Goal: Task Accomplishment & Management: Manage account settings

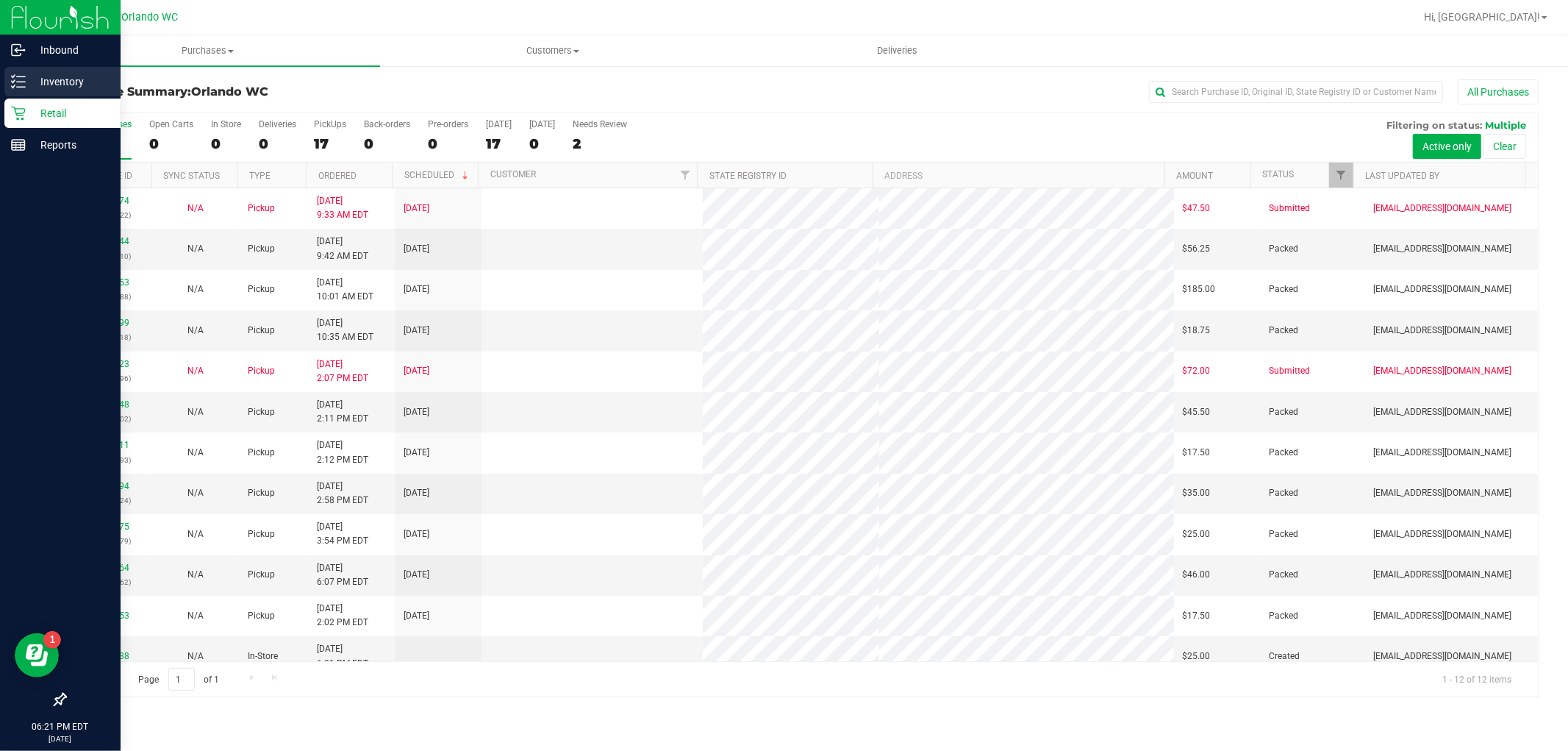
click at [34, 85] on p "Inventory" at bounding box center [70, 82] width 88 height 18
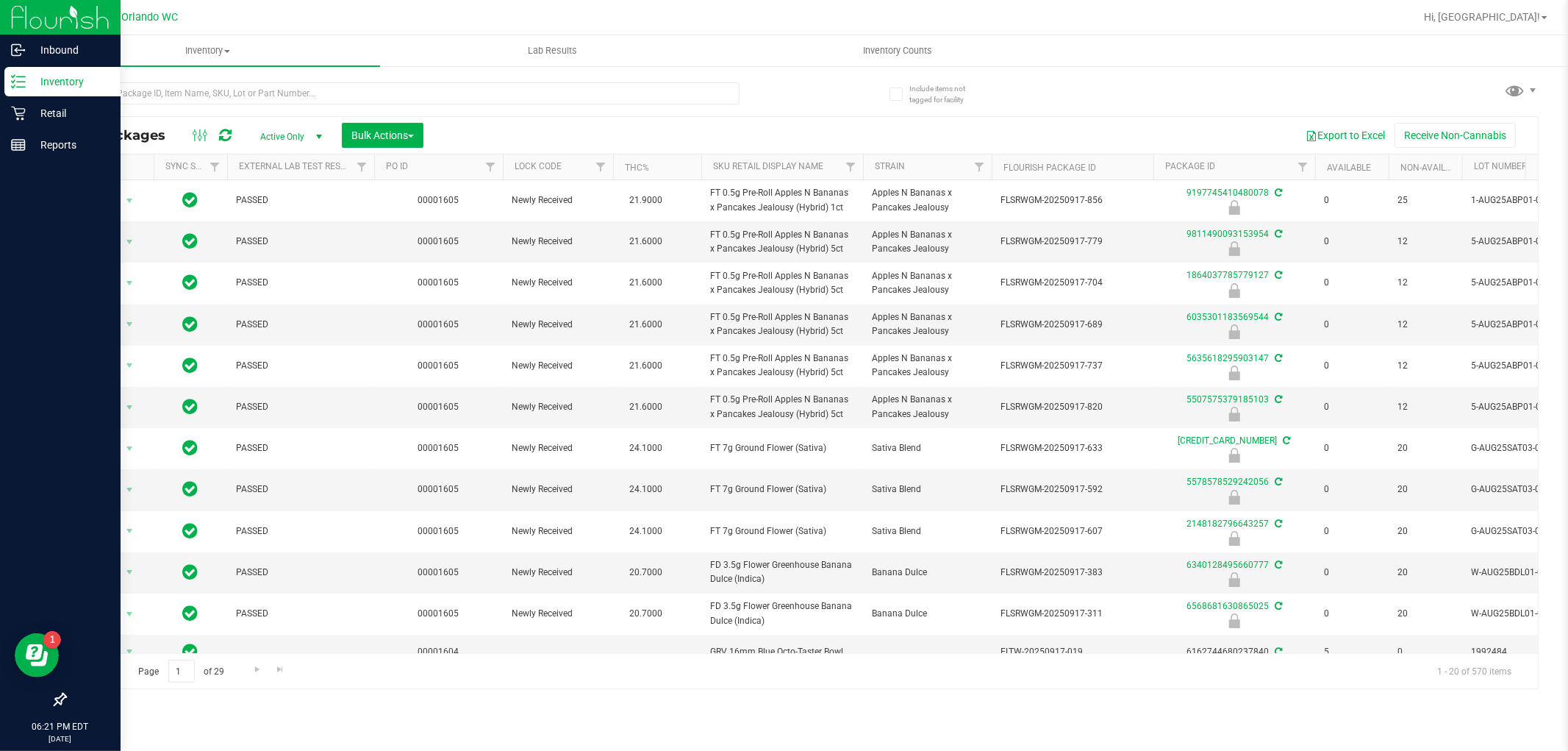
click at [1200, 79] on div "All Packages Active Only Active Only Lab Samples Locked All External Internal B…" at bounding box center [801, 378] width 1474 height 621
click at [267, 98] on input "text" at bounding box center [402, 93] width 675 height 22
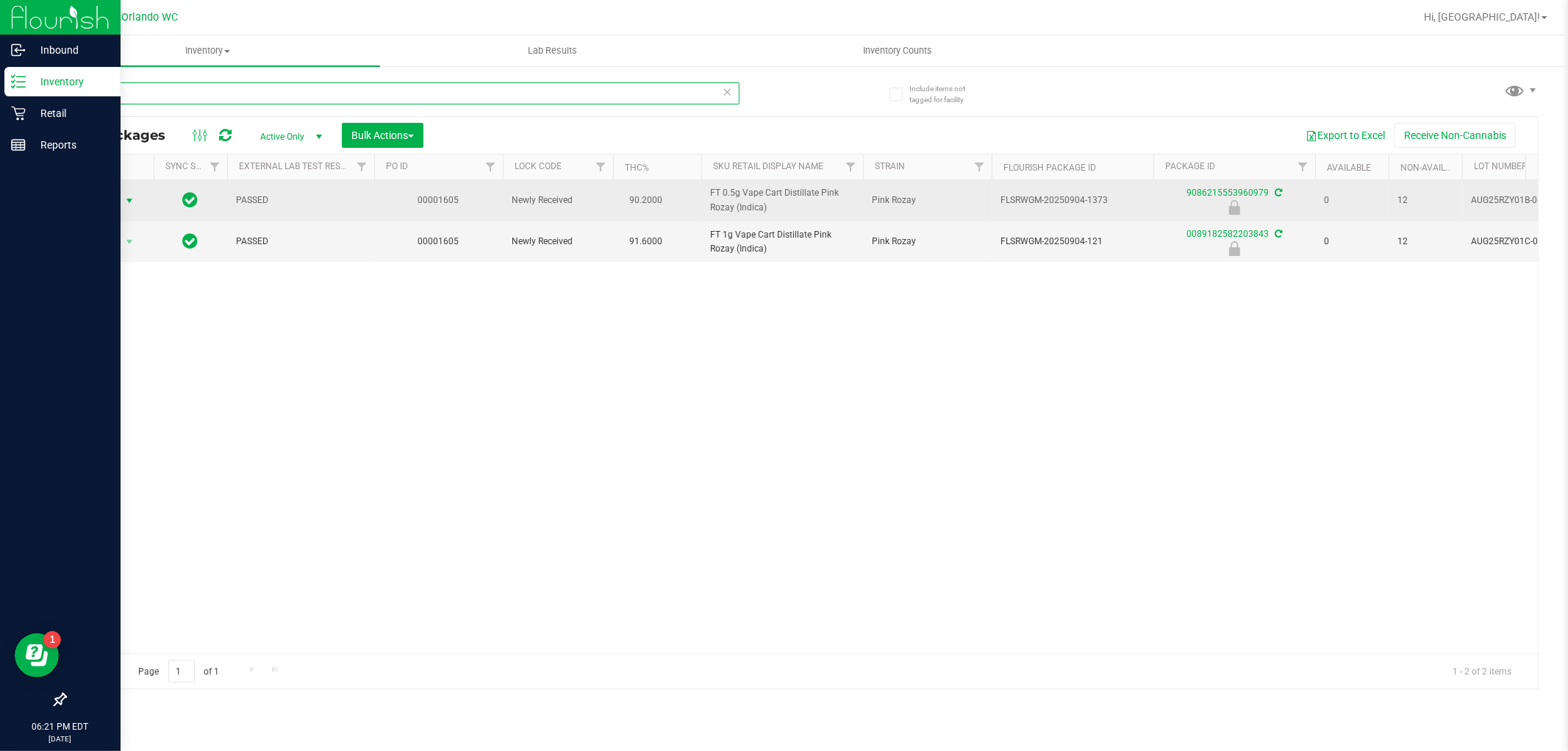
type input "pink"
click at [124, 202] on span "select" at bounding box center [130, 201] width 12 height 12
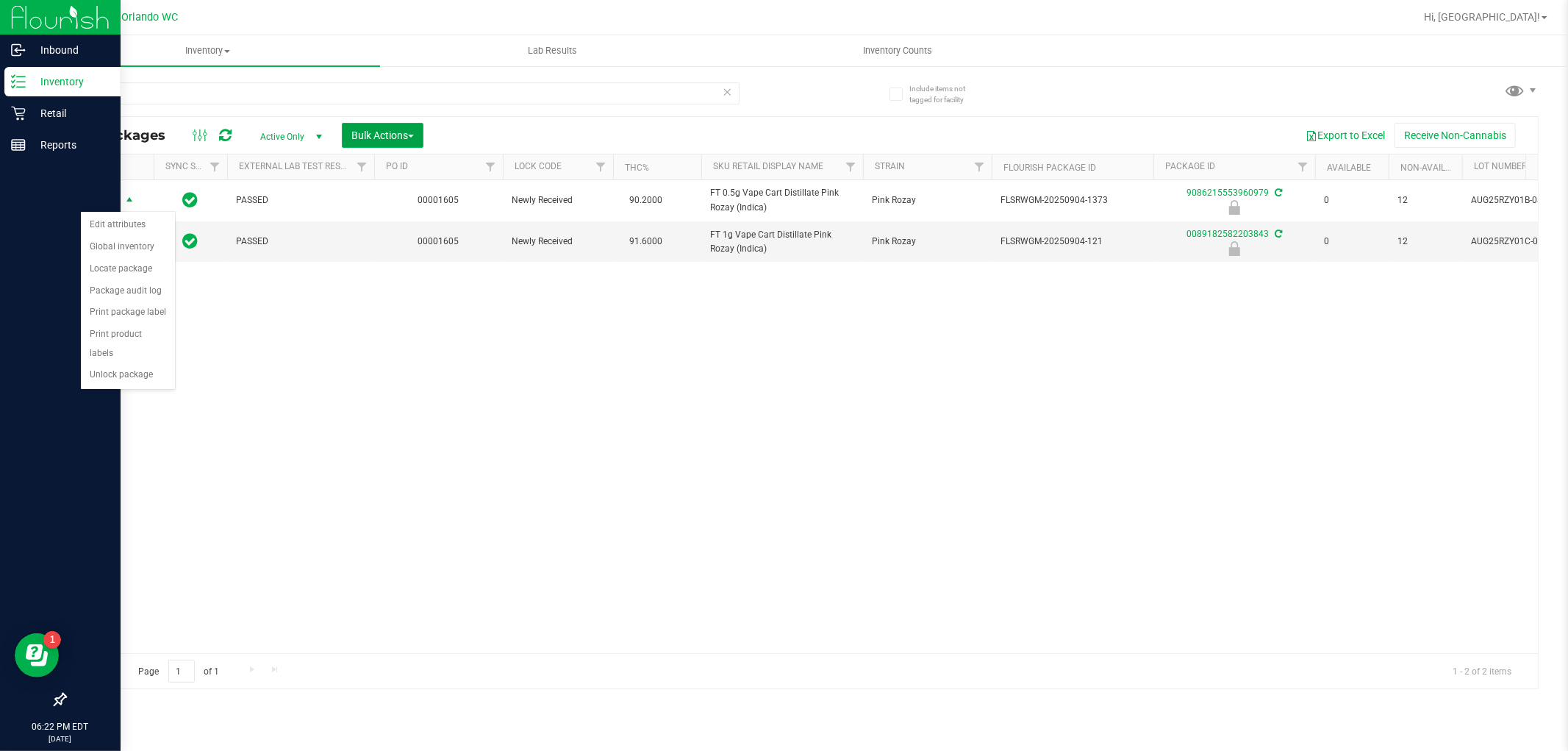
click at [380, 130] on span "Bulk Actions" at bounding box center [383, 136] width 62 height 12
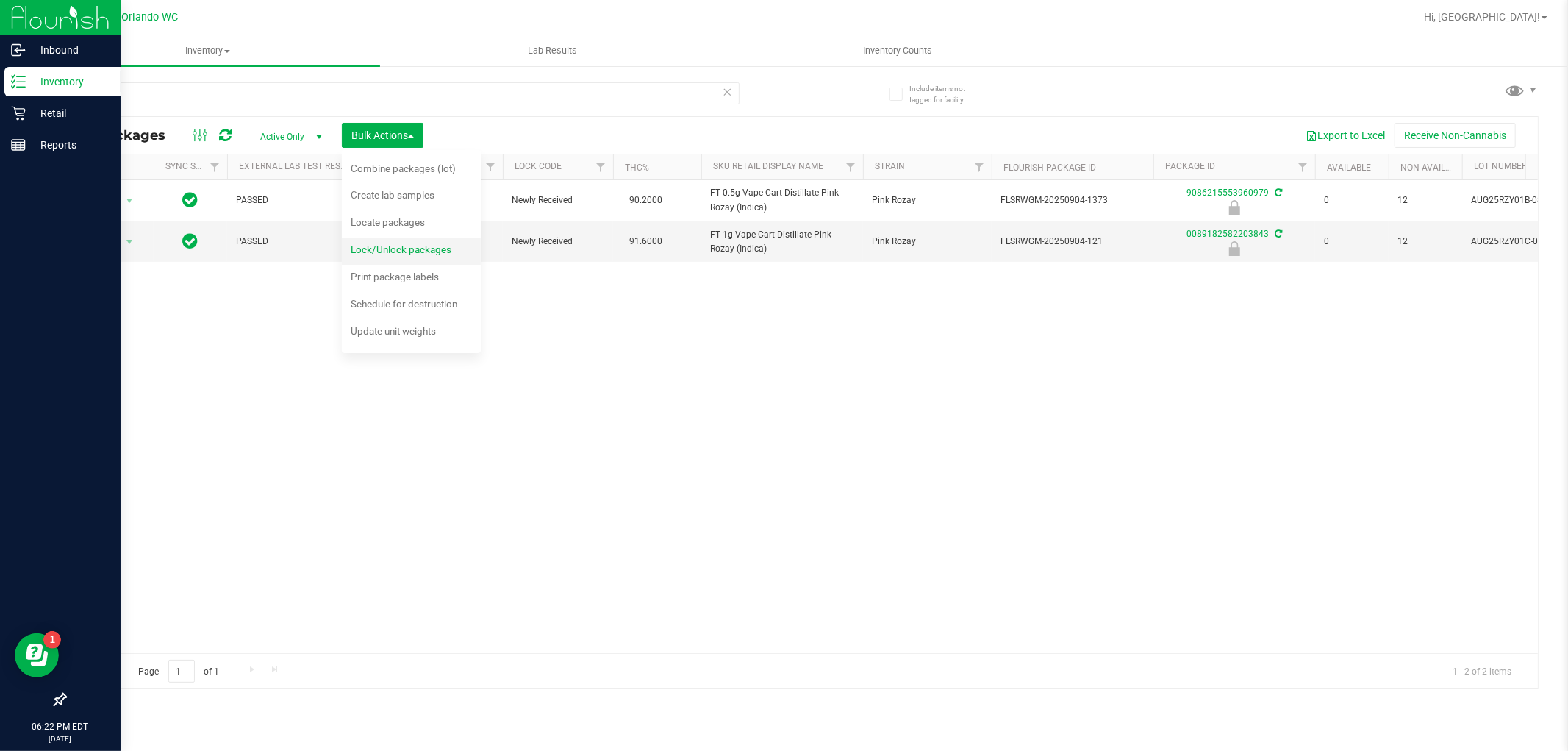
click at [400, 245] on span "Lock/Unlock packages" at bounding box center [401, 249] width 101 height 12
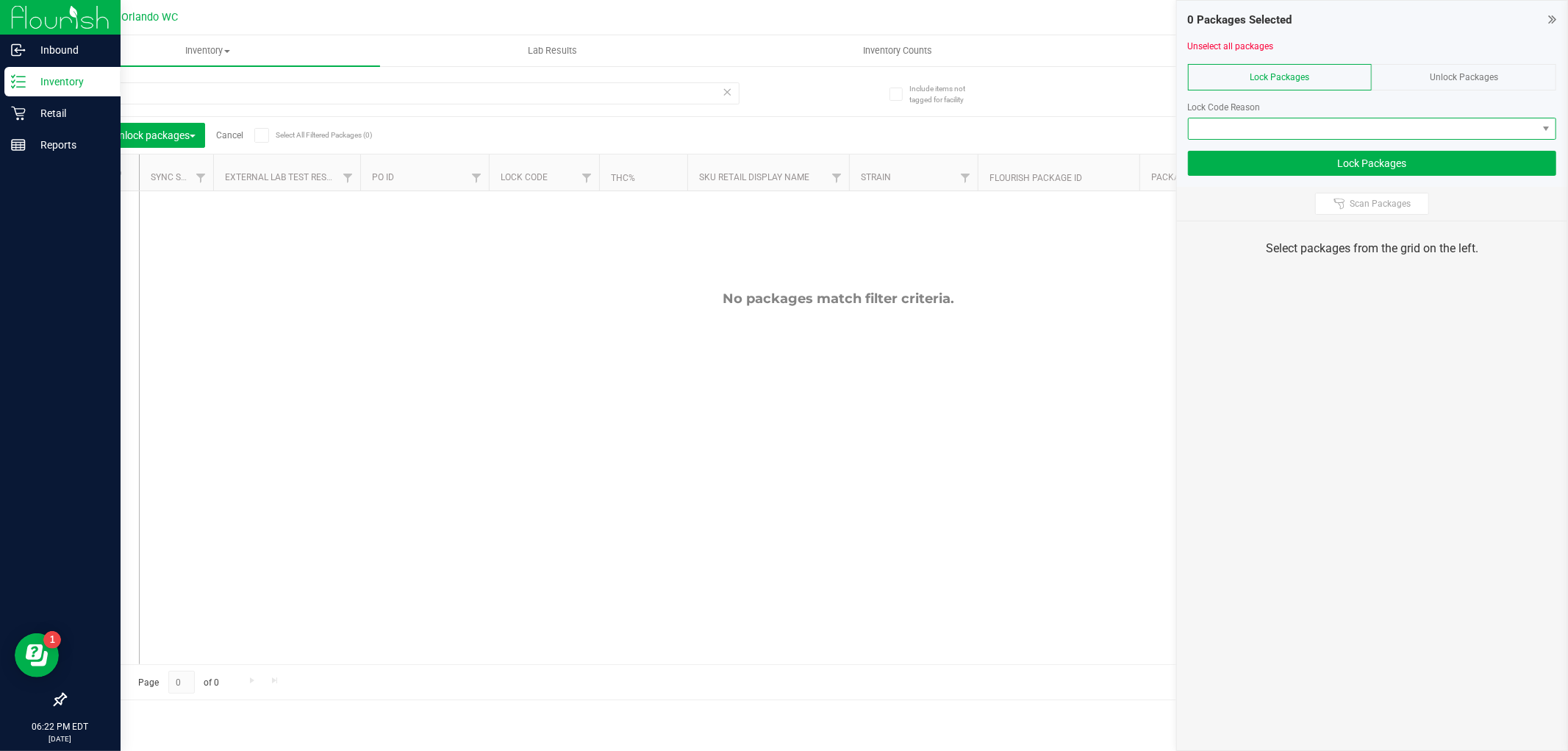
click at [1429, 130] on span at bounding box center [1363, 129] width 348 height 21
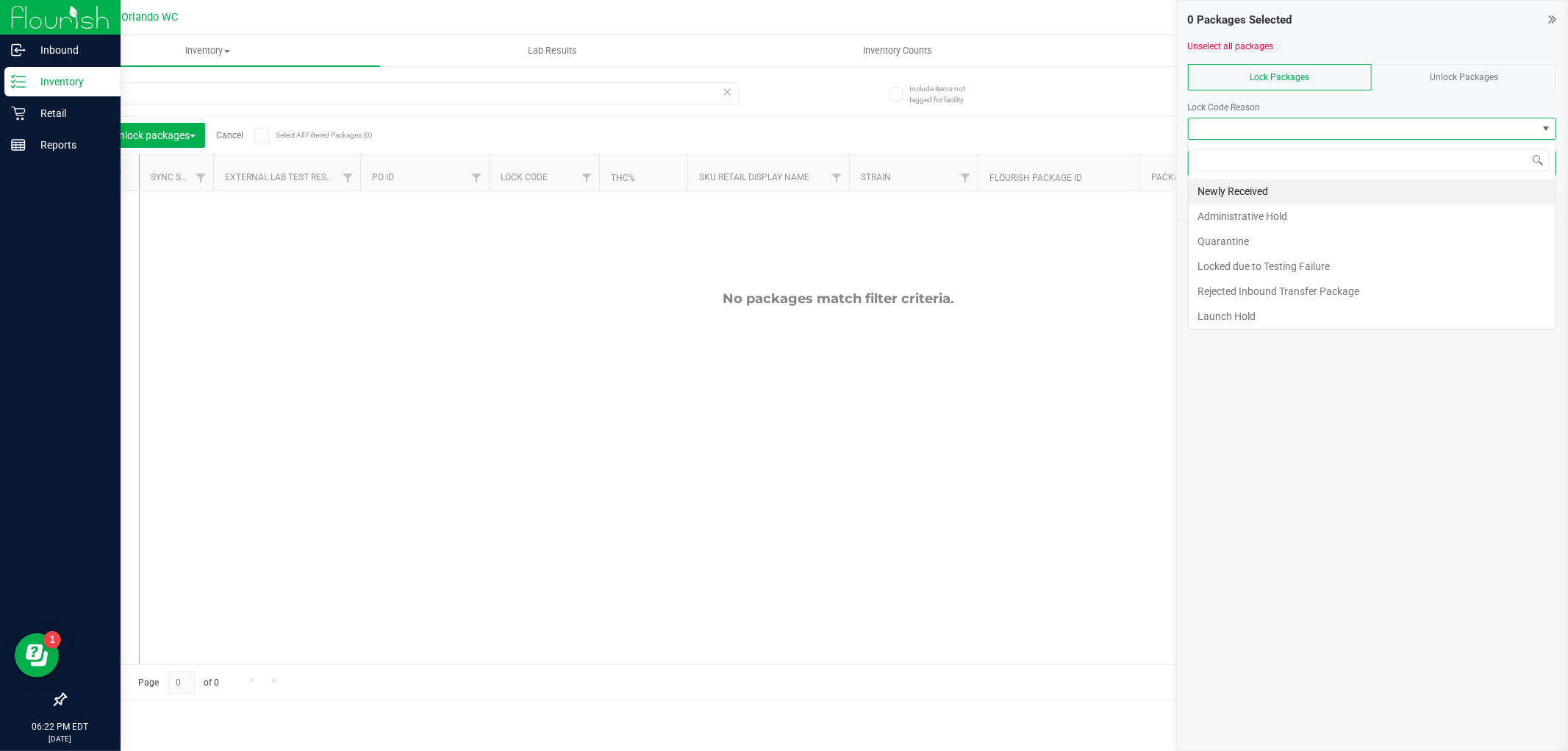
scroll to position [22, 368]
click at [1261, 320] on li "Launch Hold" at bounding box center [1372, 317] width 367 height 25
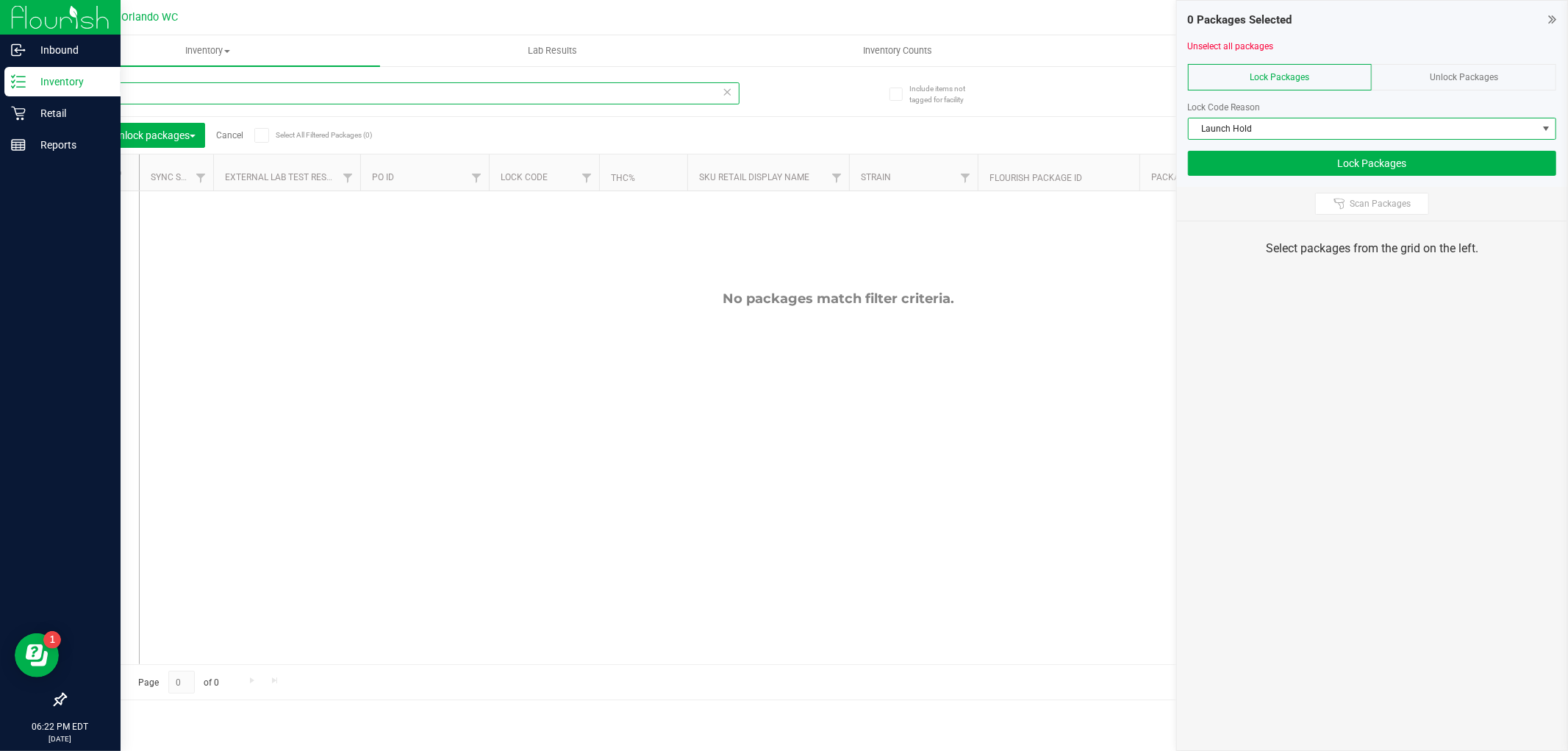
click at [184, 89] on input "pink" at bounding box center [402, 93] width 675 height 22
click at [1468, 76] on span "Unlock Packages" at bounding box center [1464, 77] width 68 height 10
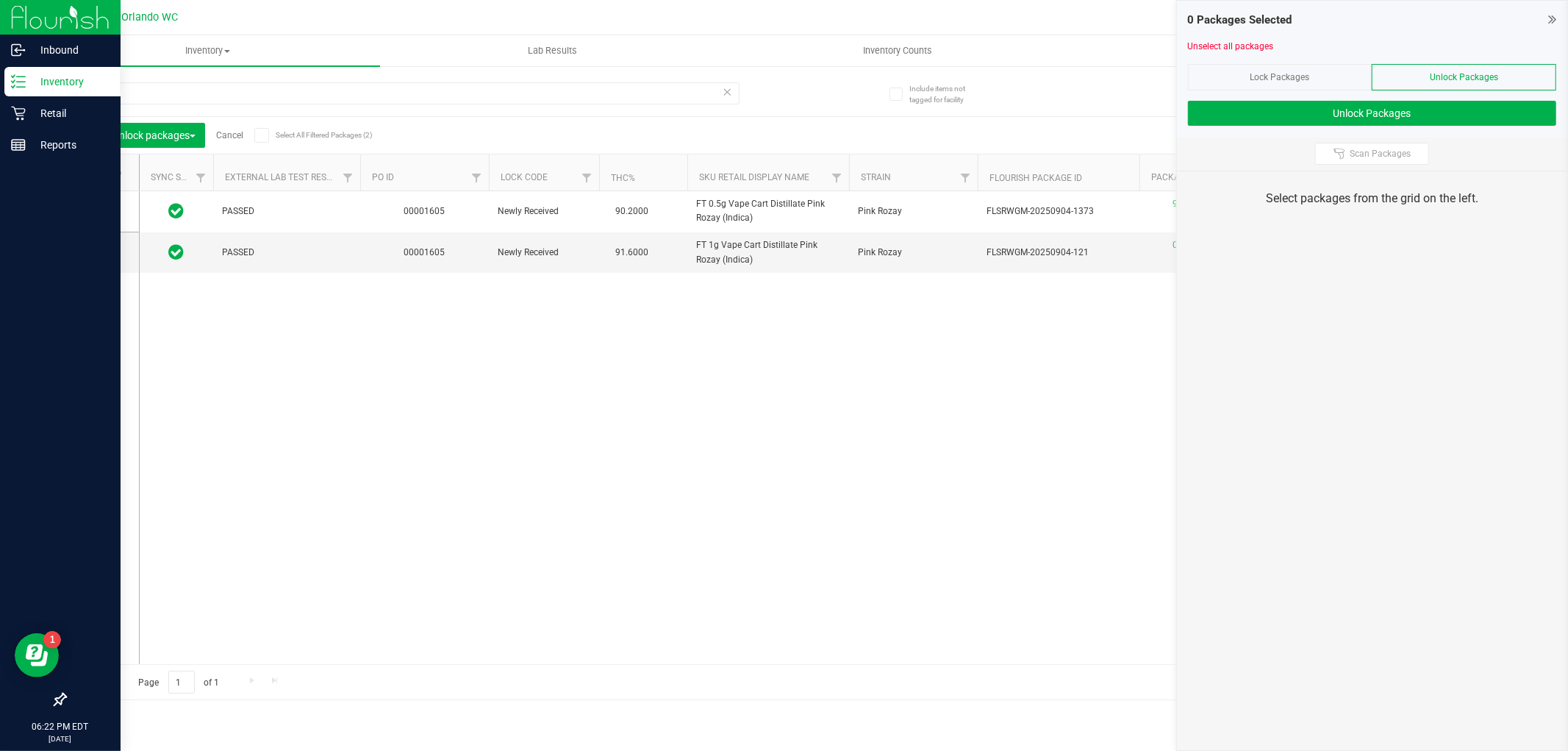
click at [100, 173] on icon at bounding box center [96, 173] width 10 height 0
click at [0, 0] on input "checkbox" at bounding box center [0, 0] width 0 height 0
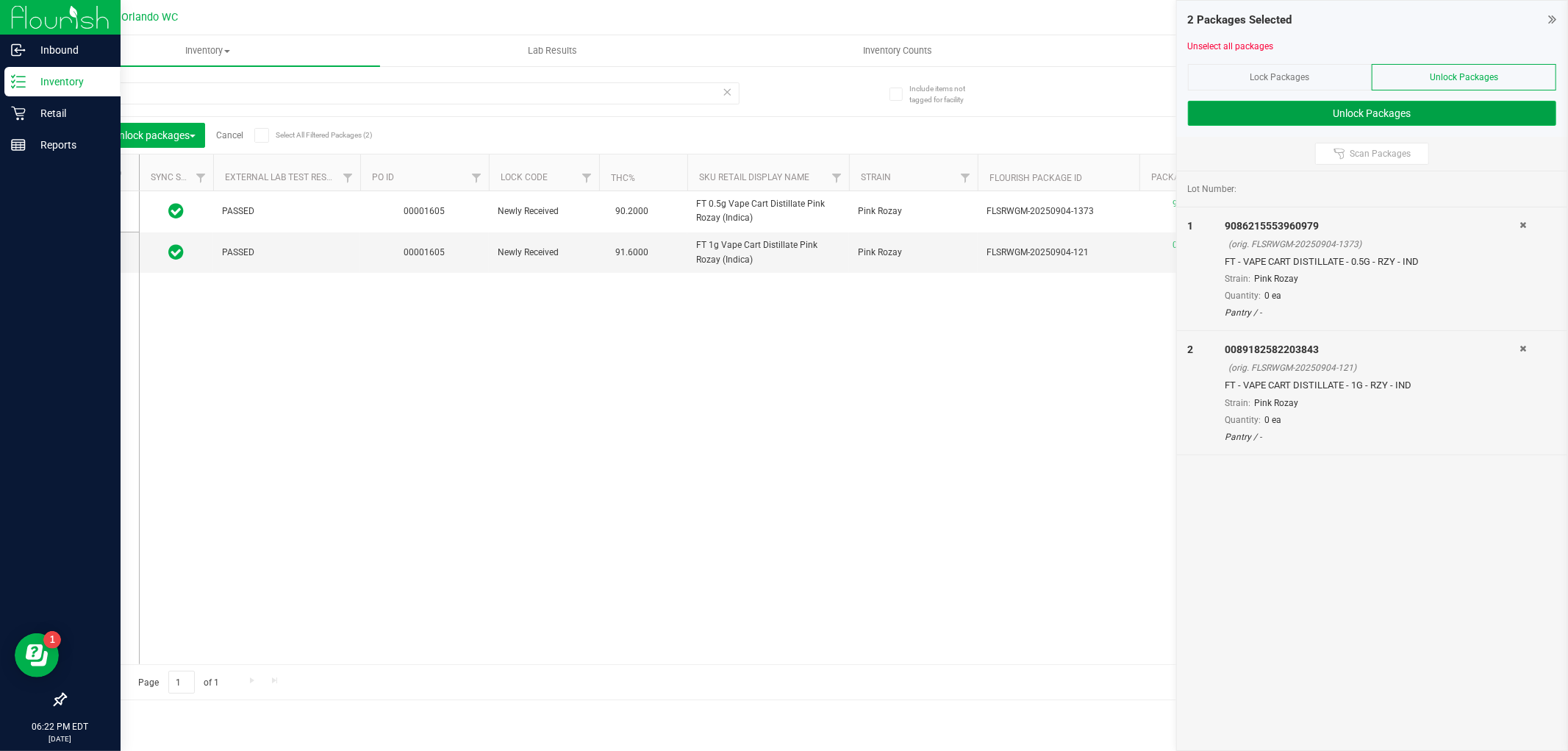
click at [1426, 112] on button "Unlock Packages" at bounding box center [1372, 113] width 368 height 25
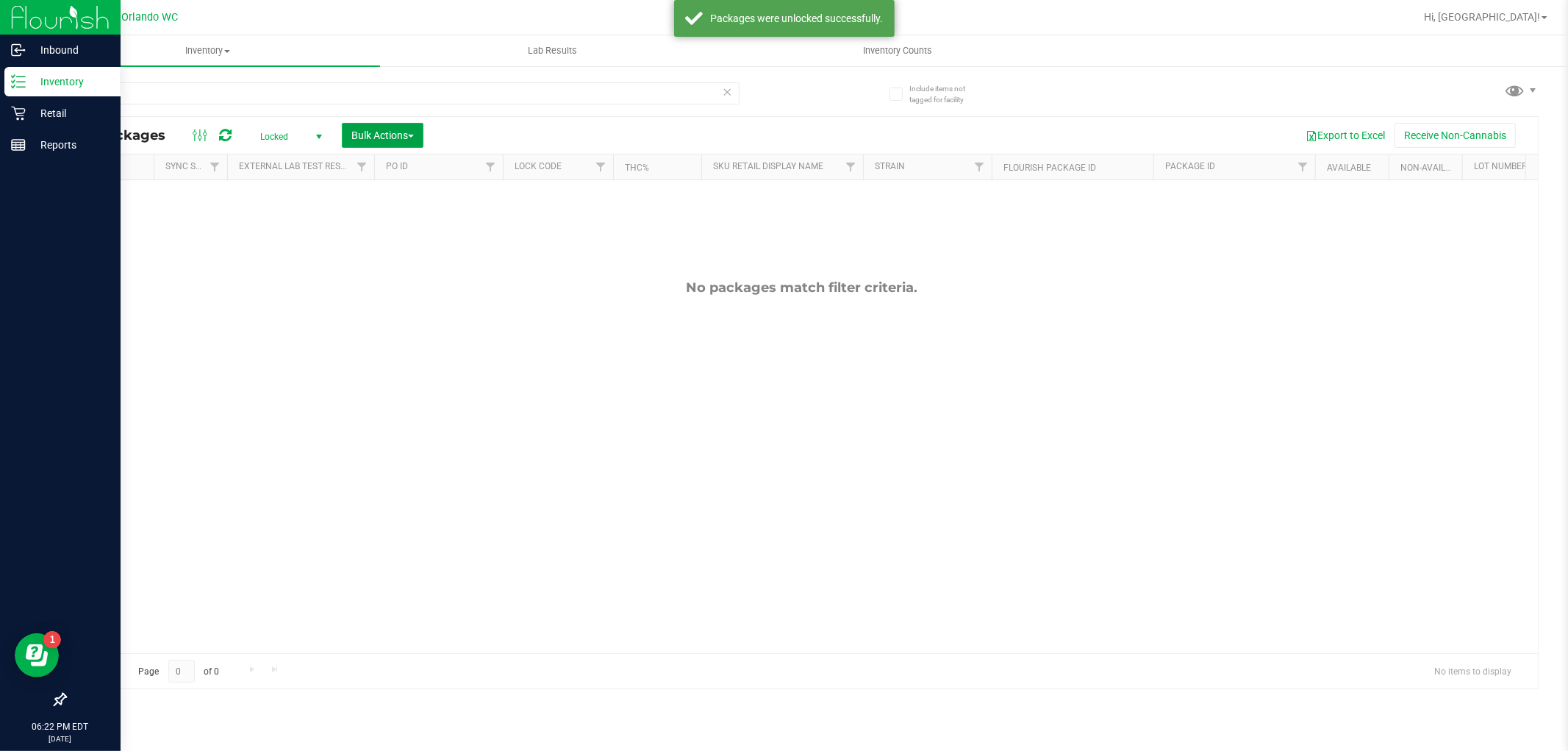
click at [403, 140] on span "Bulk Actions" at bounding box center [383, 136] width 62 height 12
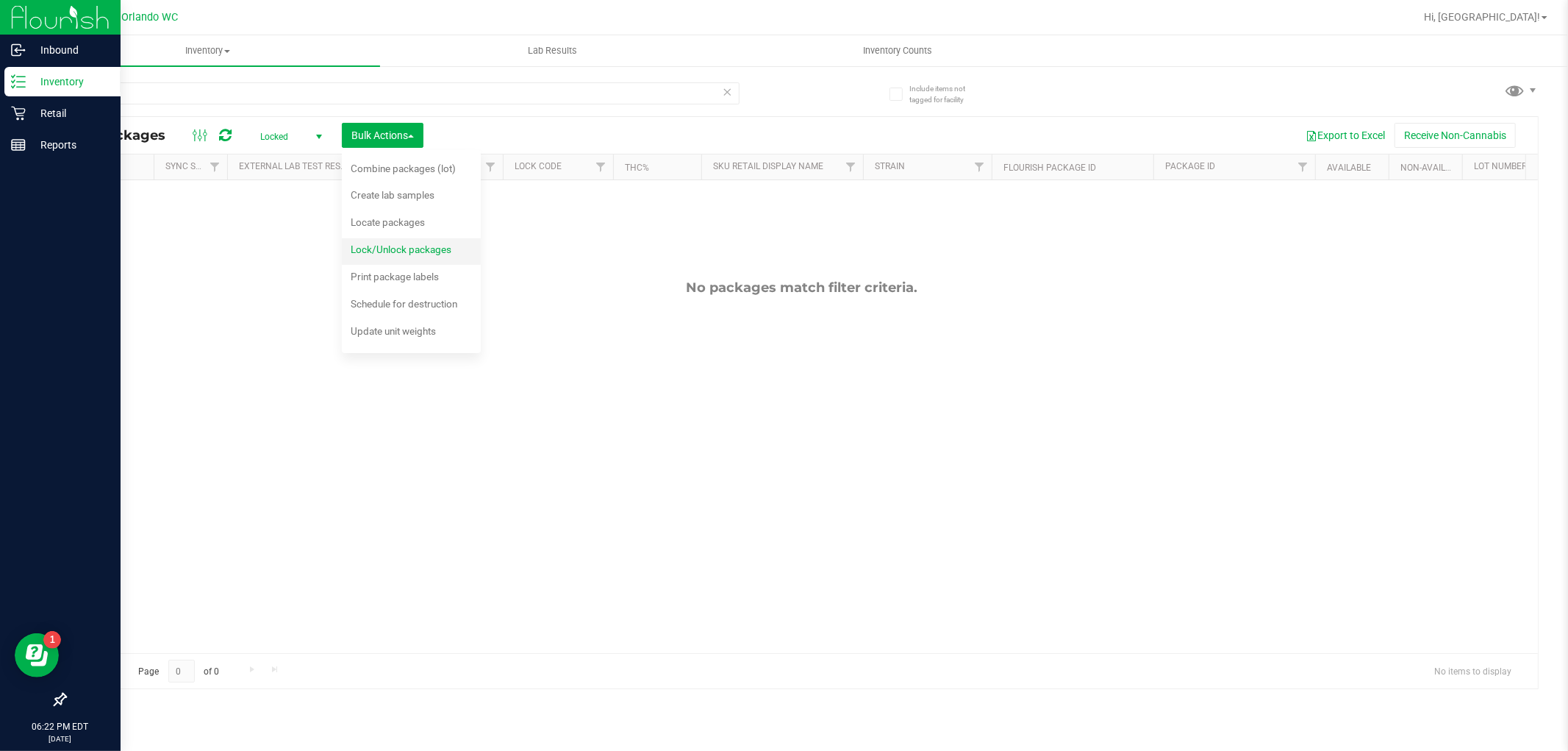
click at [434, 253] on span "Lock/Unlock packages" at bounding box center [401, 249] width 101 height 12
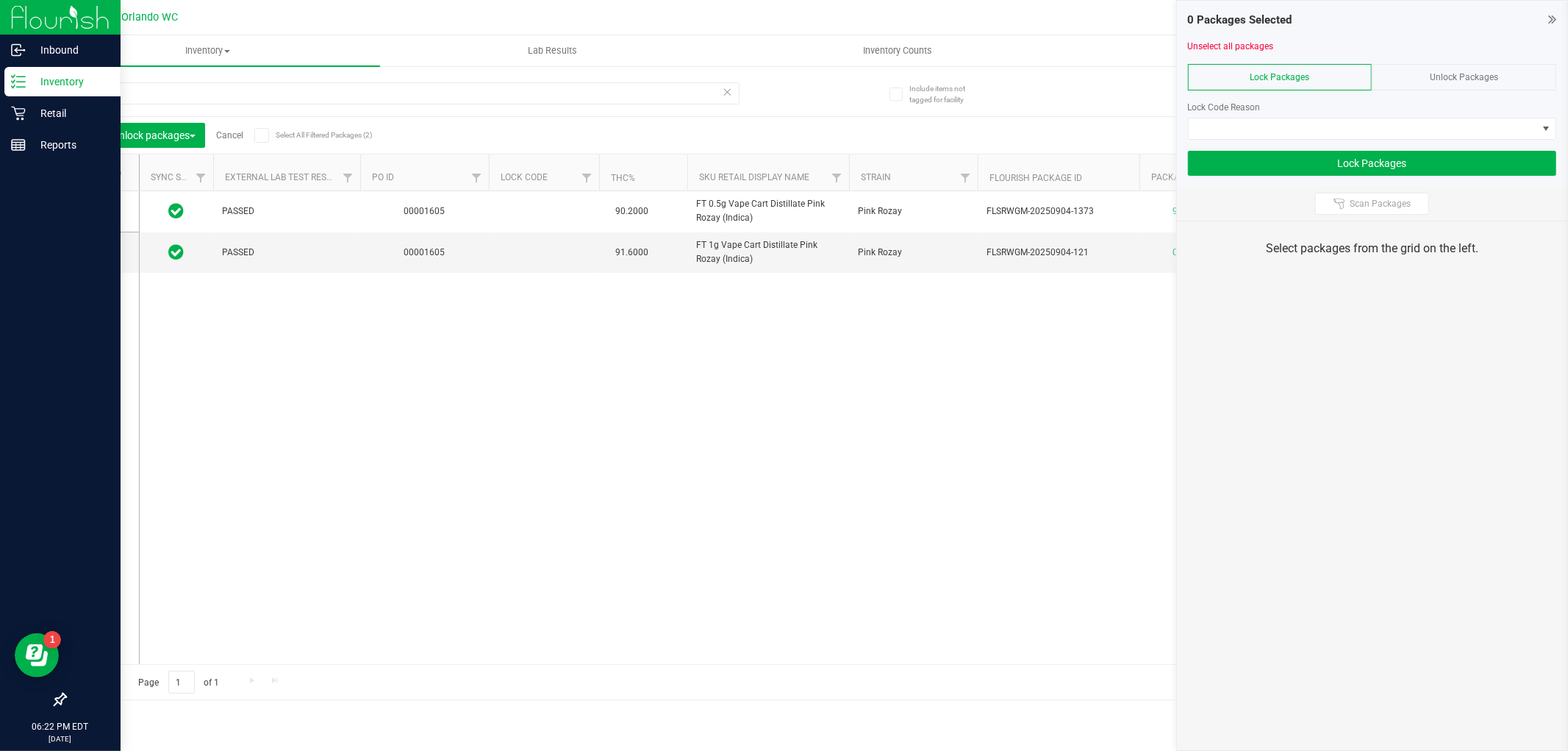
click at [103, 173] on span at bounding box center [97, 173] width 15 height 15
click at [0, 0] on input "checkbox" at bounding box center [0, 0] width 0 height 0
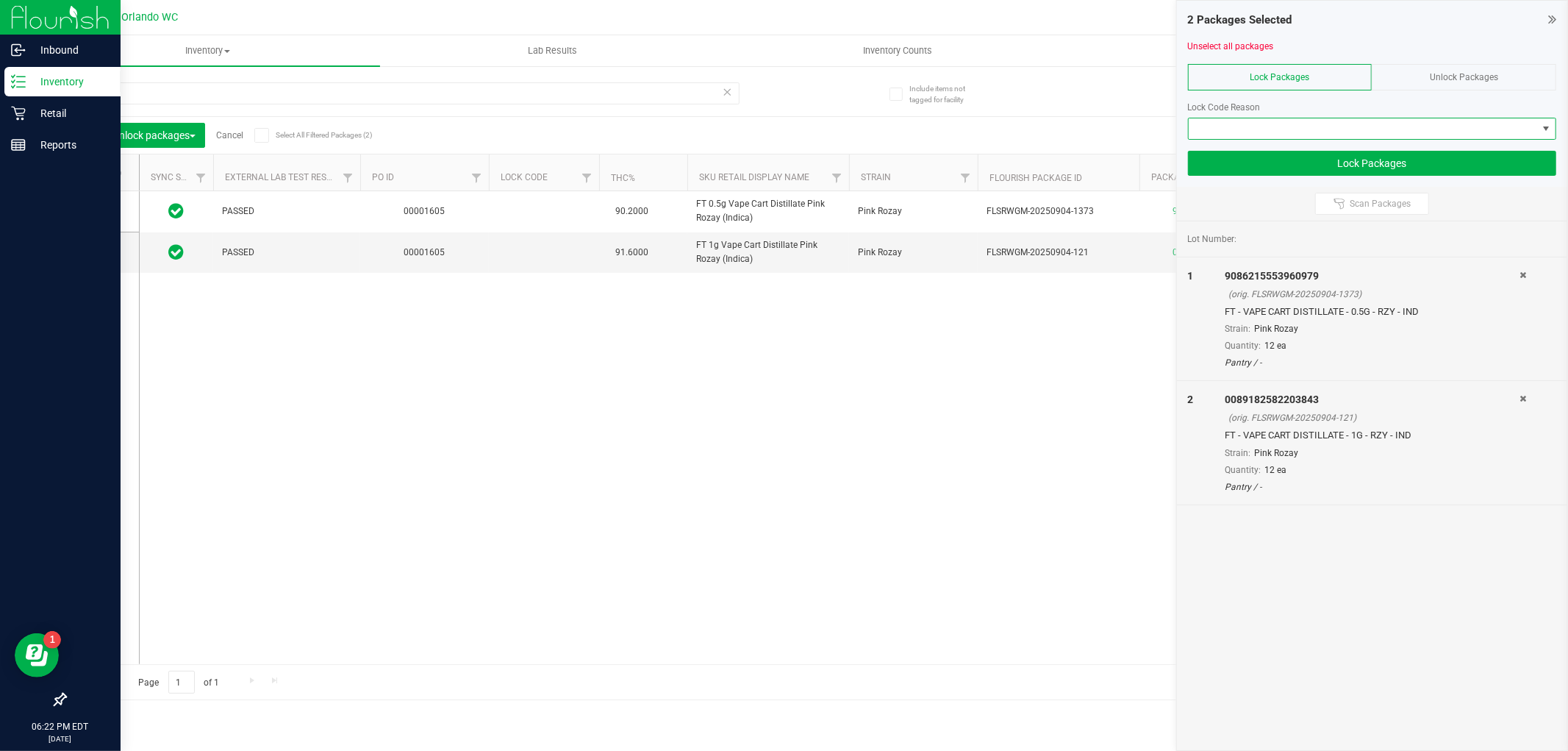
click at [1305, 124] on span at bounding box center [1363, 129] width 348 height 21
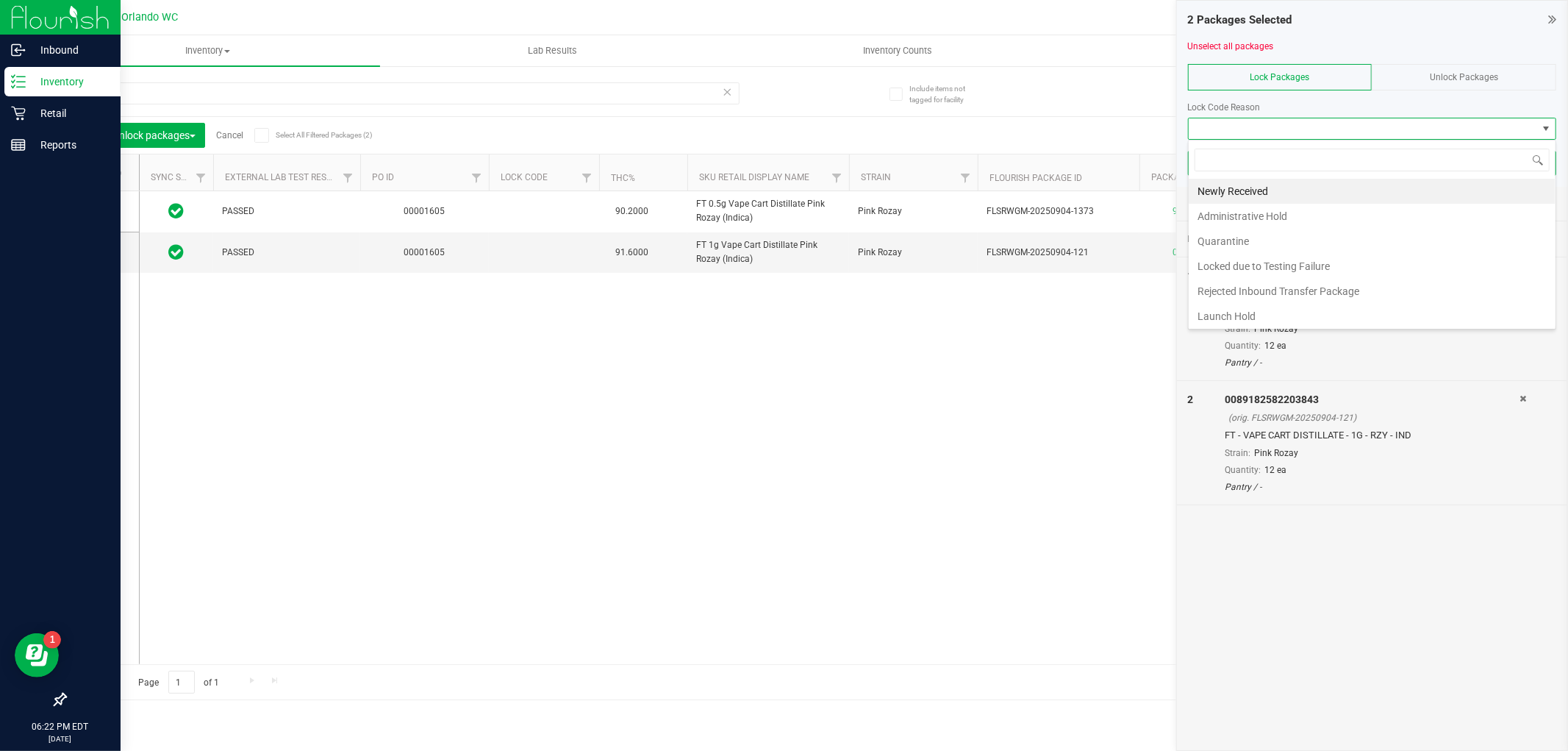
scroll to position [22, 368]
click at [1260, 320] on li "Launch Hold" at bounding box center [1372, 317] width 367 height 25
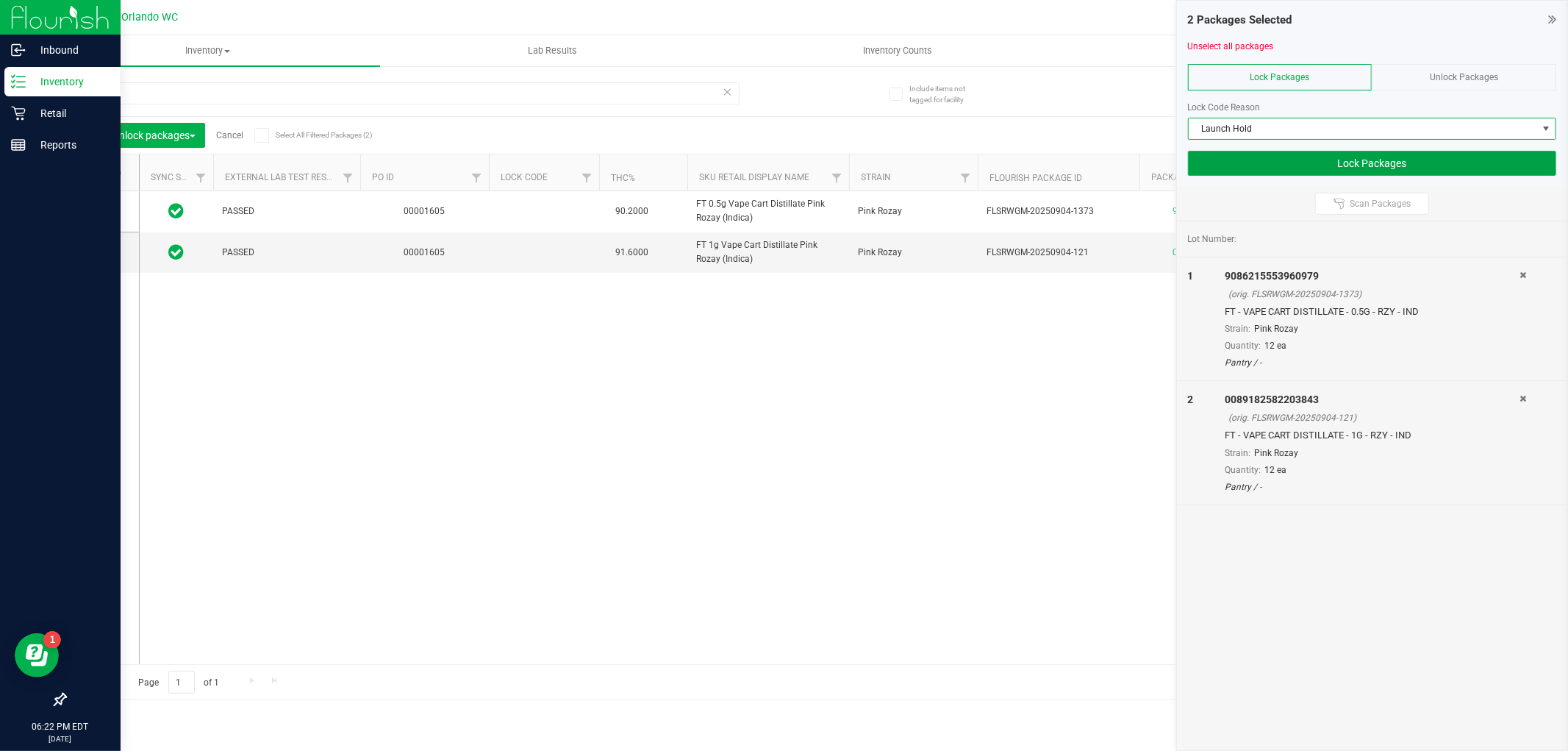
click at [1383, 162] on button "Lock Packages" at bounding box center [1372, 163] width 368 height 25
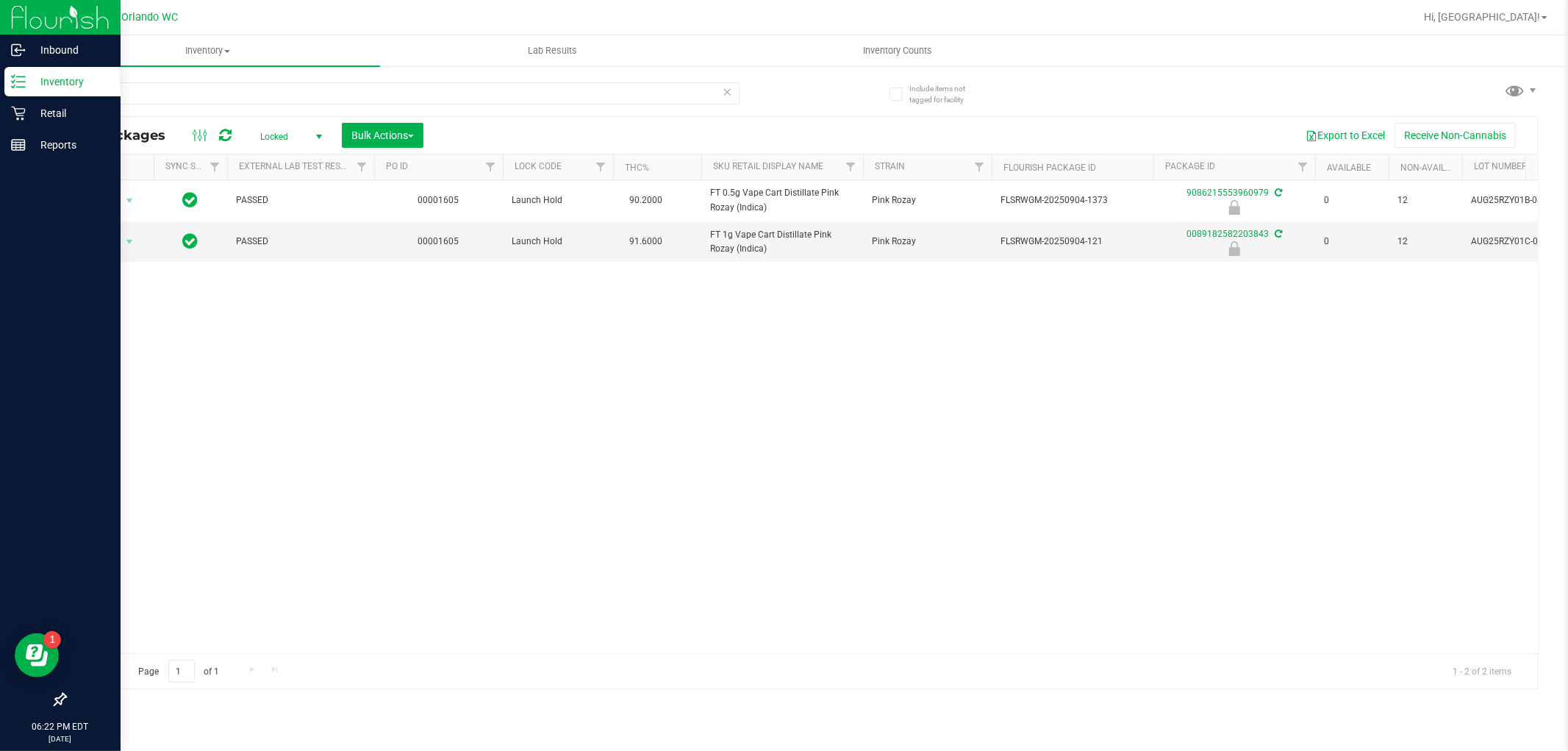
click at [729, 96] on icon at bounding box center [728, 91] width 10 height 18
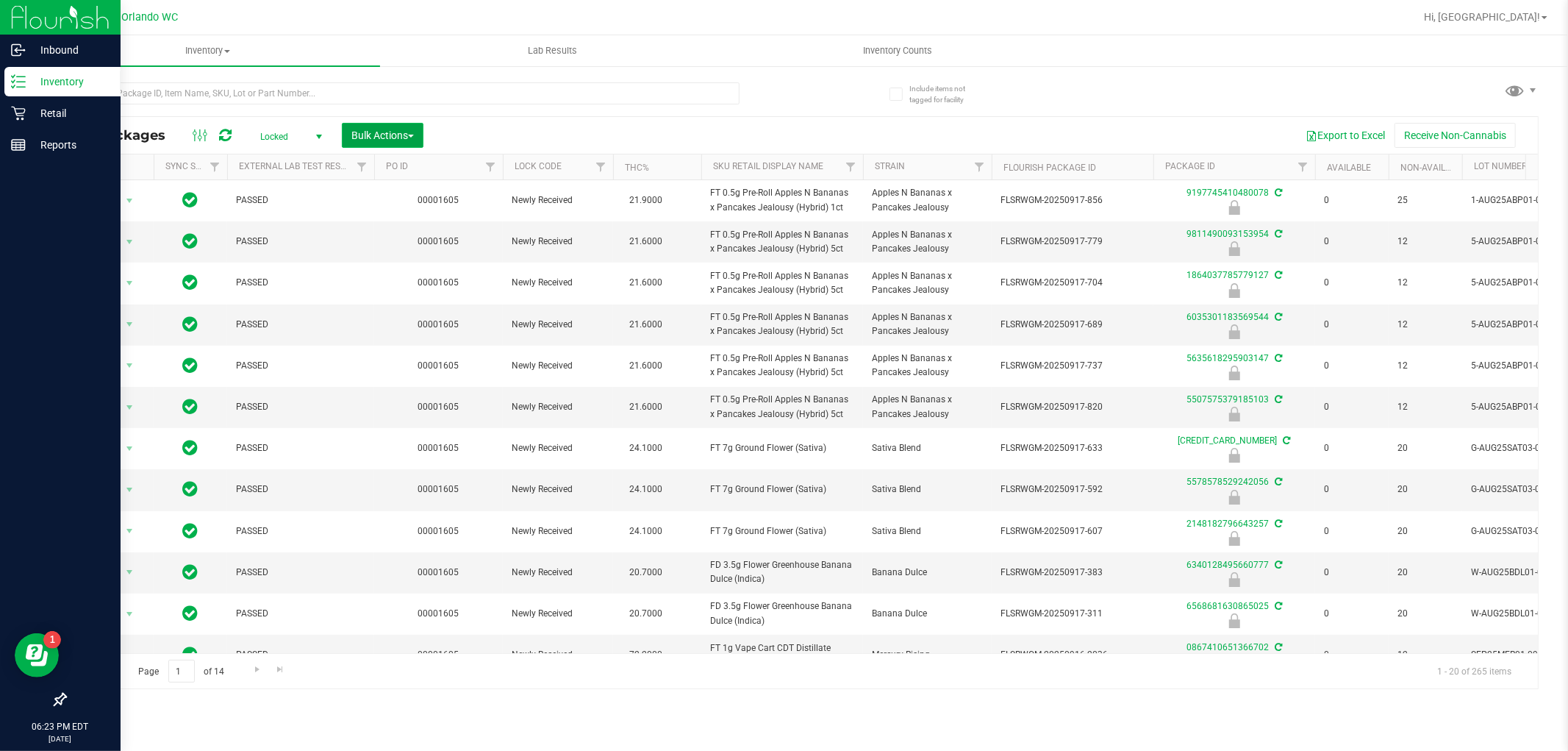
click at [401, 131] on span "Bulk Actions" at bounding box center [383, 136] width 62 height 12
click at [410, 248] on span "Lock/Unlock packages" at bounding box center [401, 249] width 101 height 12
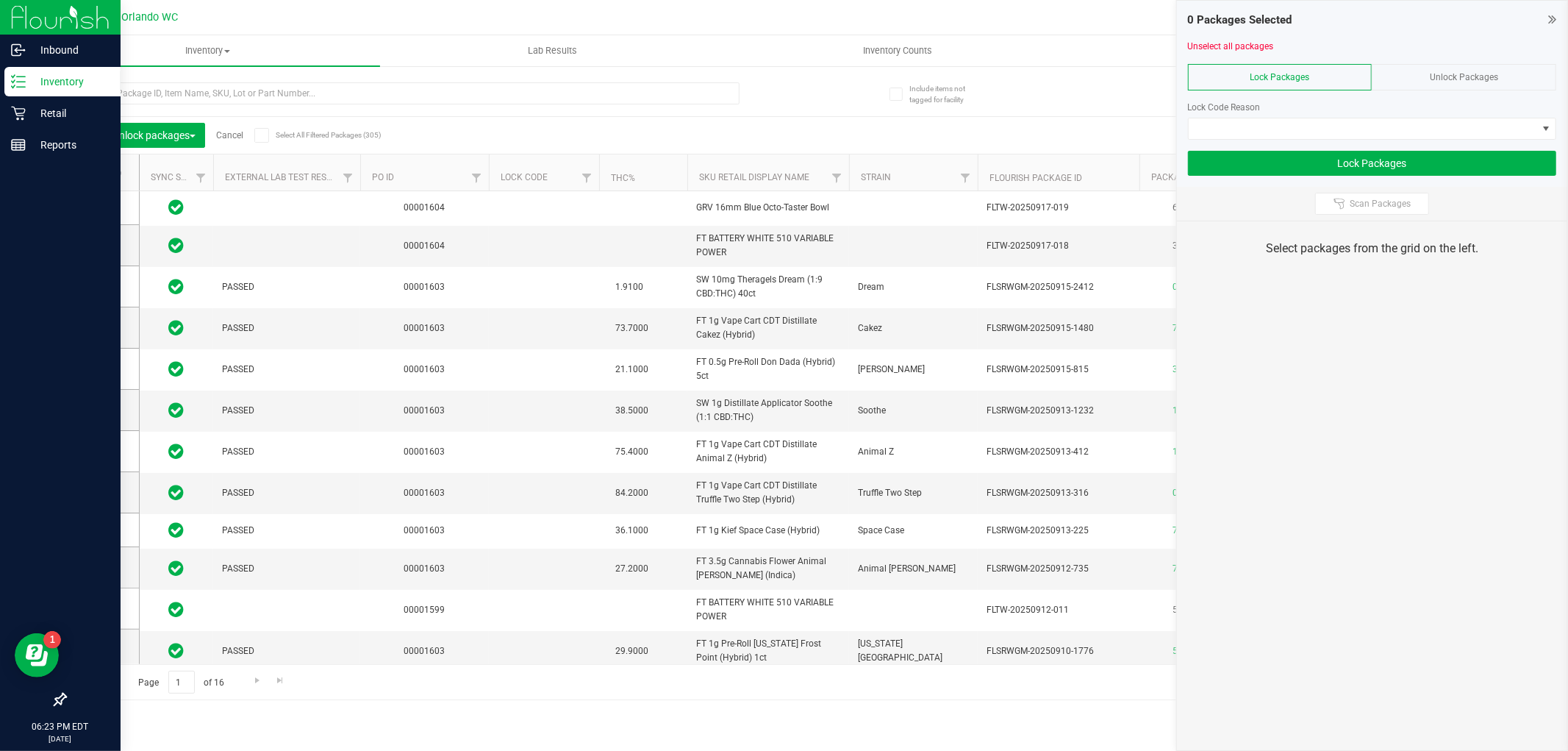
click at [1487, 79] on span "Unlock Packages" at bounding box center [1464, 77] width 68 height 10
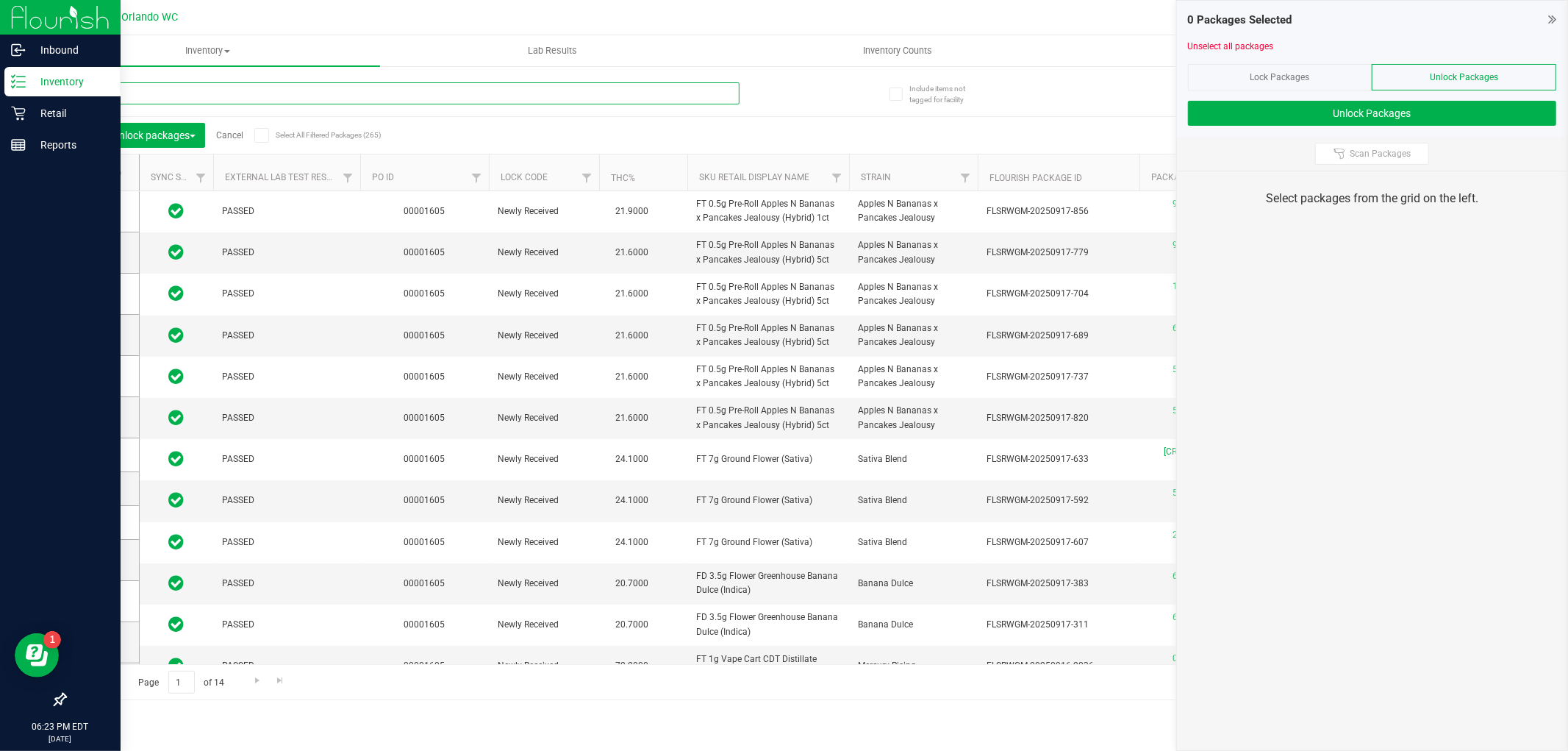
click at [463, 99] on input "text" at bounding box center [402, 93] width 675 height 22
type input "n"
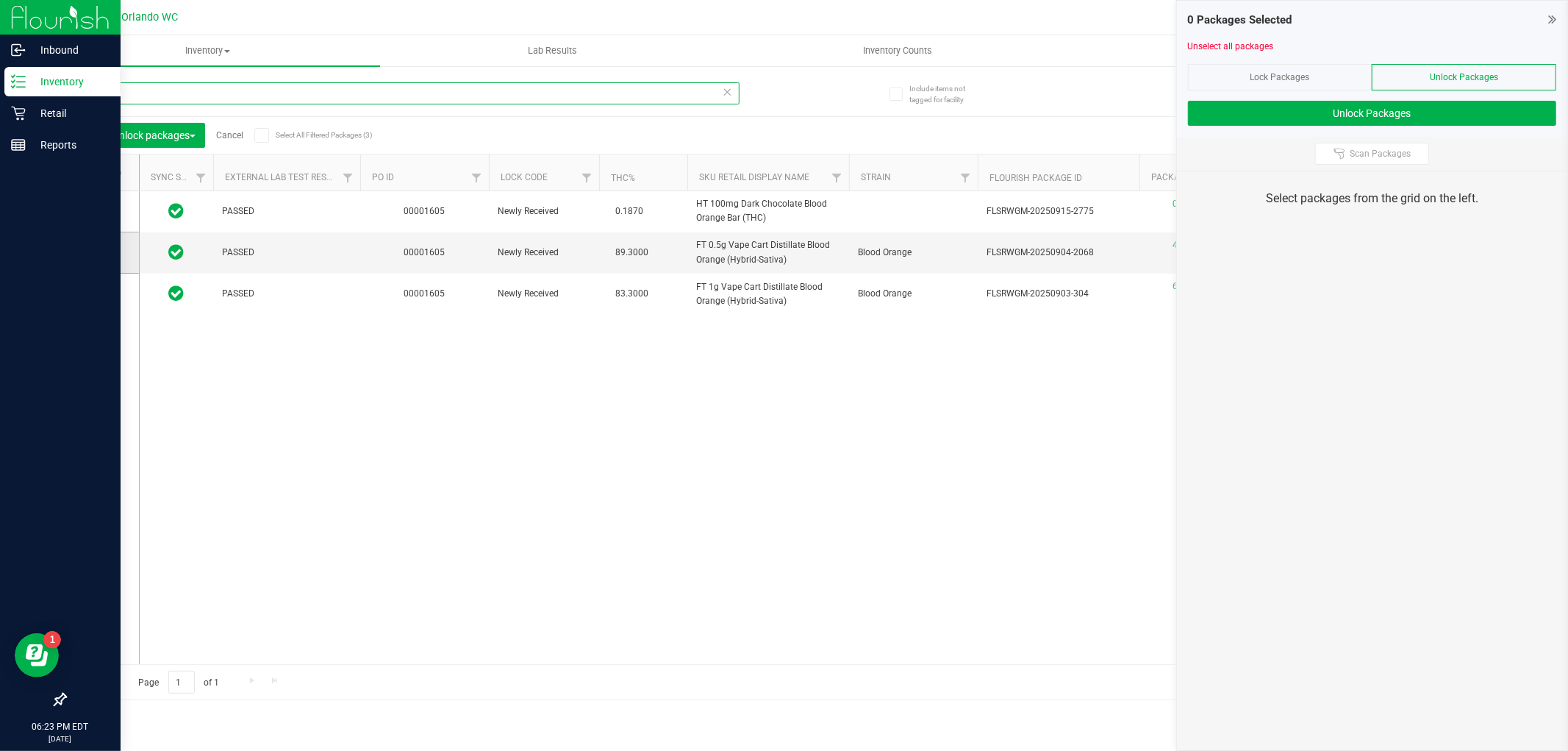
type input "blo"
click at [96, 252] on icon at bounding box center [98, 252] width 10 height 0
click at [0, 0] on input "checkbox" at bounding box center [0, 0] width 0 height 0
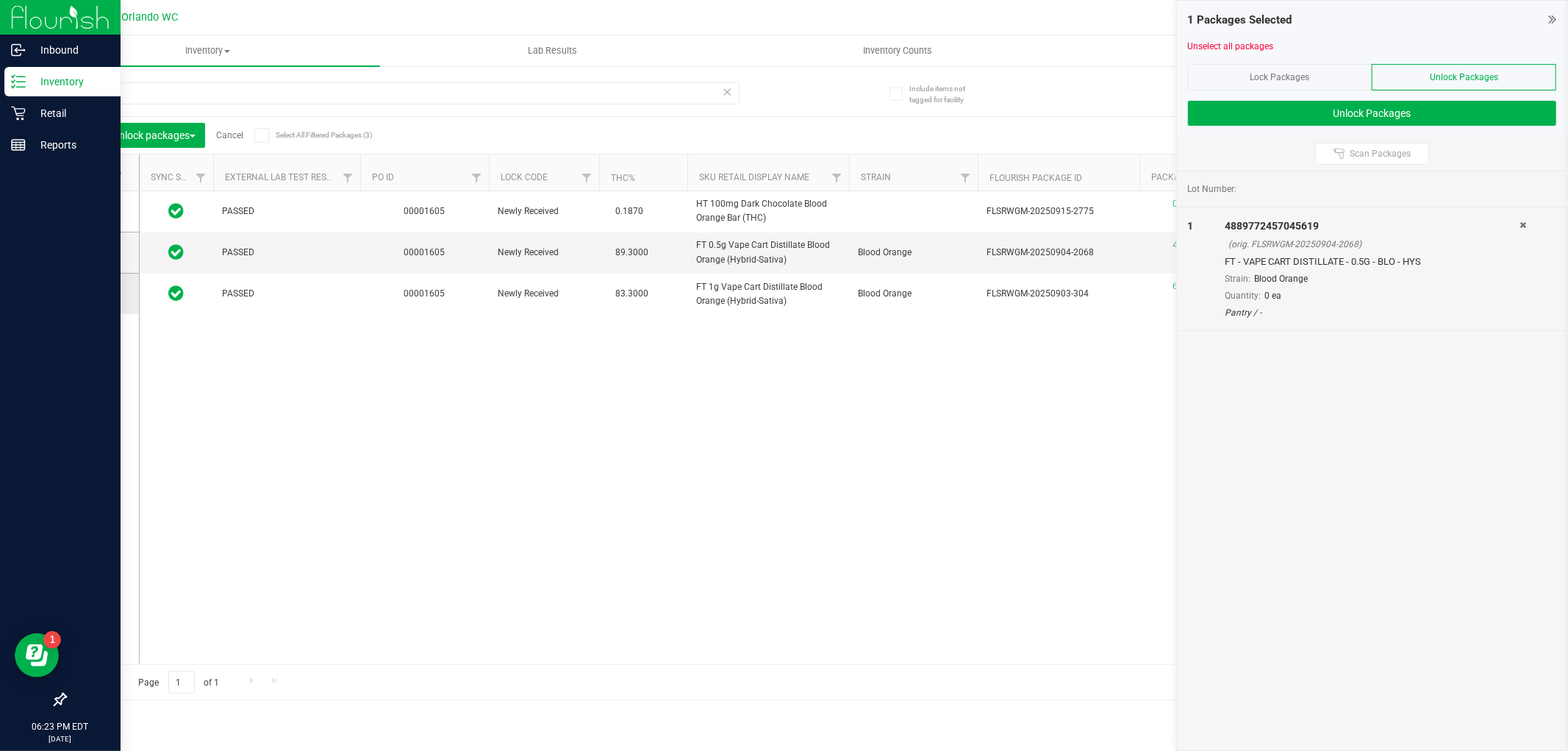
click at [98, 294] on icon at bounding box center [98, 294] width 10 height 0
click at [0, 0] on input "checkbox" at bounding box center [0, 0] width 0 height 0
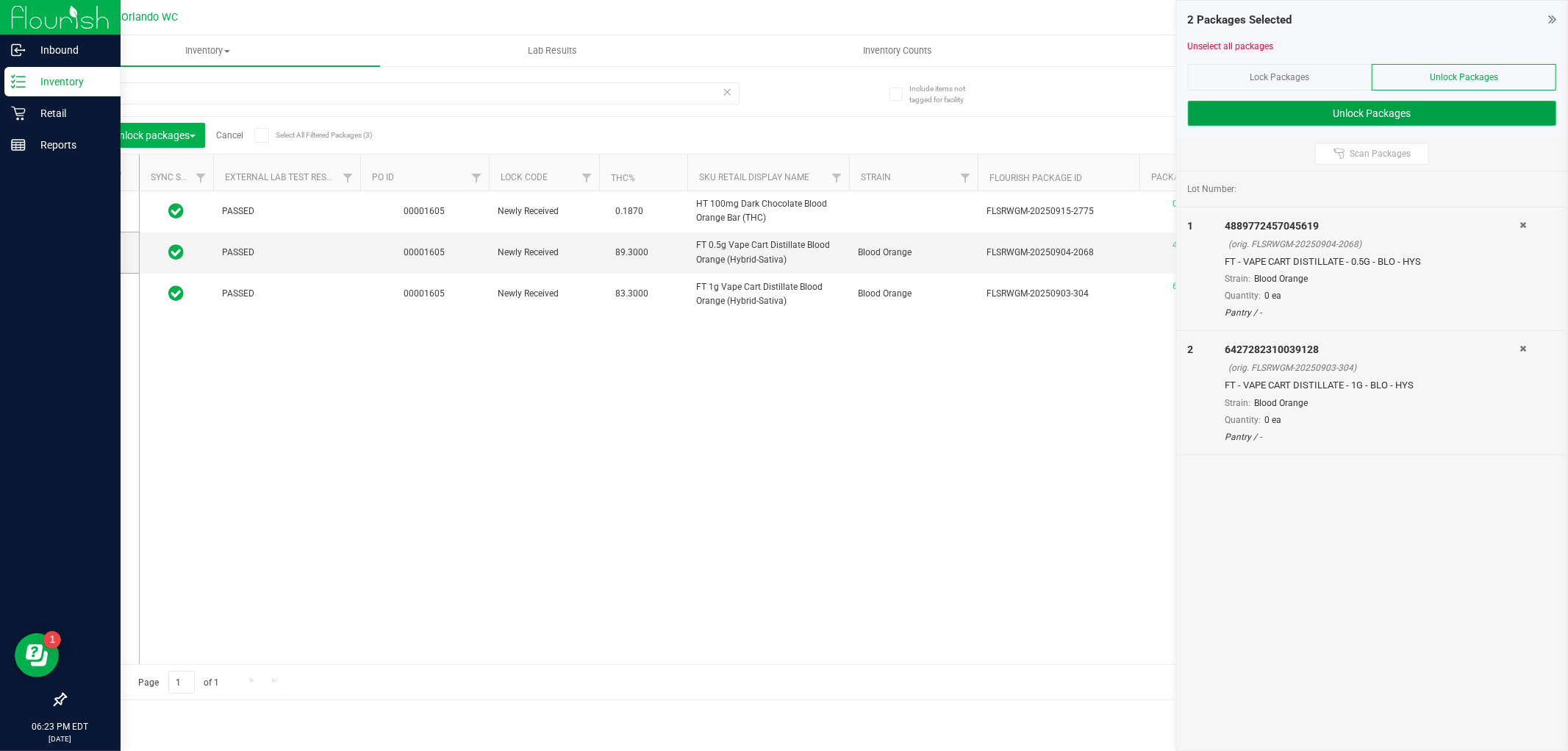
click at [1342, 110] on button "Unlock Packages" at bounding box center [1372, 113] width 368 height 25
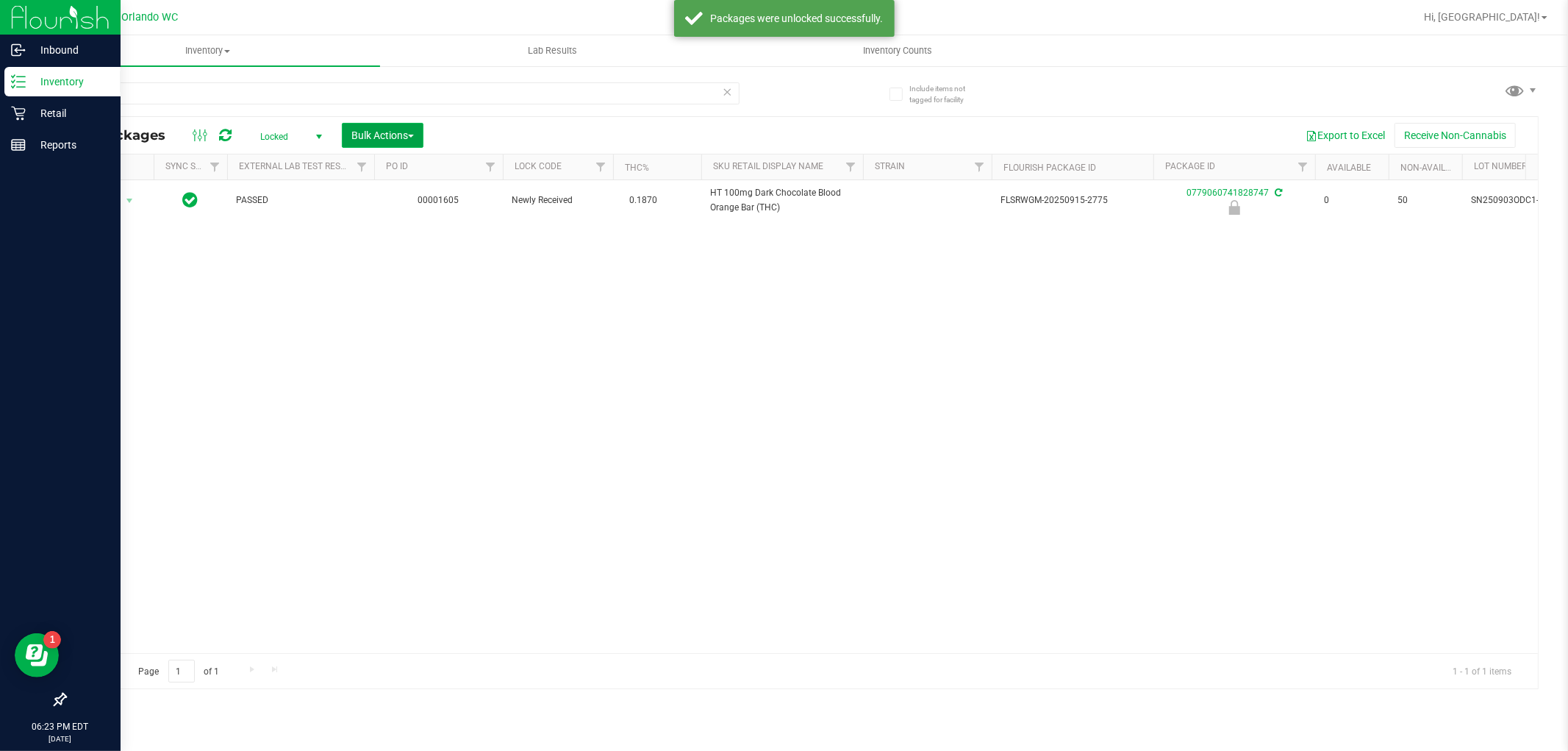
click at [391, 139] on span "Bulk Actions" at bounding box center [383, 136] width 62 height 12
click at [400, 243] on span "Lock/Unlock packages" at bounding box center [401, 249] width 101 height 12
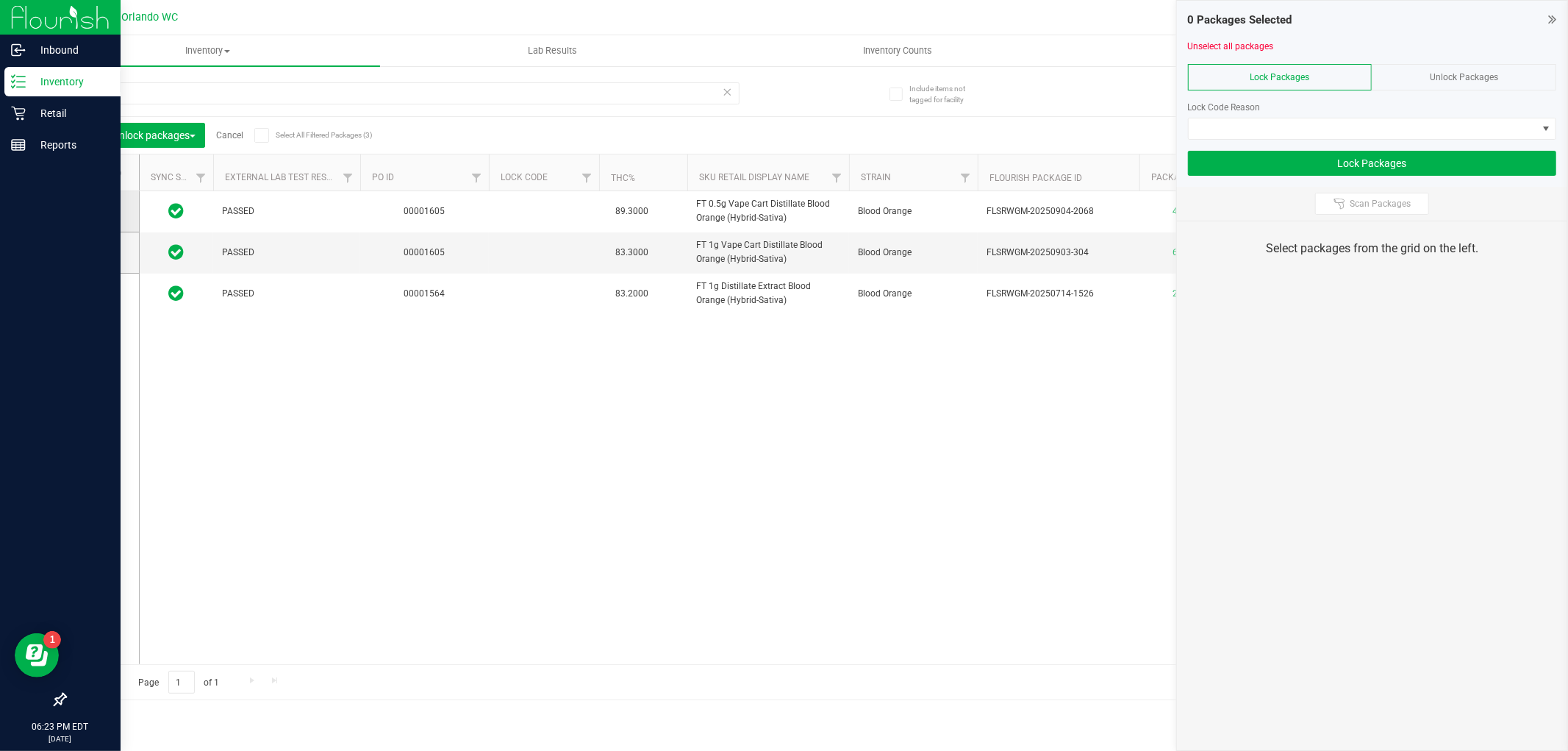
click at [96, 211] on icon at bounding box center [98, 211] width 10 height 0
click at [0, 0] on input "checkbox" at bounding box center [0, 0] width 0 height 0
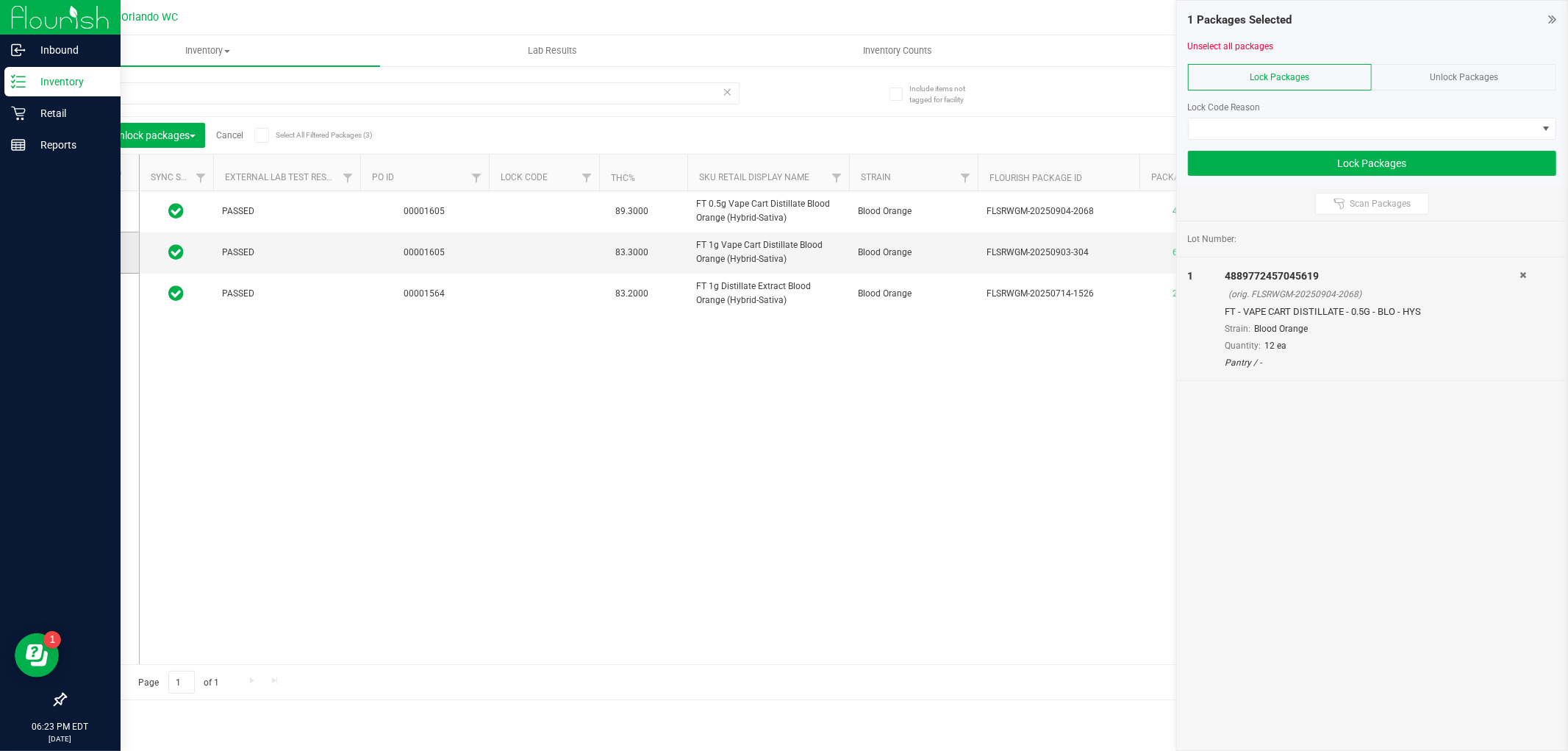
click at [99, 259] on span at bounding box center [99, 252] width 15 height 15
click at [0, 0] on input "checkbox" at bounding box center [0, 0] width 0 height 0
click at [1368, 127] on span at bounding box center [1363, 129] width 348 height 21
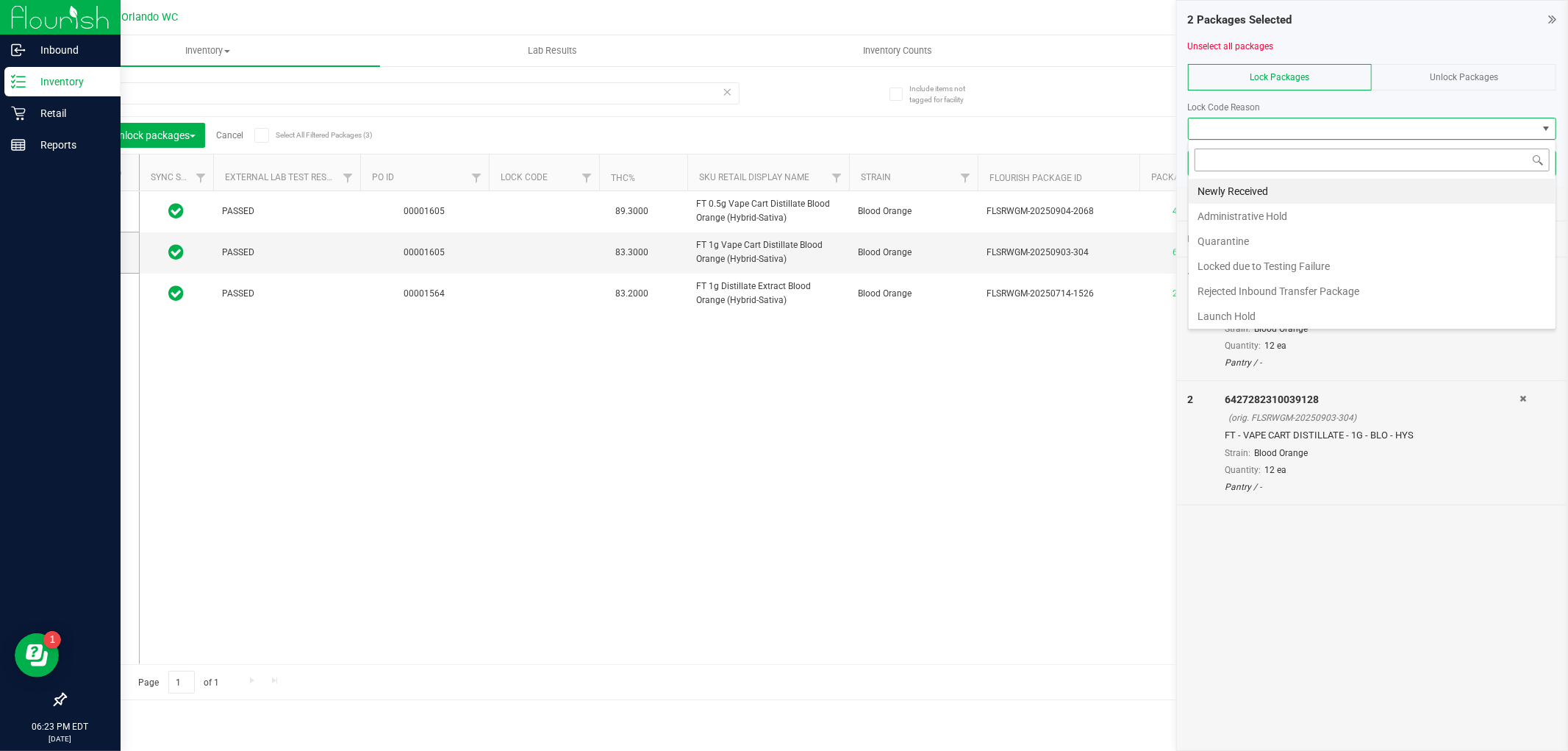
scroll to position [22, 368]
click at [1246, 317] on li "Launch Hold" at bounding box center [1372, 317] width 367 height 25
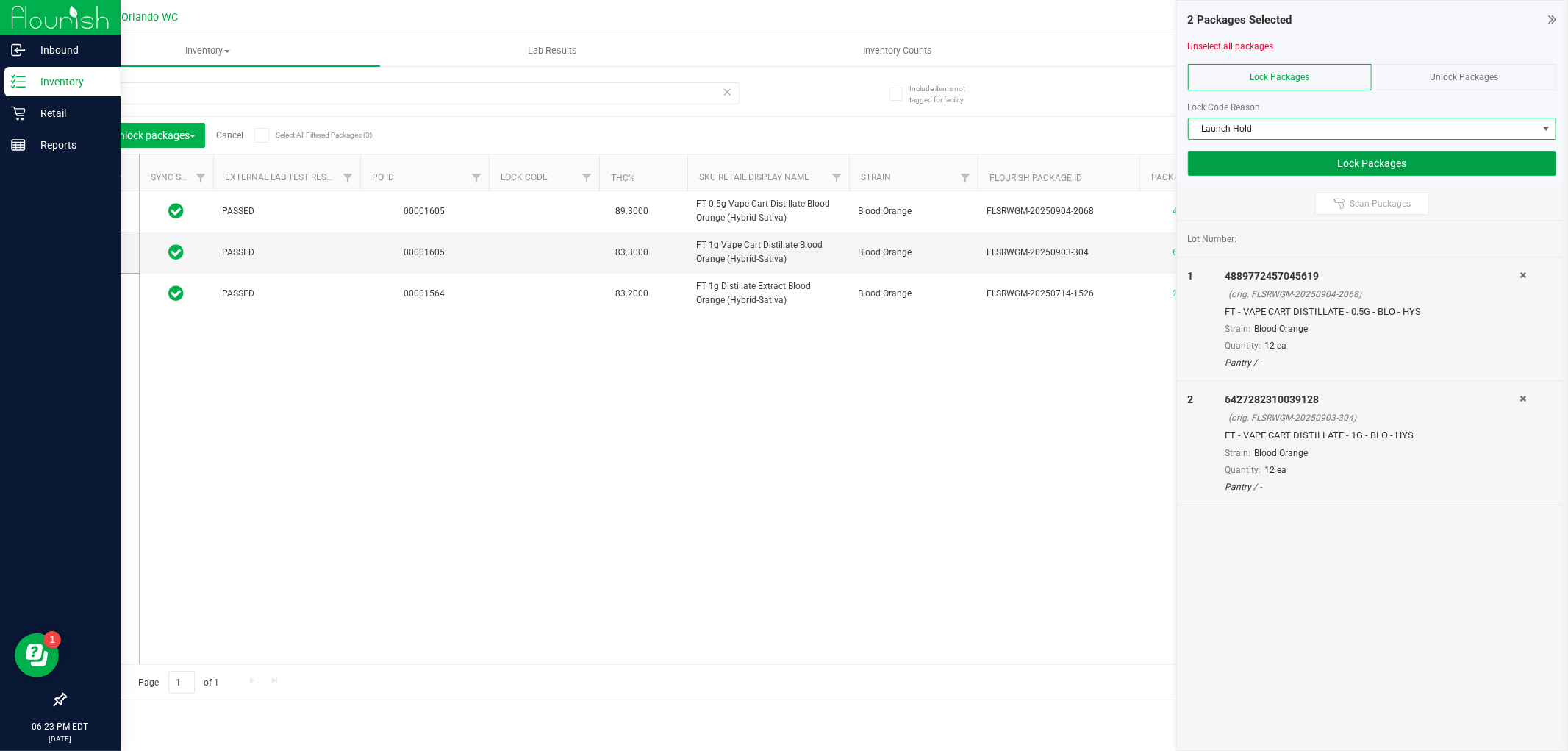
click at [1422, 160] on button "Lock Packages" at bounding box center [1372, 163] width 368 height 25
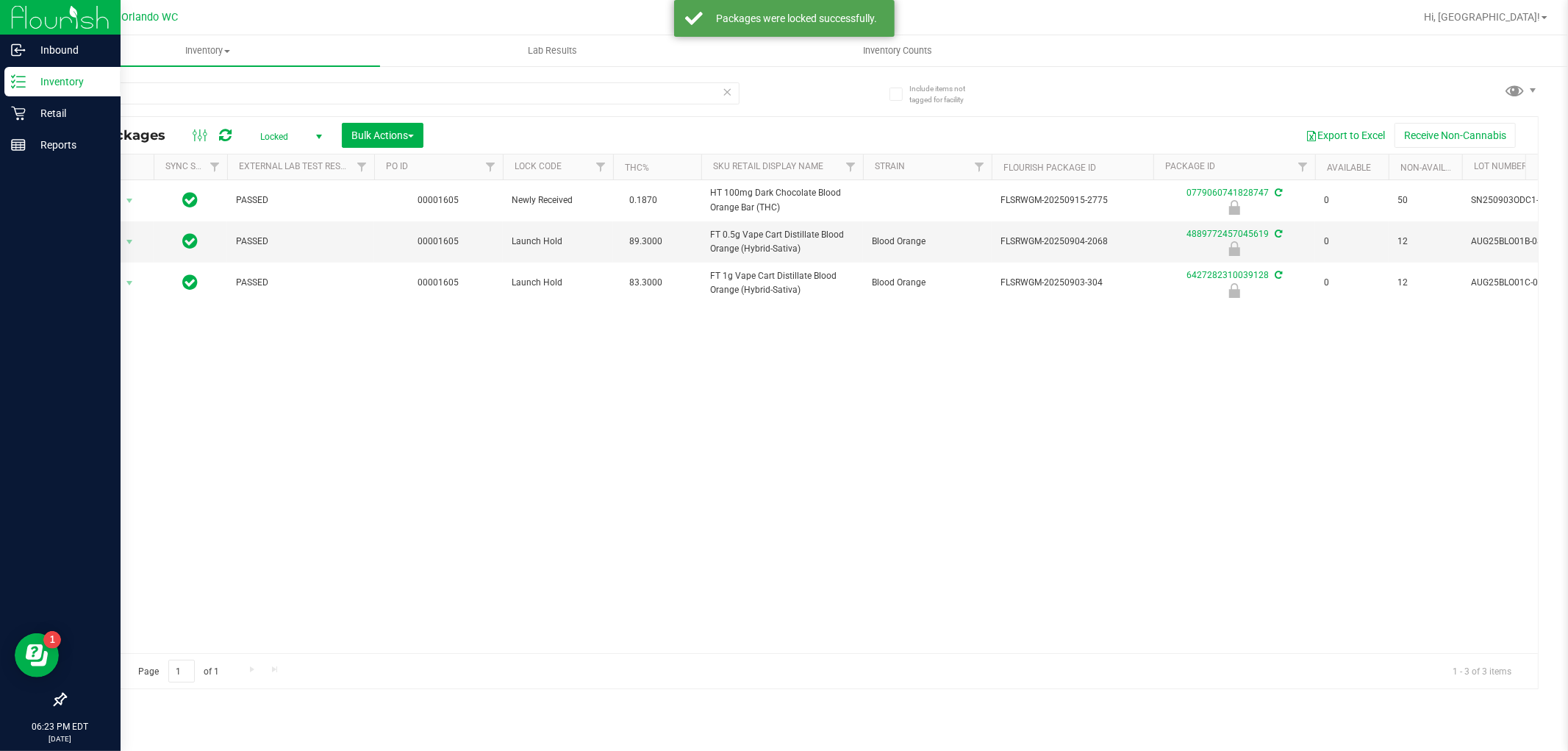
click at [1363, 443] on div "Action Action Edit attributes Global inventory Locate package Package audit log…" at bounding box center [801, 417] width 1472 height 473
click at [415, 138] on button "Bulk Actions" at bounding box center [383, 136] width 82 height 25
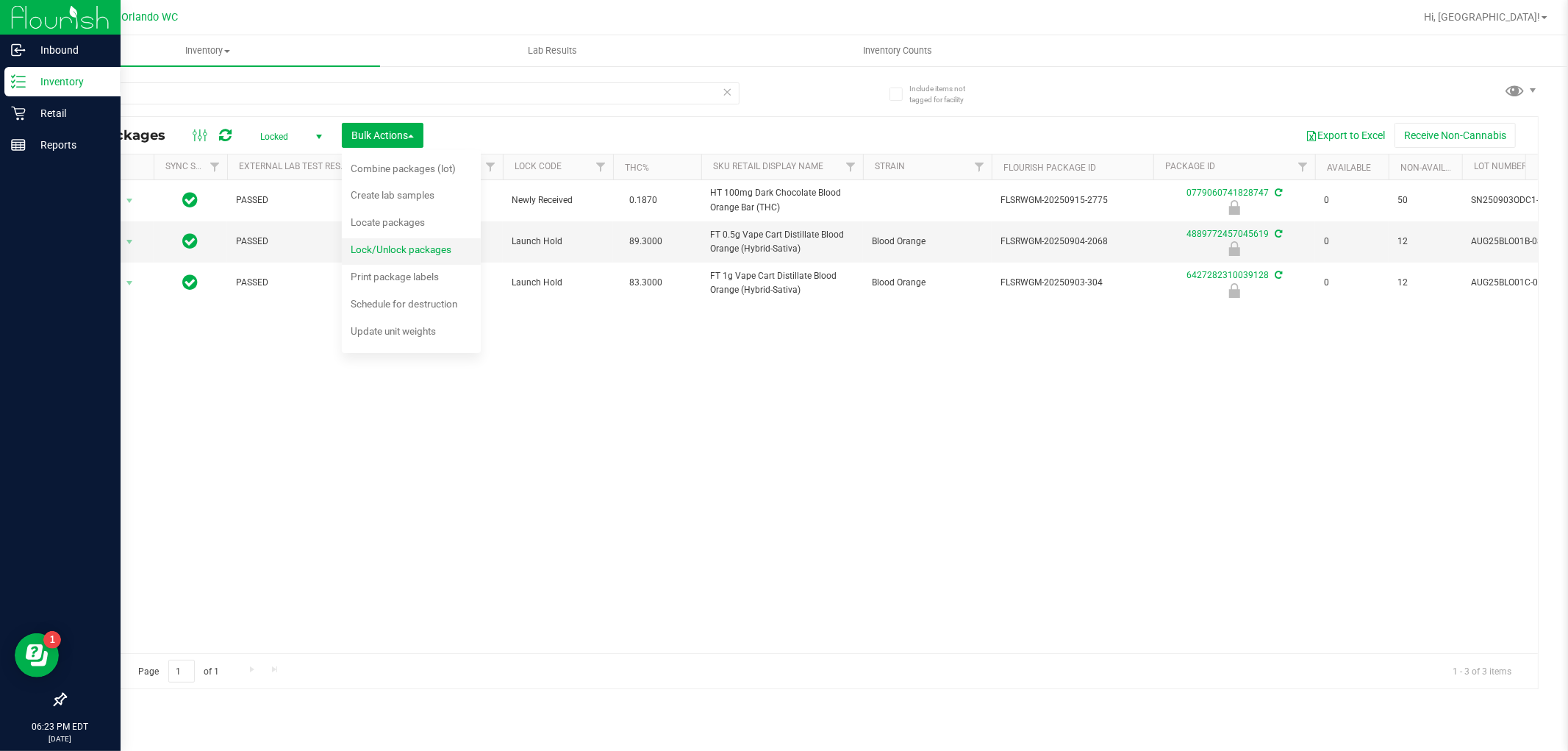
click at [408, 248] on span "Lock/Unlock packages" at bounding box center [401, 249] width 101 height 12
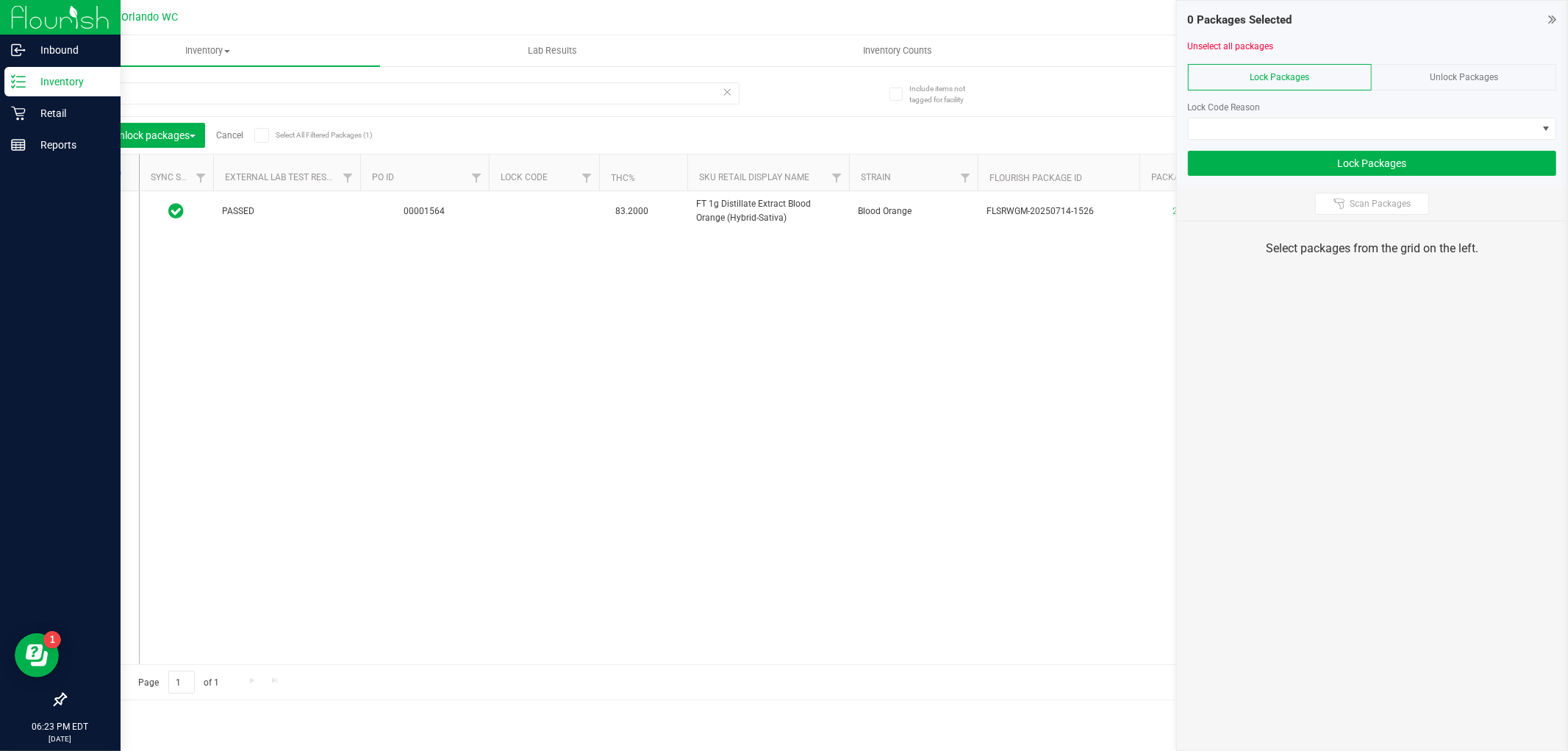
click at [1467, 82] on span "Unlock Packages" at bounding box center [1464, 77] width 68 height 10
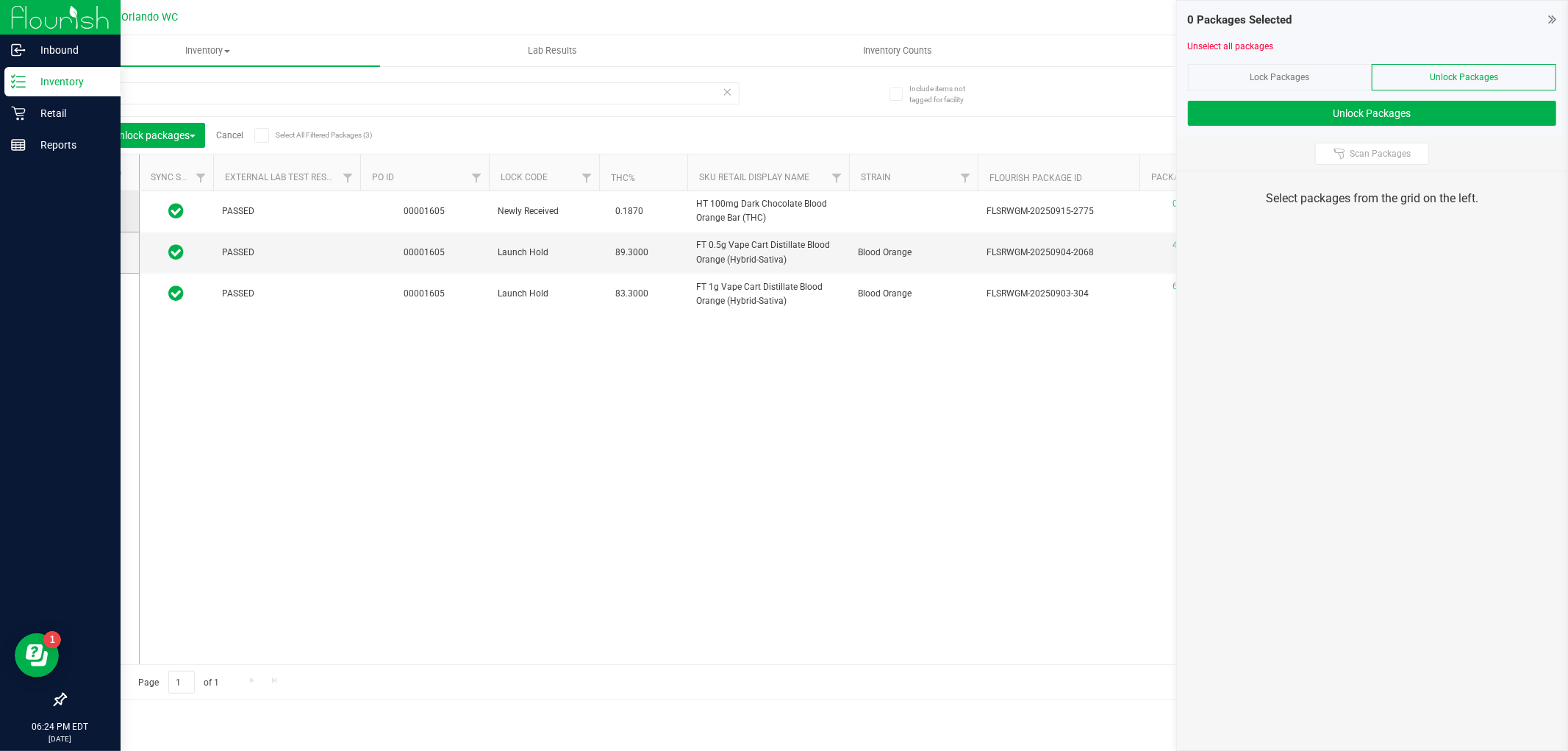
click at [99, 216] on span at bounding box center [99, 211] width 15 height 15
click at [0, 0] on input "checkbox" at bounding box center [0, 0] width 0 height 0
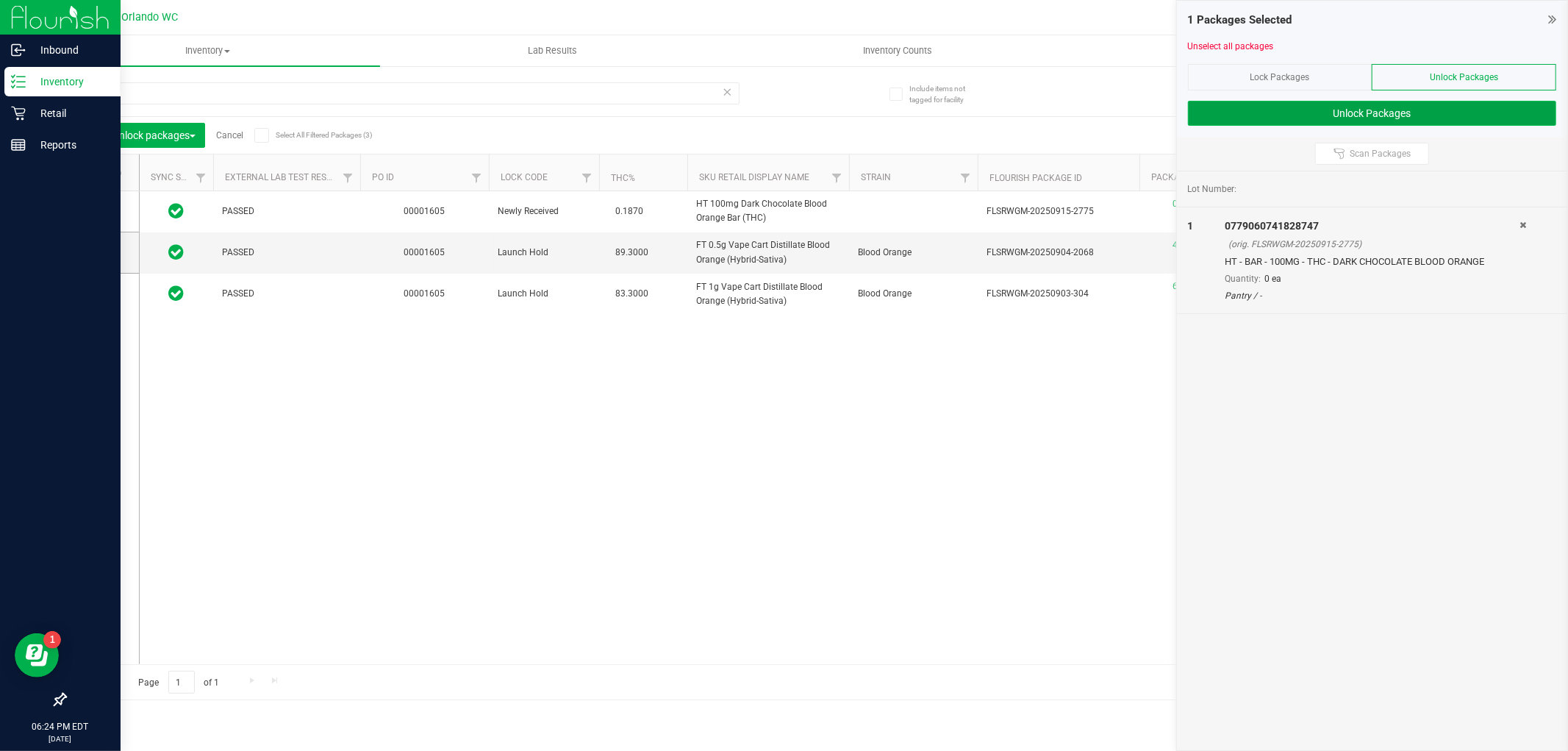
click at [1362, 115] on button "Unlock Packages" at bounding box center [1372, 113] width 368 height 25
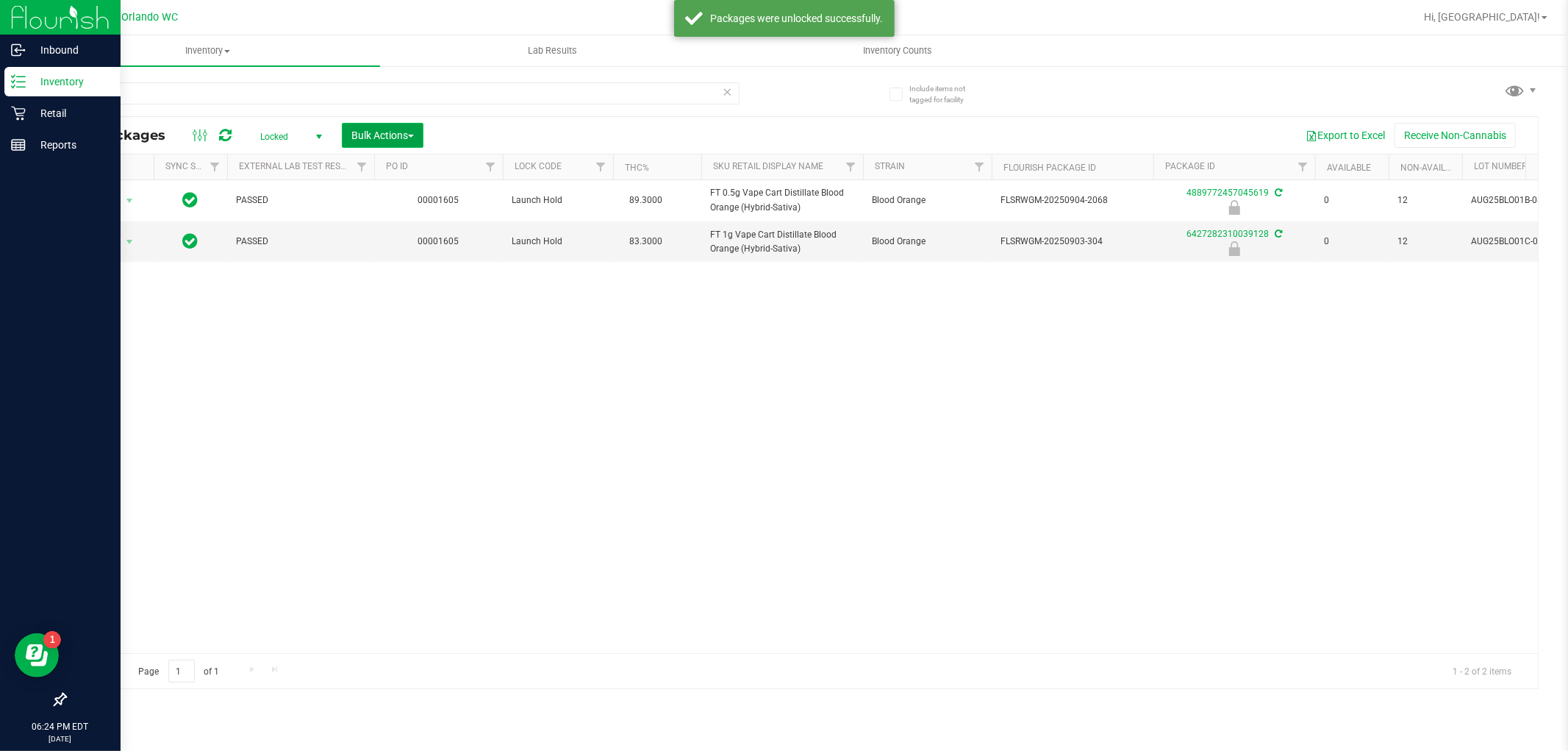
click at [420, 133] on button "Bulk Actions" at bounding box center [383, 136] width 82 height 25
click at [412, 251] on span "Lock/Unlock packages" at bounding box center [401, 249] width 101 height 12
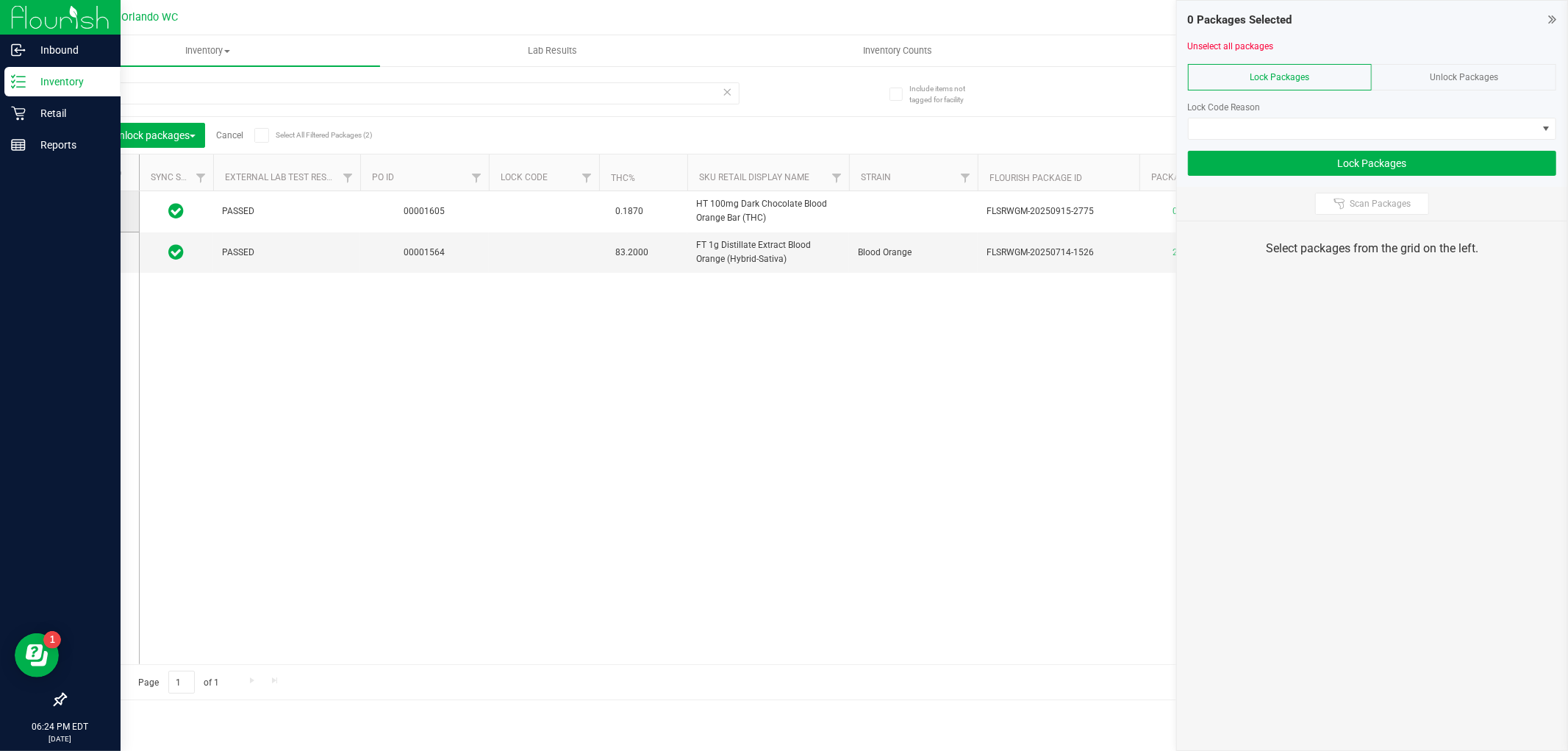
click at [104, 218] on span at bounding box center [99, 211] width 15 height 15
click at [0, 0] on input "checkbox" at bounding box center [0, 0] width 0 height 0
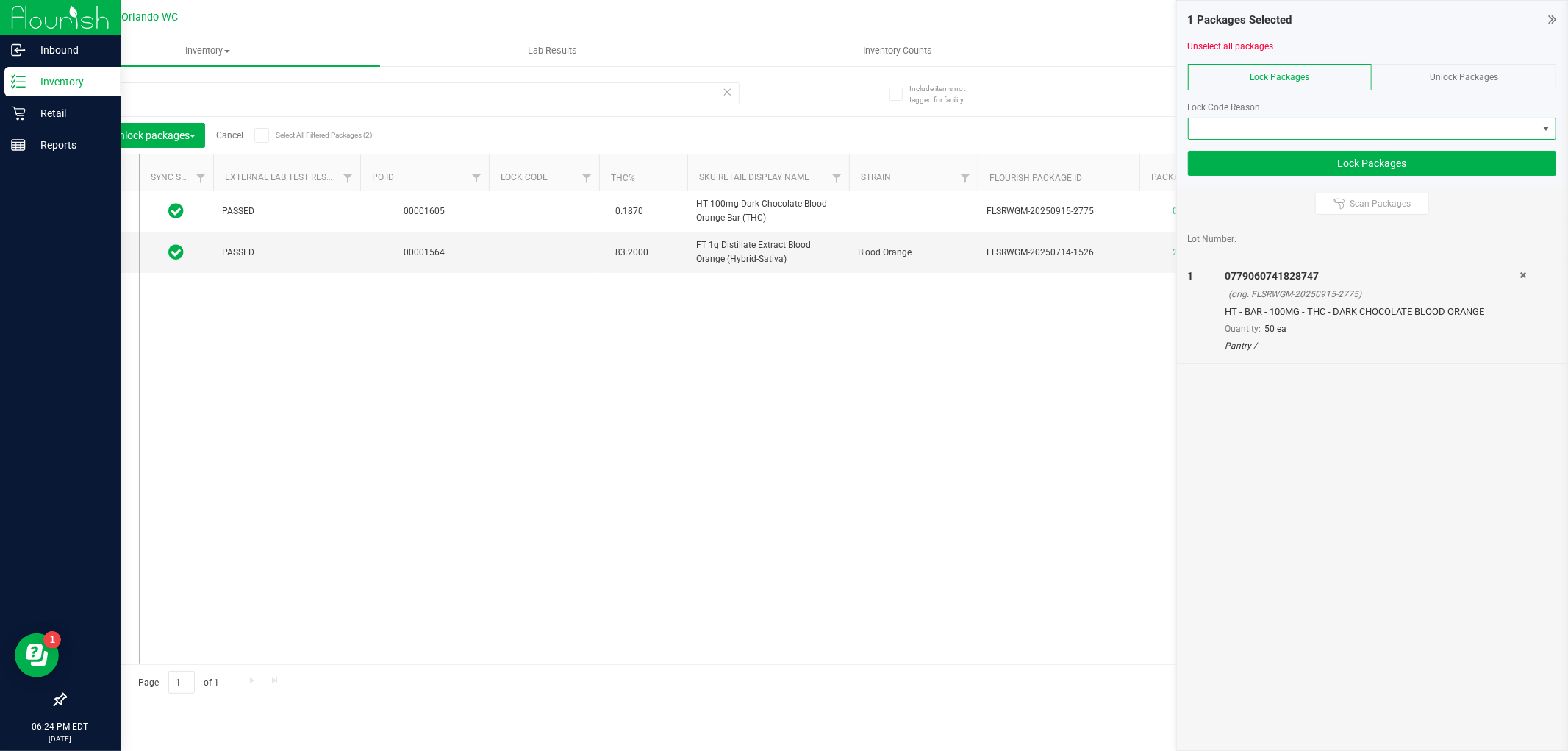
click at [1400, 128] on span at bounding box center [1363, 129] width 348 height 21
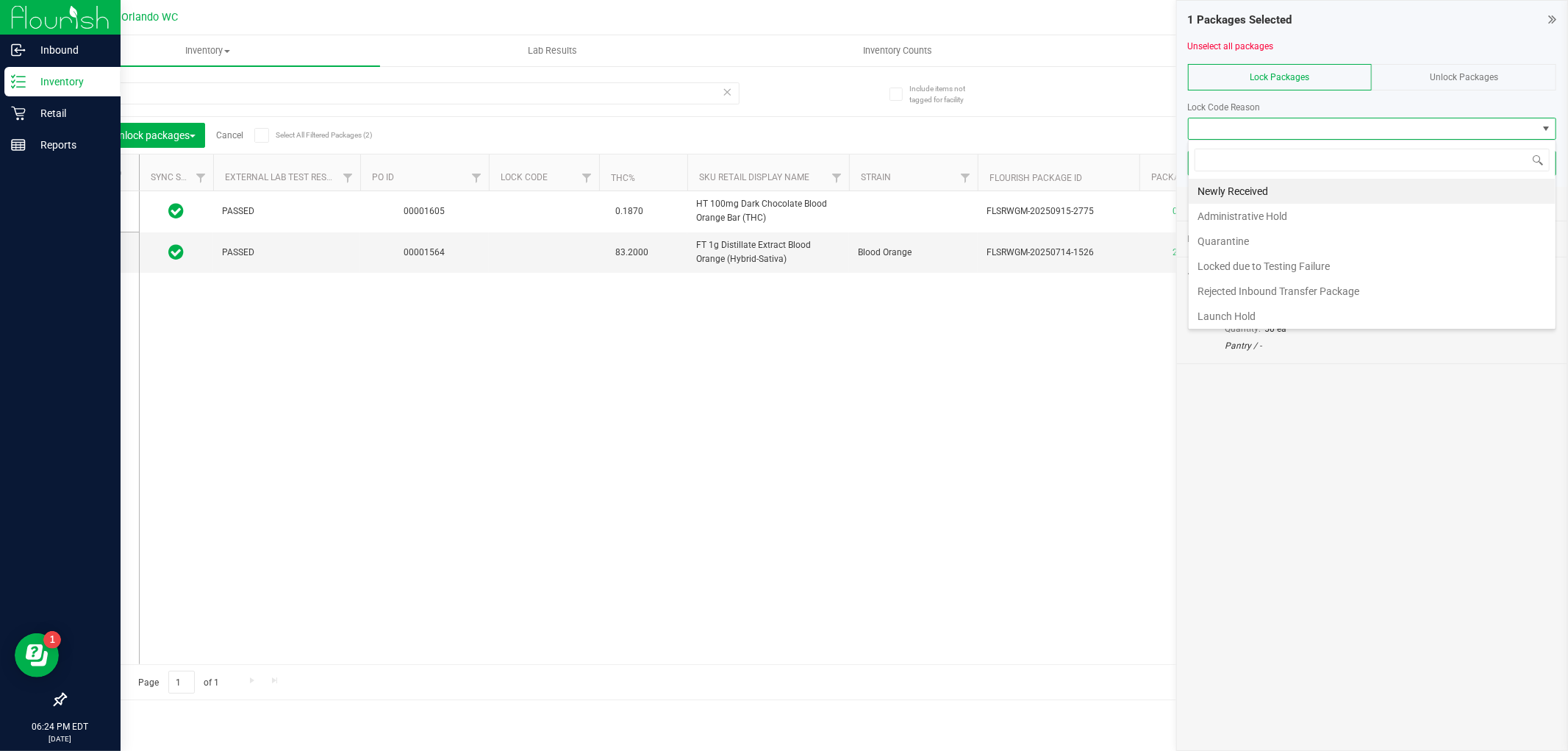
scroll to position [22, 368]
click at [1257, 313] on li "Launch Hold" at bounding box center [1372, 317] width 367 height 25
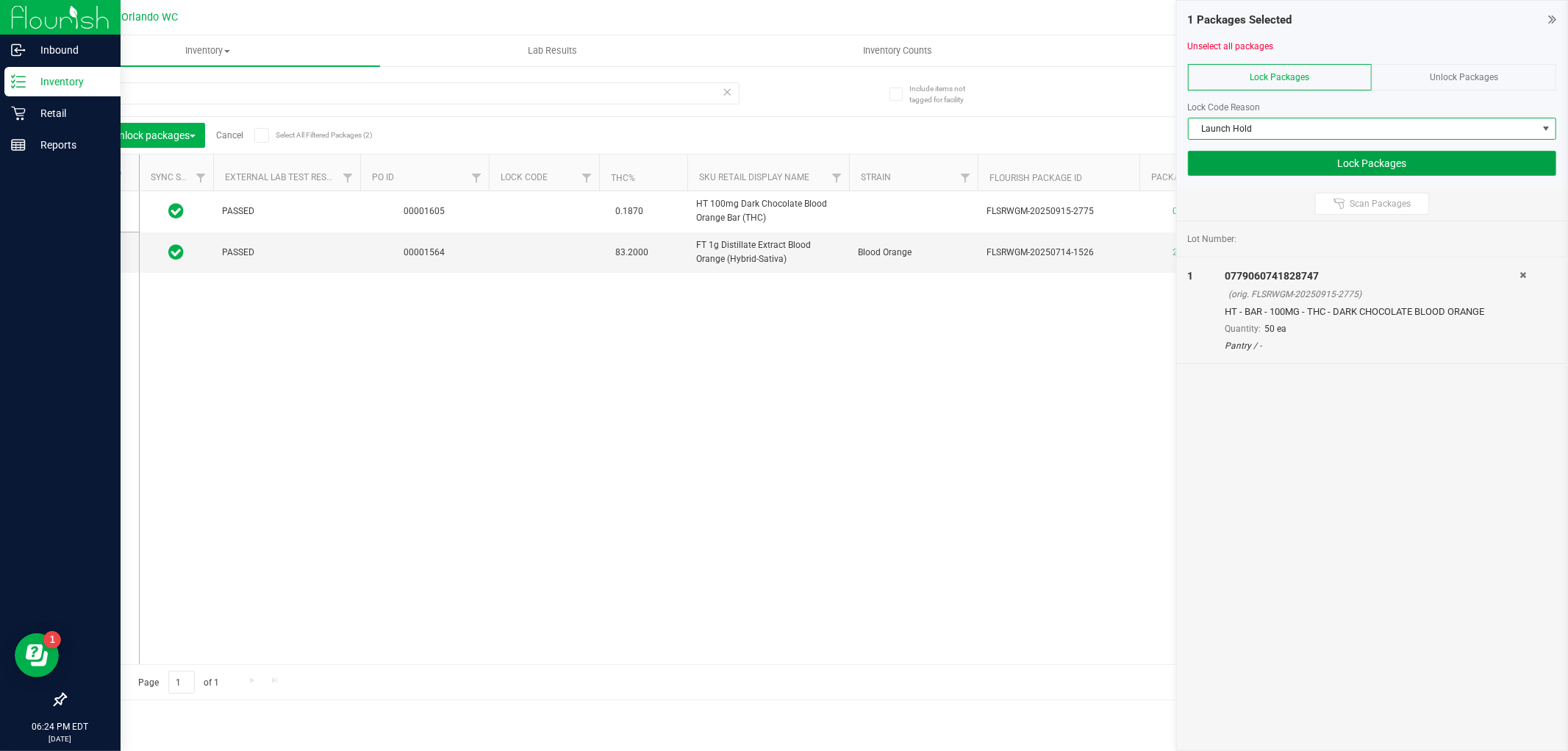
click at [1421, 159] on button "Lock Packages" at bounding box center [1372, 163] width 368 height 25
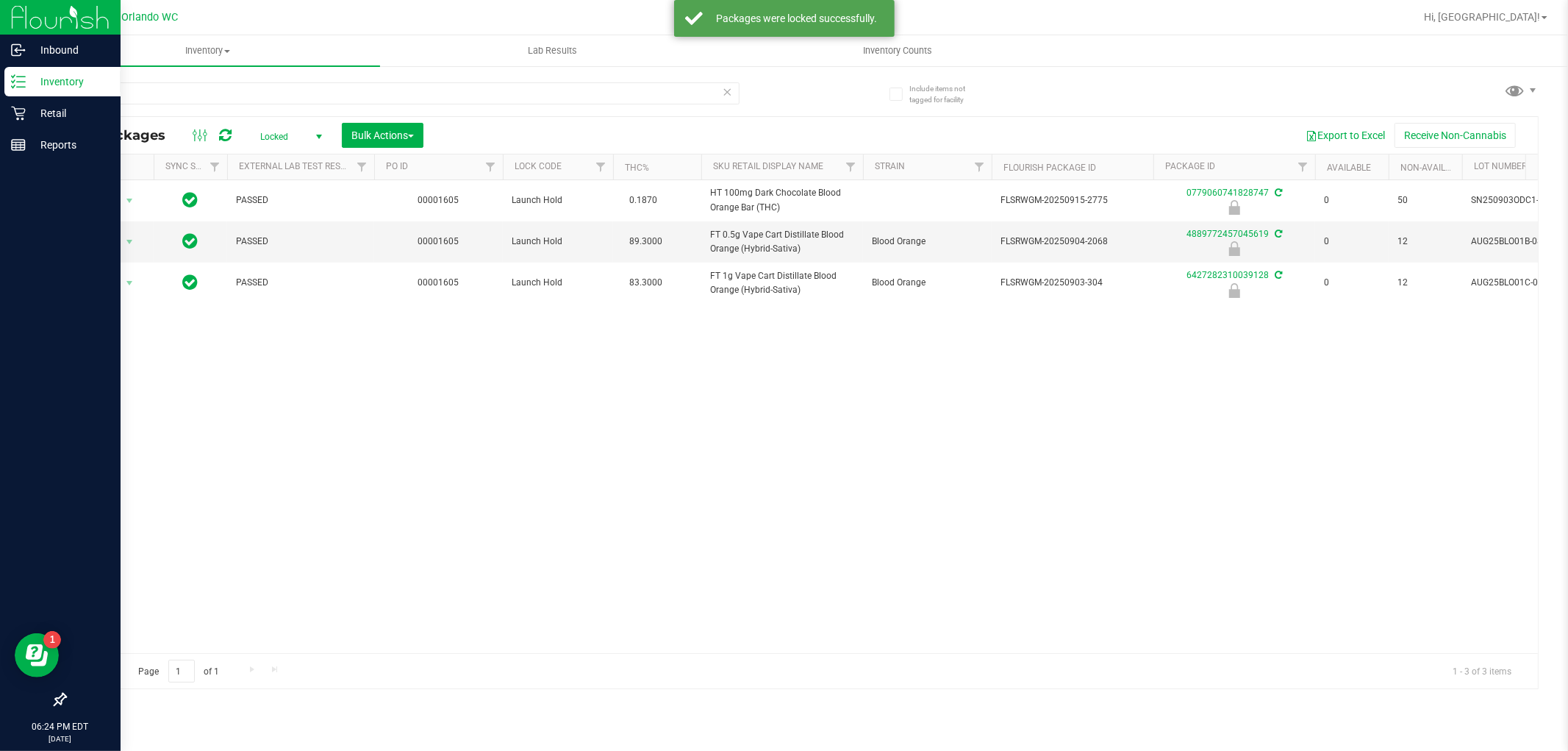
click at [1254, 434] on div "Action Action Edit attributes Global inventory Locate package Package audit log…" at bounding box center [801, 417] width 1472 height 473
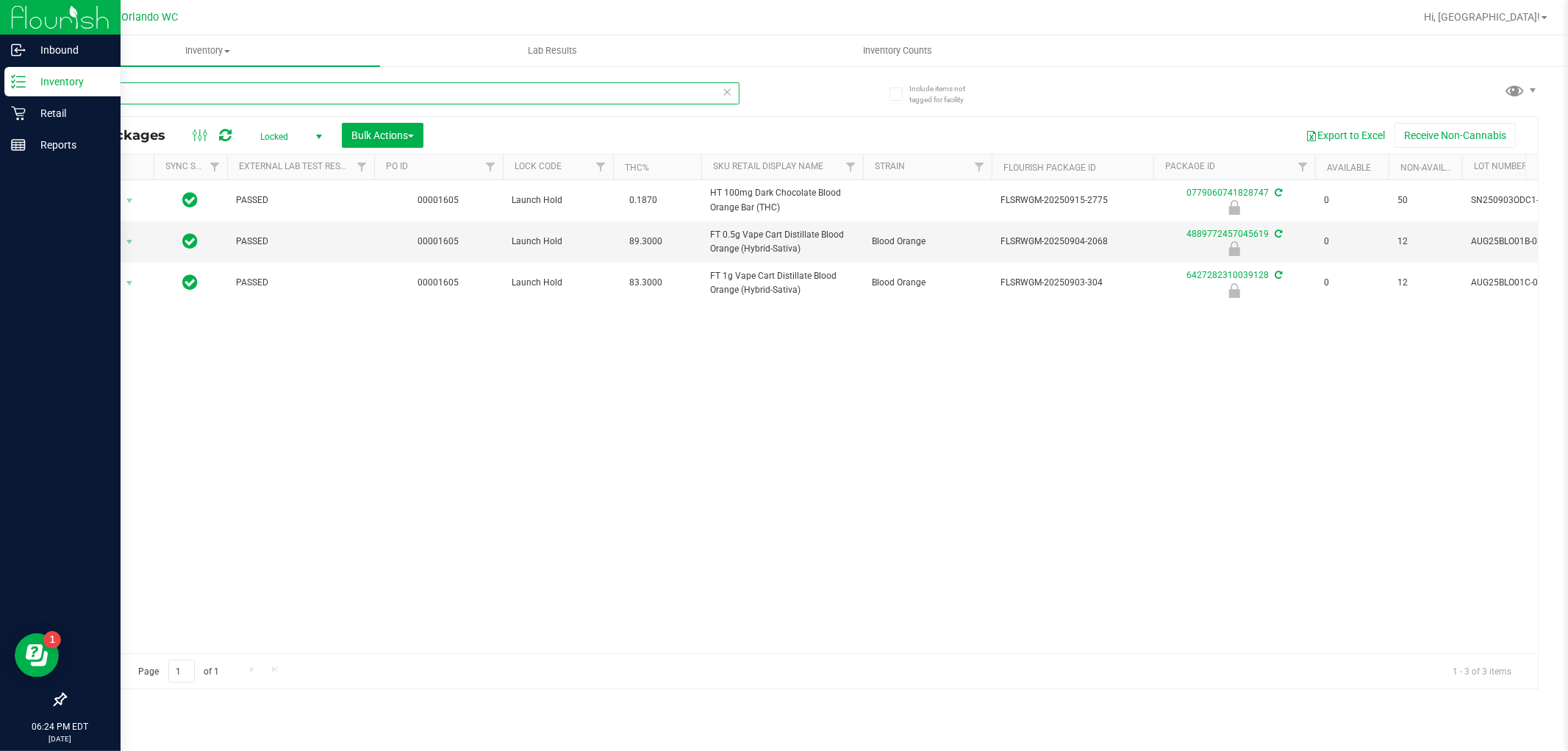
click at [392, 93] on input "blo" at bounding box center [402, 93] width 675 height 22
click at [393, 143] on button "Bulk Actions" at bounding box center [383, 136] width 82 height 25
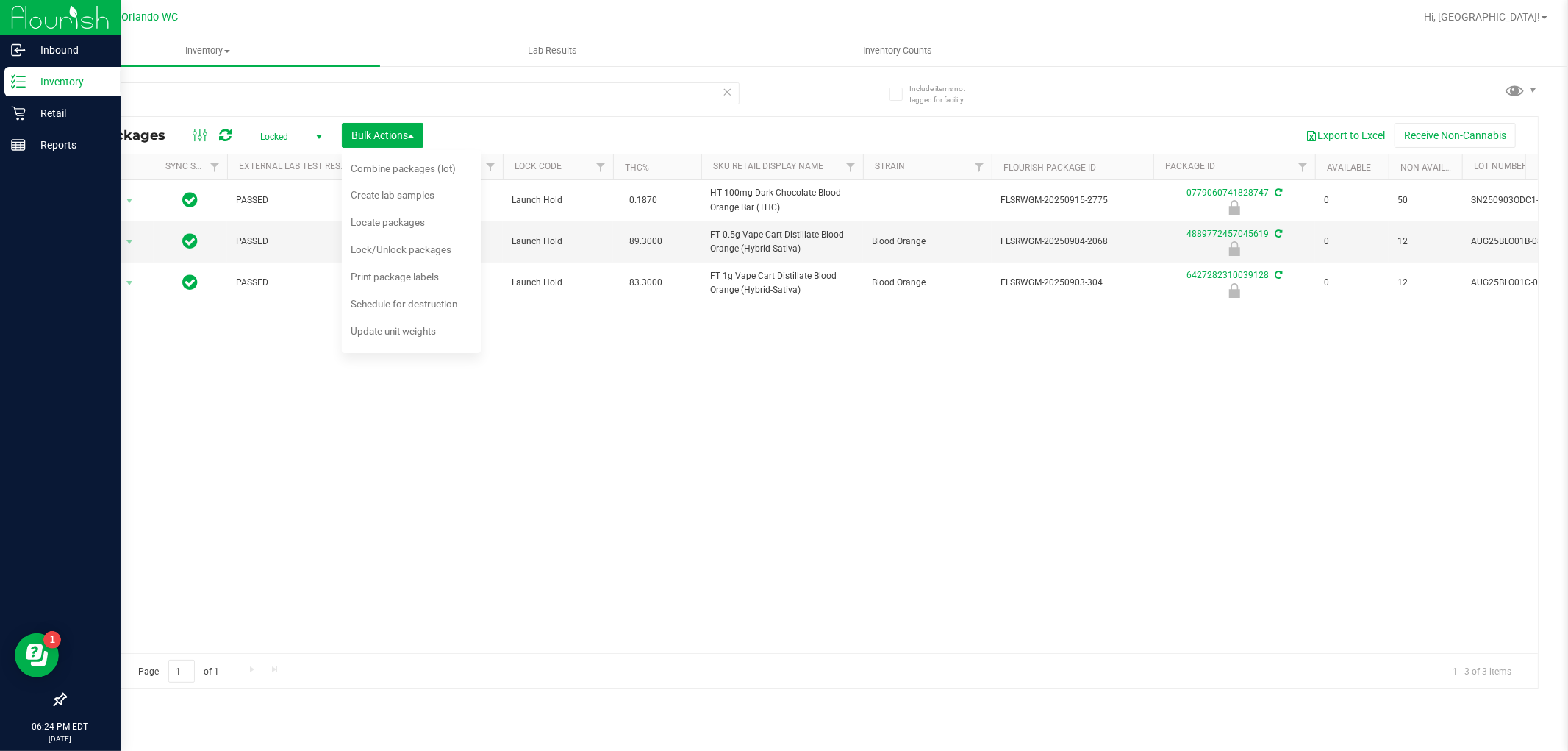
click at [726, 90] on icon at bounding box center [728, 91] width 10 height 18
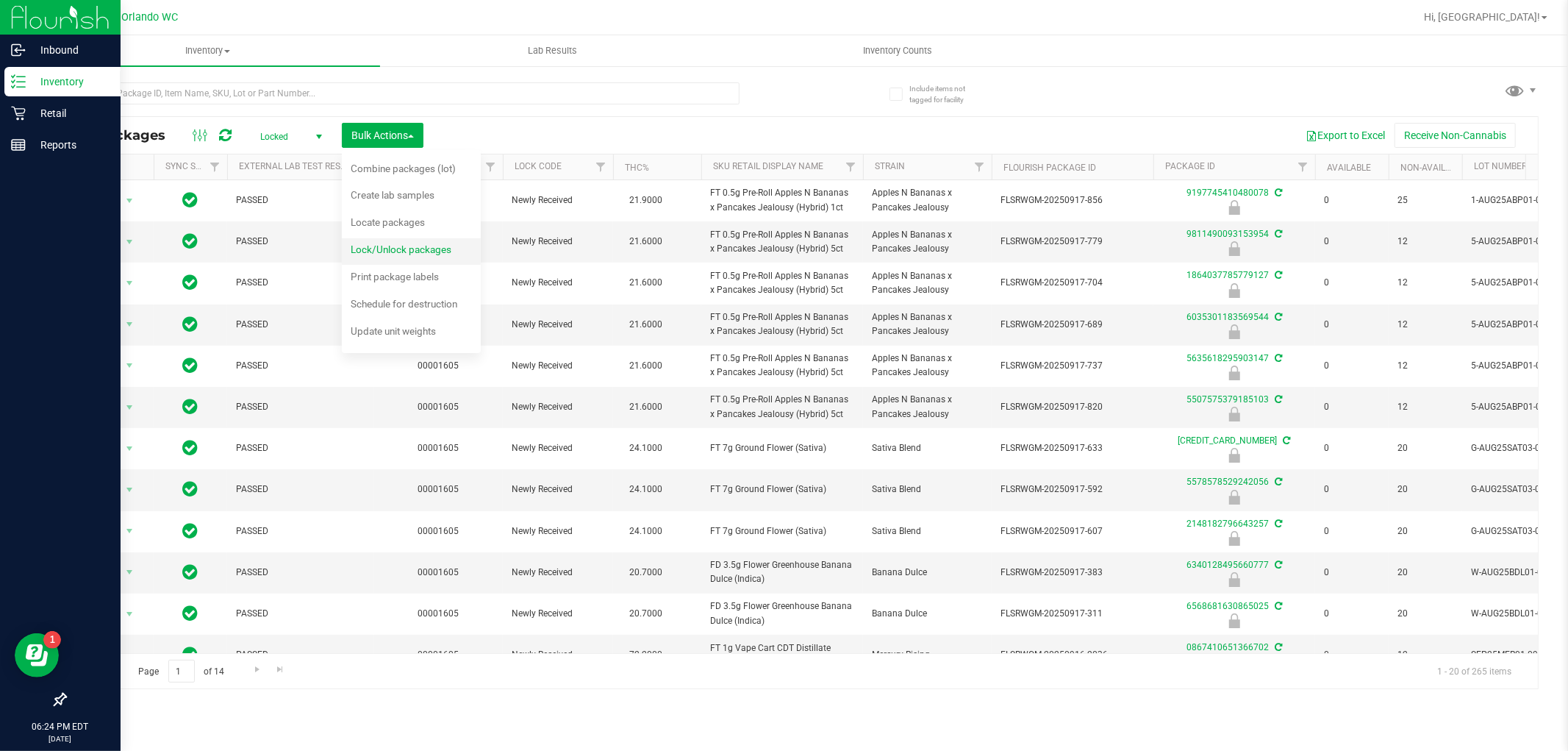
click at [408, 243] on span "Lock/Unlock packages" at bounding box center [401, 249] width 101 height 12
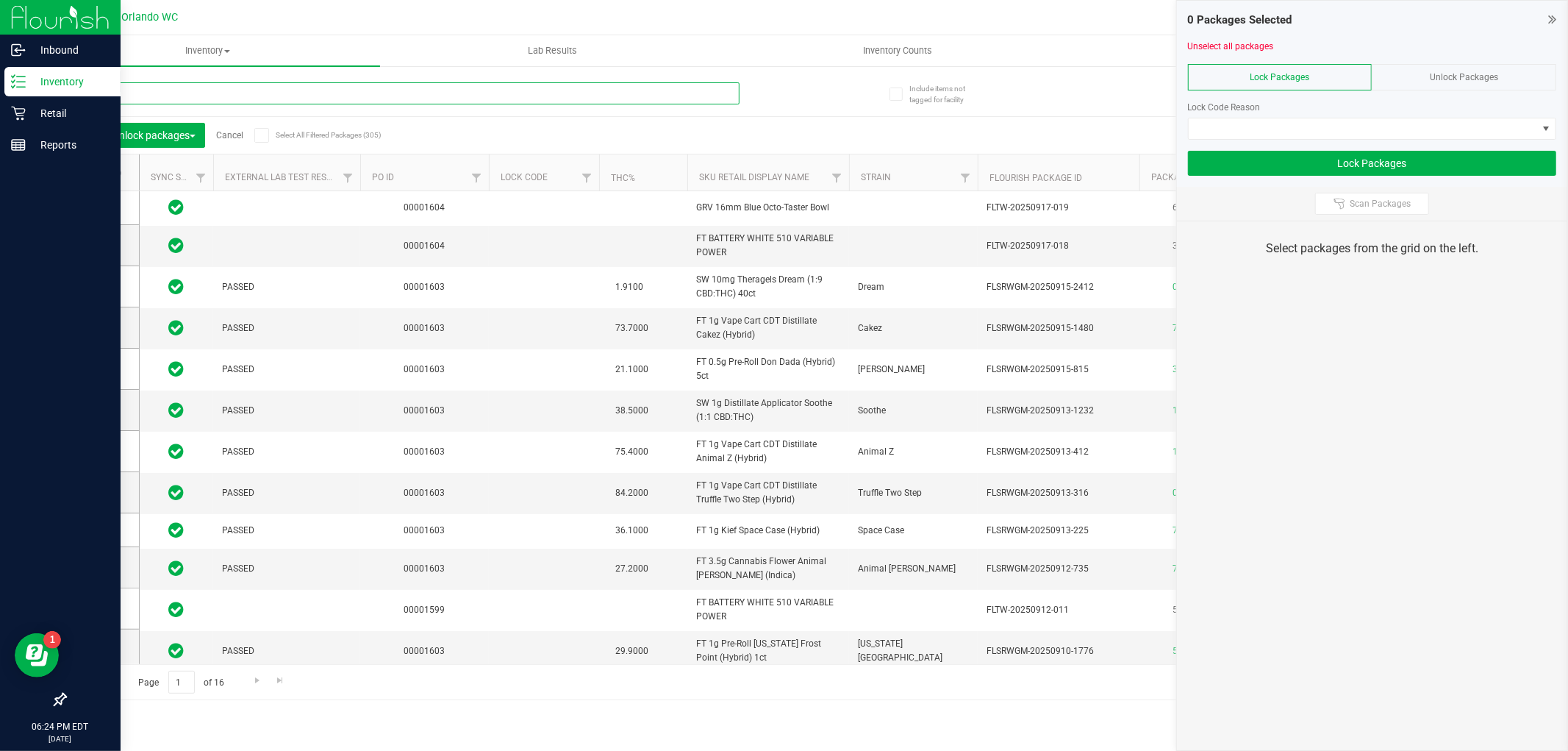
click at [334, 90] on input "text" at bounding box center [402, 93] width 675 height 22
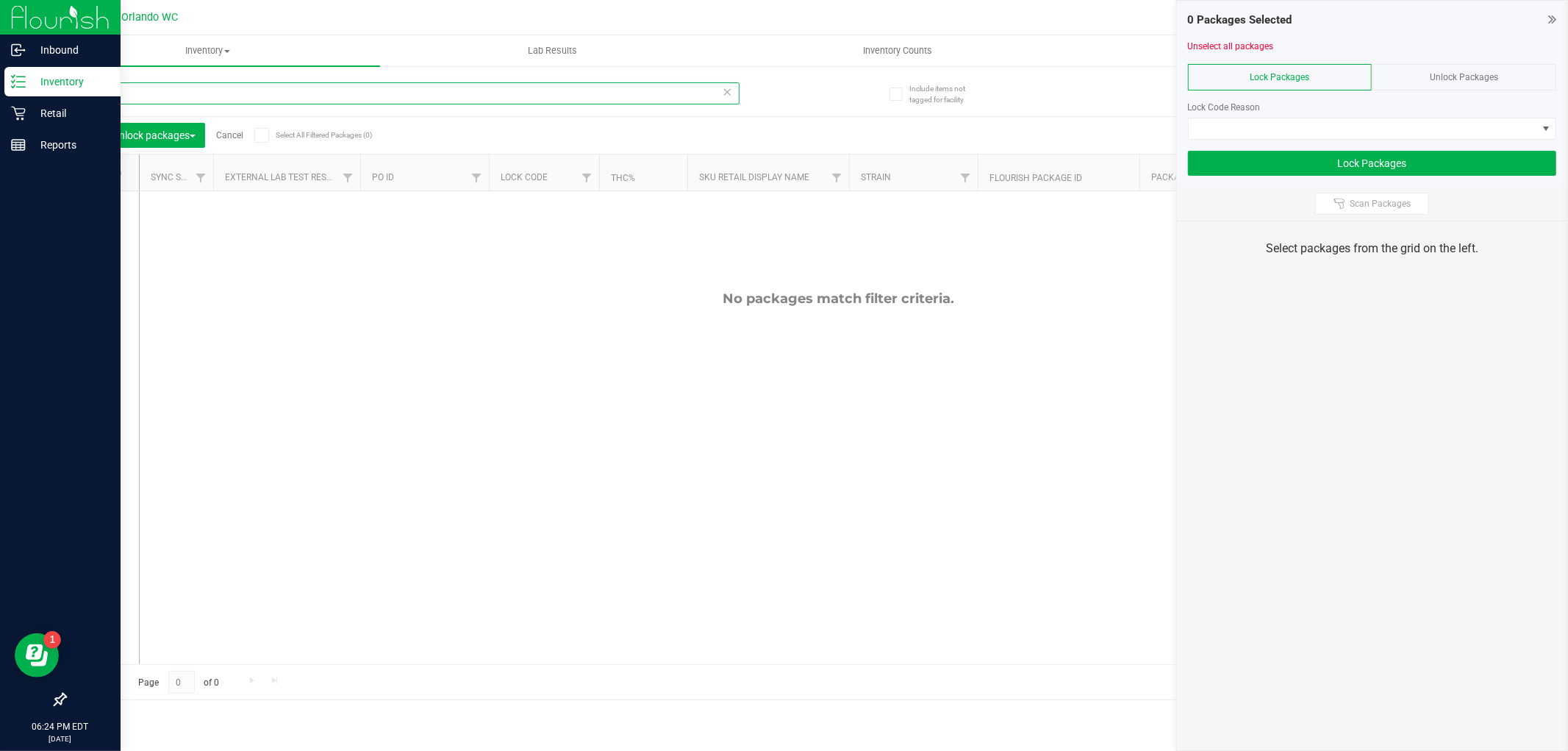
type input "double"
click at [1456, 69] on div "Unlock Packages" at bounding box center [1464, 77] width 185 height 27
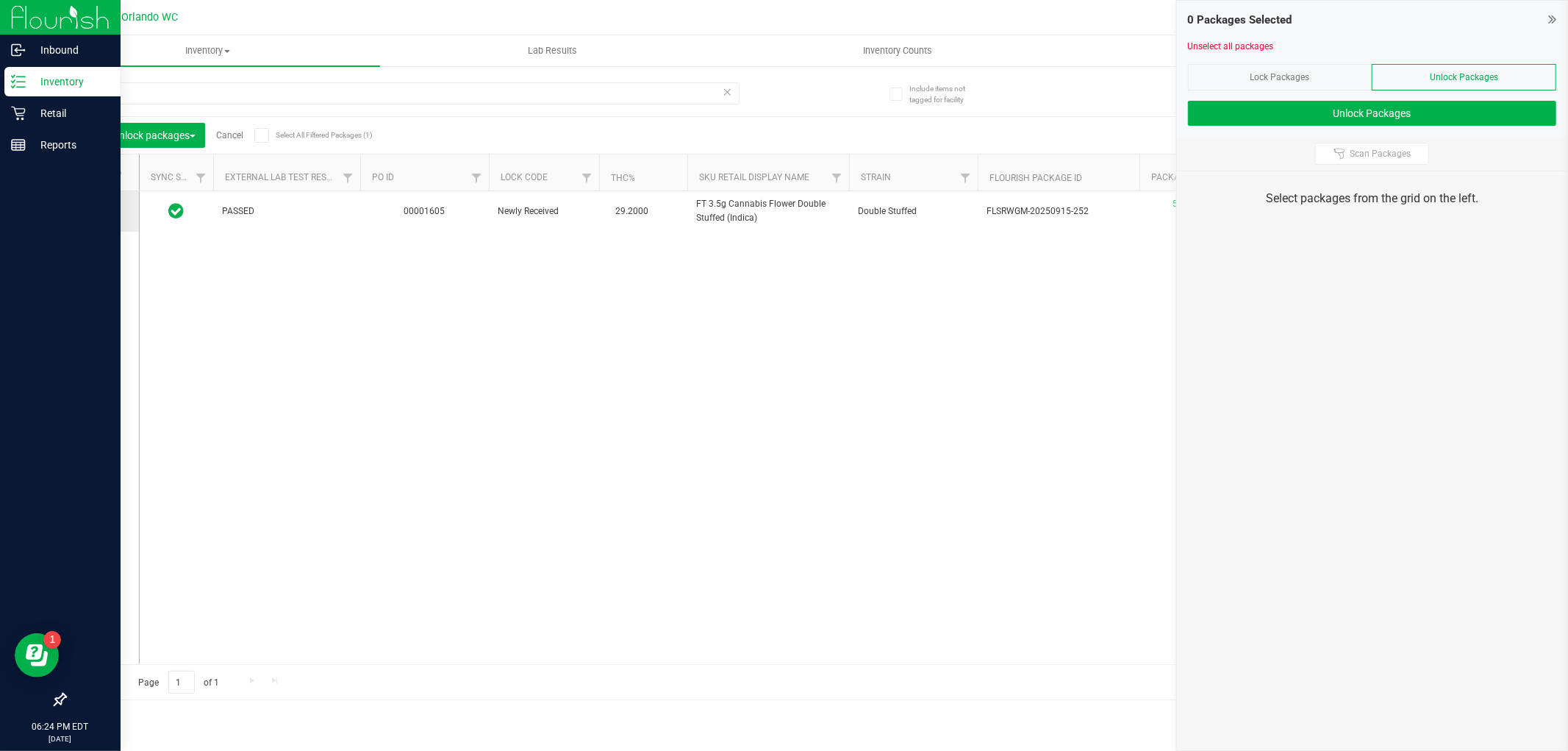
click at [100, 211] on icon at bounding box center [98, 211] width 10 height 0
click at [0, 0] on input "checkbox" at bounding box center [0, 0] width 0 height 0
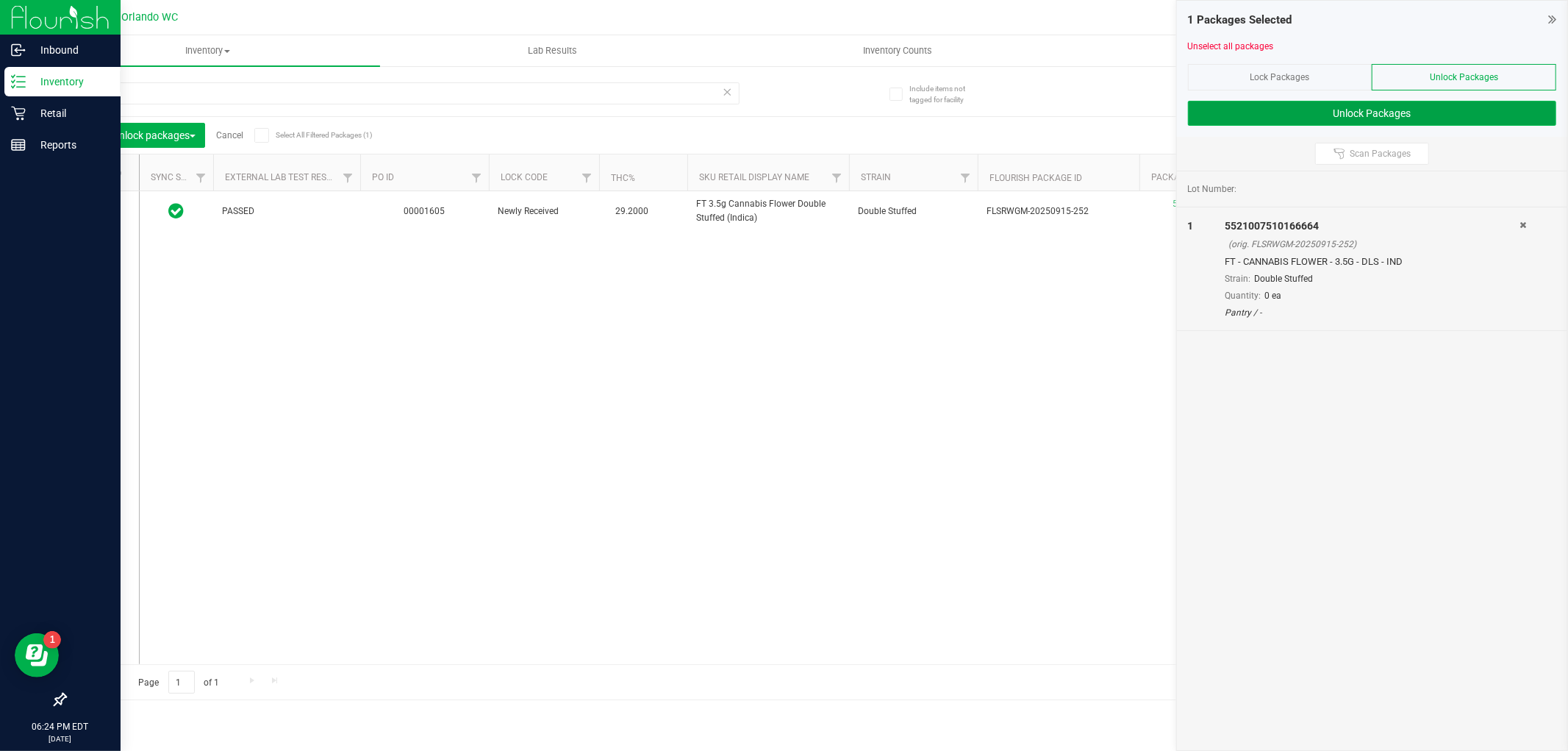
click at [1347, 107] on button "Unlock Packages" at bounding box center [1372, 113] width 368 height 25
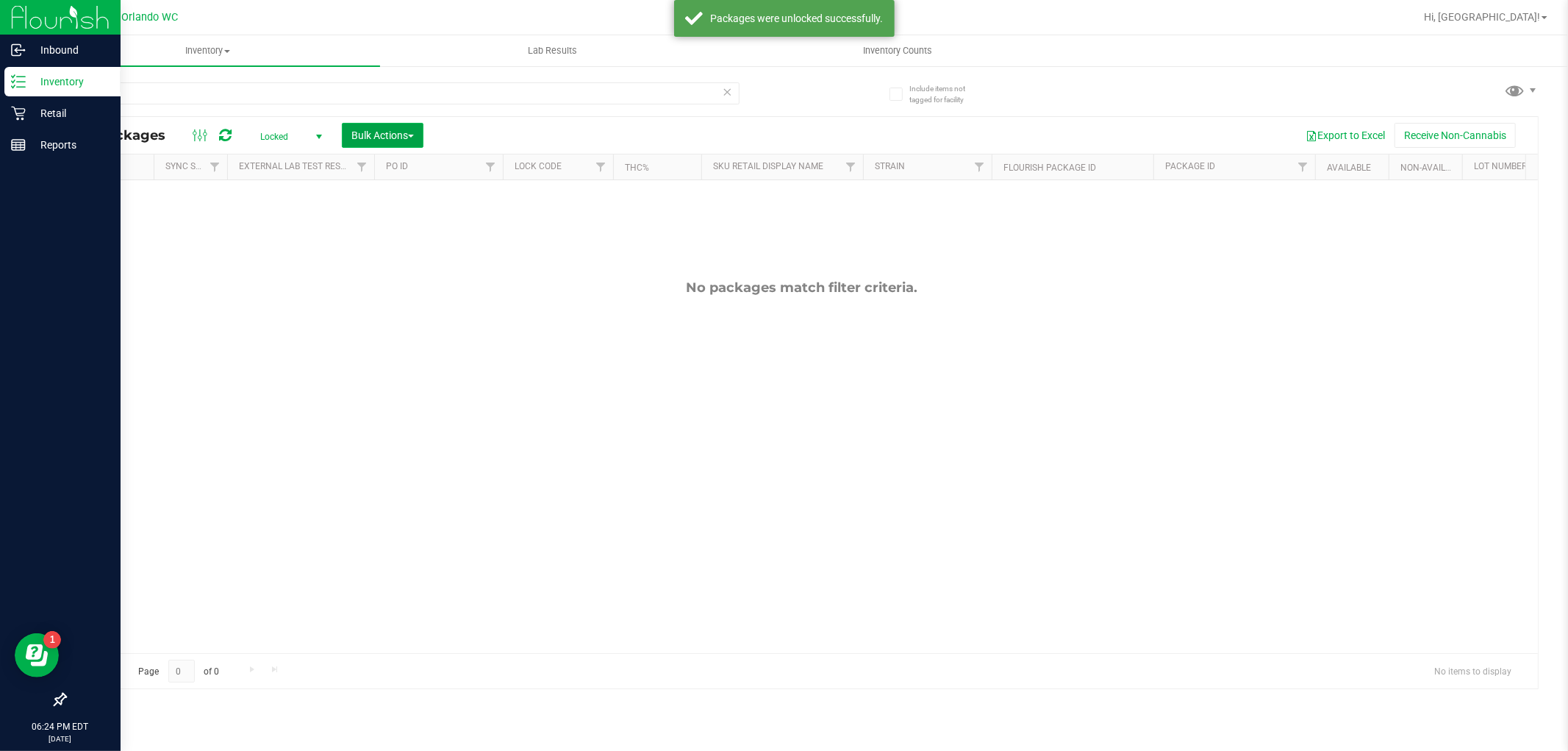
click at [379, 137] on span "Bulk Actions" at bounding box center [383, 136] width 62 height 12
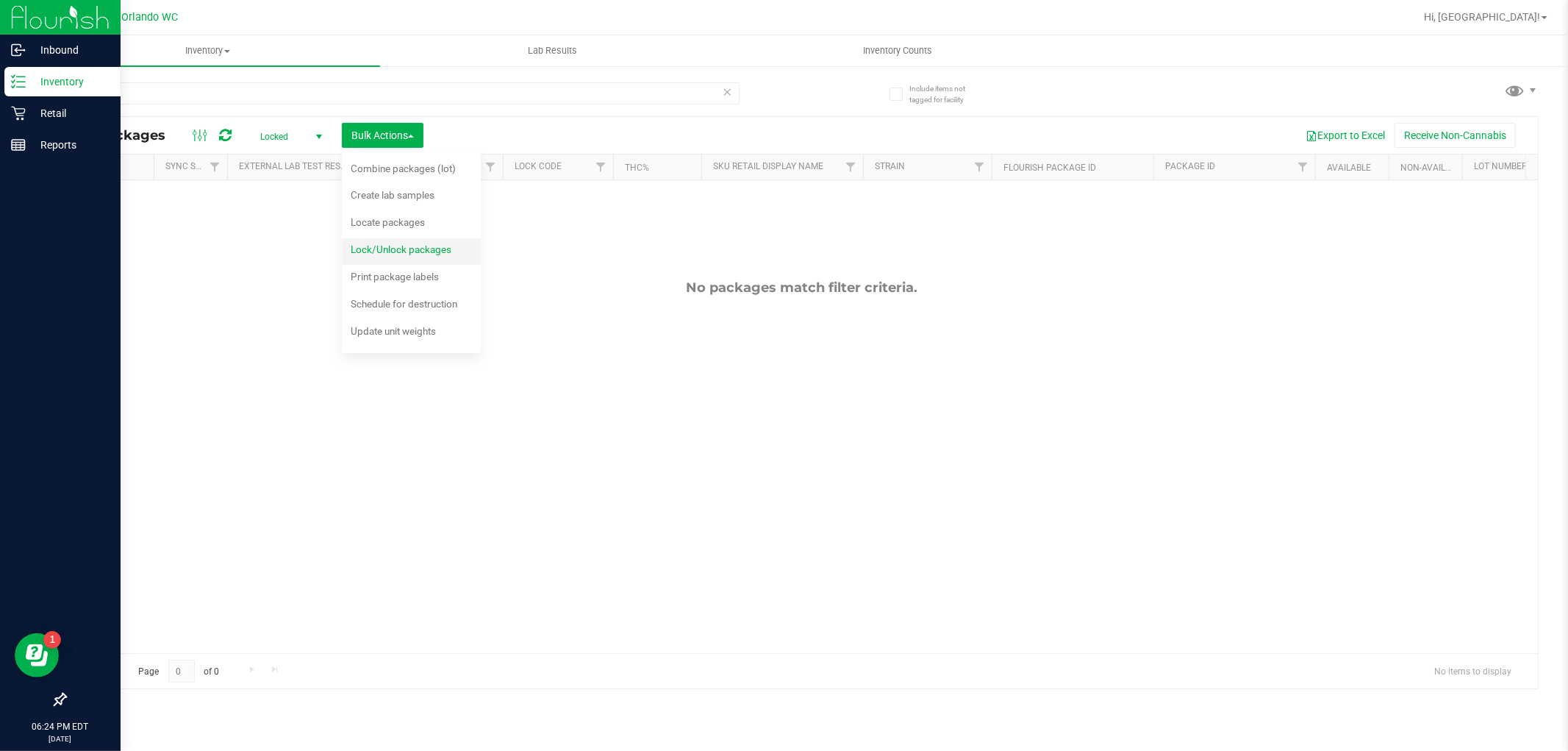
click at [398, 244] on span "Lock/Unlock packages" at bounding box center [401, 249] width 101 height 12
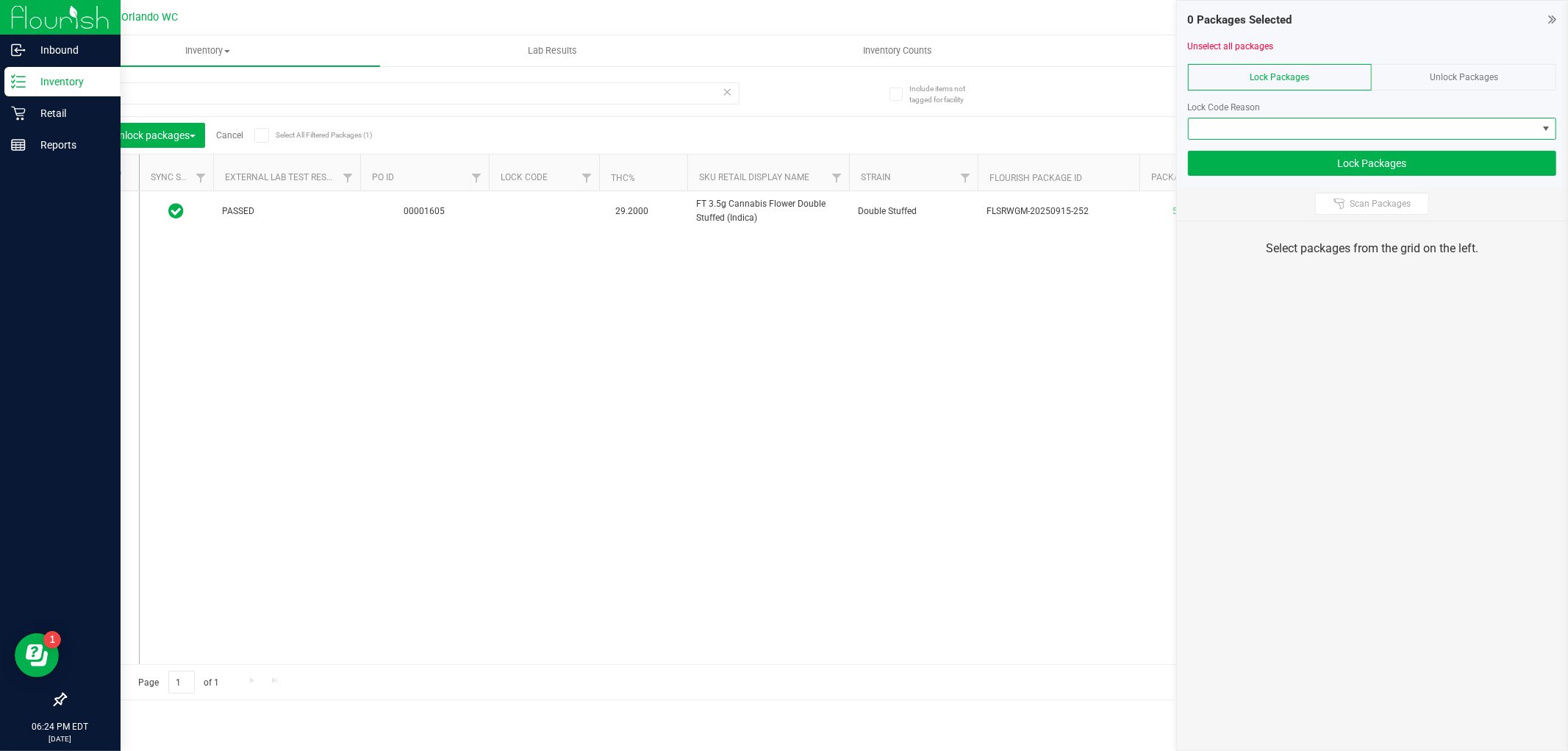
click at [1295, 128] on span at bounding box center [1363, 129] width 348 height 21
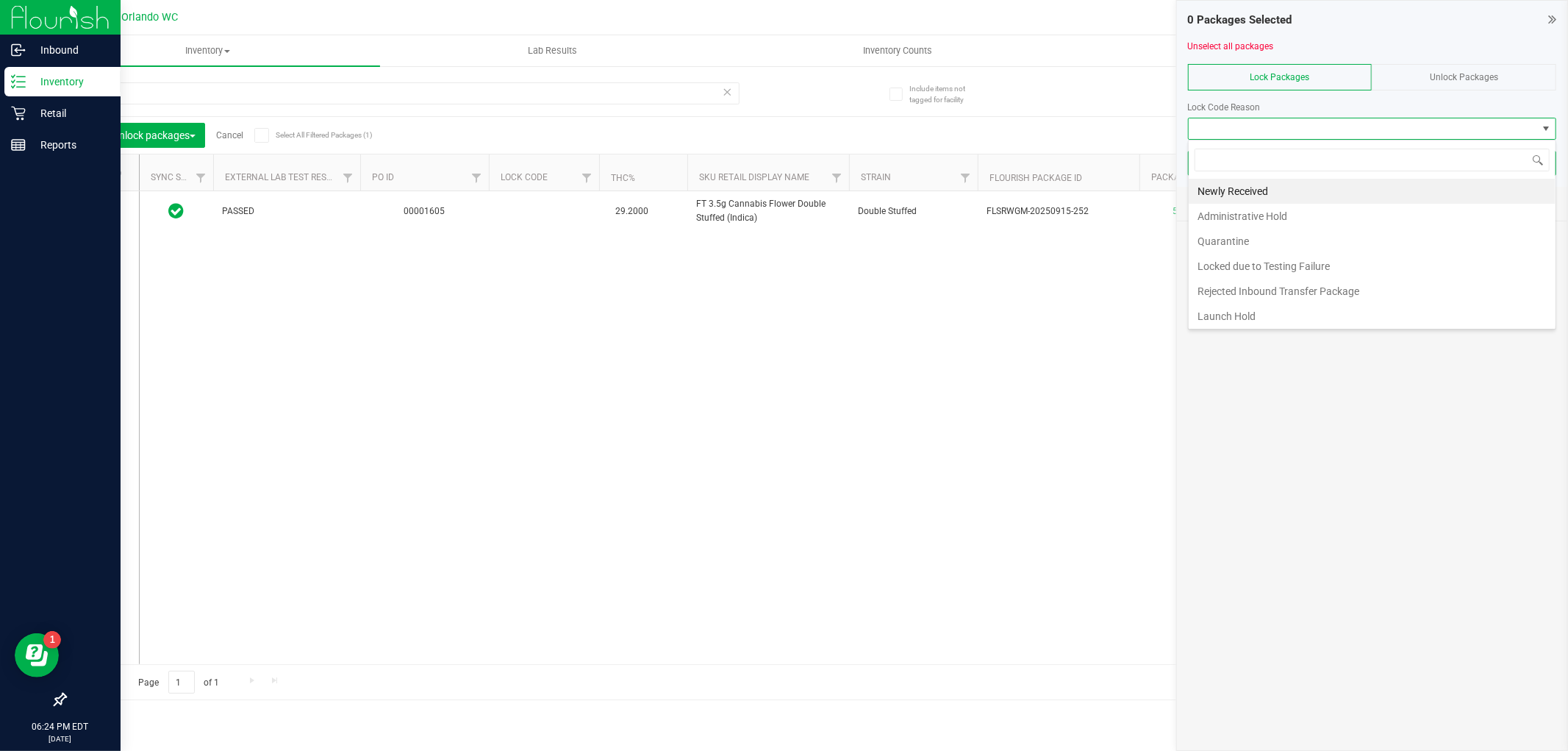
scroll to position [22, 368]
click at [92, 214] on span at bounding box center [99, 211] width 15 height 15
click at [0, 0] on input "checkbox" at bounding box center [0, 0] width 0 height 0
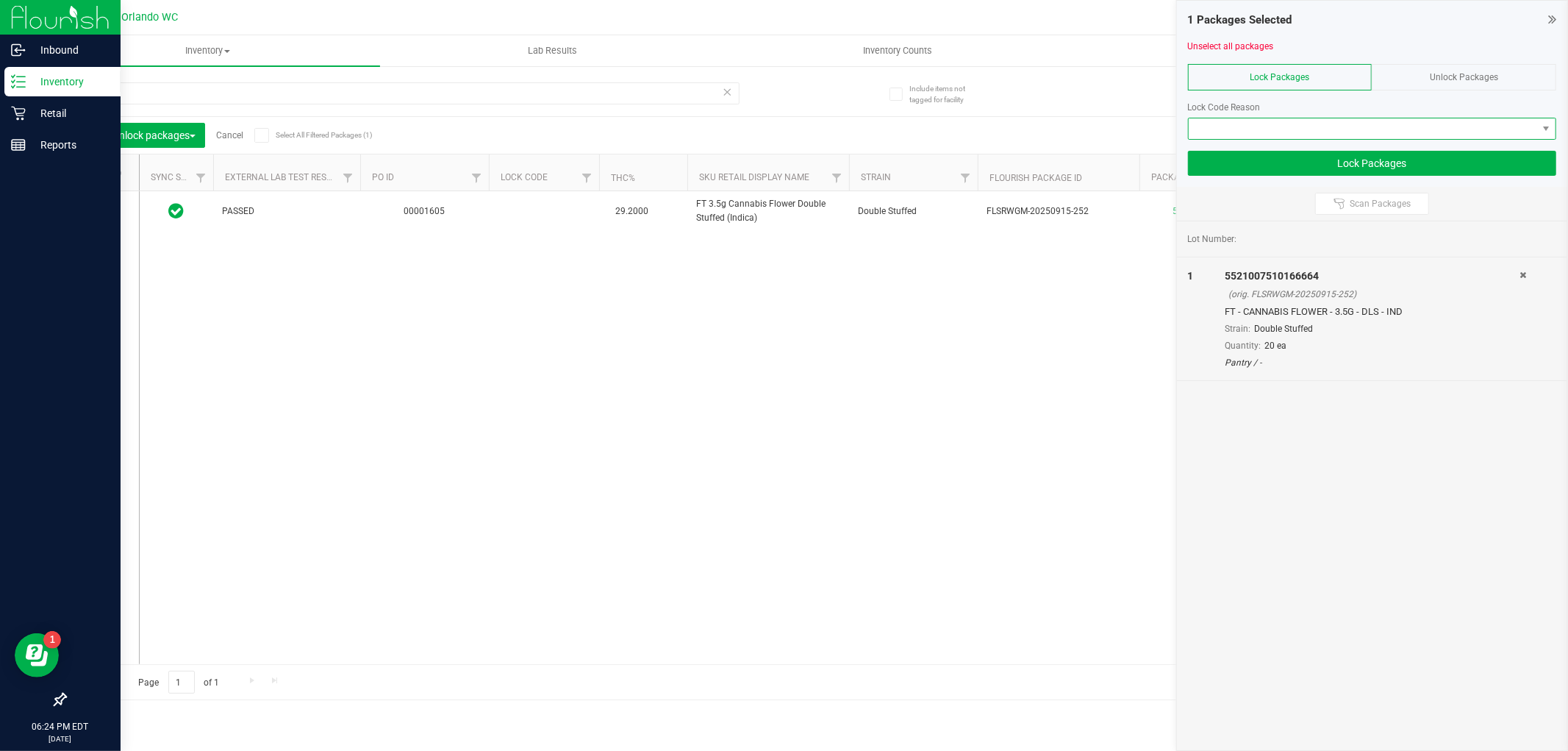
click at [1358, 129] on span at bounding box center [1363, 129] width 348 height 21
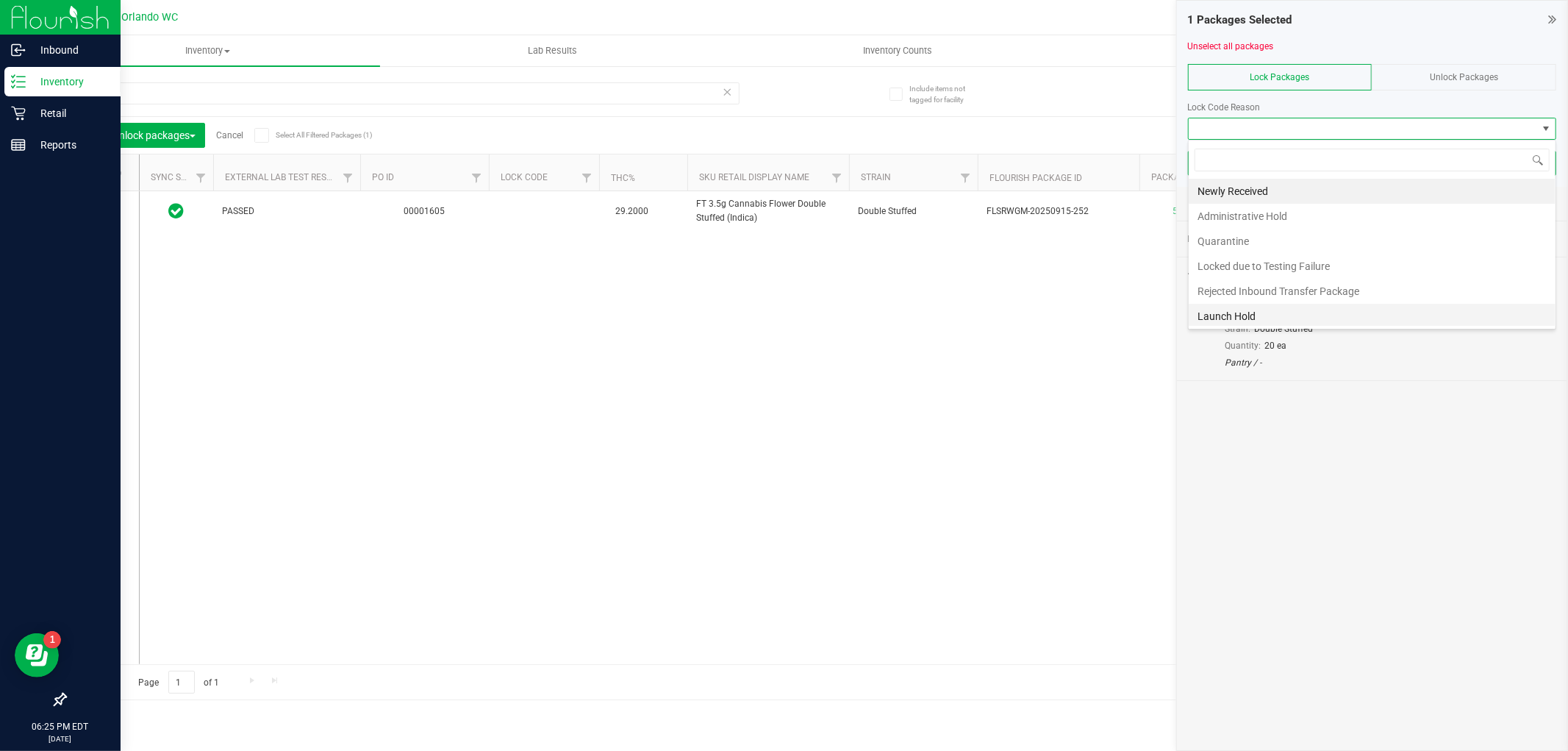
click at [1240, 314] on li "Launch Hold" at bounding box center [1372, 317] width 367 height 25
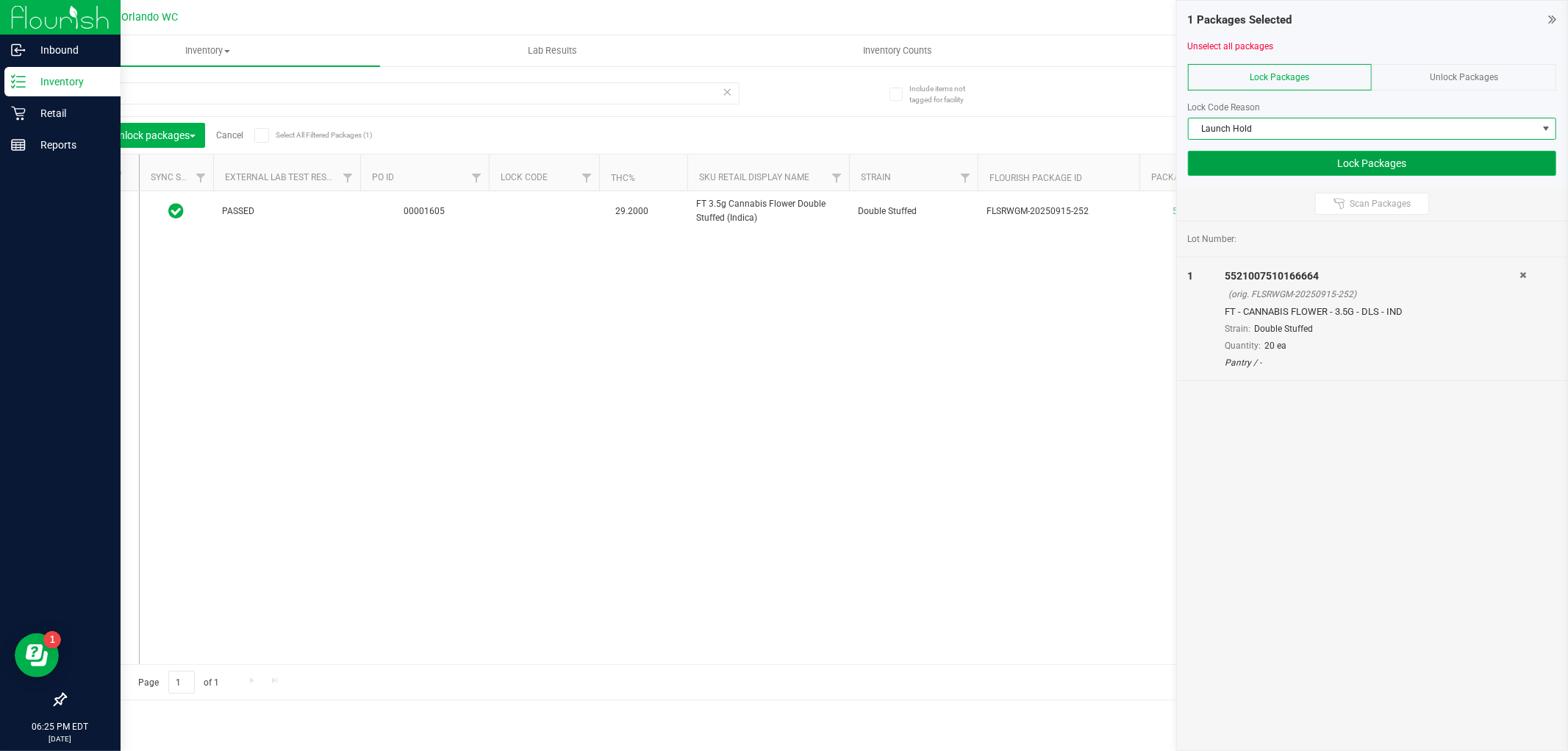
click at [1355, 163] on button "Lock Packages" at bounding box center [1372, 163] width 368 height 25
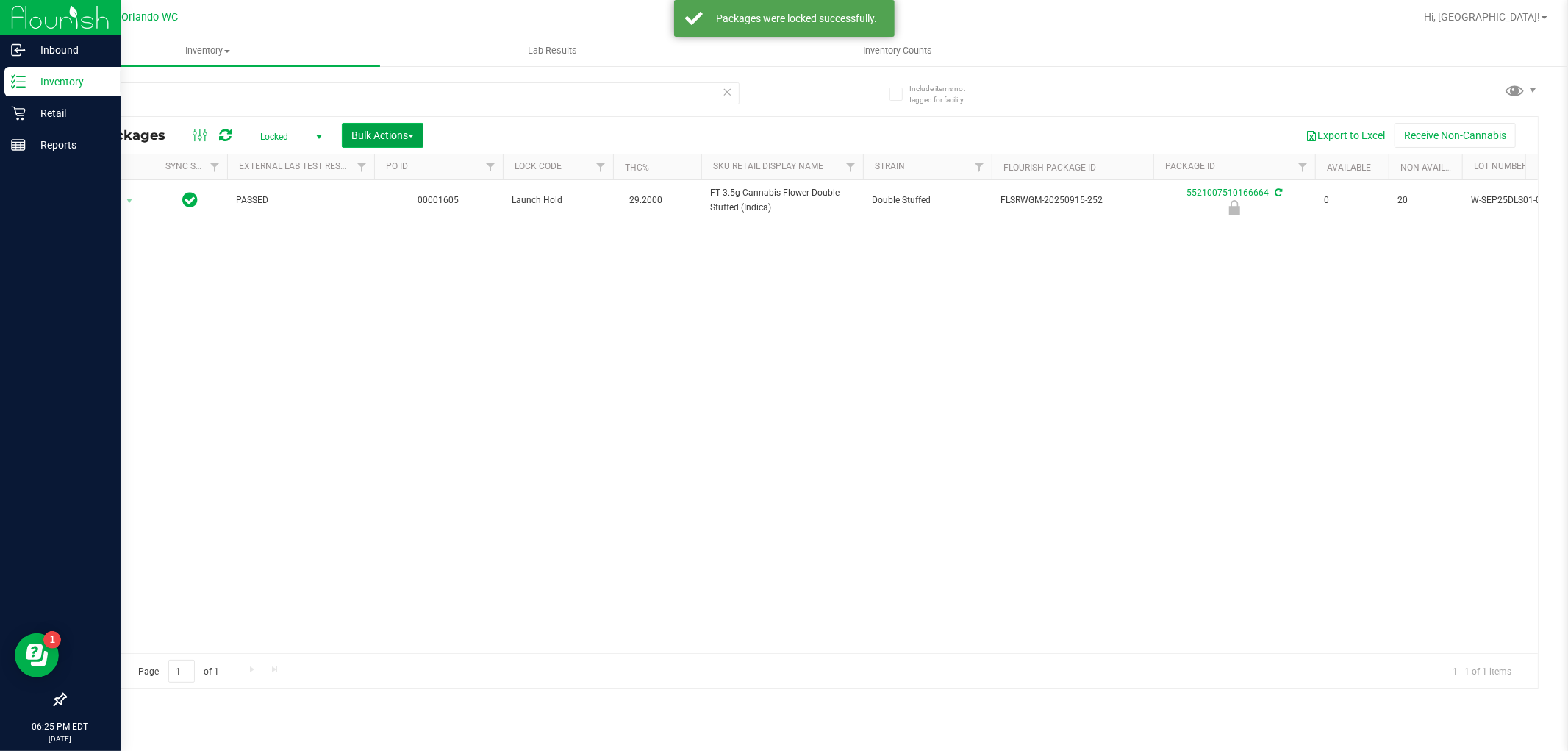
click at [360, 130] on span "Bulk Actions" at bounding box center [383, 136] width 62 height 12
click at [429, 255] on div "Lock/Unlock packages" at bounding box center [411, 251] width 121 height 24
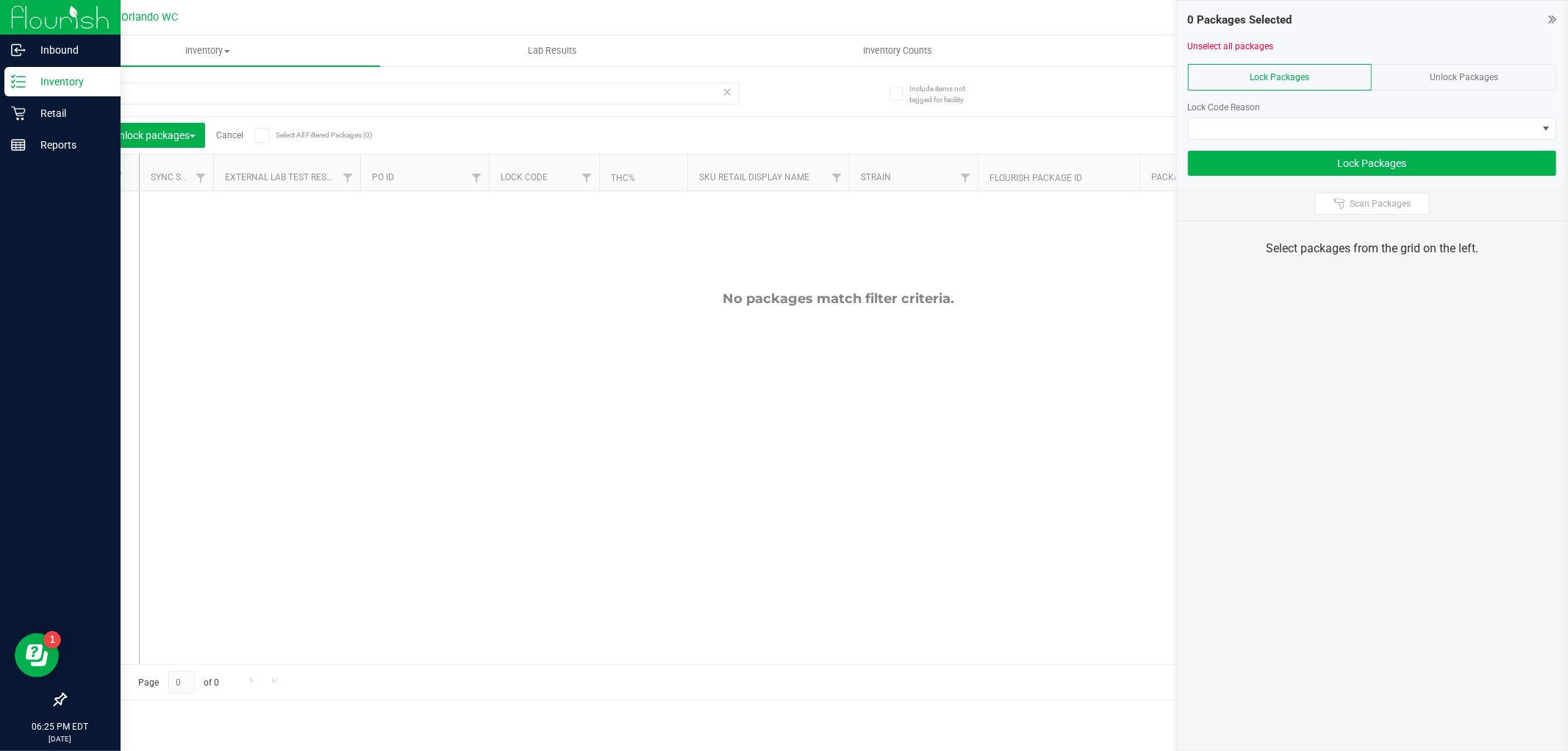
click at [1449, 72] on span "Unlock Packages" at bounding box center [1464, 77] width 68 height 10
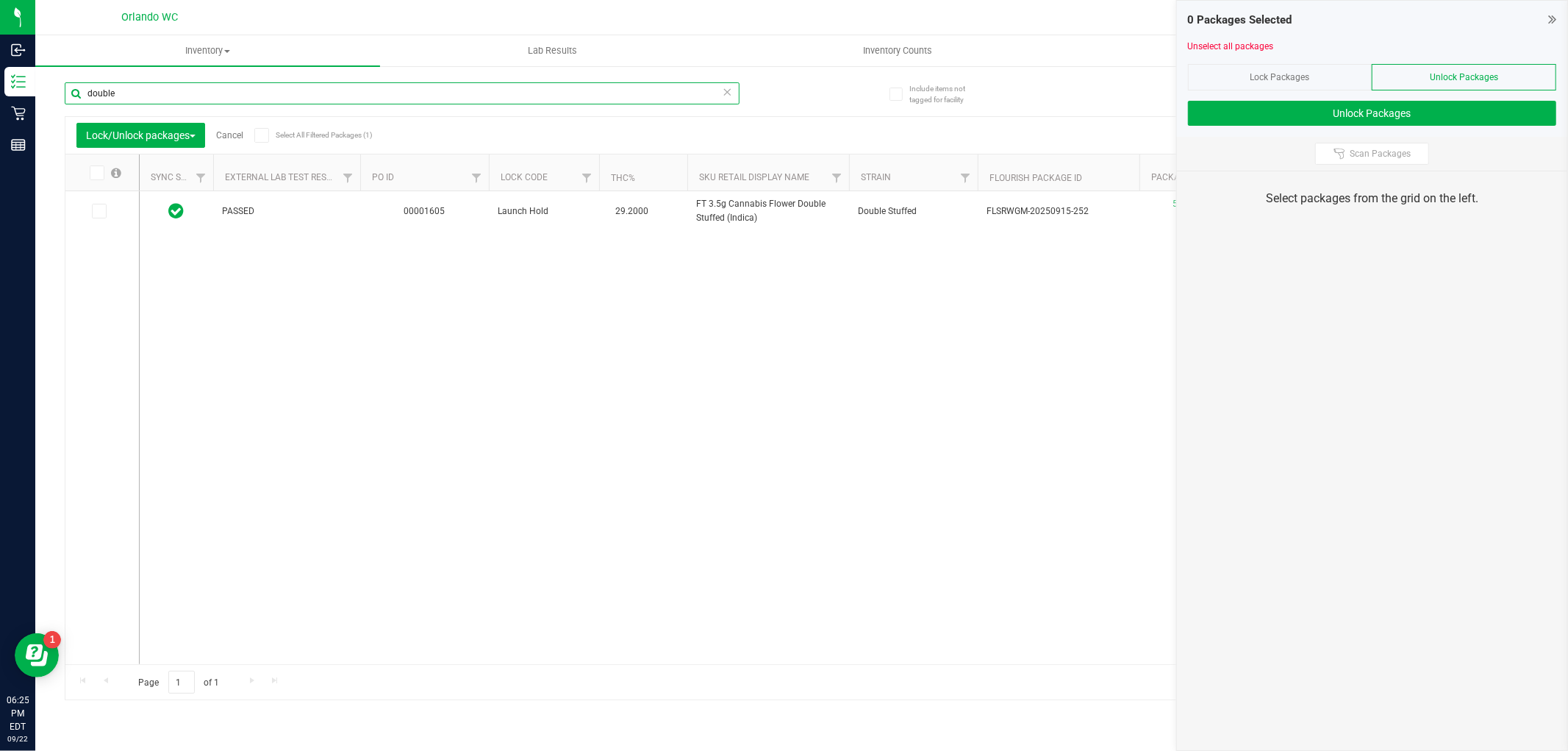
click at [212, 94] on input "double" at bounding box center [402, 93] width 675 height 22
type input "pilgrim"
click at [93, 211] on span at bounding box center [99, 211] width 15 height 15
click at [0, 0] on input "checkbox" at bounding box center [0, 0] width 0 height 0
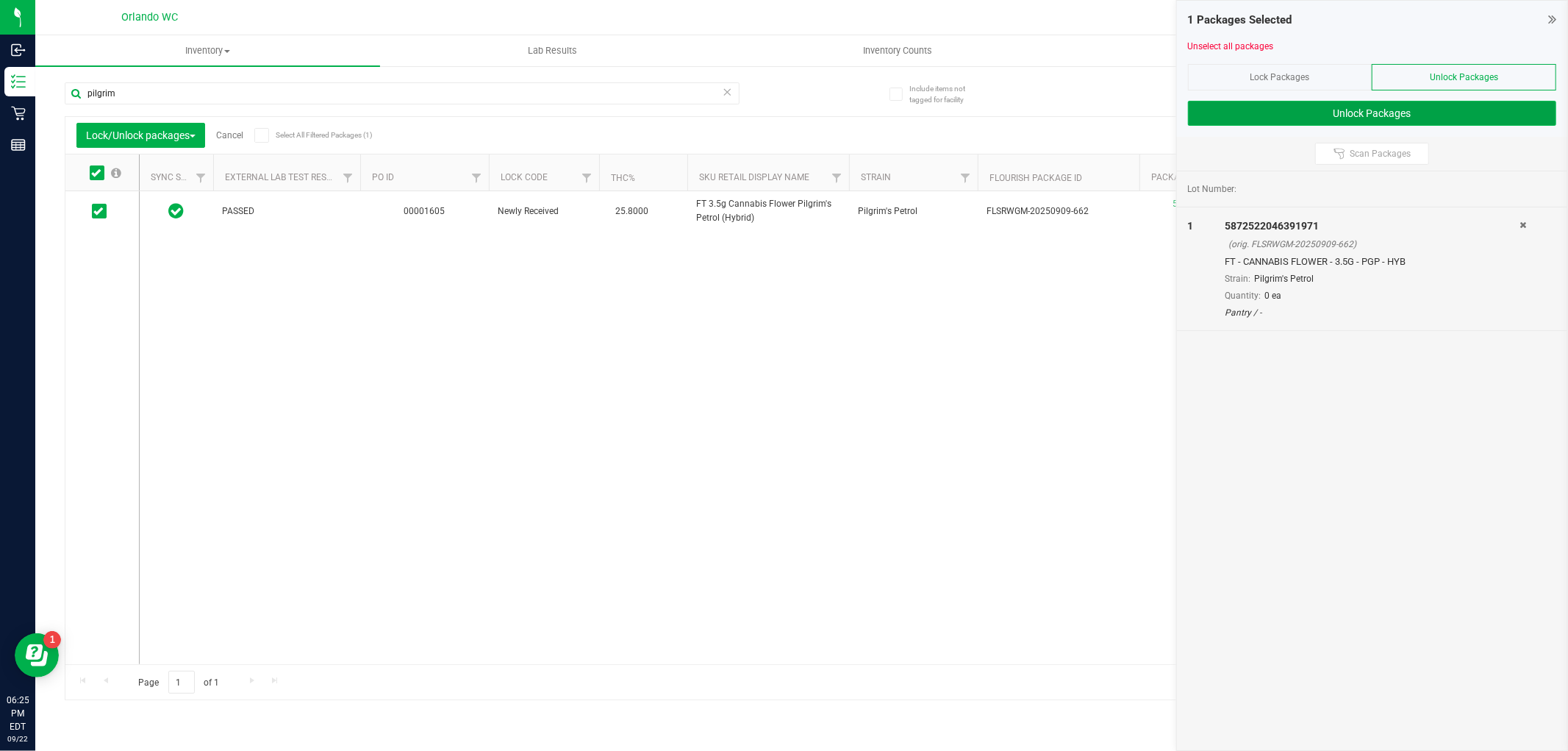
click at [1412, 111] on button "Unlock Packages" at bounding box center [1372, 113] width 368 height 25
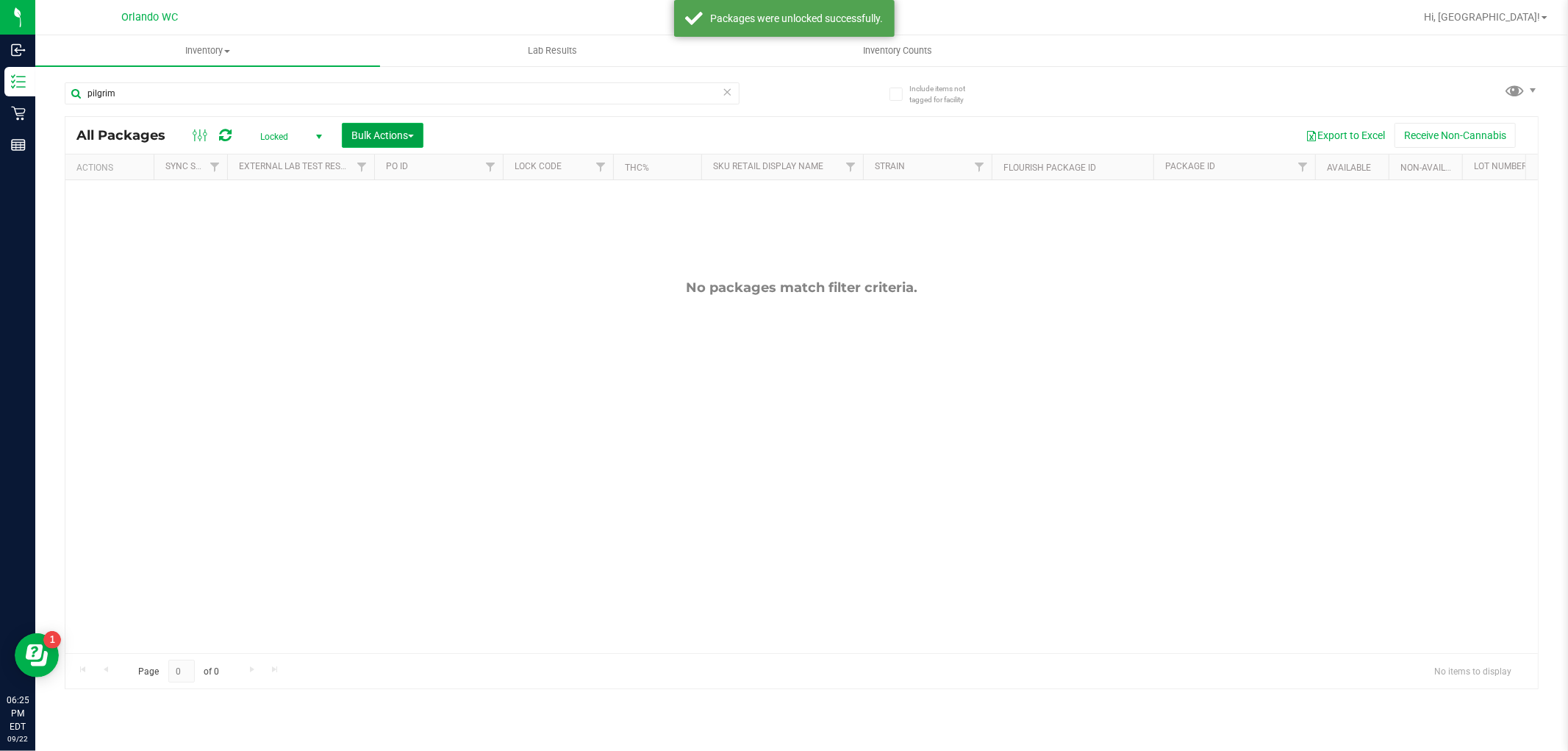
click at [388, 138] on span "Bulk Actions" at bounding box center [383, 136] width 62 height 12
click at [405, 243] on span "Lock/Unlock packages" at bounding box center [401, 249] width 101 height 12
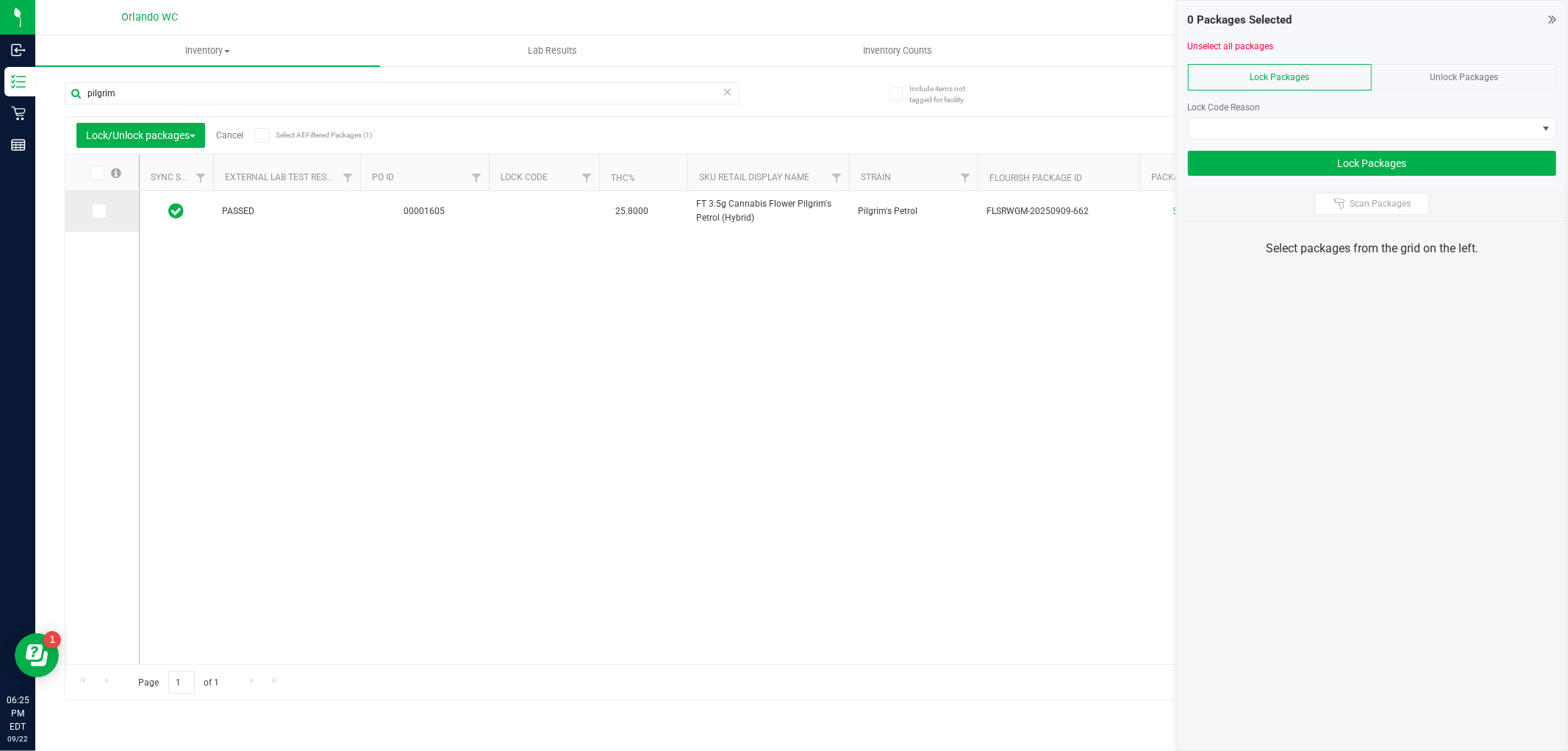
click at [103, 209] on span at bounding box center [99, 211] width 15 height 15
click at [0, 0] on input "checkbox" at bounding box center [0, 0] width 0 height 0
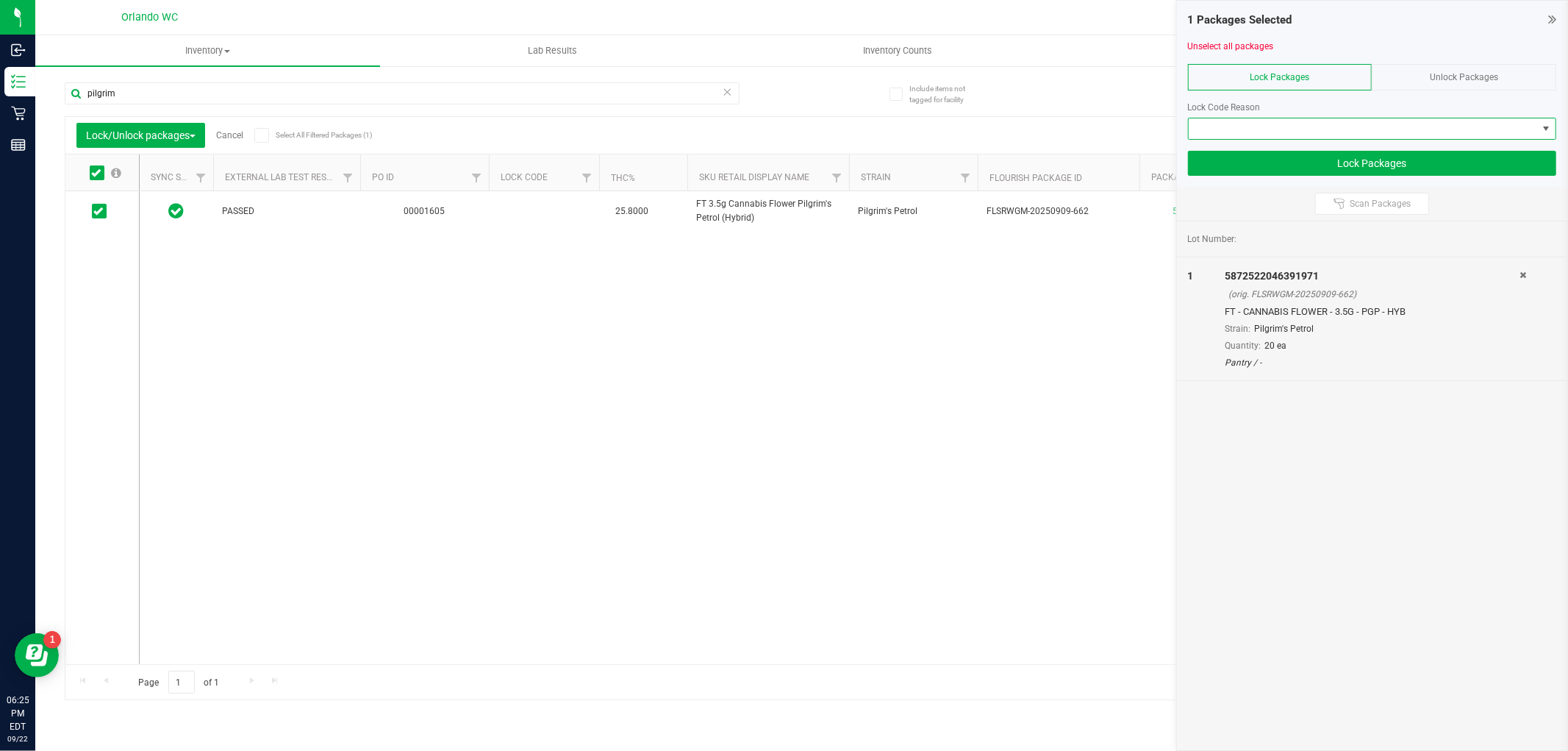
click at [1464, 119] on span at bounding box center [1363, 129] width 348 height 21
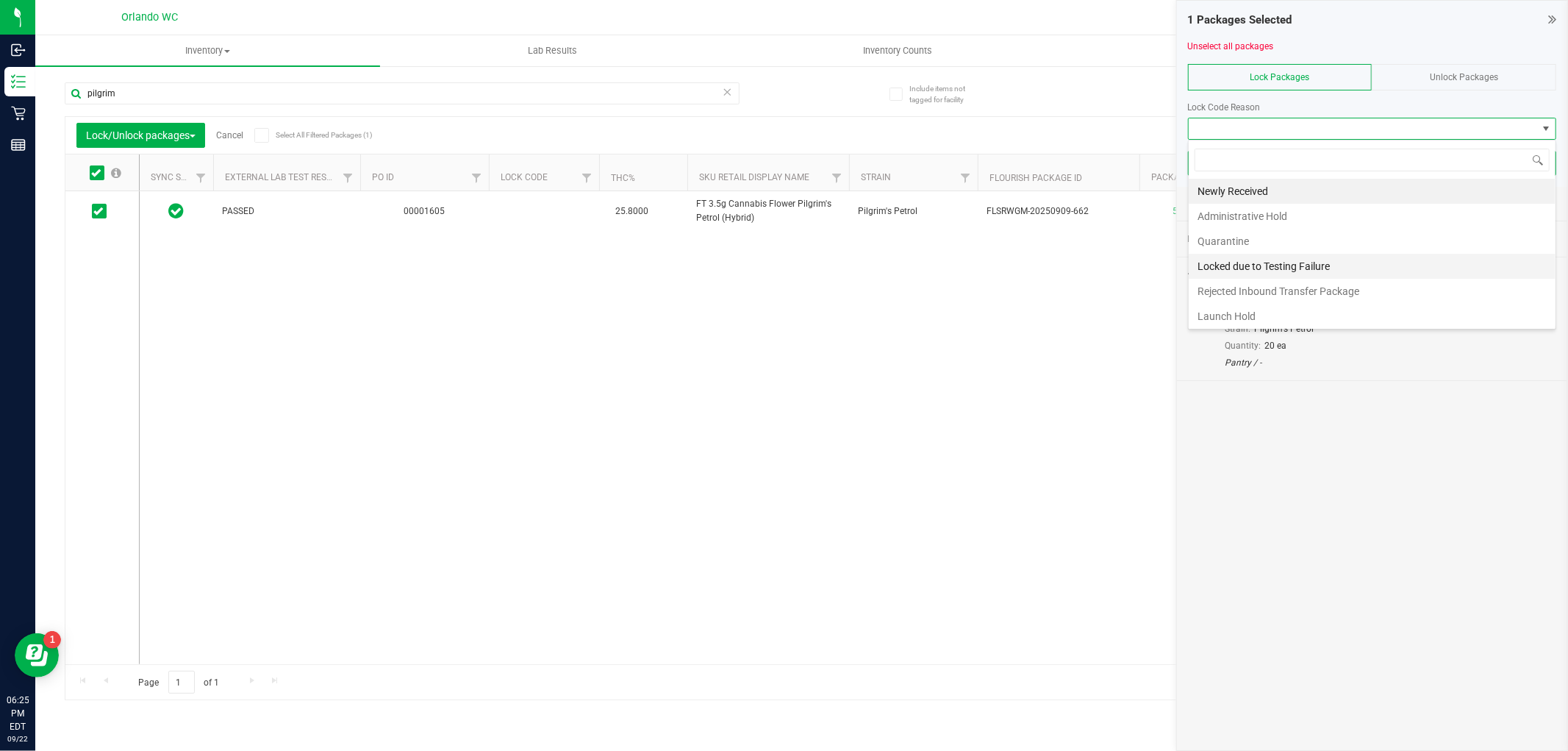
scroll to position [22, 368]
click at [1232, 313] on li "Launch Hold" at bounding box center [1372, 317] width 367 height 25
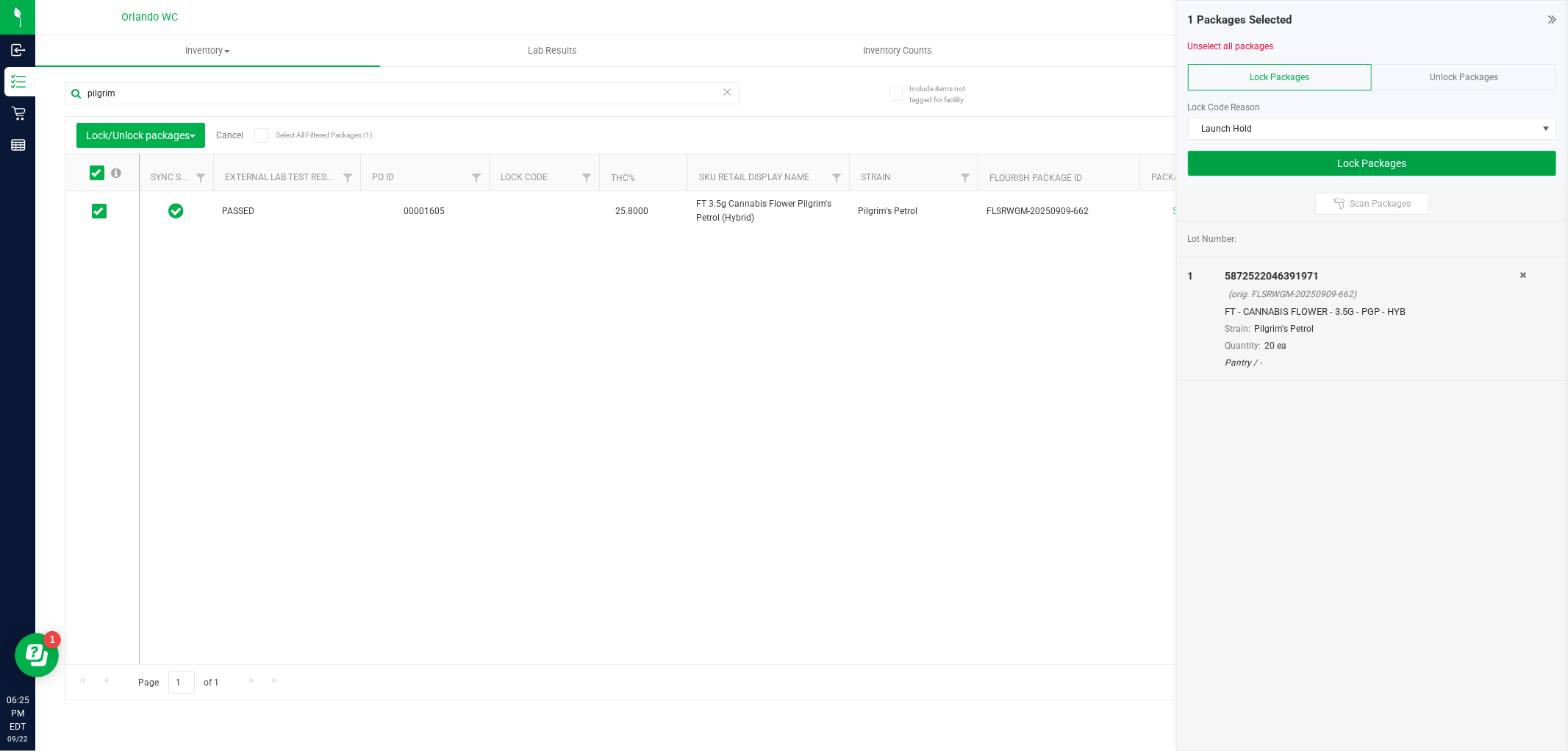
click at [1379, 166] on button "Lock Packages" at bounding box center [1372, 163] width 368 height 25
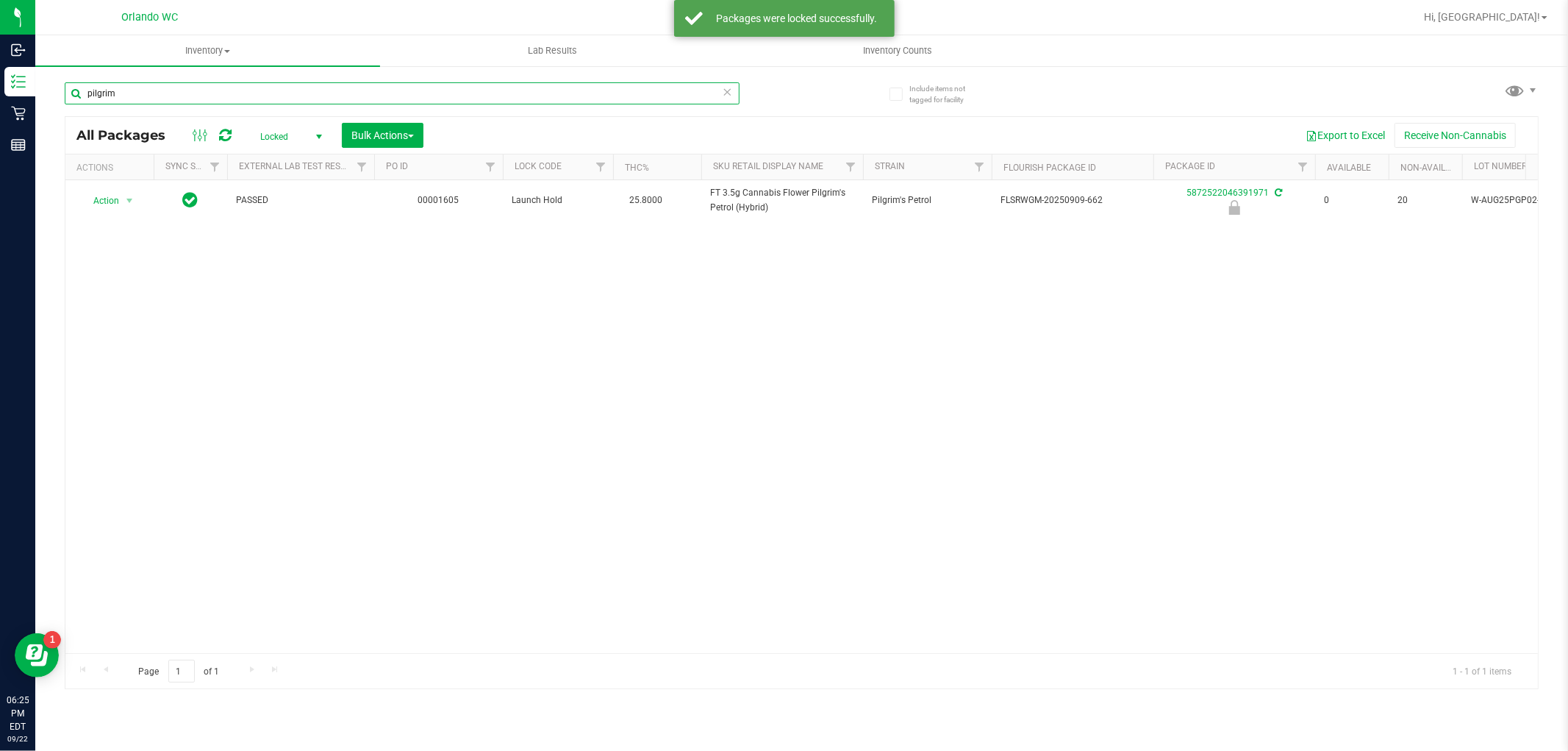
click at [383, 99] on input "pilgrim" at bounding box center [402, 93] width 675 height 22
click at [391, 133] on span "Bulk Actions" at bounding box center [383, 136] width 62 height 12
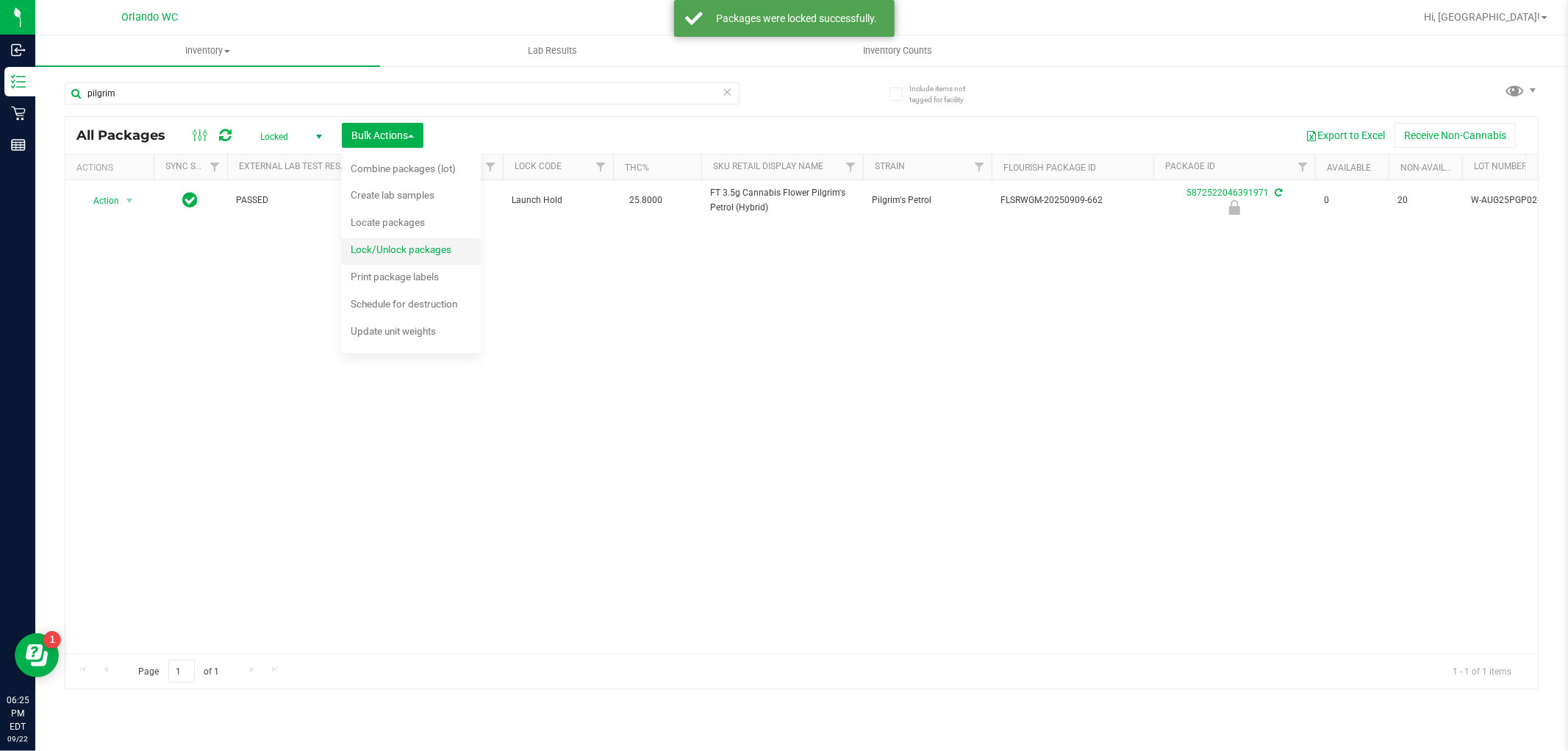
click at [398, 240] on div "Lock/Unlock packages" at bounding box center [411, 251] width 121 height 24
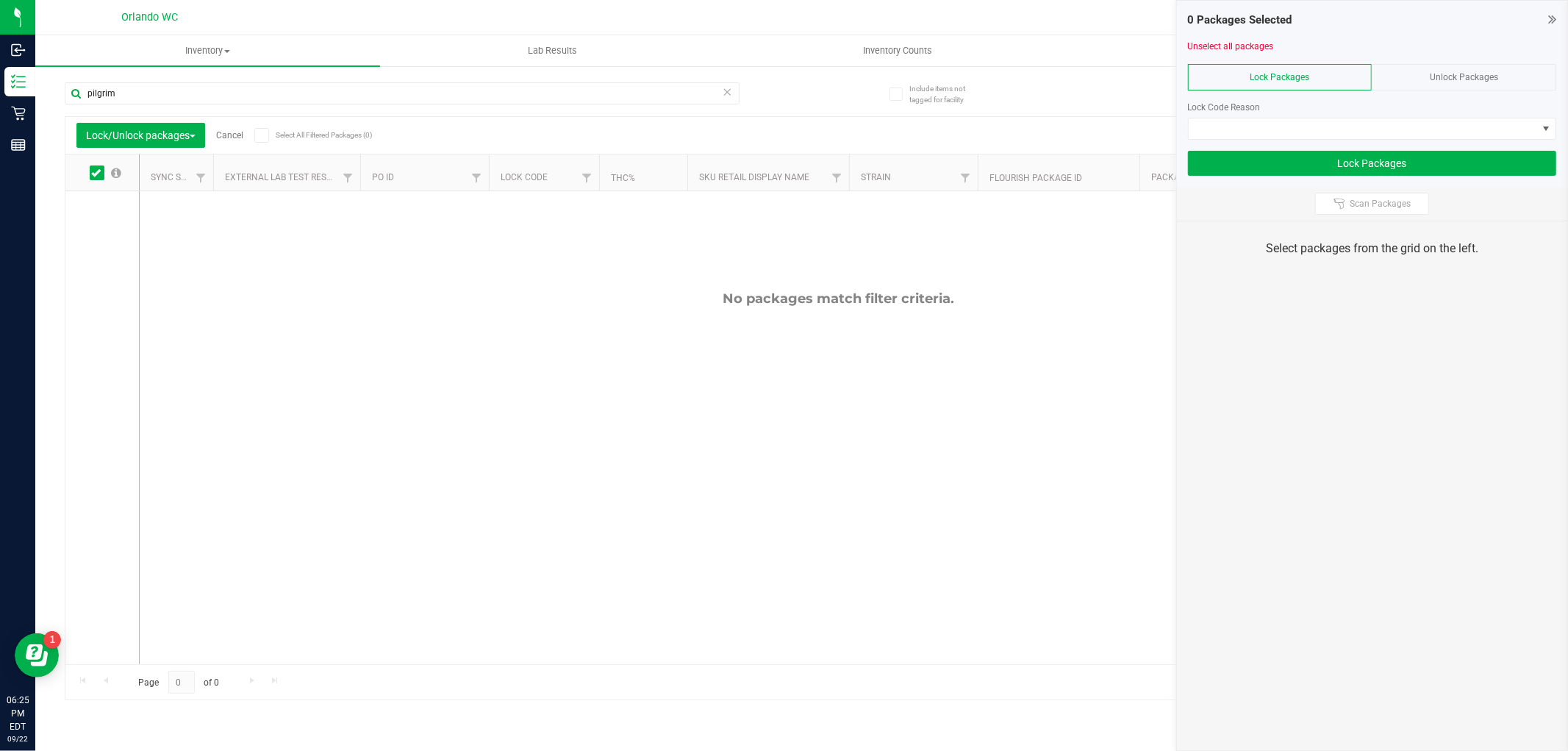
click at [1122, 310] on div "No packages match filter criteria." at bounding box center [838, 477] width 1397 height 572
click at [193, 96] on input "pilgrim" at bounding box center [402, 93] width 675 height 22
type input "r"
type input "snp"
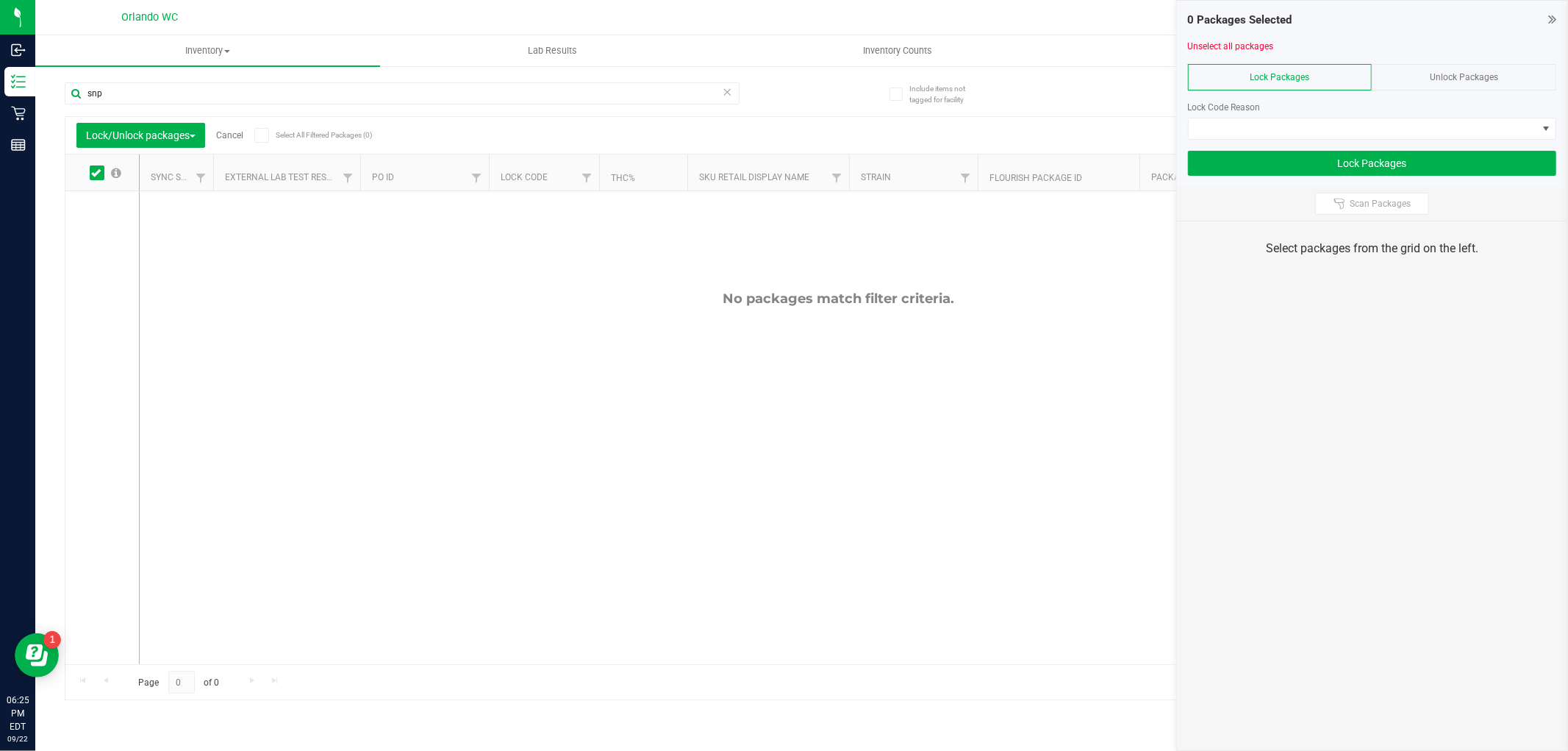
click at [1434, 64] on div "Unlock Packages" at bounding box center [1464, 77] width 185 height 27
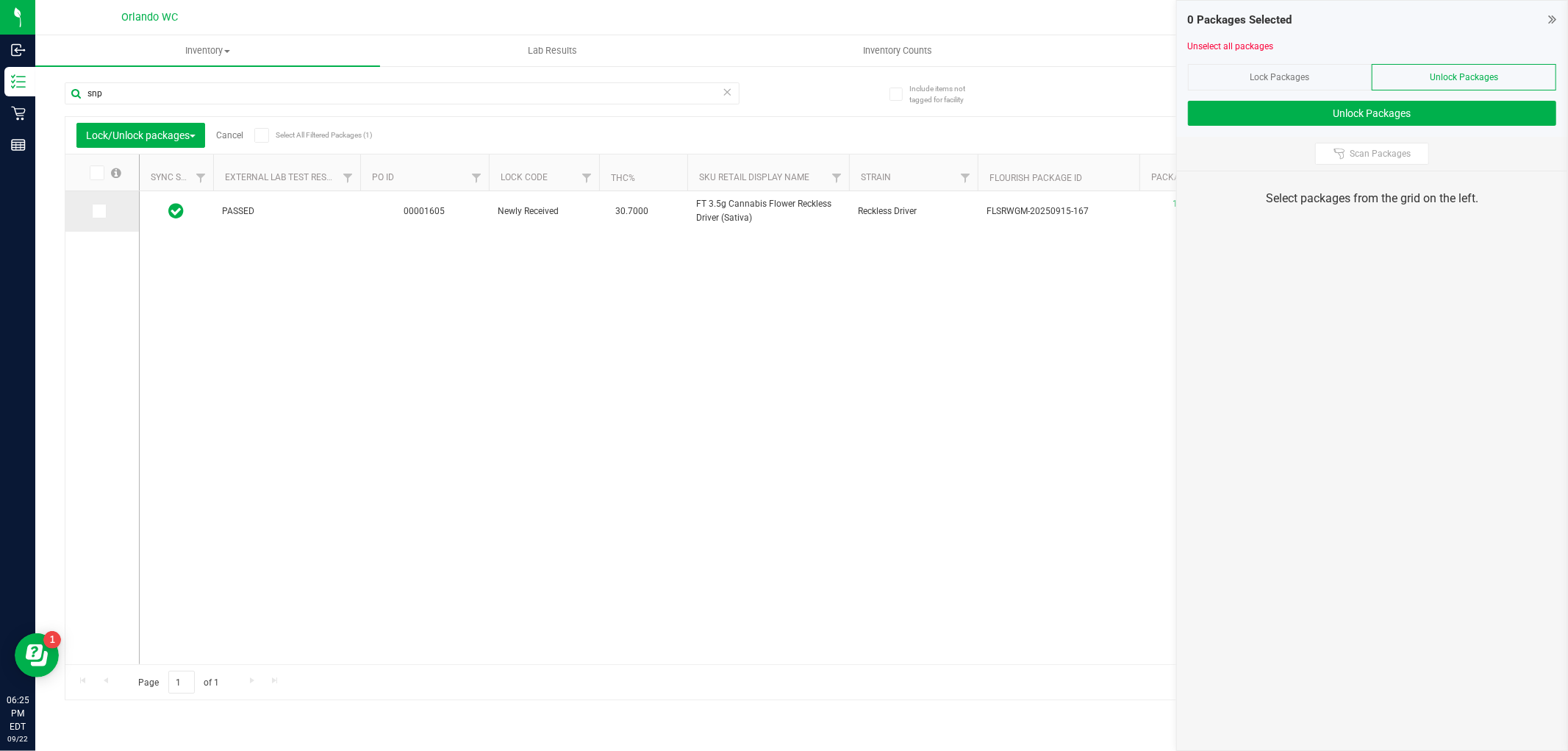
click at [93, 211] on icon at bounding box center [98, 211] width 10 height 0
click at [0, 0] on input "checkbox" at bounding box center [0, 0] width 0 height 0
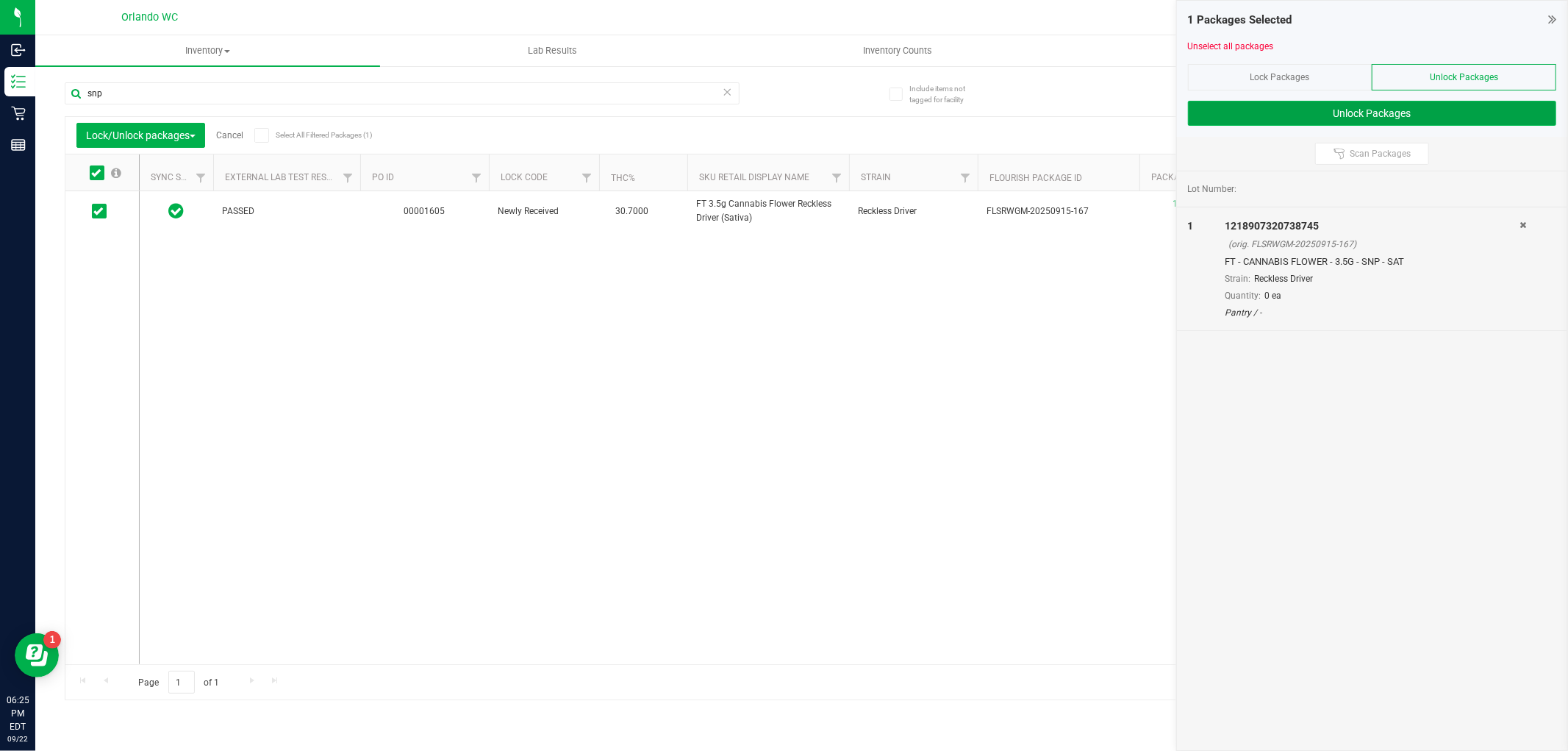
click at [1352, 116] on button "Unlock Packages" at bounding box center [1372, 113] width 368 height 25
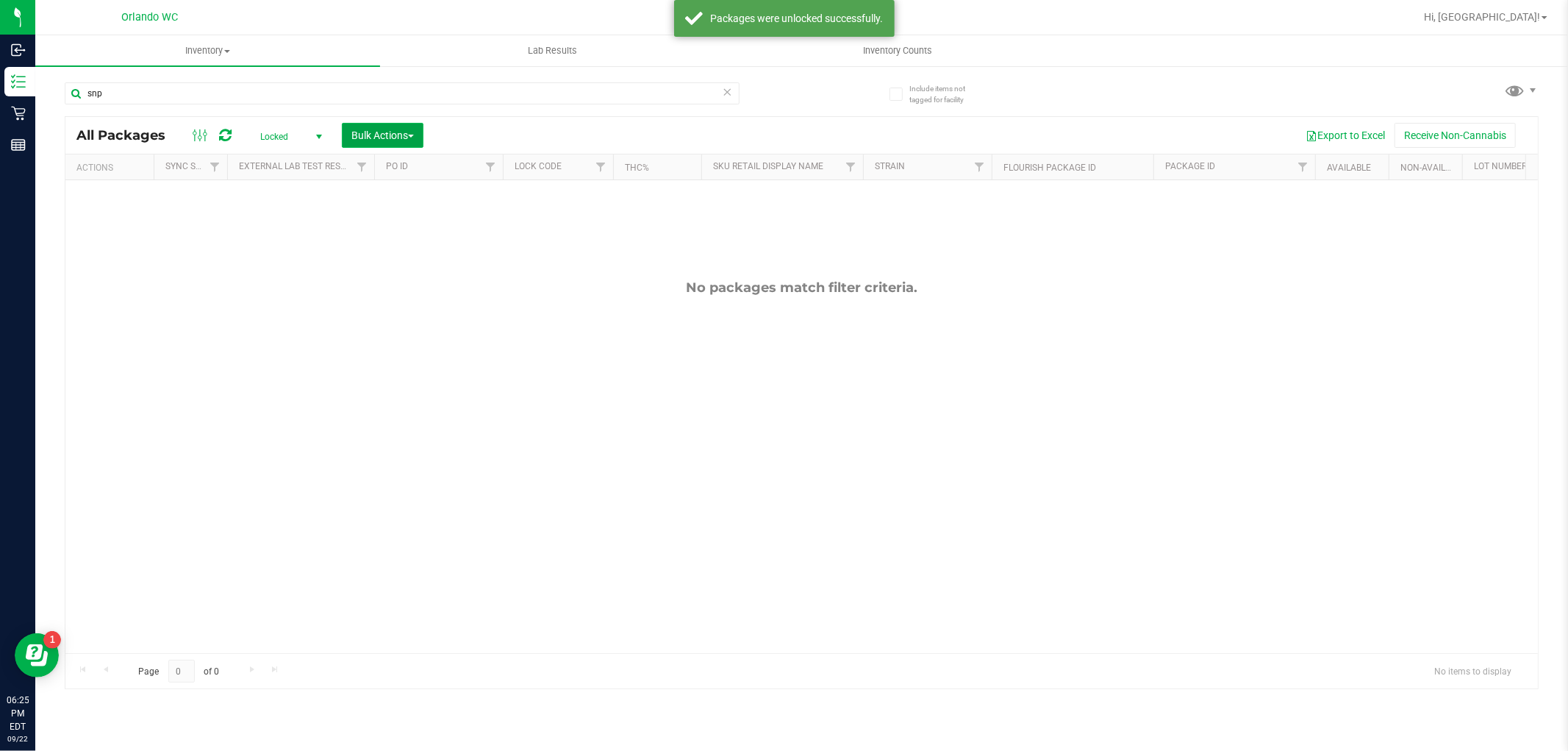
click at [415, 130] on button "Bulk Actions" at bounding box center [383, 136] width 82 height 25
click at [416, 245] on span "Lock/Unlock packages" at bounding box center [401, 249] width 101 height 12
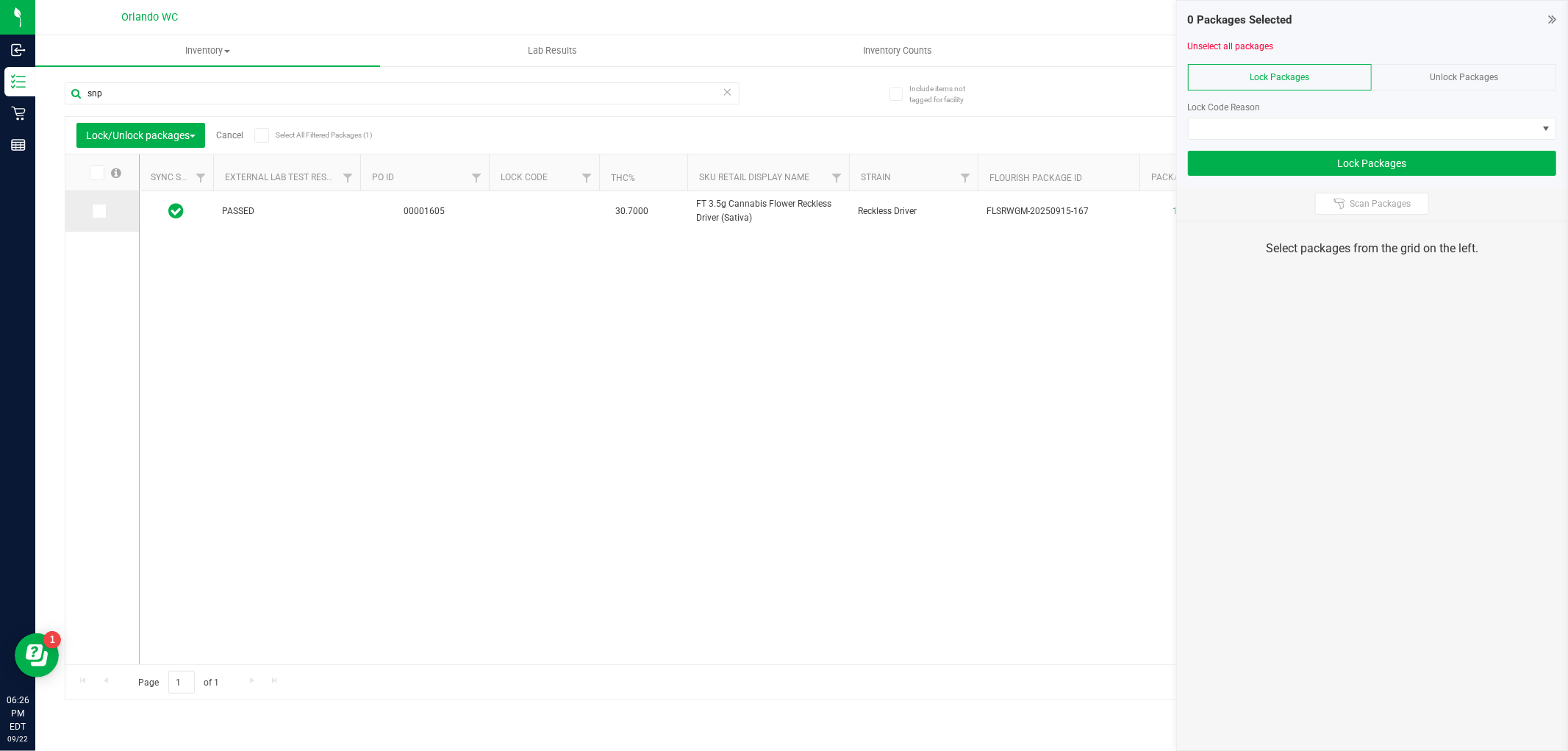
click at [100, 211] on icon at bounding box center [98, 211] width 10 height 0
click at [0, 0] on input "checkbox" at bounding box center [0, 0] width 0 height 0
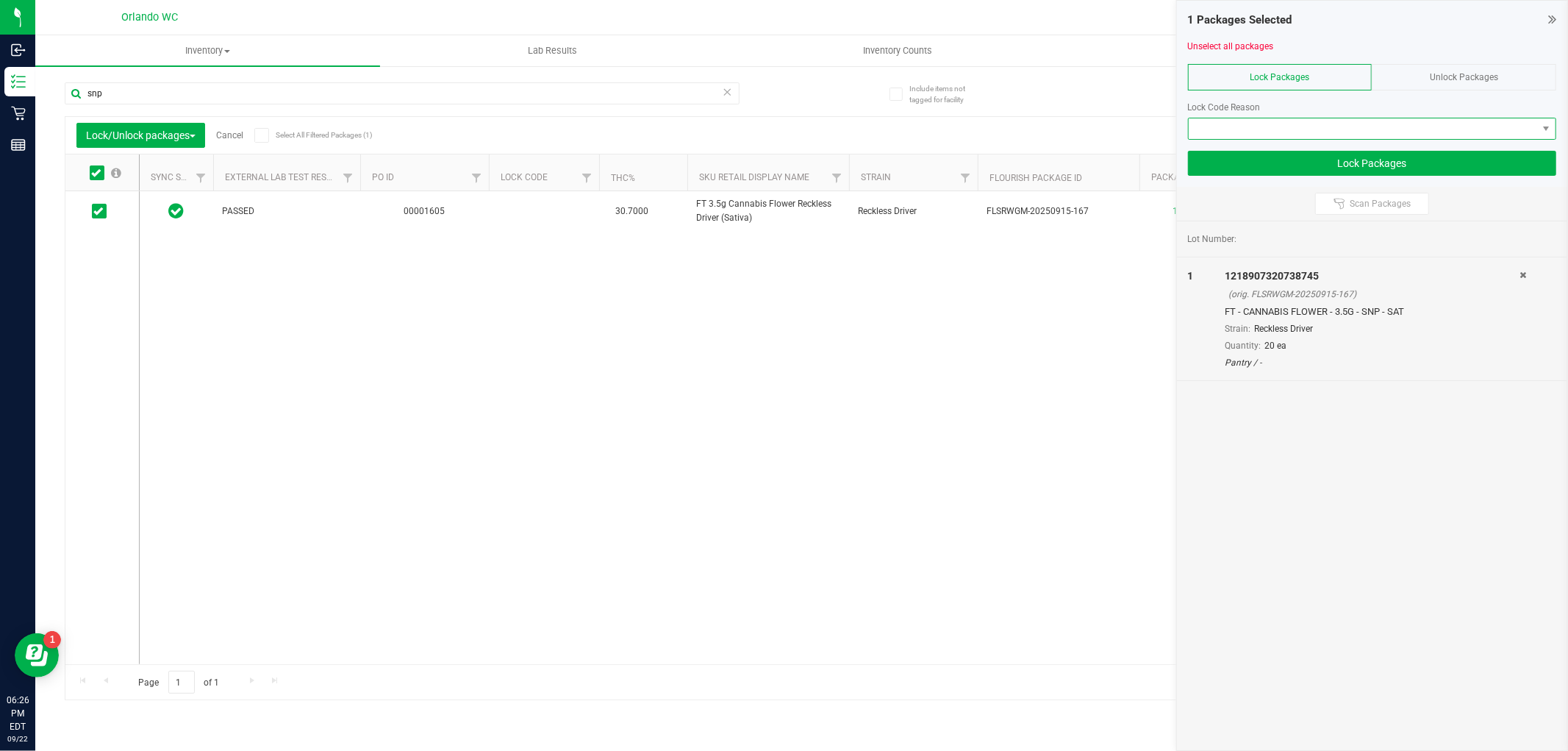
click at [1339, 131] on span at bounding box center [1363, 129] width 348 height 21
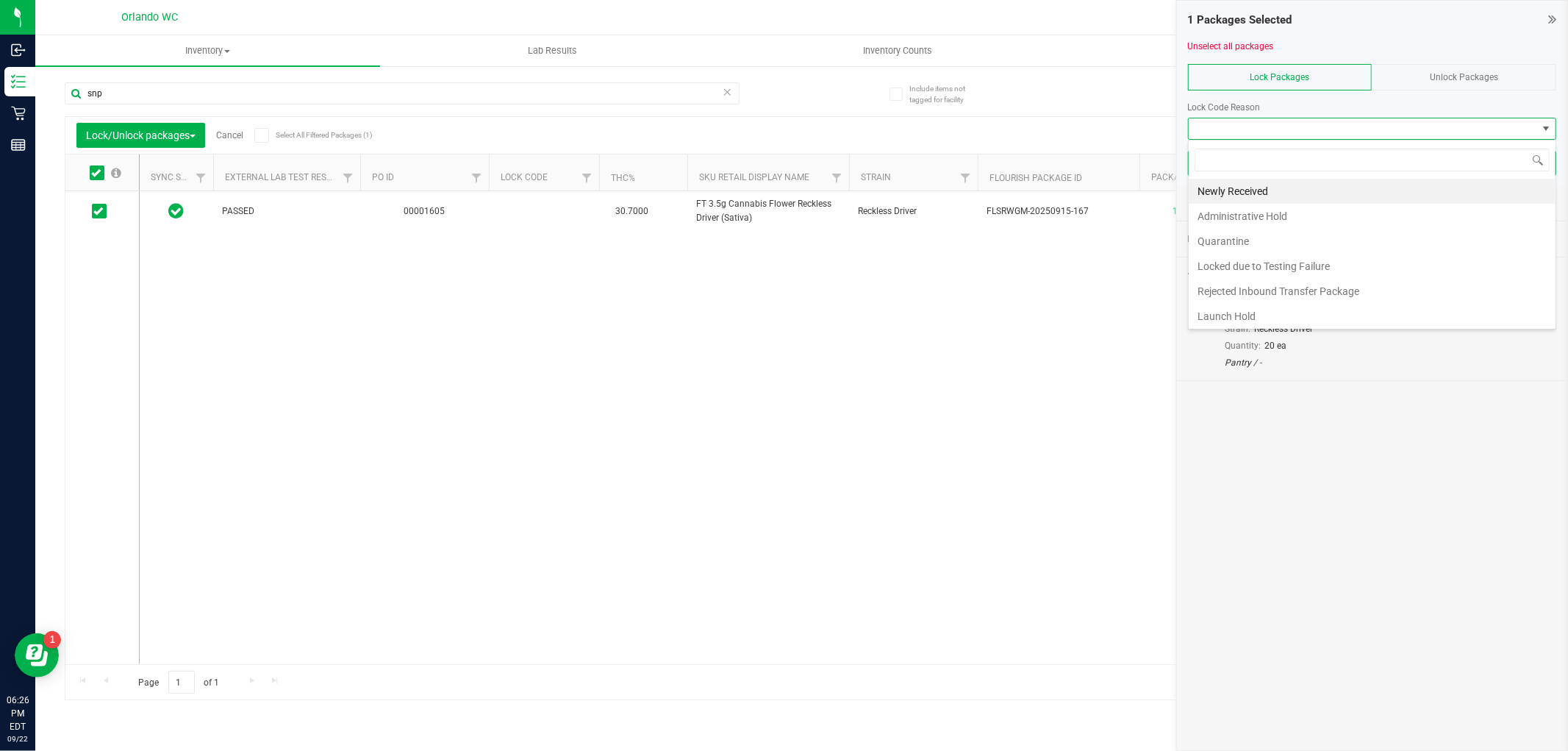
scroll to position [22, 368]
click at [1241, 319] on li "Launch Hold" at bounding box center [1372, 317] width 367 height 25
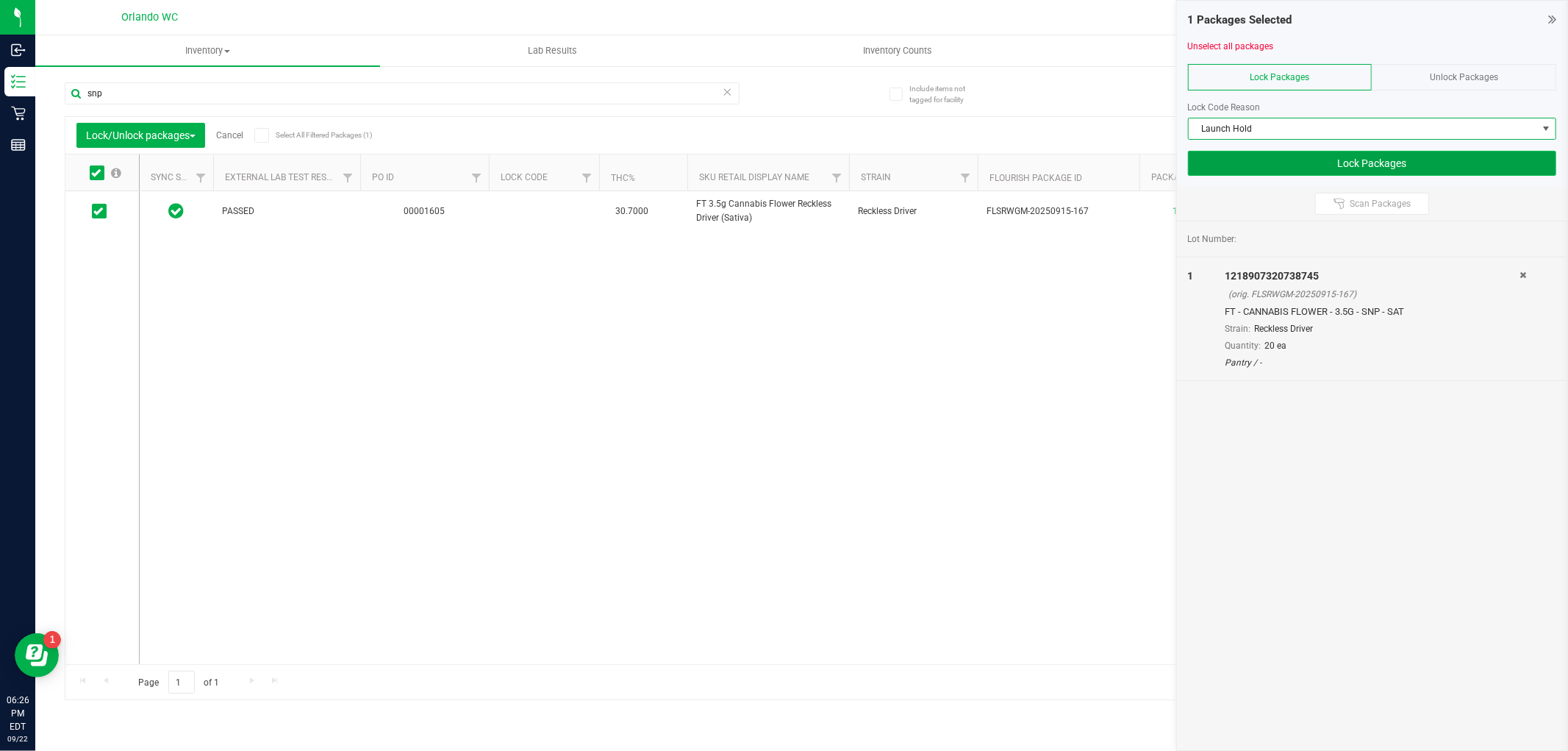
click at [1341, 162] on button "Lock Packages" at bounding box center [1372, 163] width 368 height 25
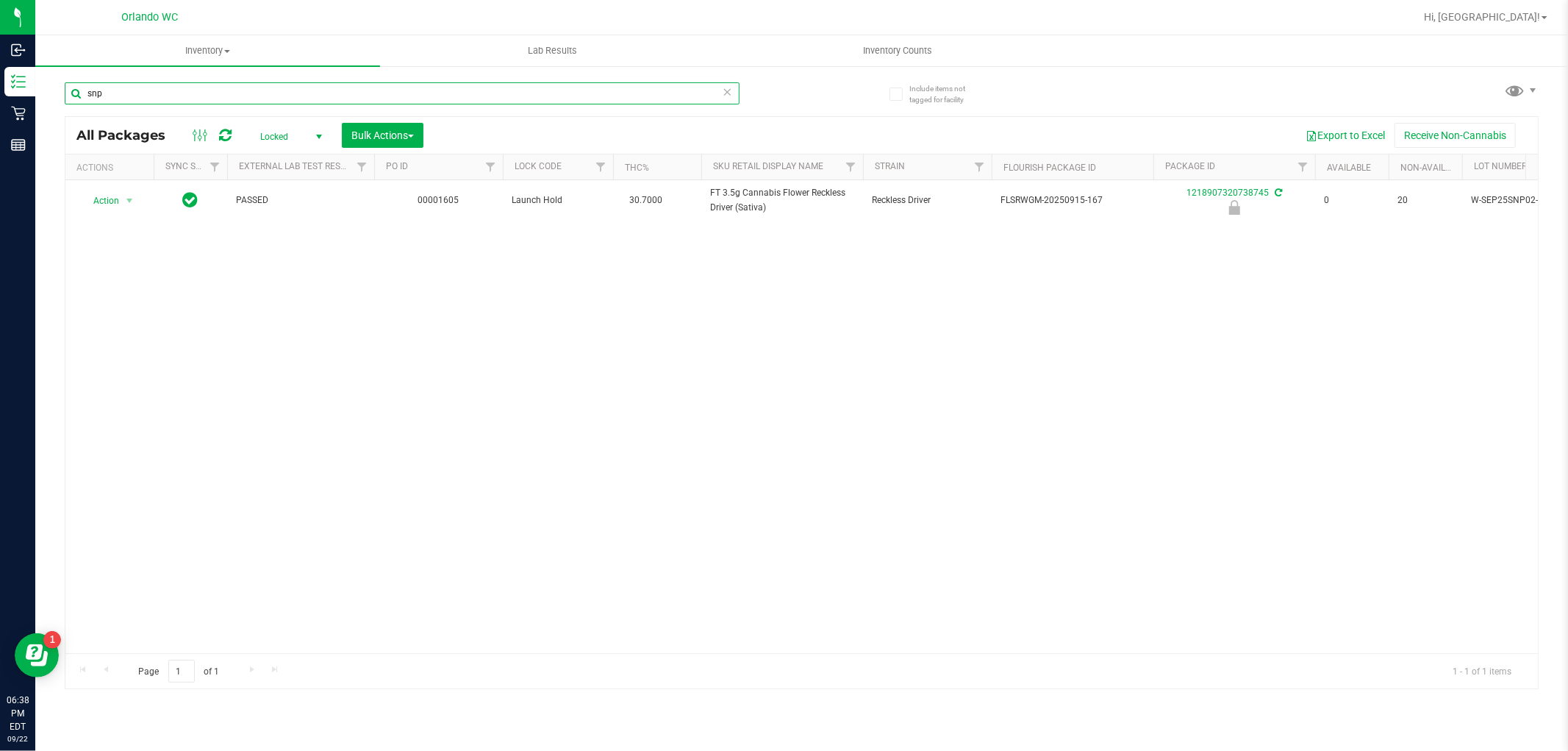
click at [575, 99] on input "snp" at bounding box center [402, 93] width 675 height 22
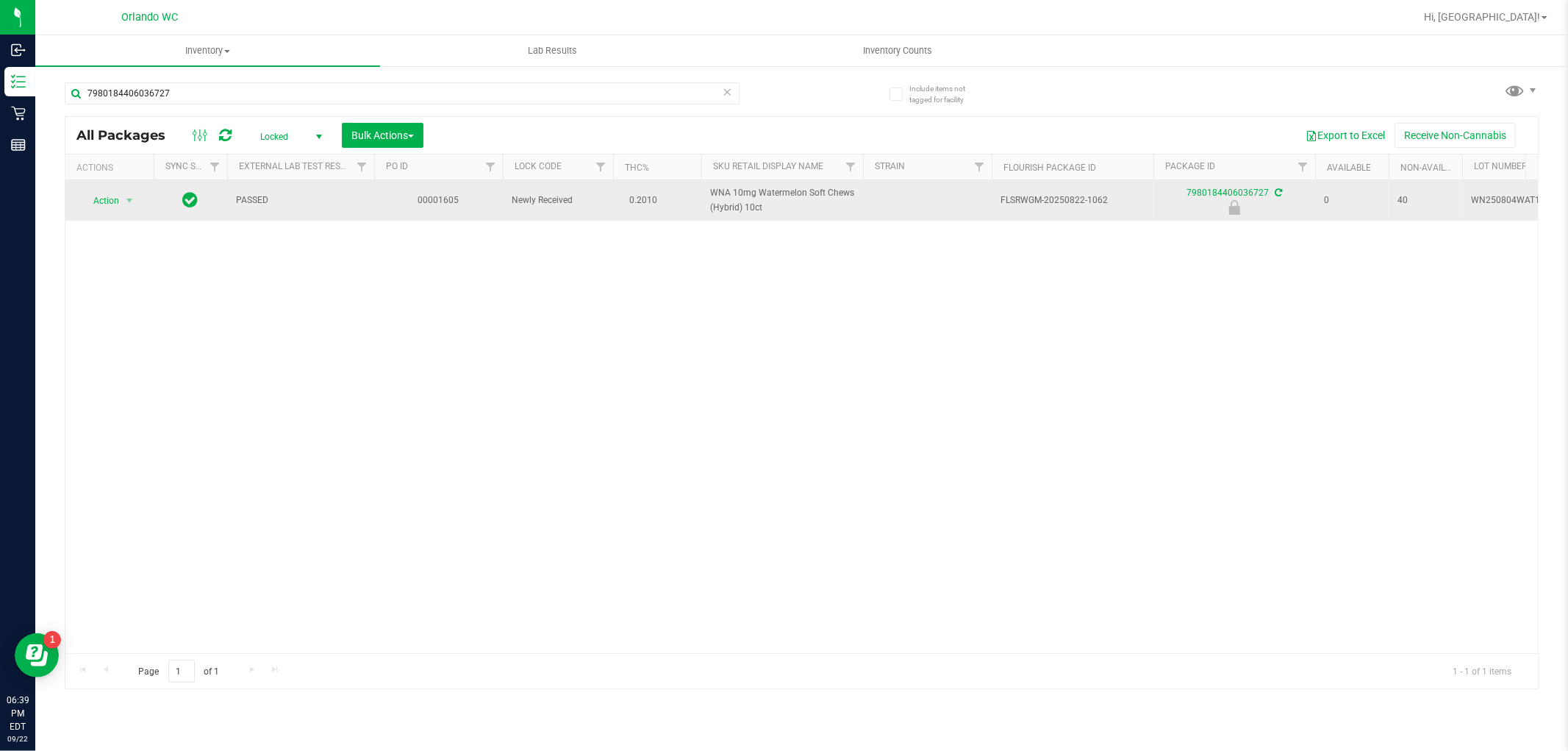
click at [743, 195] on span "WNA 10mg Watermelon Soft Chews (Hybrid) 10ct" at bounding box center [782, 200] width 144 height 28
copy td "WNA 10mg Watermelon Soft Chews (Hybrid) 10ct"
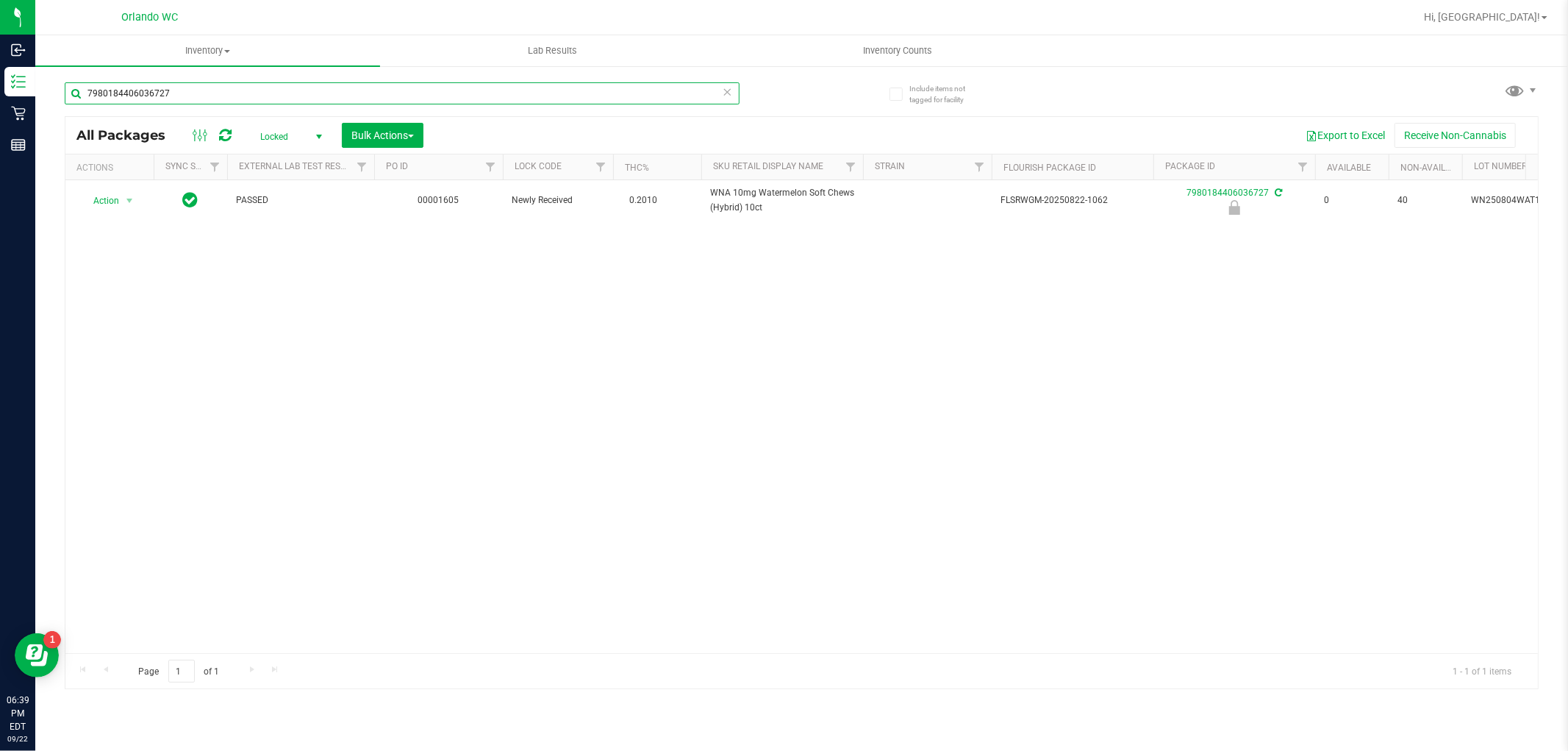
click at [325, 89] on input "7980184406036727" at bounding box center [402, 93] width 675 height 22
paste input "WNA 10mg Watermelon Soft Chews (Hybrid) 10ct"
click at [328, 91] on input "7980184406036727WNA 10mg Watermelon Soft Chews (Hybrid) 10ct" at bounding box center [402, 93] width 675 height 22
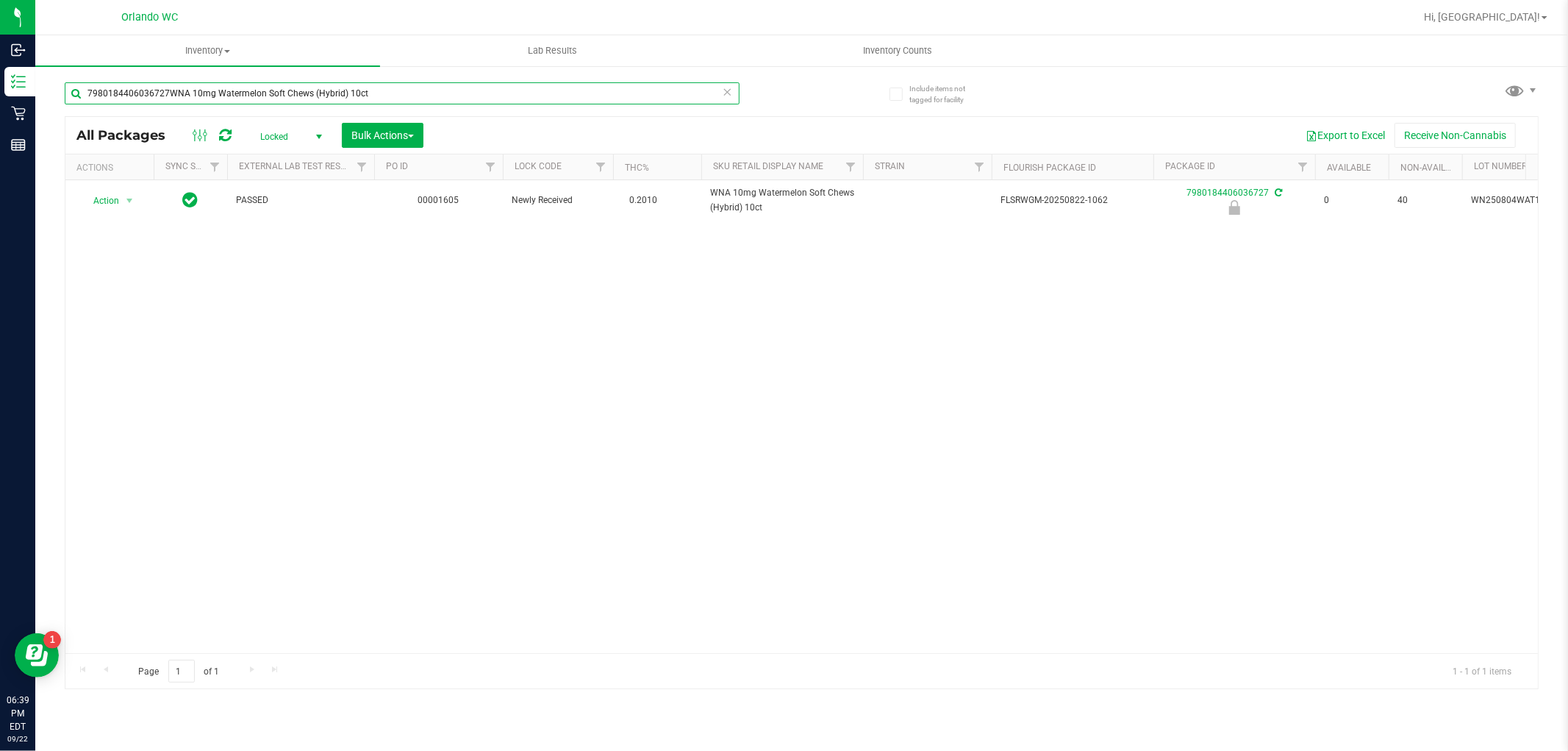
paste input "text"
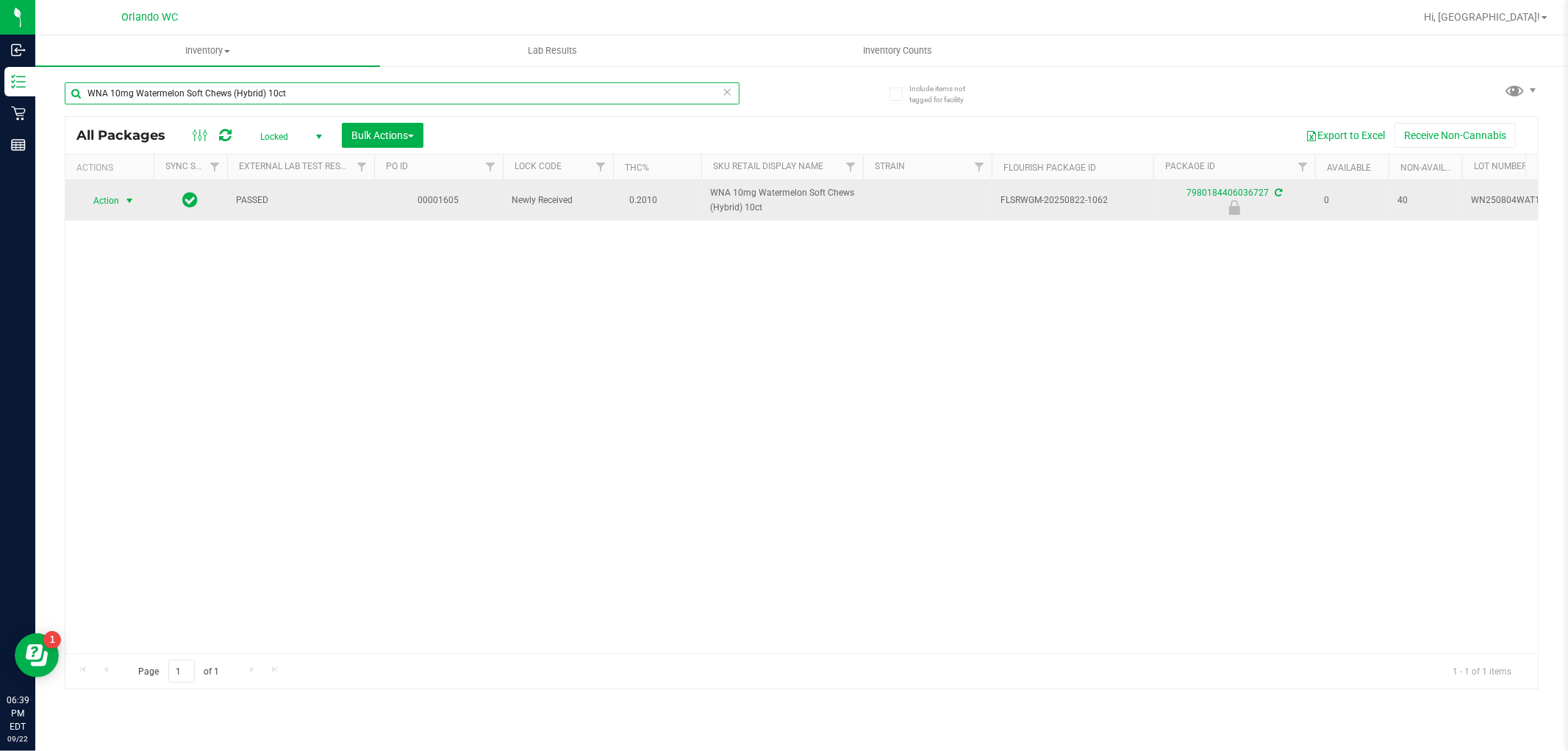
type input "WNA 10mg Watermelon Soft Chews (Hybrid) 10ct"
click at [107, 199] on span "Action" at bounding box center [100, 201] width 40 height 21
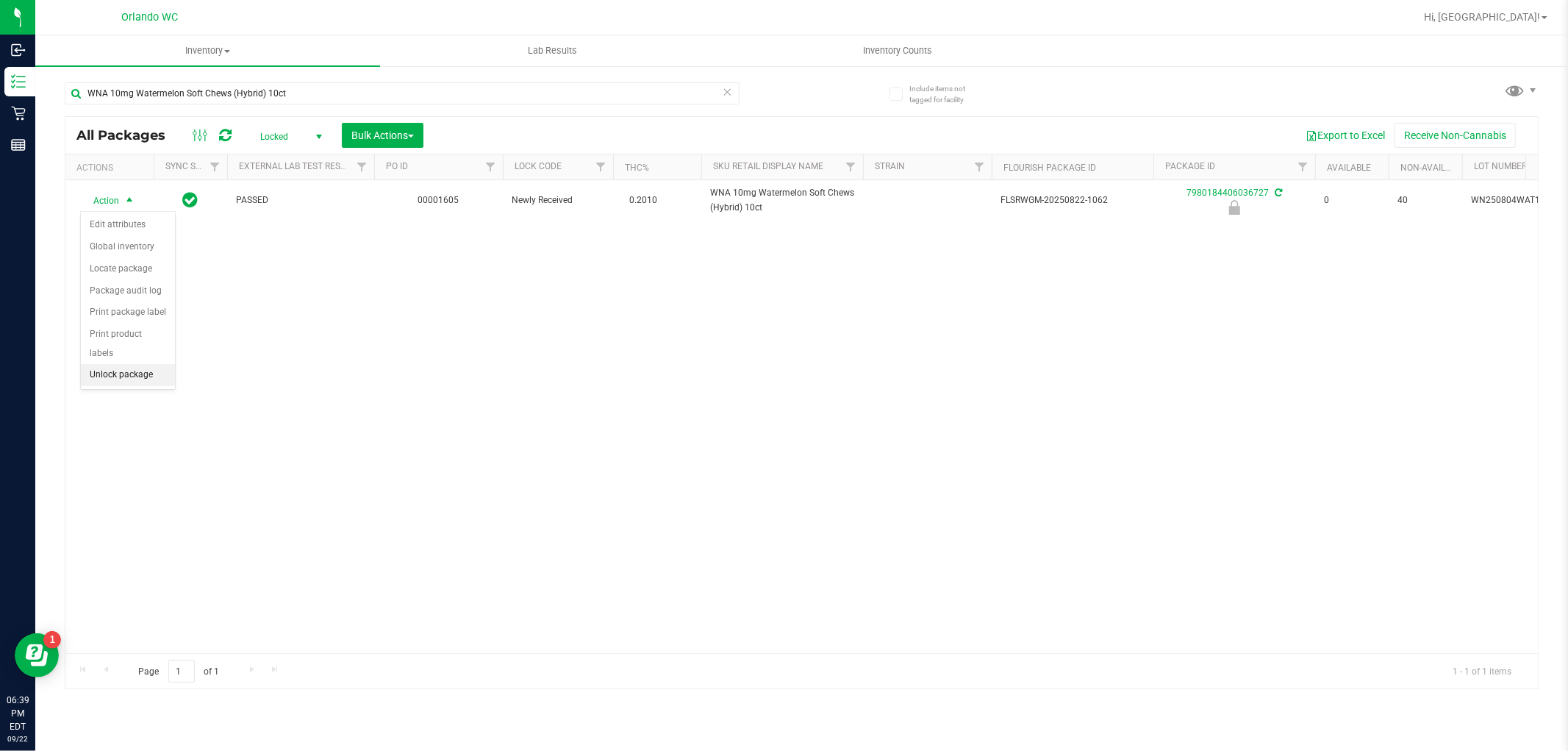
click at [105, 380] on li "Unlock package" at bounding box center [128, 375] width 94 height 22
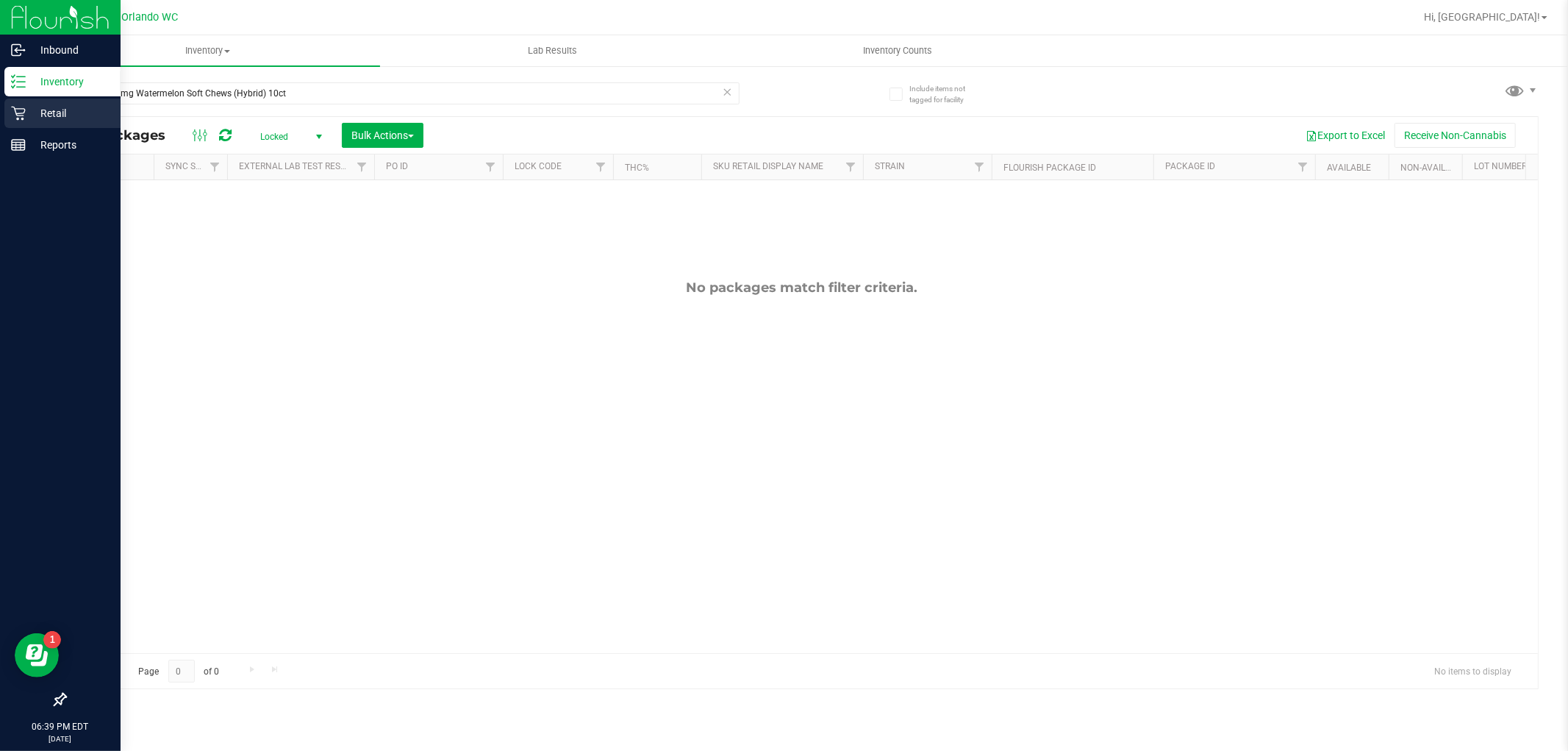
click at [15, 119] on icon at bounding box center [19, 113] width 15 height 15
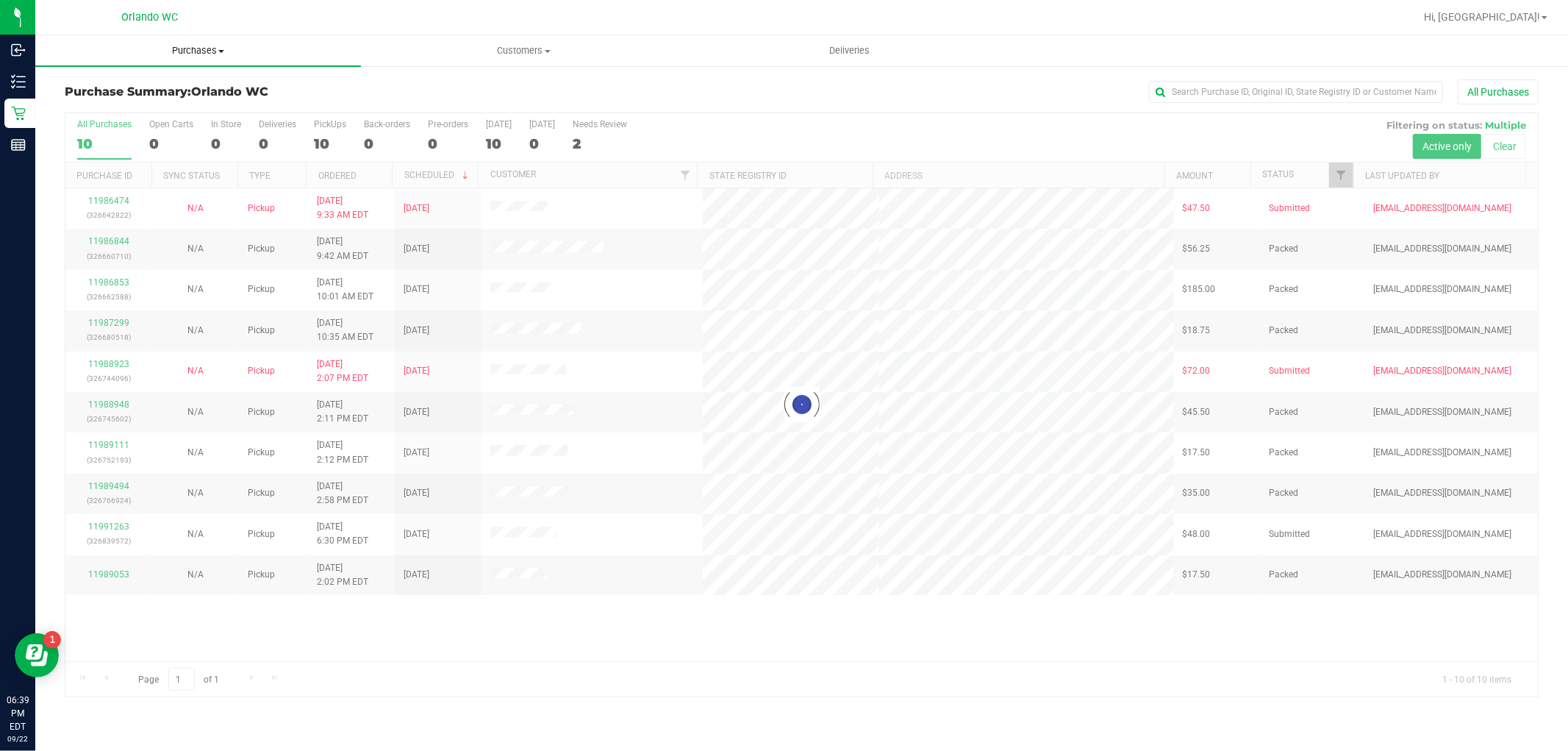
click at [217, 47] on span "Purchases" at bounding box center [198, 51] width 325 height 13
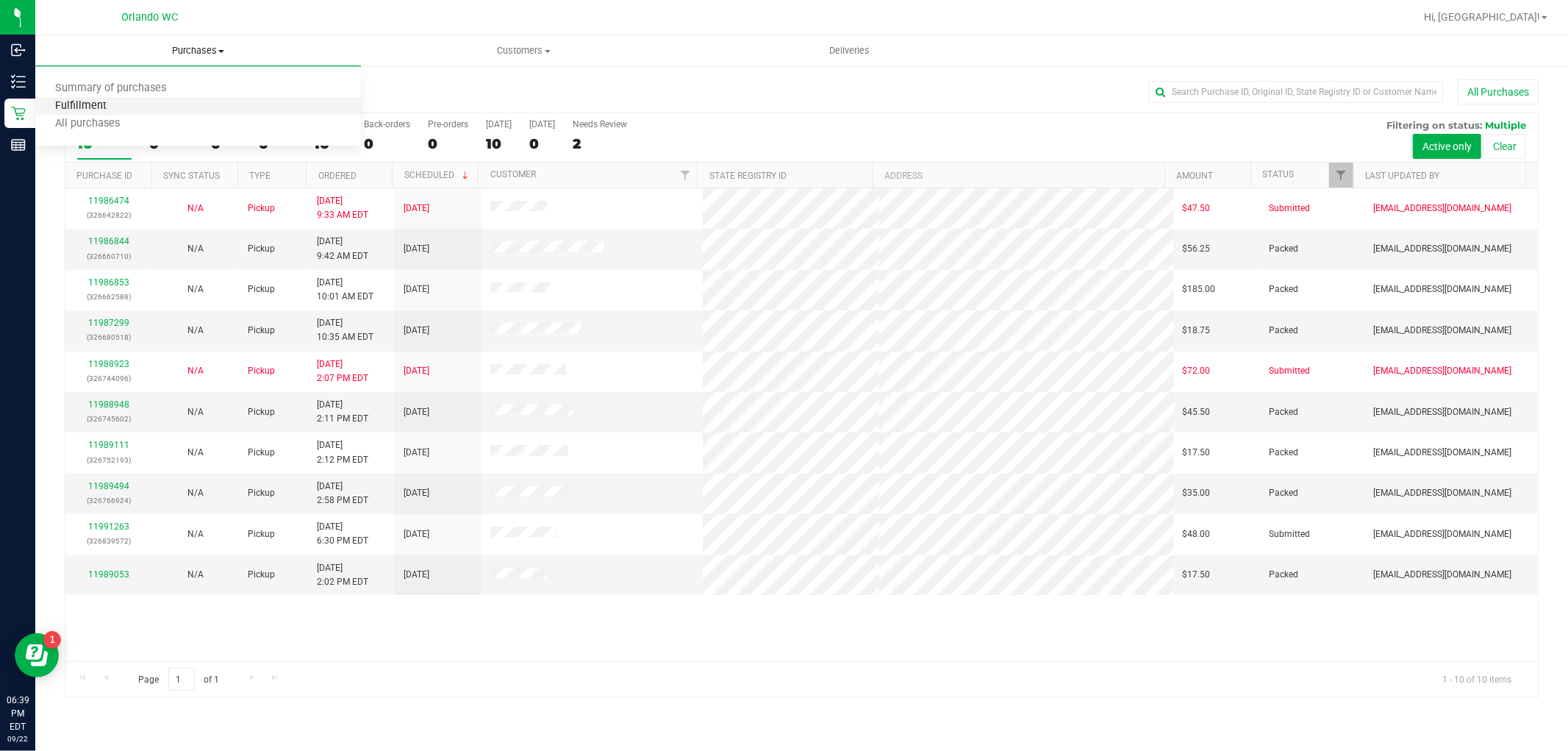
click at [107, 107] on span "Fulfillment" at bounding box center [81, 106] width 91 height 13
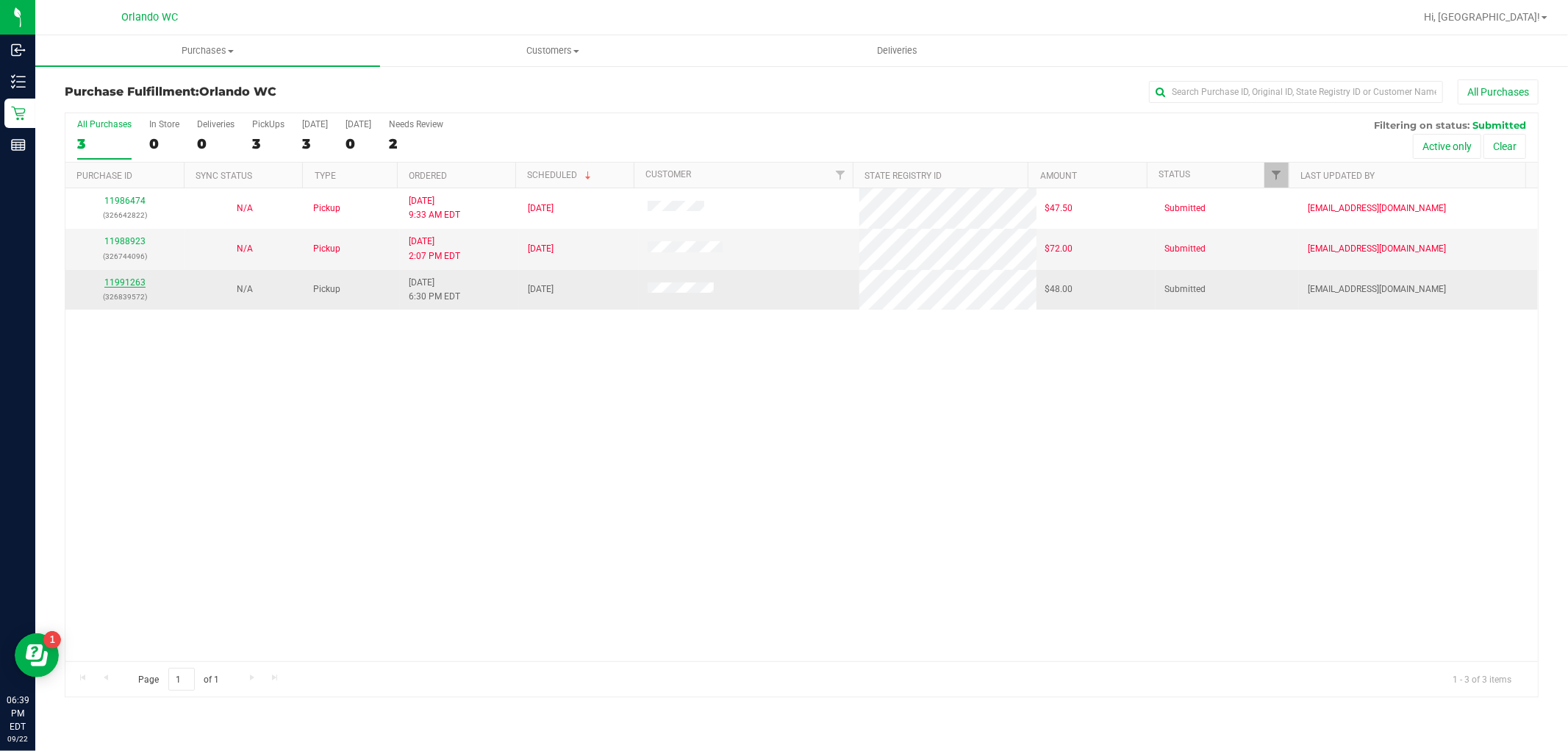
click at [120, 282] on link "11991263" at bounding box center [125, 282] width 42 height 10
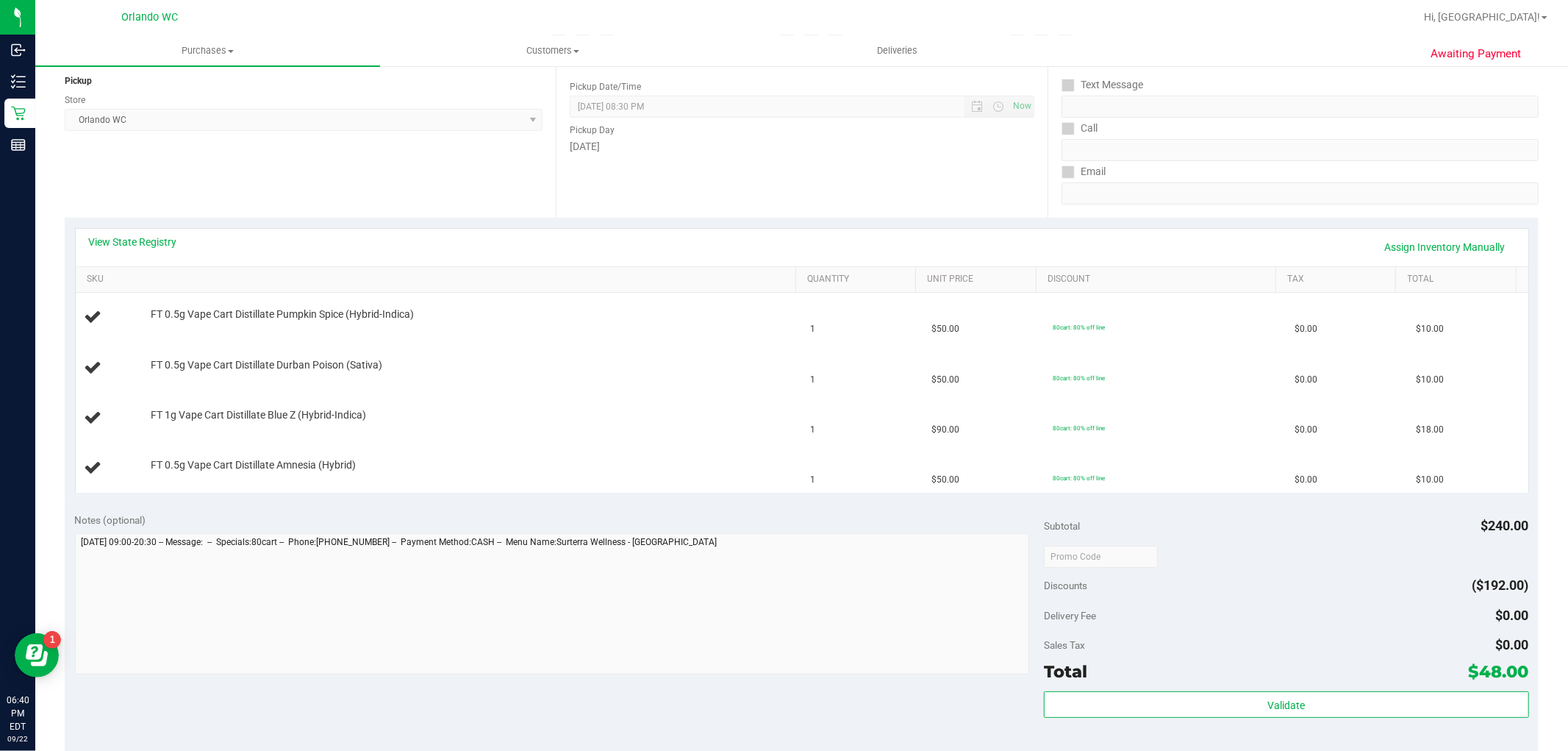
scroll to position [207, 0]
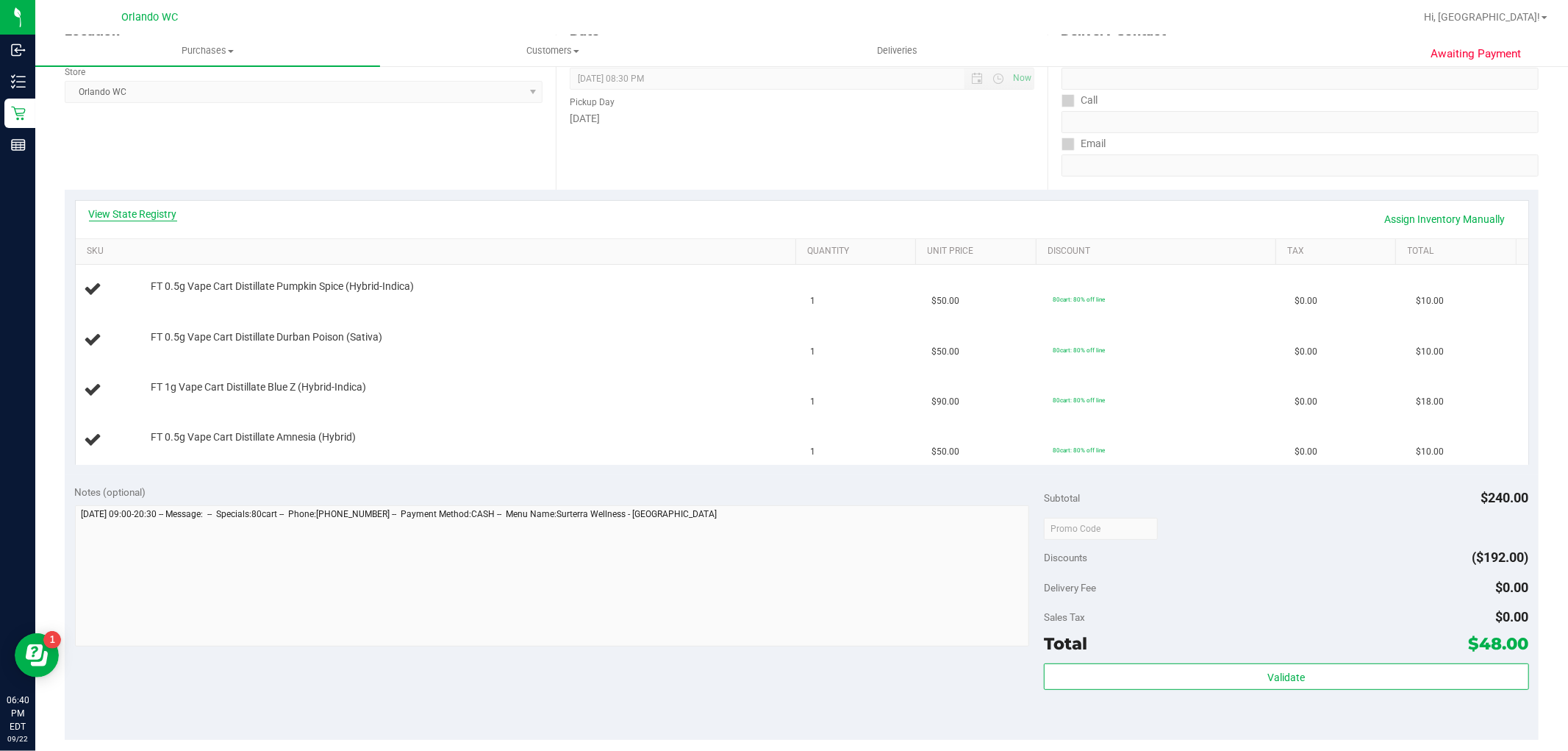
click at [129, 214] on link "View State Registry" at bounding box center [133, 214] width 88 height 15
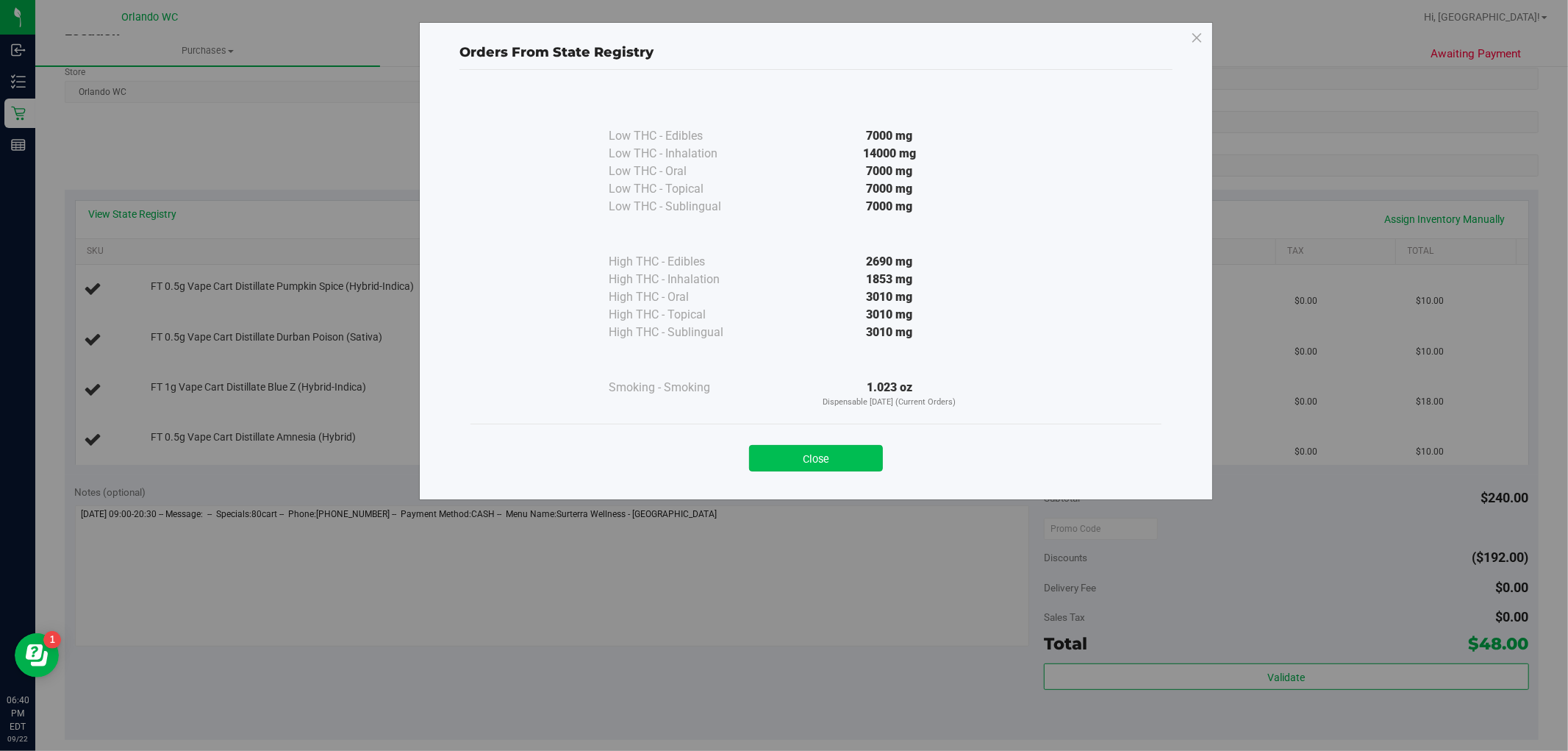
click at [806, 451] on button "Close" at bounding box center [816, 458] width 133 height 27
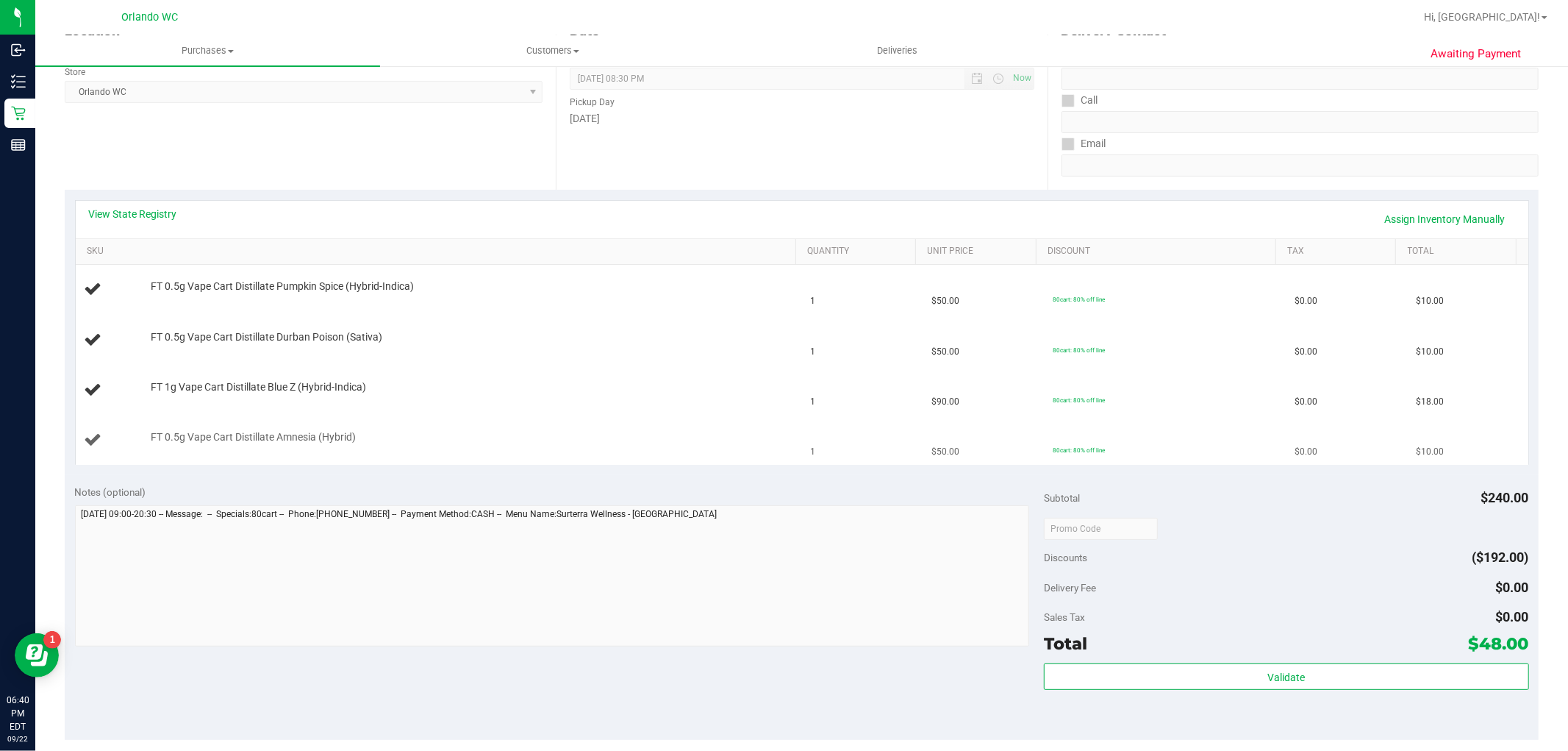
click at [807, 462] on td "1" at bounding box center [863, 440] width 122 height 49
click at [1428, 214] on link "Assign Inventory Manually" at bounding box center [1445, 219] width 139 height 25
click at [178, 449] on link "Add Package" at bounding box center [176, 447] width 53 height 10
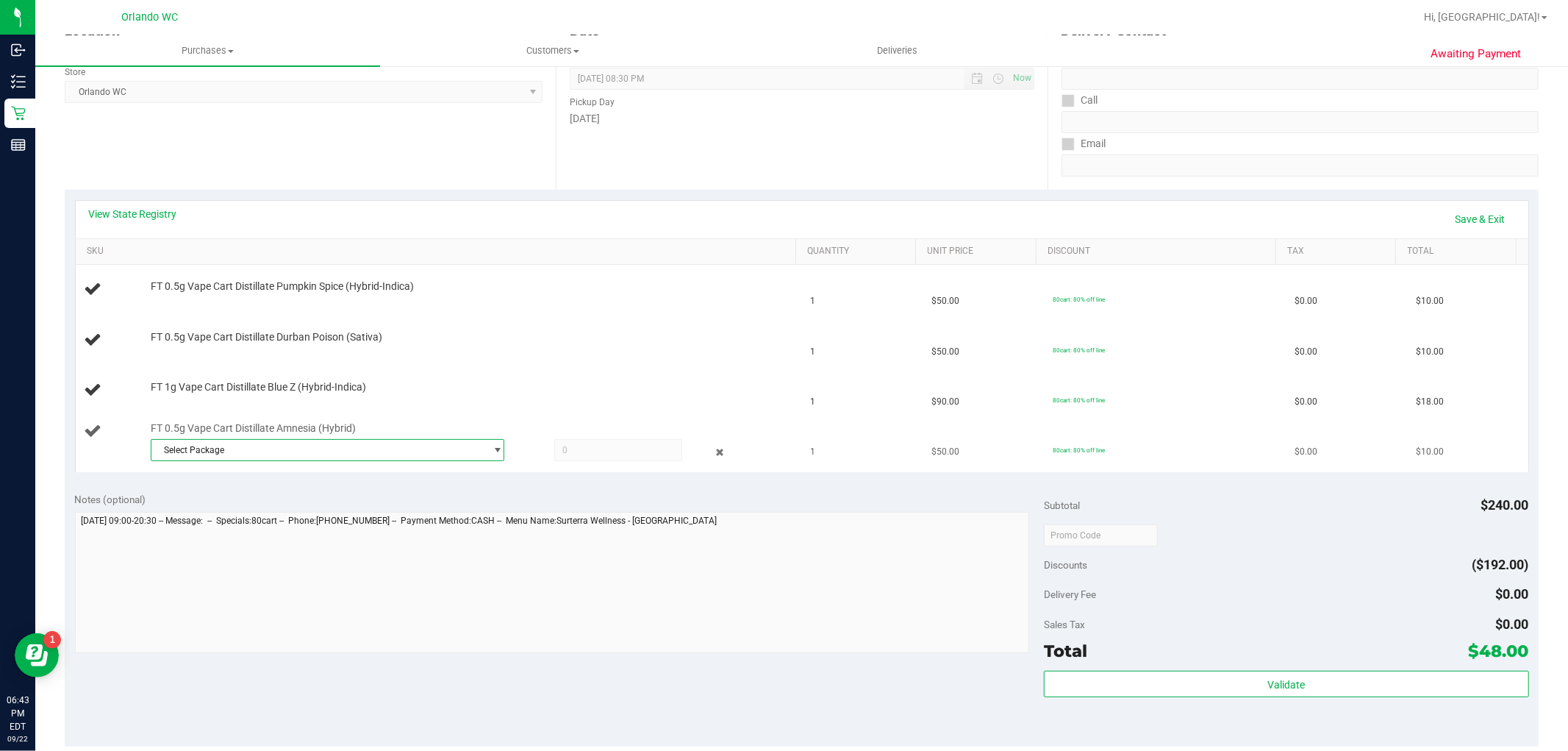
click at [253, 453] on span "Select Package" at bounding box center [318, 450] width 334 height 21
click at [304, 510] on span "( JUL25AMN01-0724 | orig: FLSRWGM-20250730-1287 )" at bounding box center [354, 511] width 222 height 10
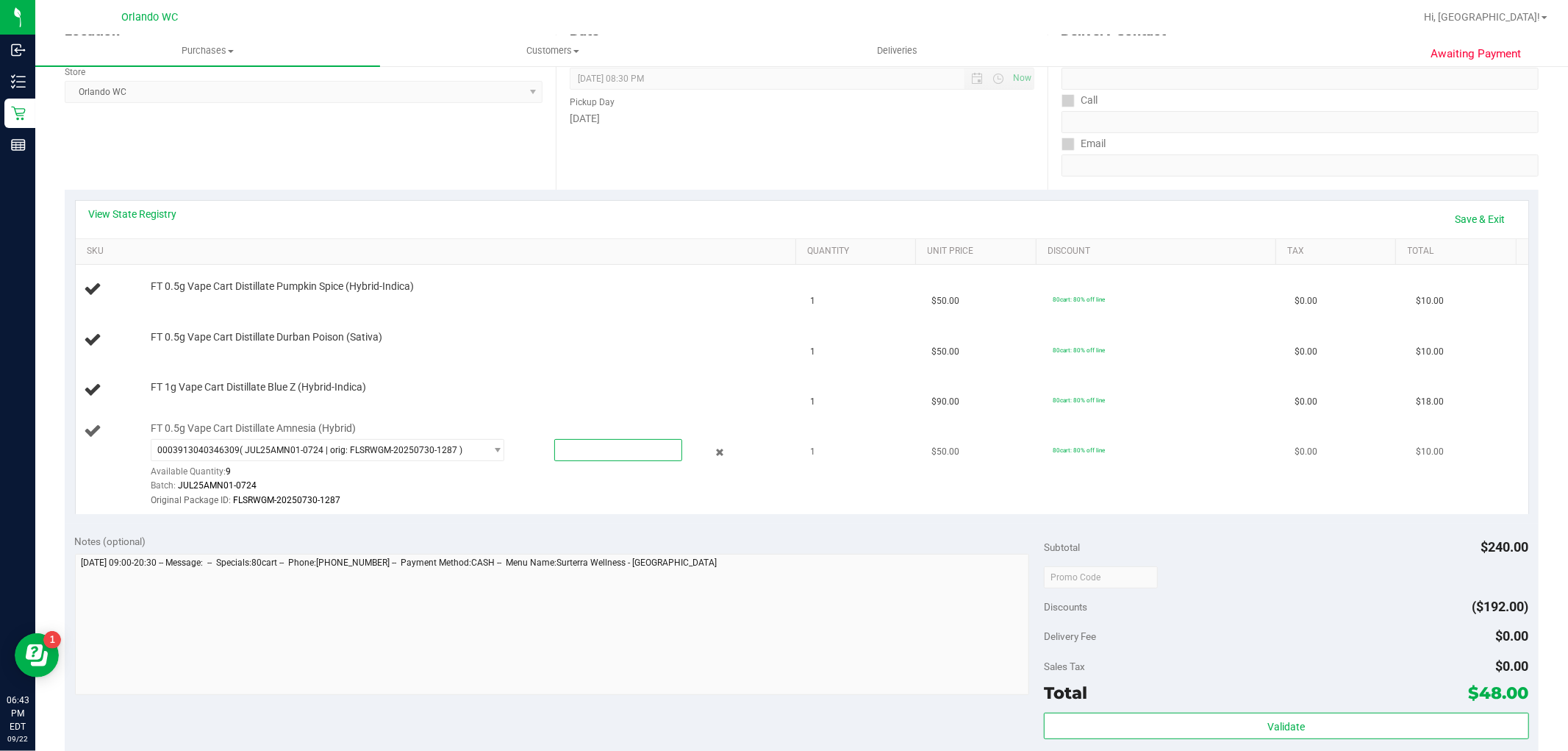
click at [655, 457] on span at bounding box center [618, 450] width 128 height 22
type input "1"
type input "1.0000"
click at [740, 488] on div "Batch: JUL25AMN01-0724" at bounding box center [469, 486] width 638 height 14
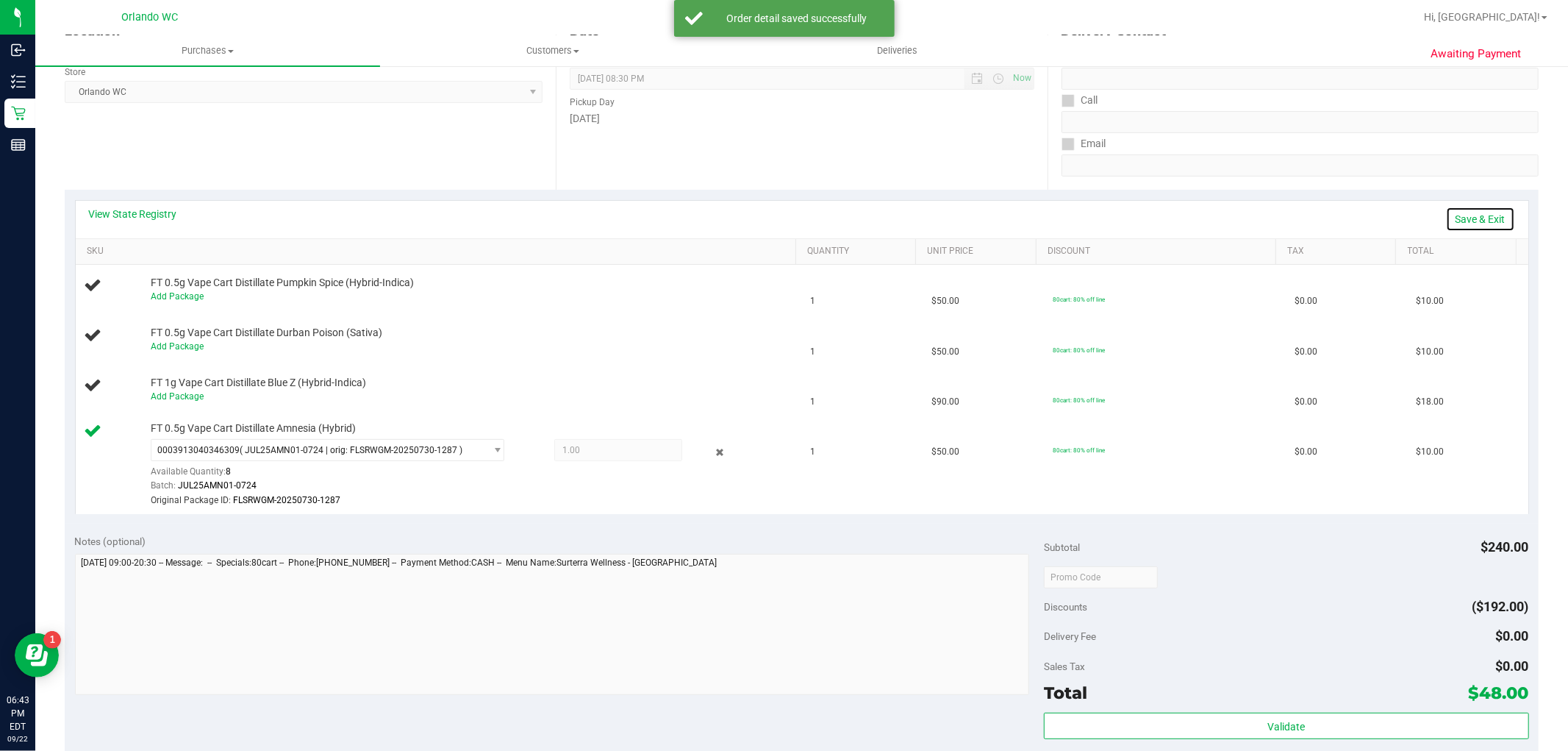
click at [1467, 222] on link "Save & Exit" at bounding box center [1481, 219] width 69 height 25
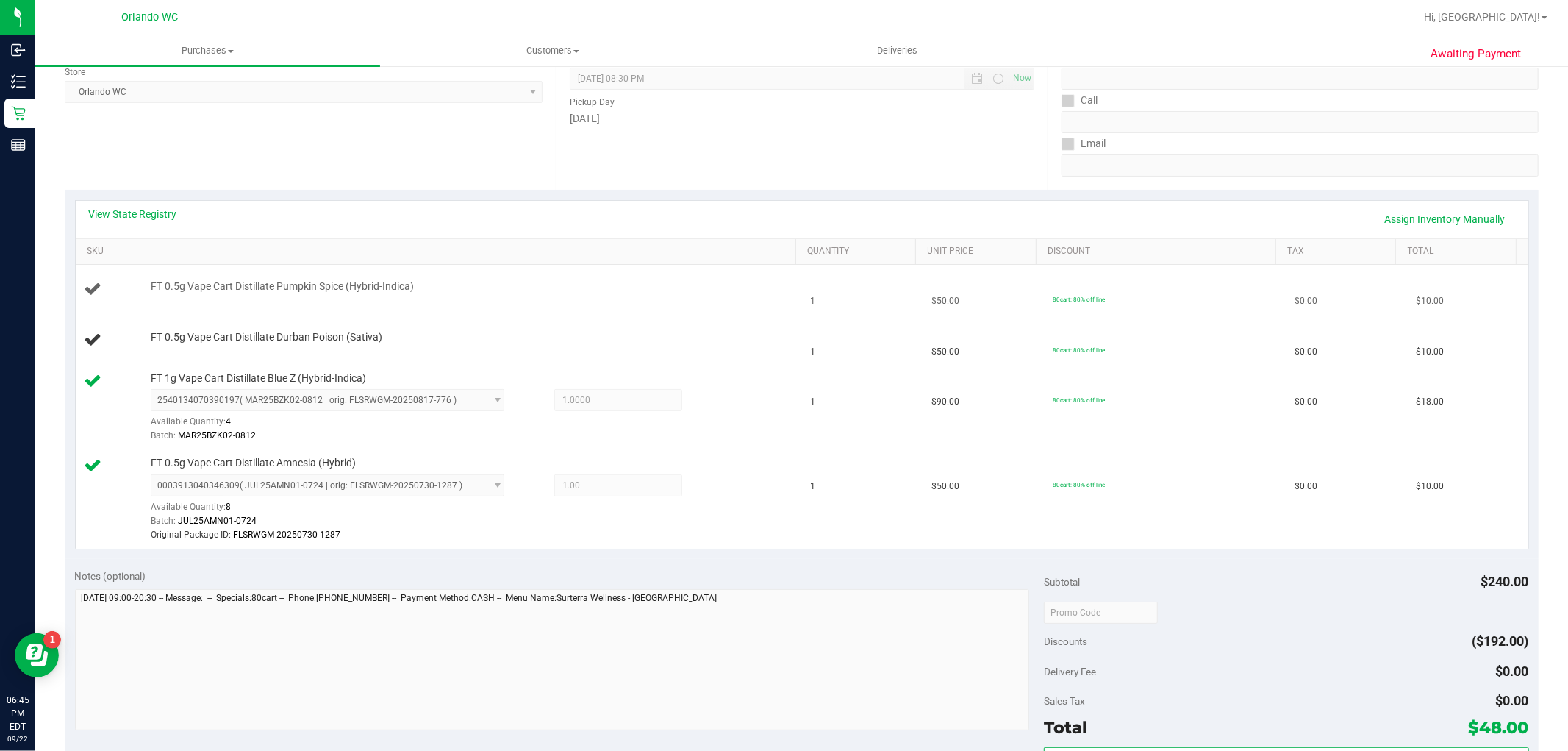
click at [767, 285] on div "FT 0.5g Vape Cart Distillate Pumpkin Spice (Hybrid-Indica)" at bounding box center [466, 287] width 646 height 15
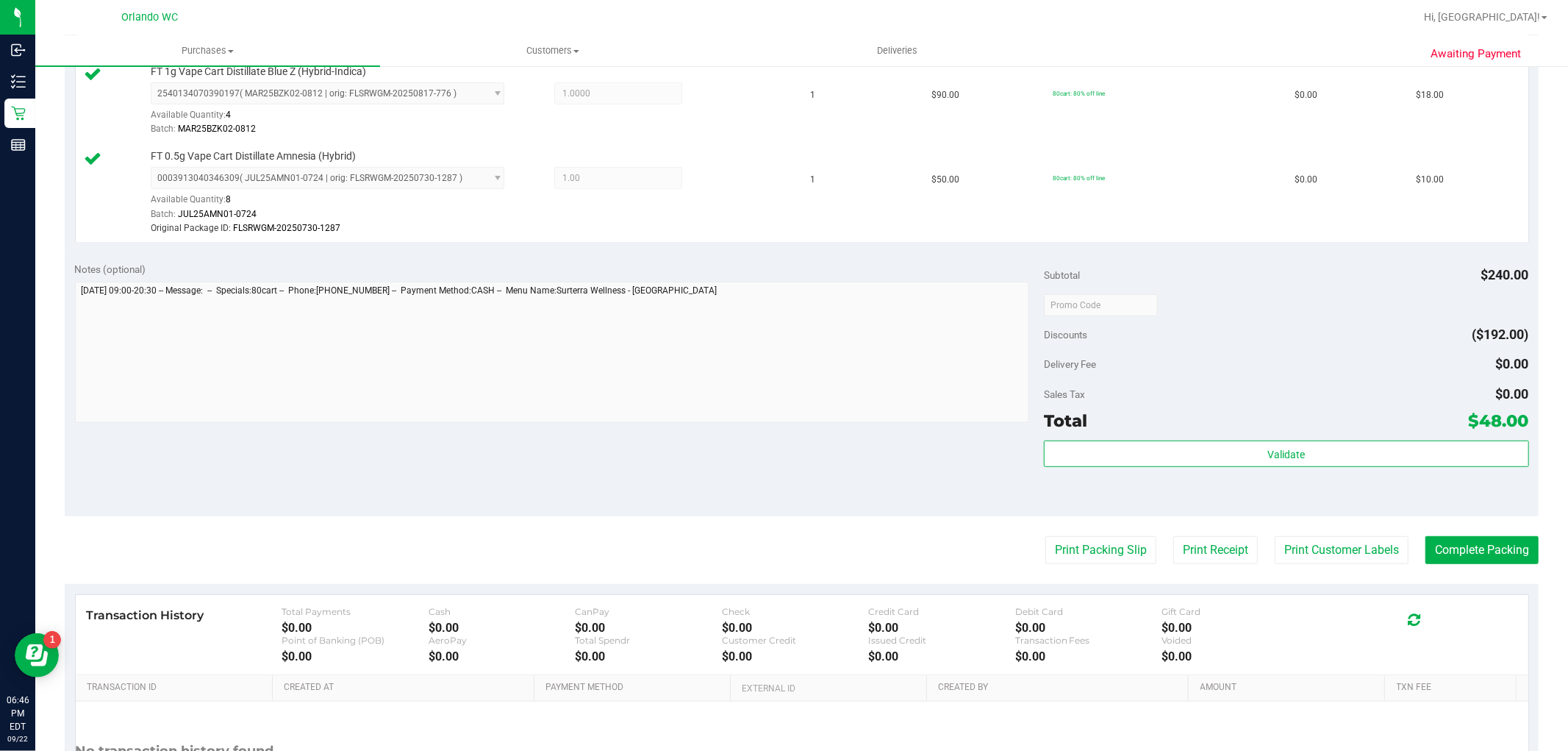
scroll to position [590, 0]
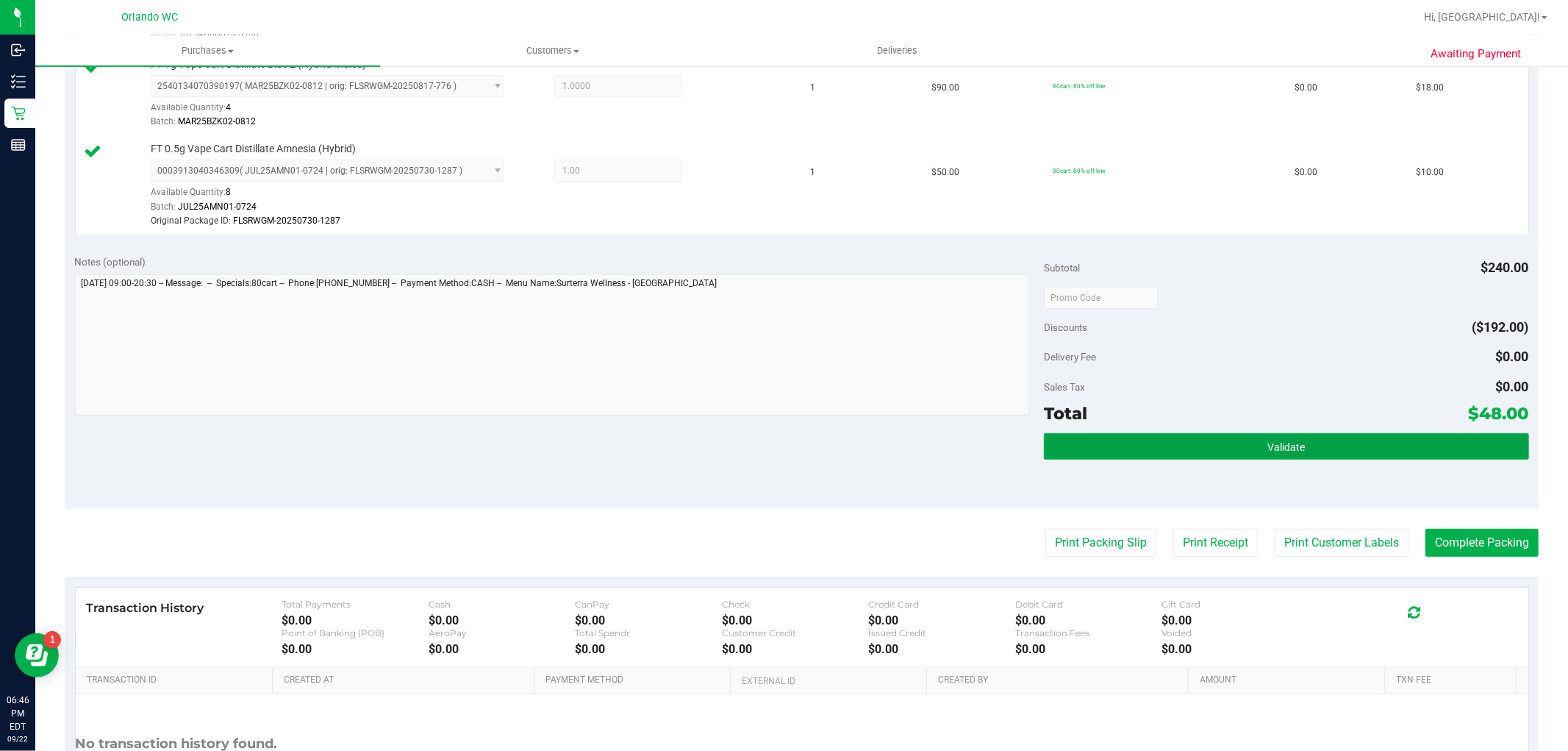
click at [1392, 449] on button "Validate" at bounding box center [1286, 446] width 485 height 27
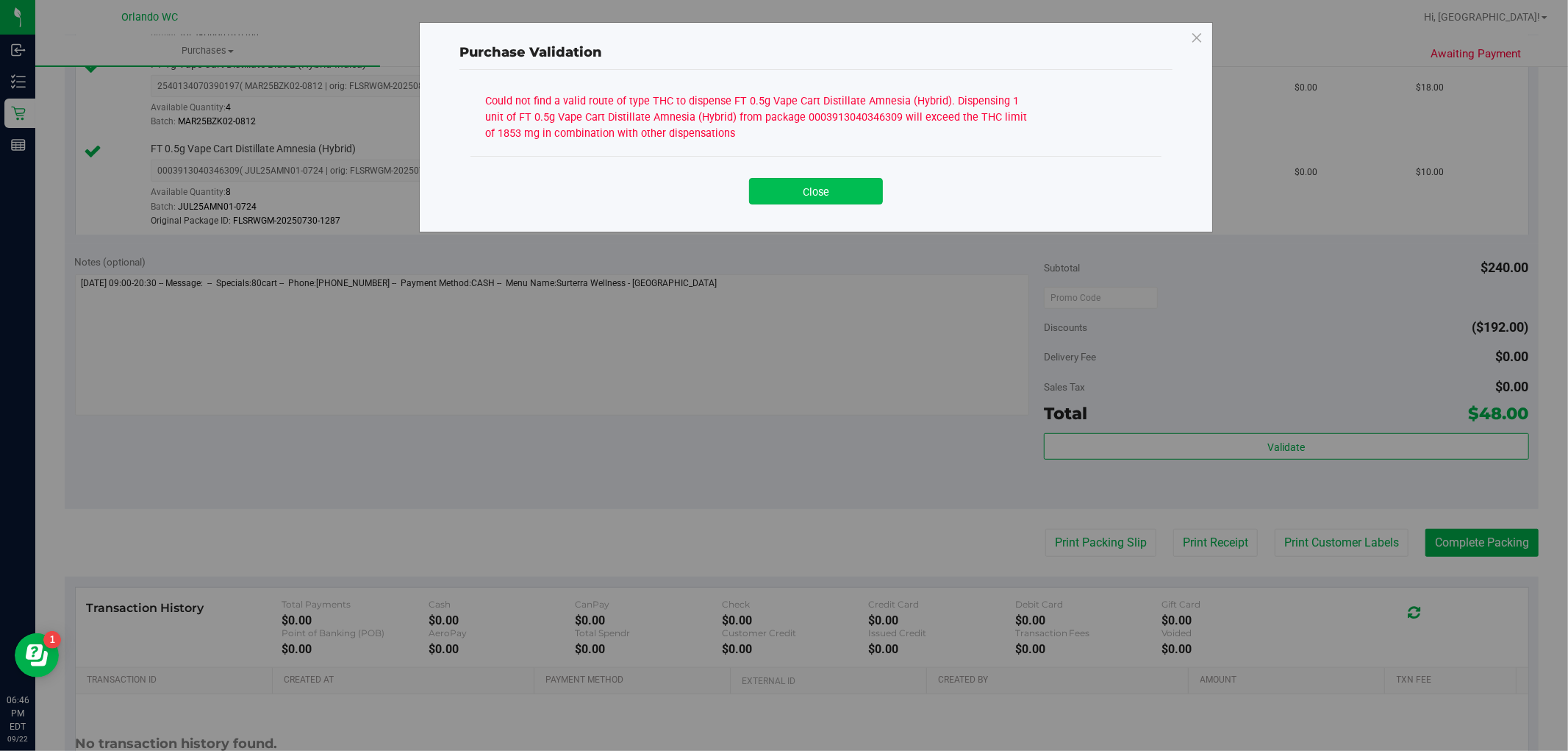
click at [813, 195] on button "Close" at bounding box center [816, 191] width 133 height 27
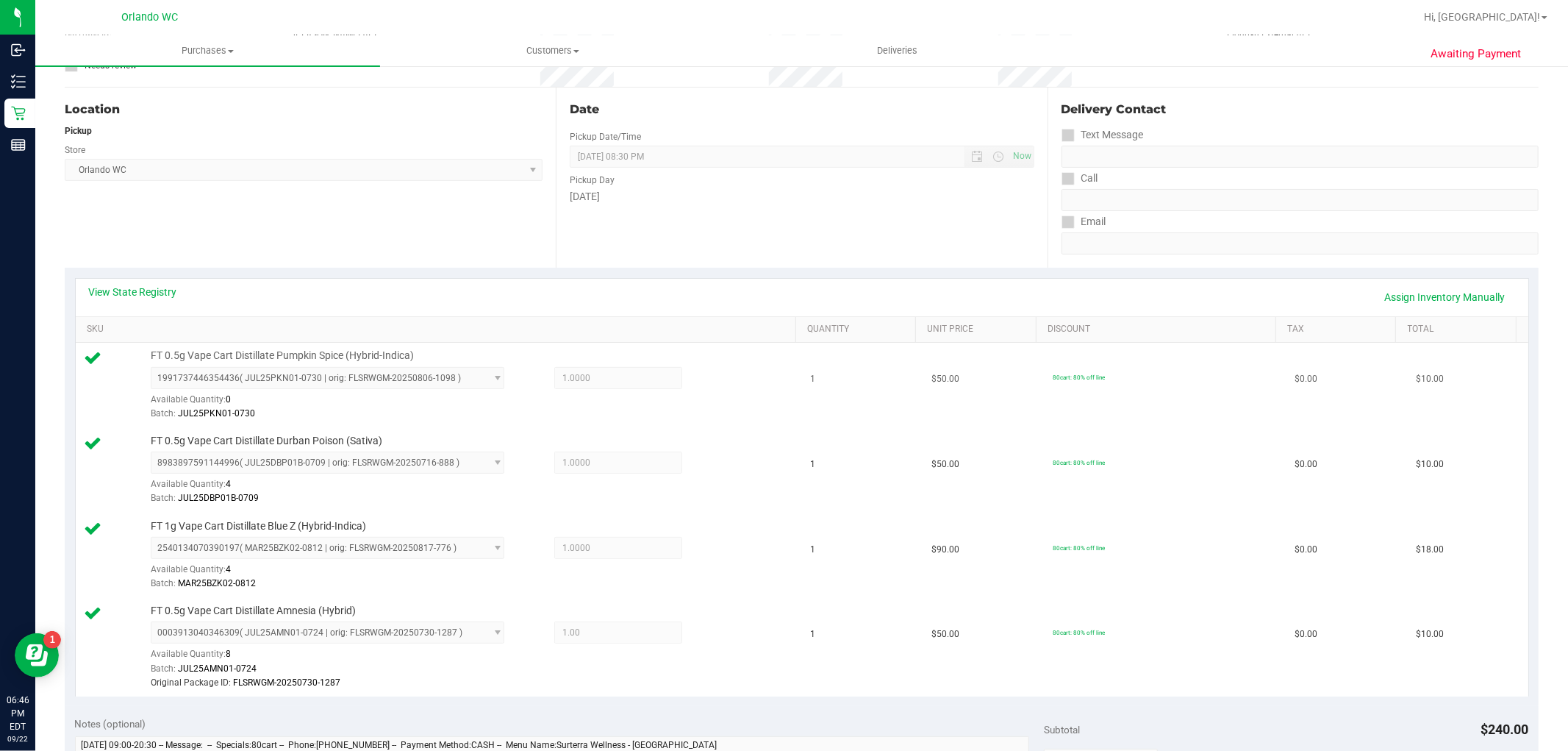
scroll to position [163, 0]
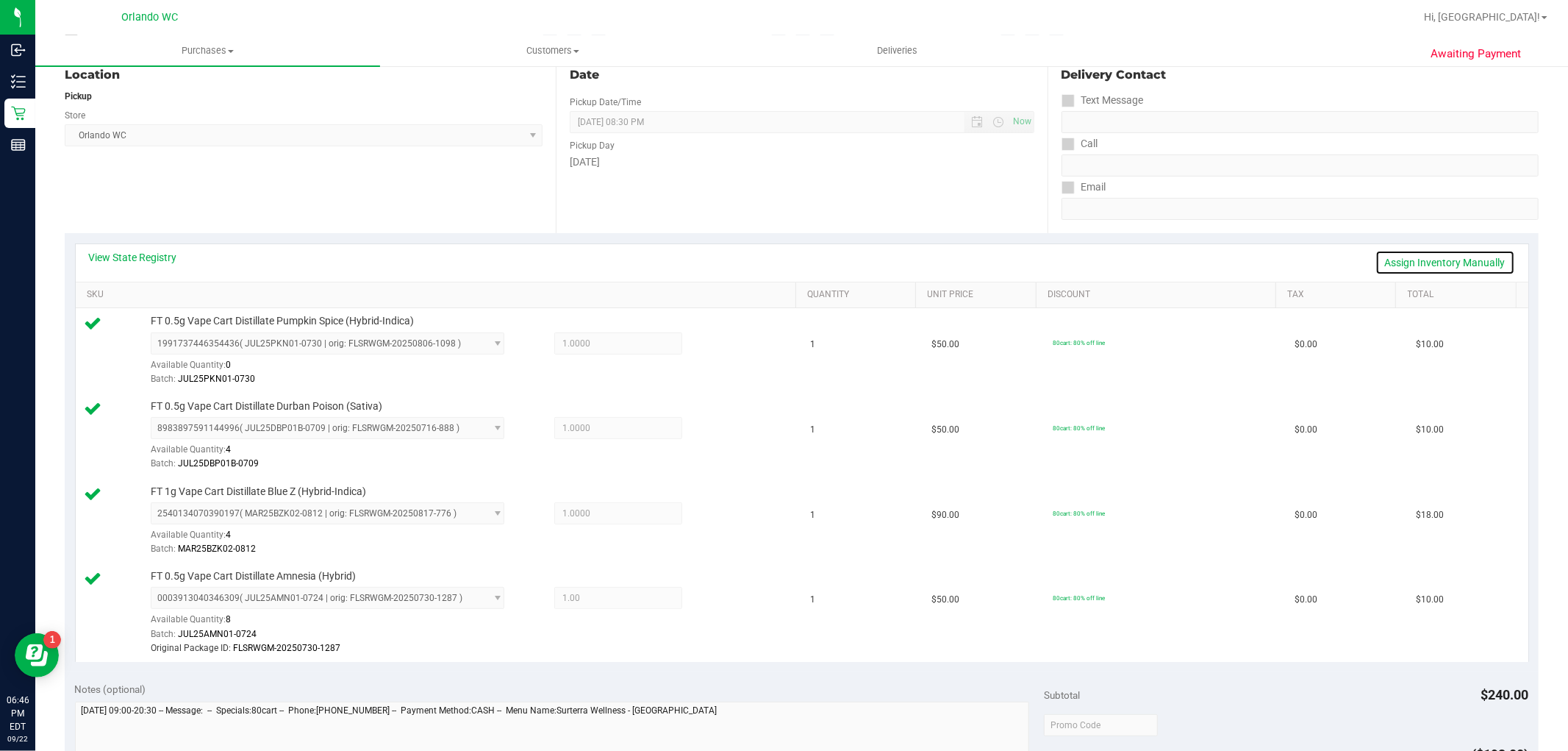
click at [1397, 262] on link "Assign Inventory Manually" at bounding box center [1445, 262] width 139 height 25
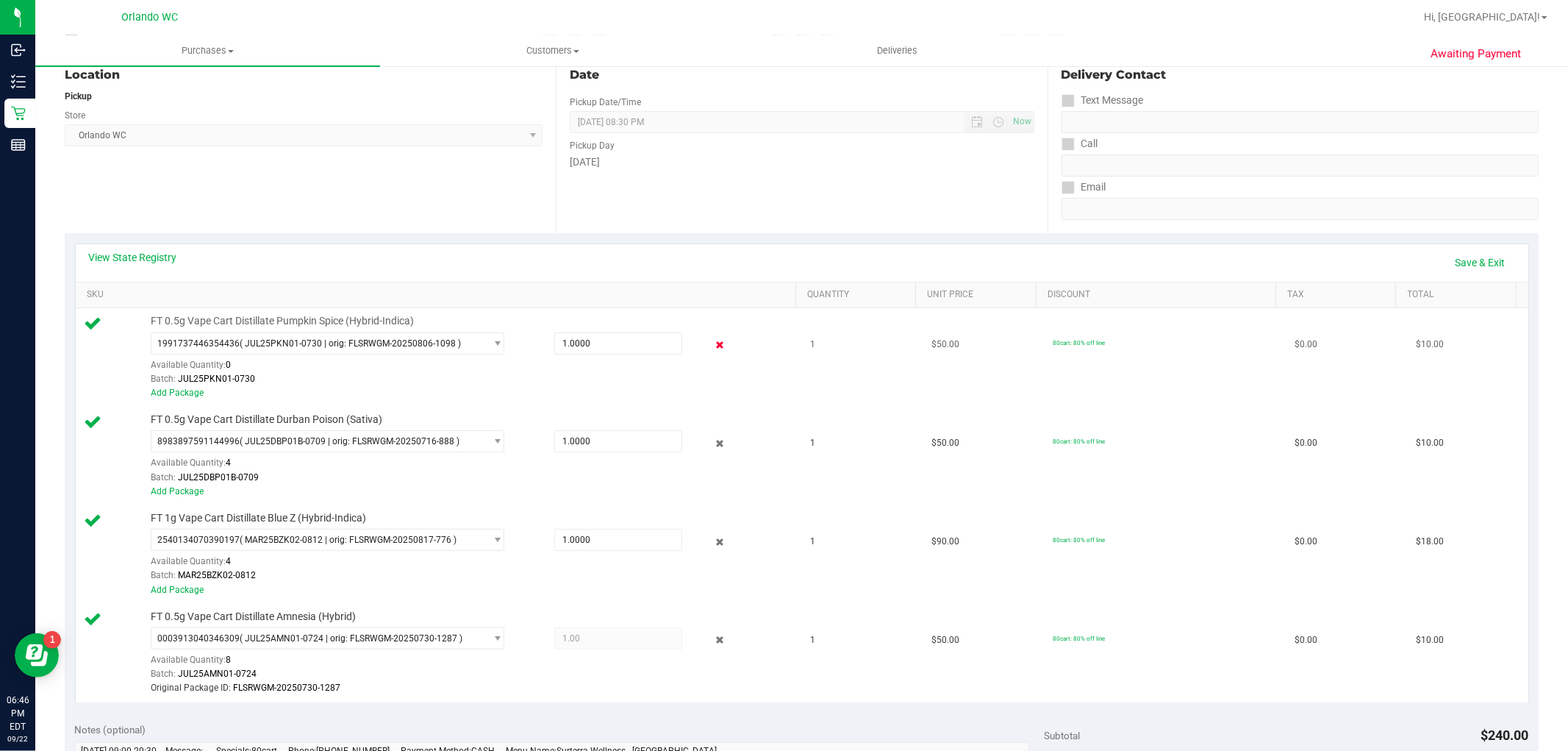
click at [712, 348] on icon at bounding box center [719, 345] width 16 height 17
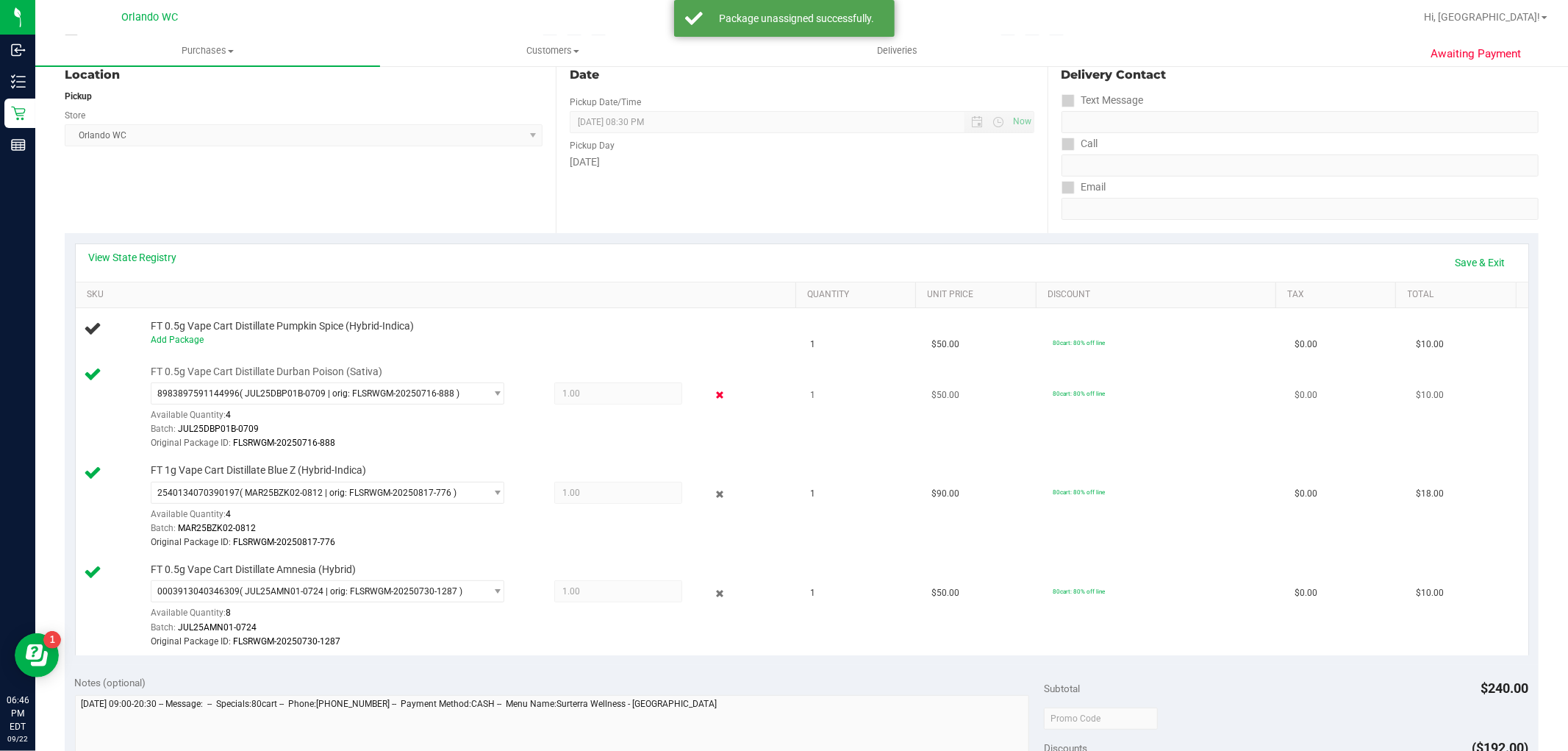
click at [712, 391] on icon at bounding box center [719, 395] width 16 height 17
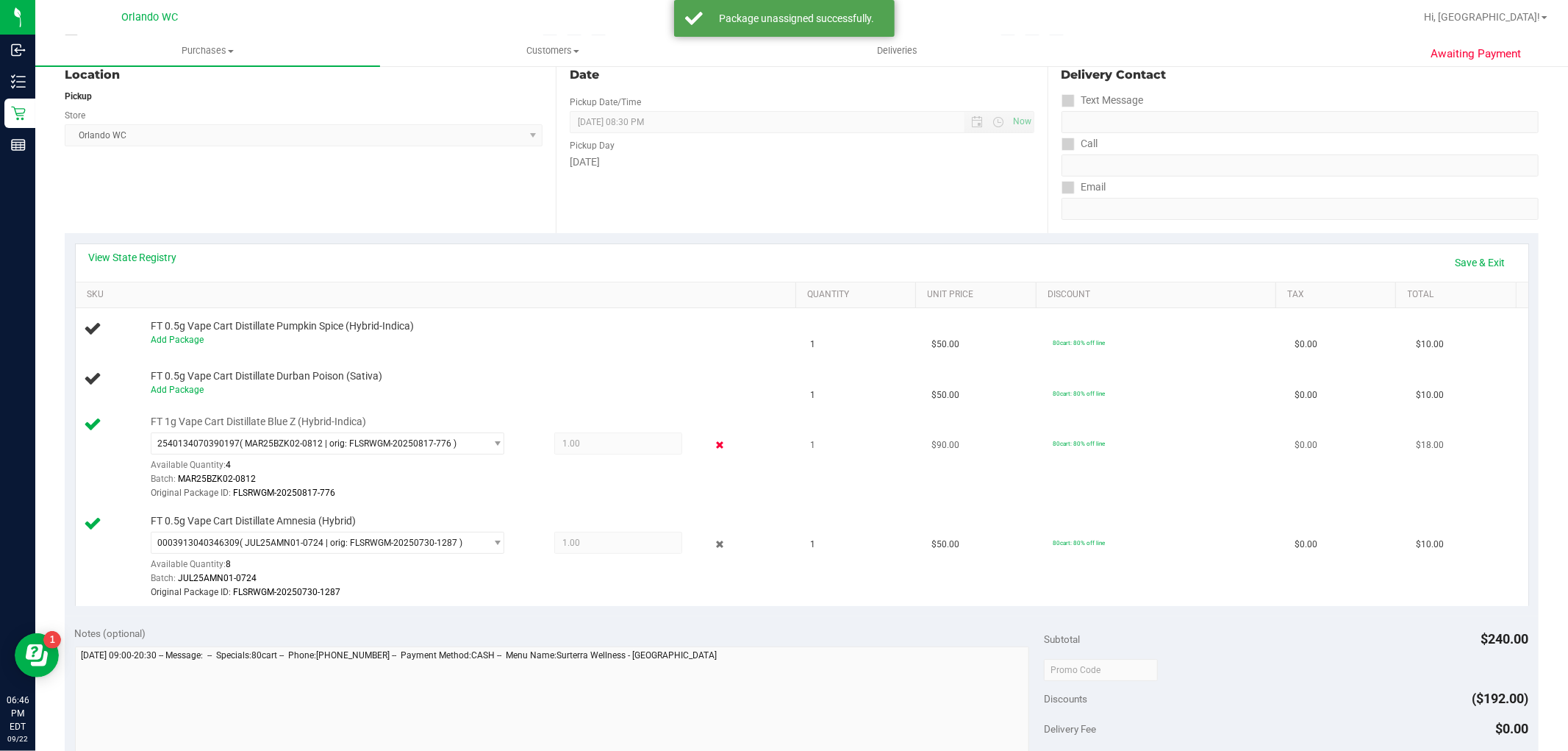
click at [712, 449] on icon at bounding box center [719, 445] width 16 height 17
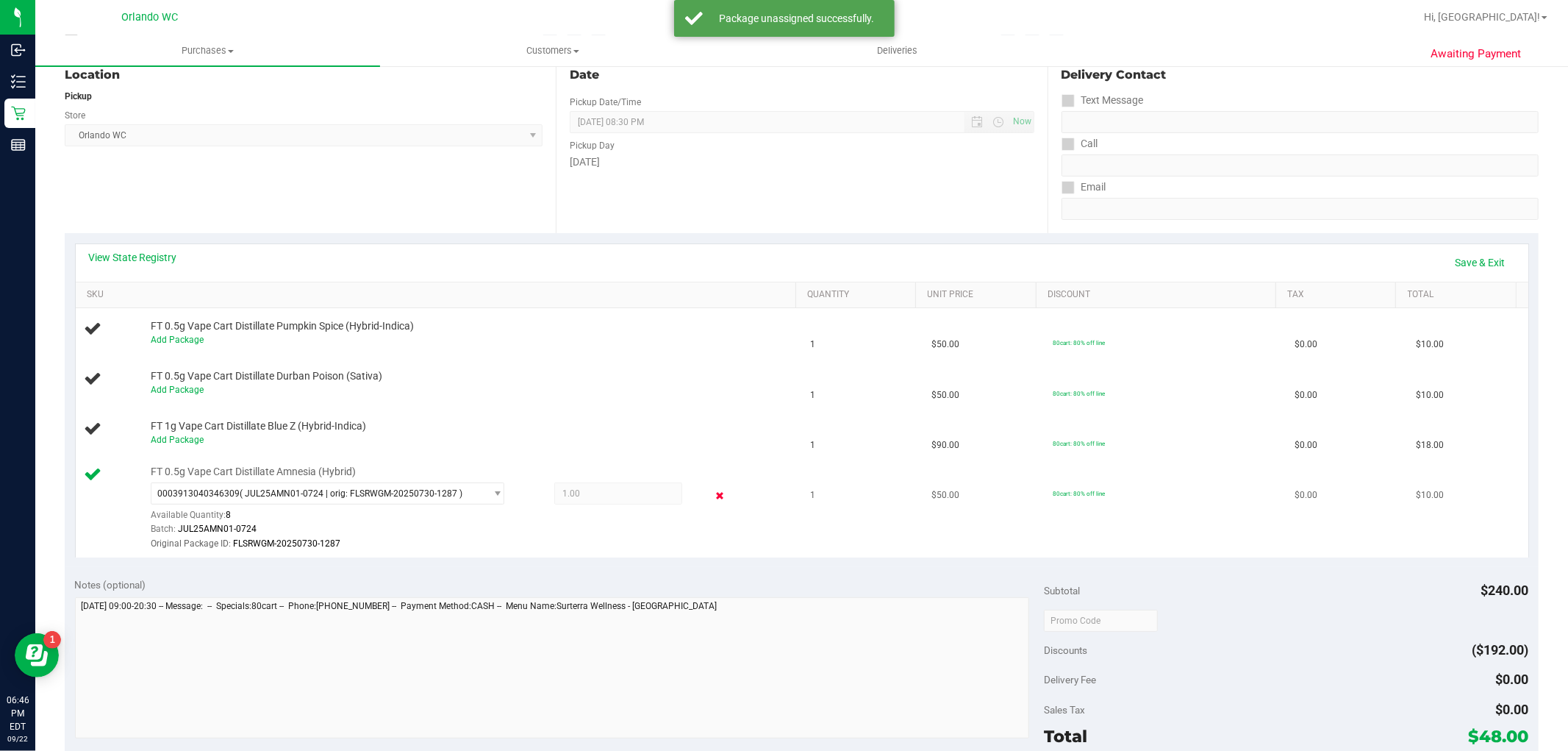
click at [712, 493] on icon at bounding box center [719, 495] width 16 height 17
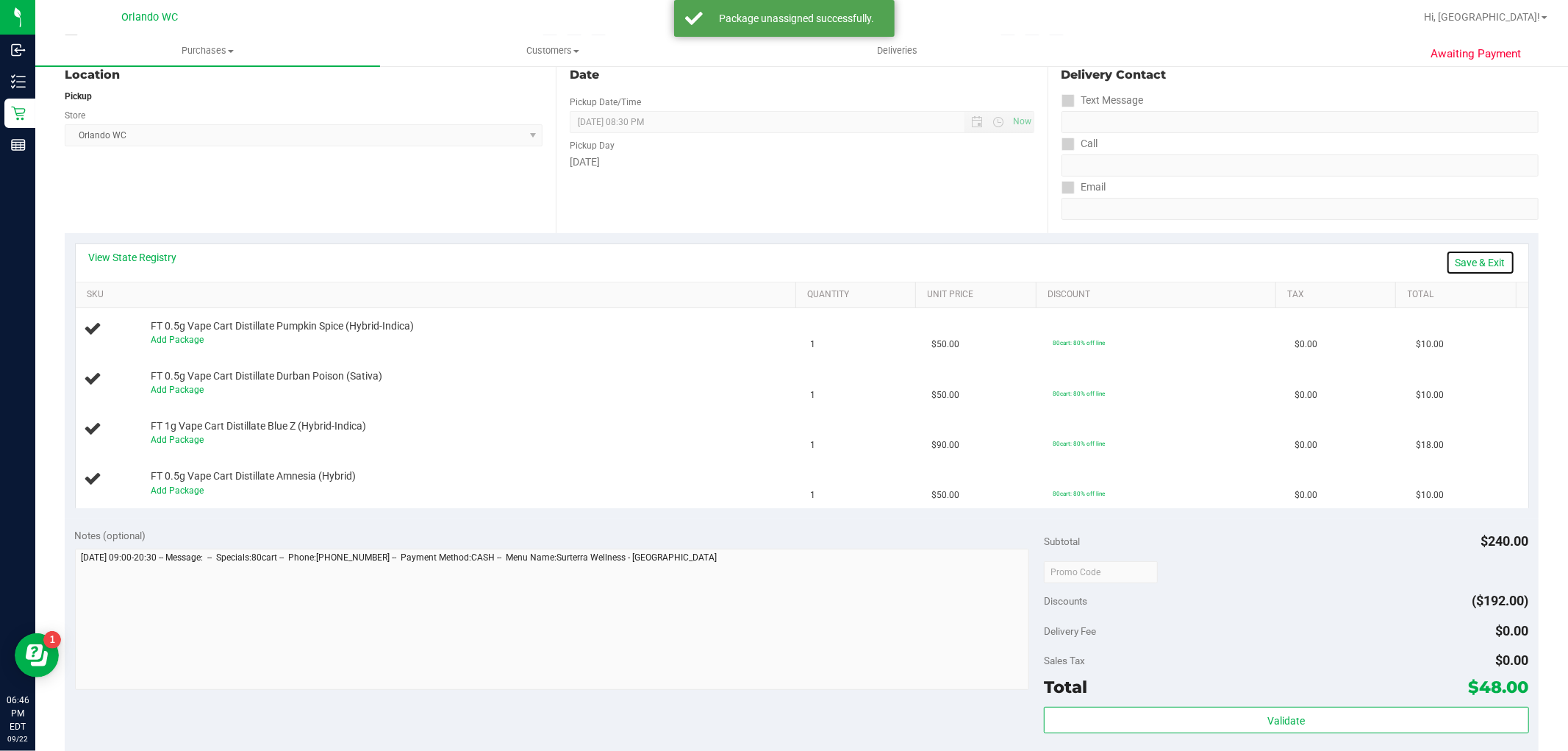
click at [1458, 268] on link "Save & Exit" at bounding box center [1481, 262] width 69 height 25
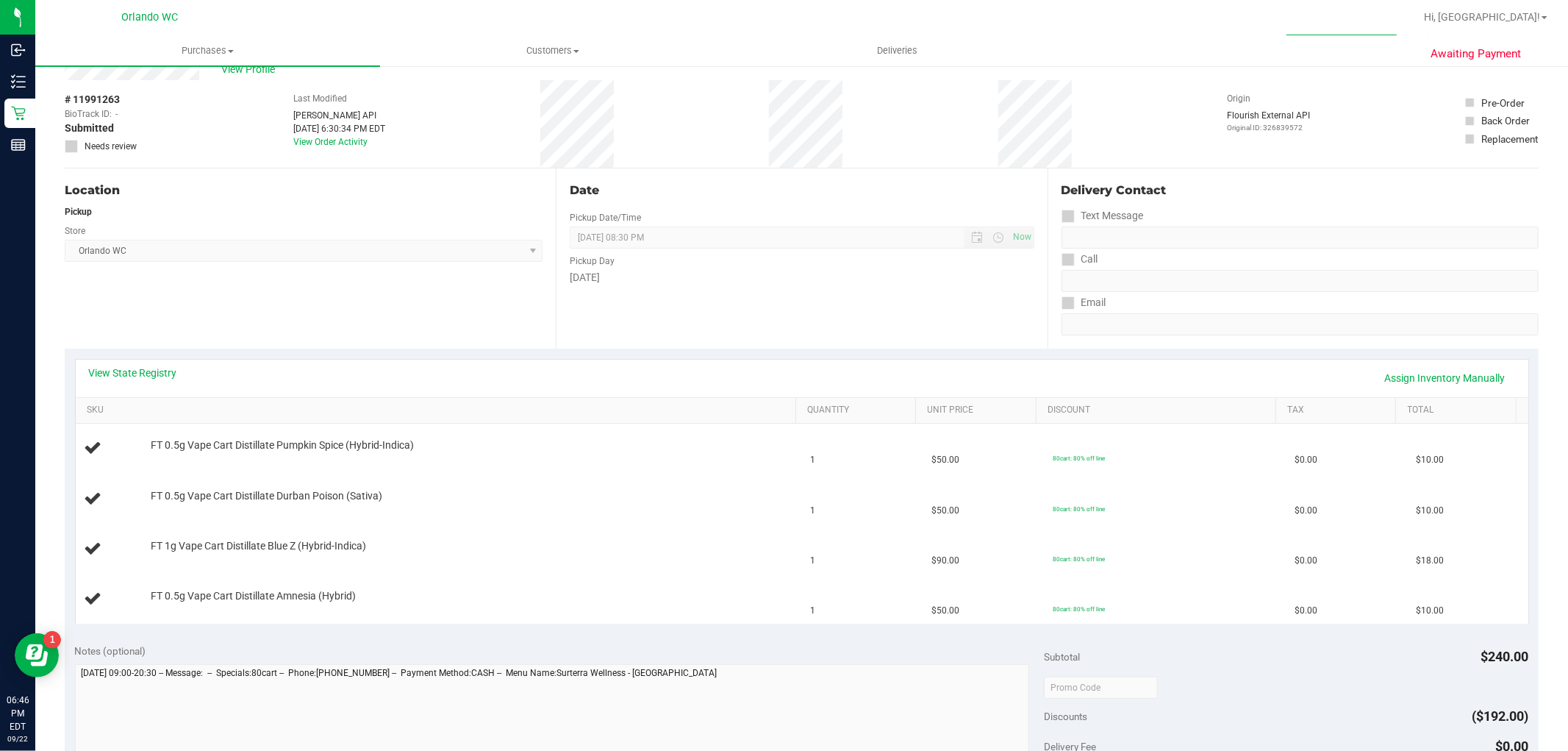
scroll to position [0, 0]
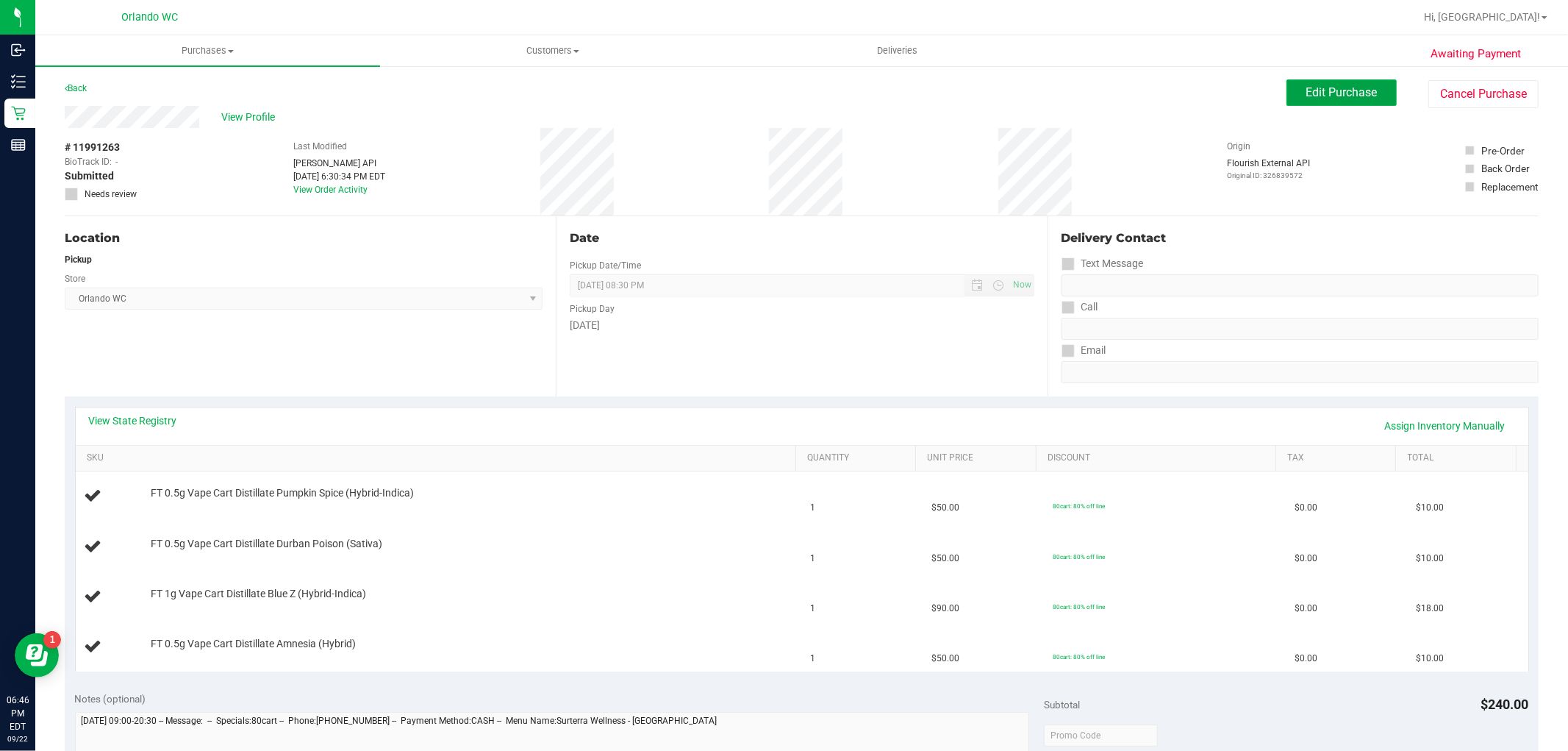
click at [1350, 96] on span "Edit Purchase" at bounding box center [1342, 92] width 71 height 14
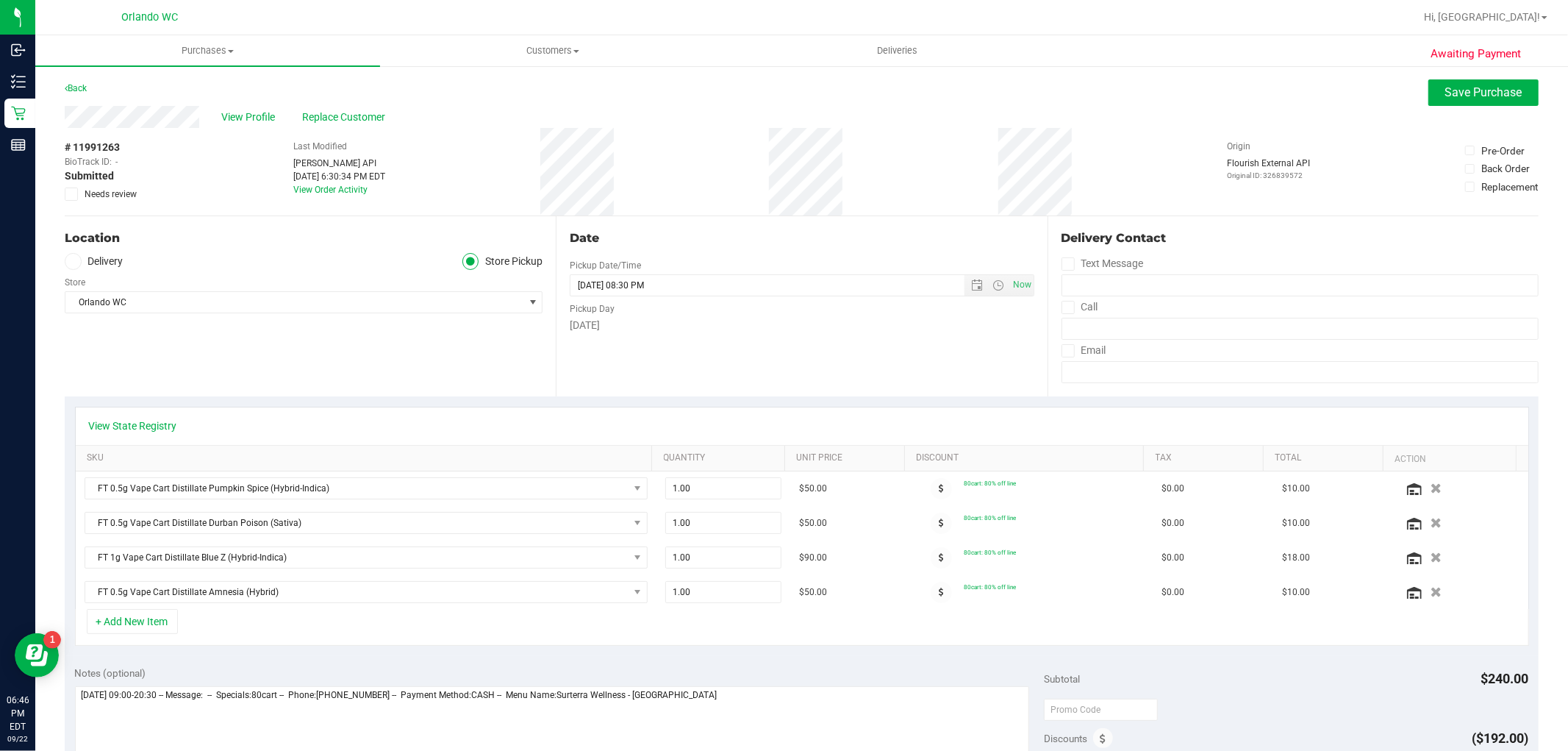
click at [69, 194] on icon at bounding box center [71, 194] width 10 height 0
click at [0, 0] on input "Needs review" at bounding box center [0, 0] width 0 height 0
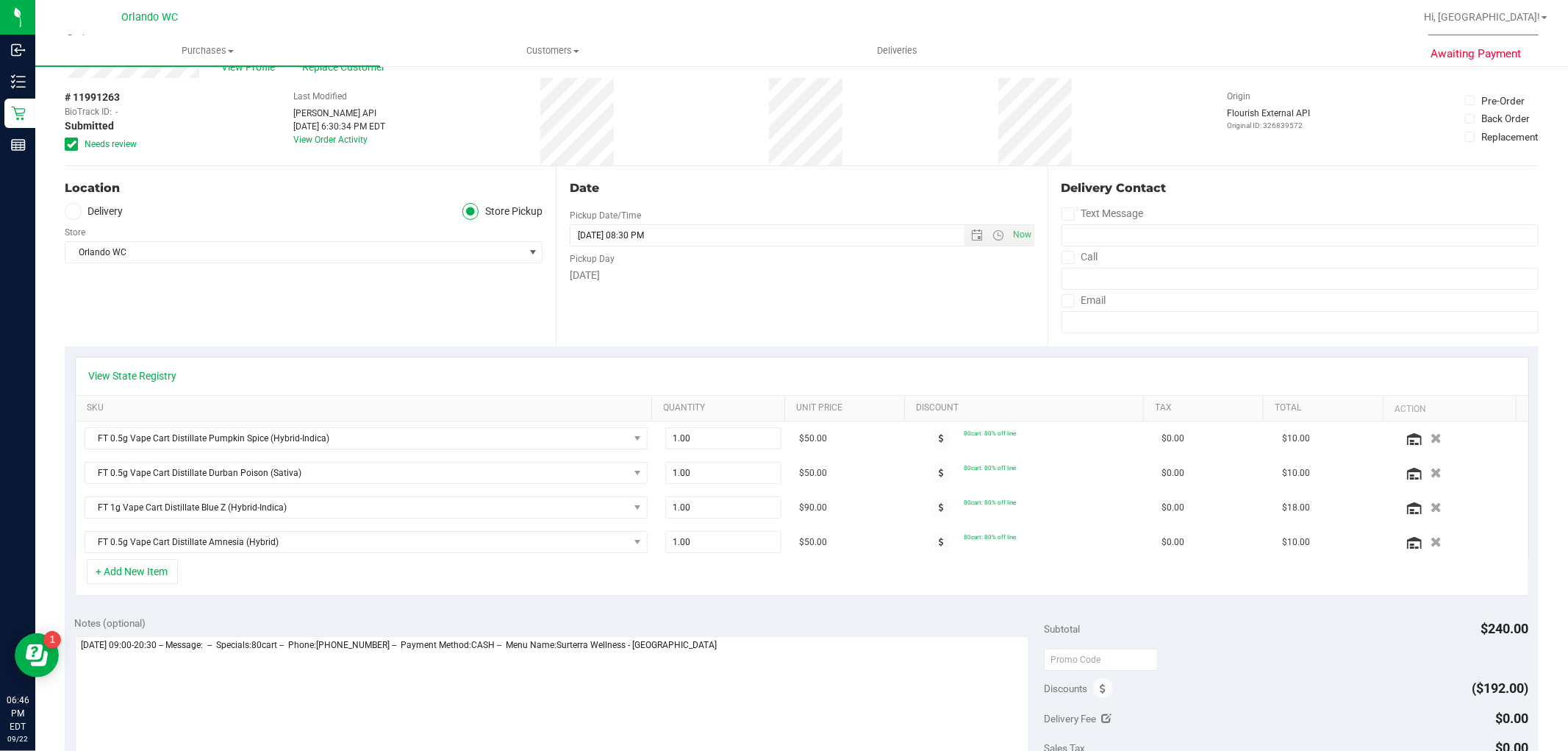
scroll to position [245, 0]
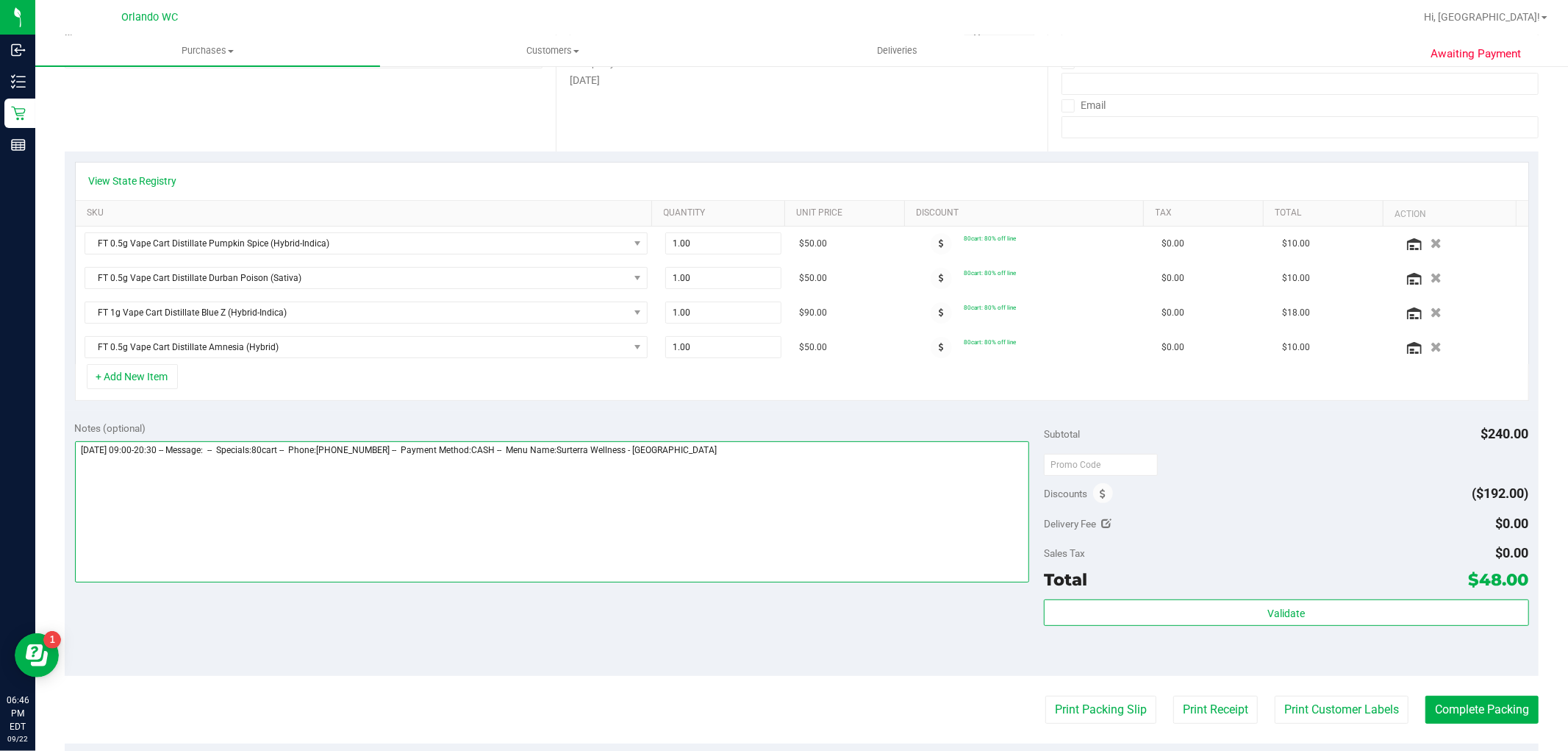
click at [774, 472] on textarea at bounding box center [552, 512] width 955 height 141
click at [164, 181] on link "View State Registry" at bounding box center [133, 181] width 88 height 15
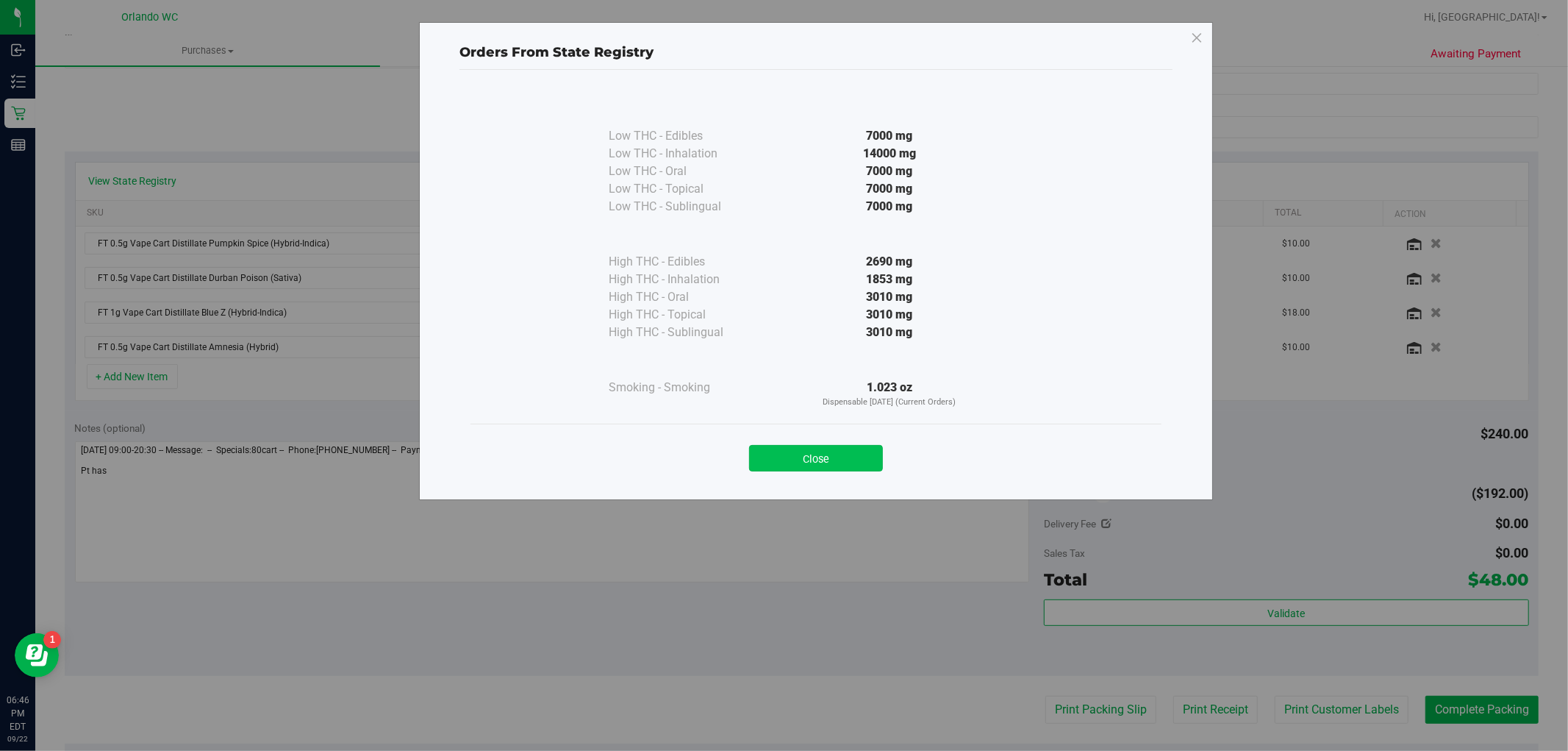
click at [807, 460] on button "Close" at bounding box center [816, 458] width 133 height 27
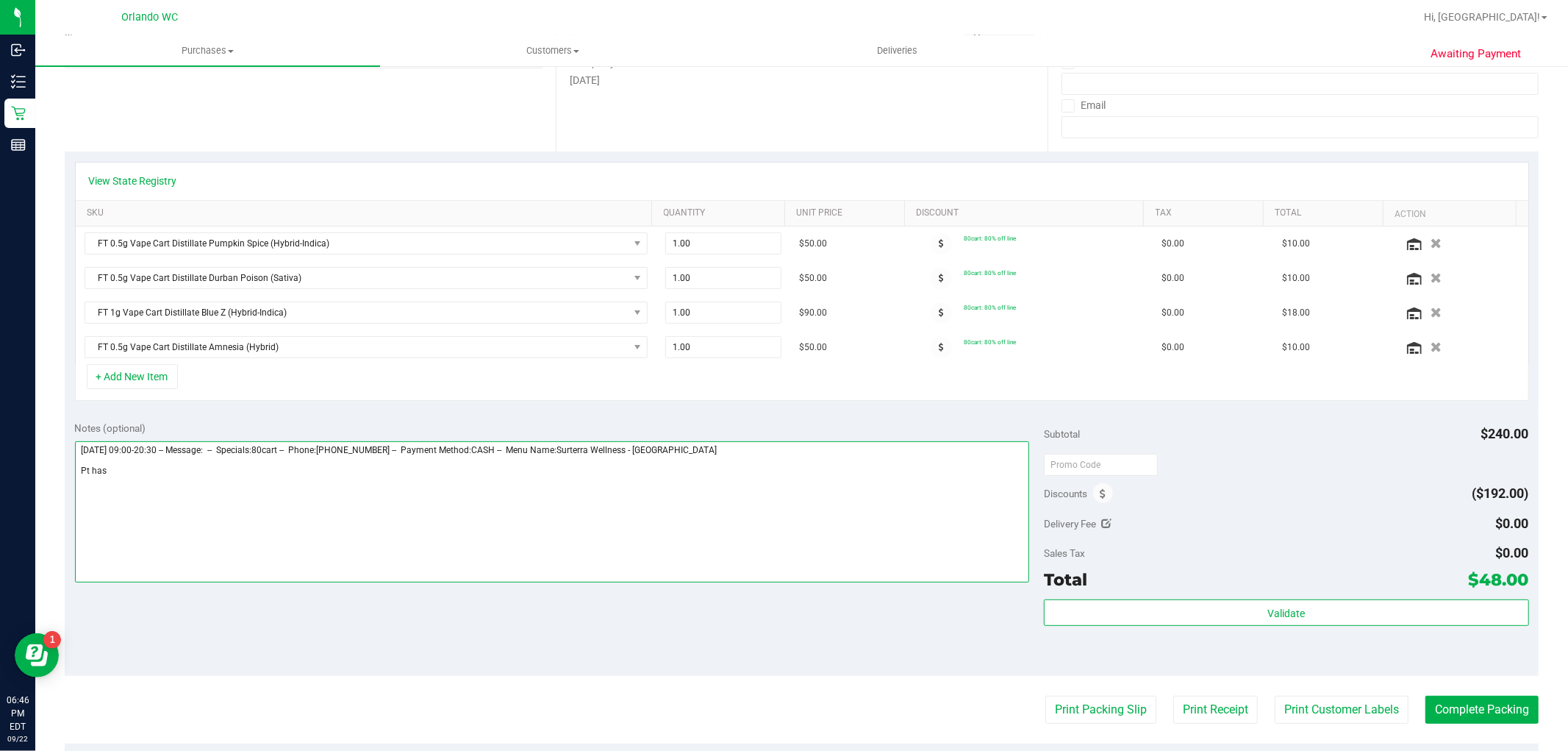
click at [145, 469] on textarea at bounding box center [552, 512] width 955 height 141
click at [204, 469] on textarea at bounding box center [552, 512] width 955 height 141
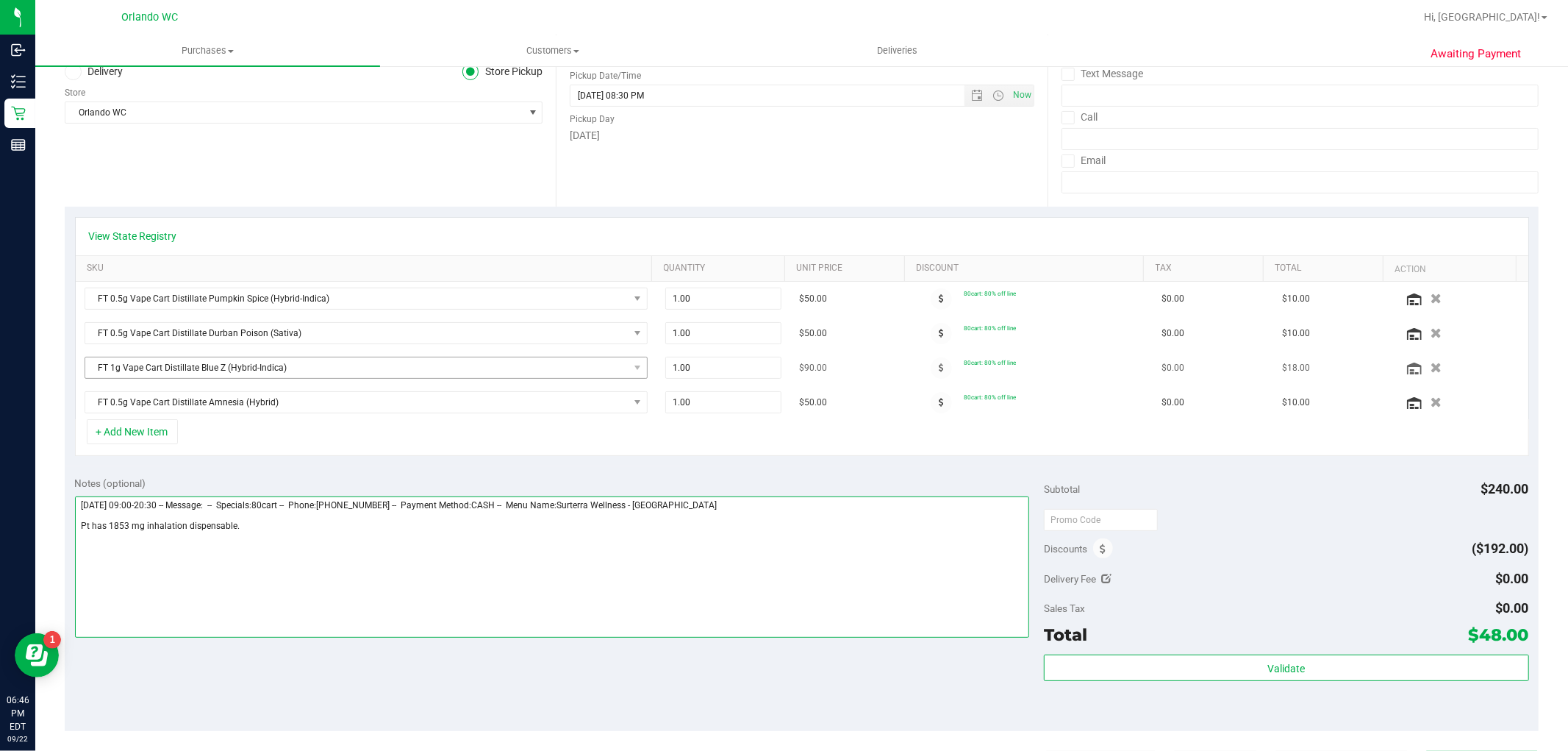
scroll to position [82, 0]
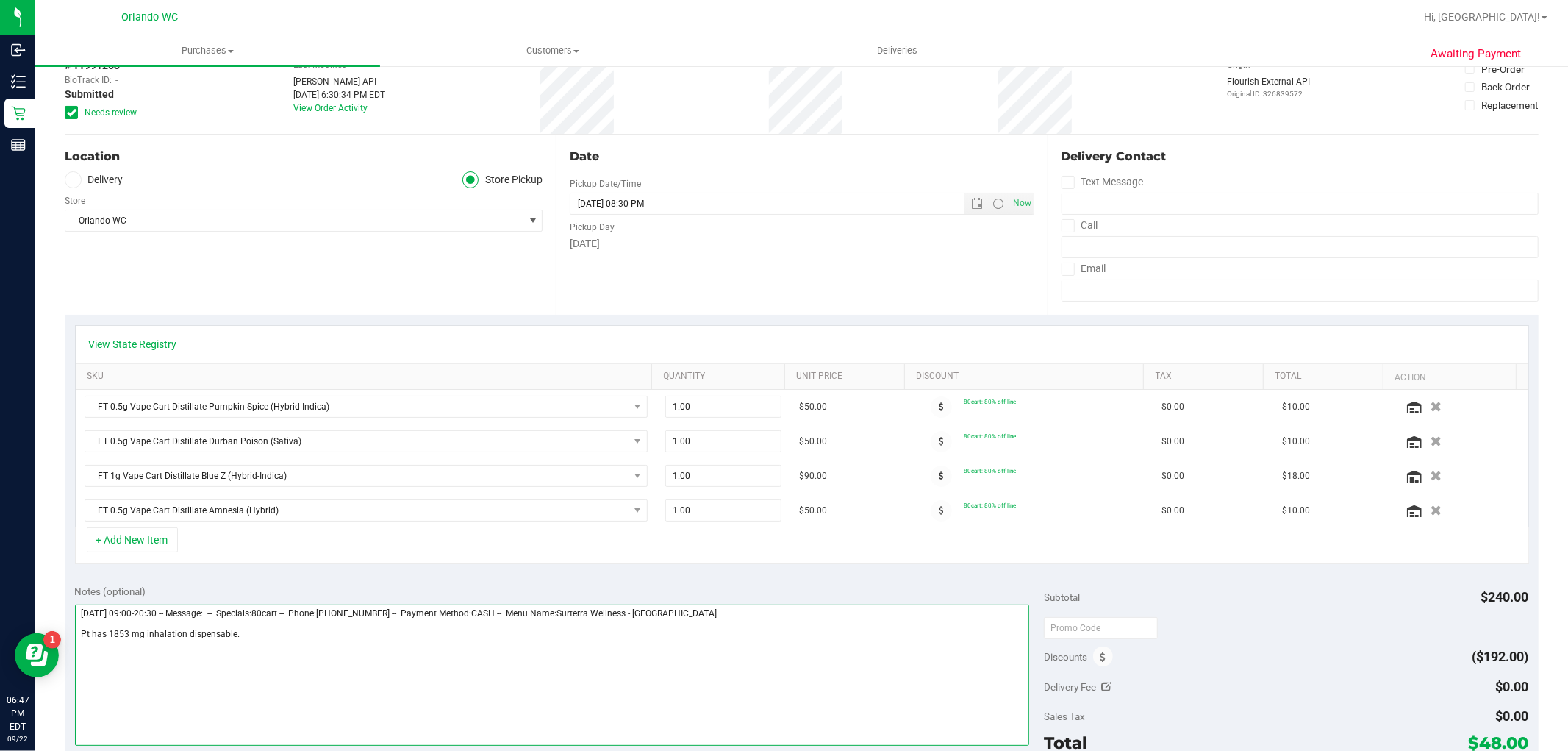
click at [268, 649] on textarea at bounding box center [552, 675] width 955 height 141
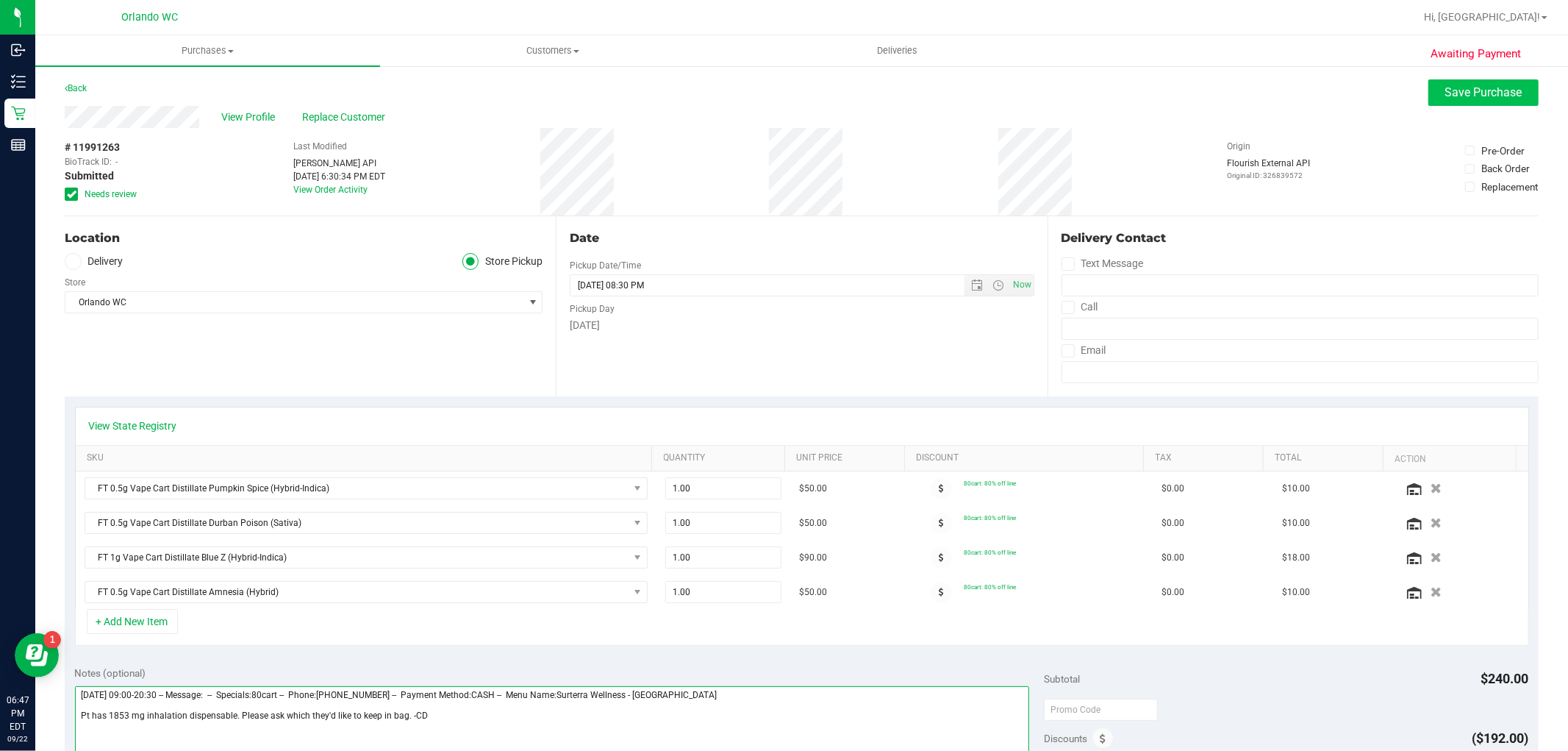
type textarea "Monday 09/22/2025 09:00-20:30 -- Message: -- Specials:80cart -- Phone:910228089…"
click at [1471, 96] on span "Save Purchase" at bounding box center [1484, 92] width 77 height 14
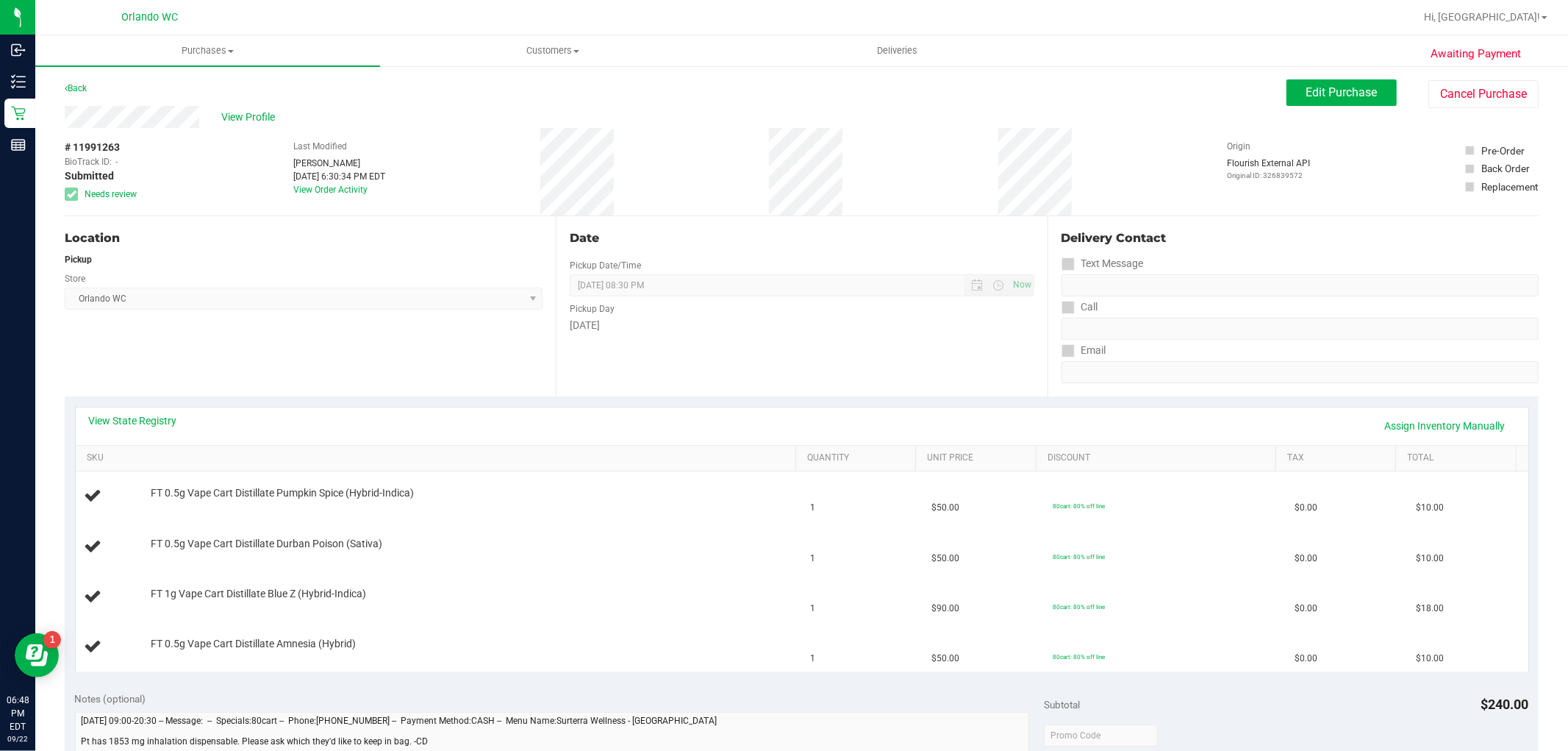
click at [1197, 215] on div "# 11991263 BioTrack ID: - Submitted Needs review Last Modified Cheyenne Doelle …" at bounding box center [801, 172] width 1474 height 87
click at [230, 52] on span at bounding box center [231, 51] width 6 height 3
click at [182, 99] on li "Fulfillment" at bounding box center [208, 107] width 345 height 18
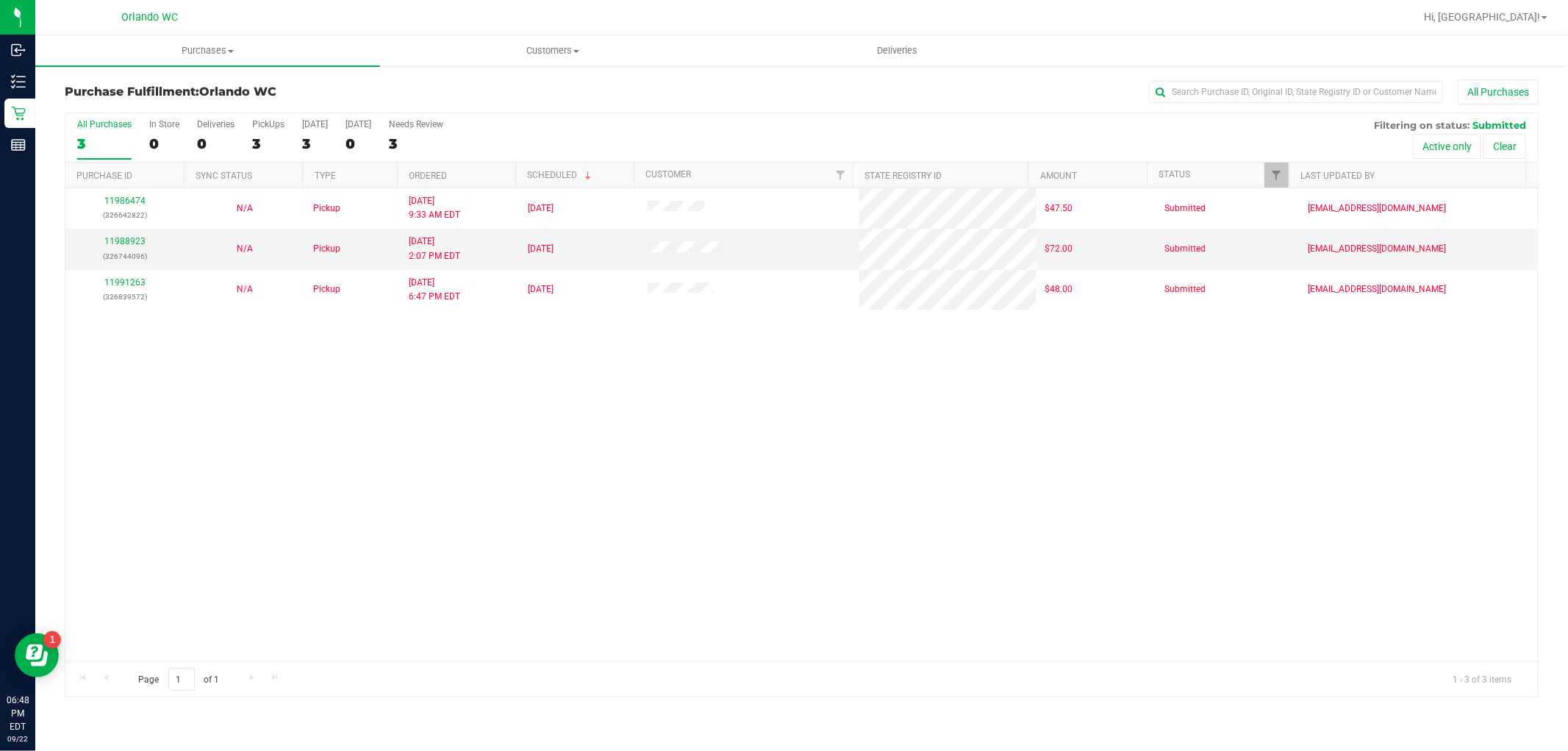
click at [1217, 452] on div "11986474 (326642822) N/A Pickup 9/22/2025 9:33 AM EDT 9/22/2025 $47.50 Submitte…" at bounding box center [801, 425] width 1472 height 473
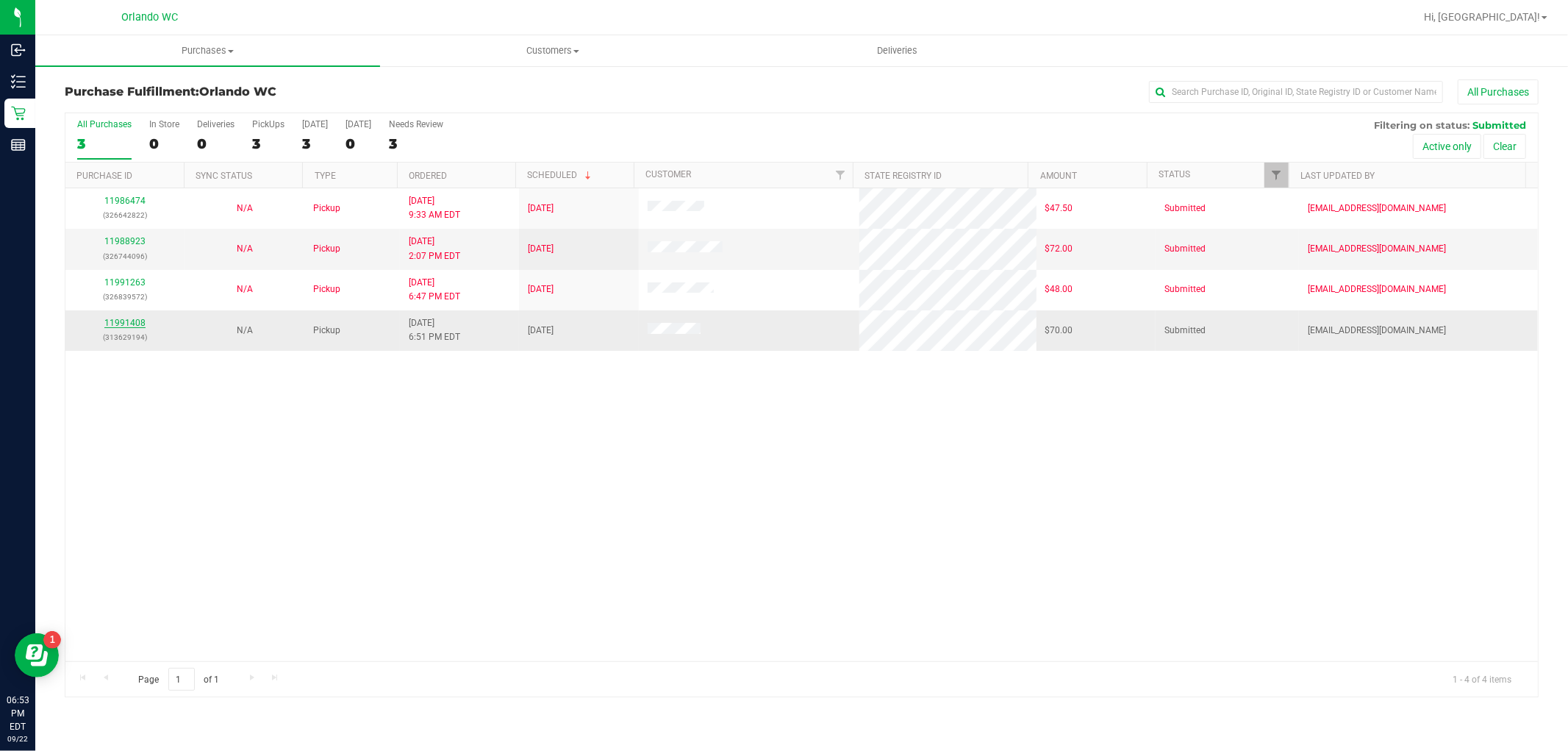
click at [135, 320] on link "11991408" at bounding box center [125, 322] width 42 height 10
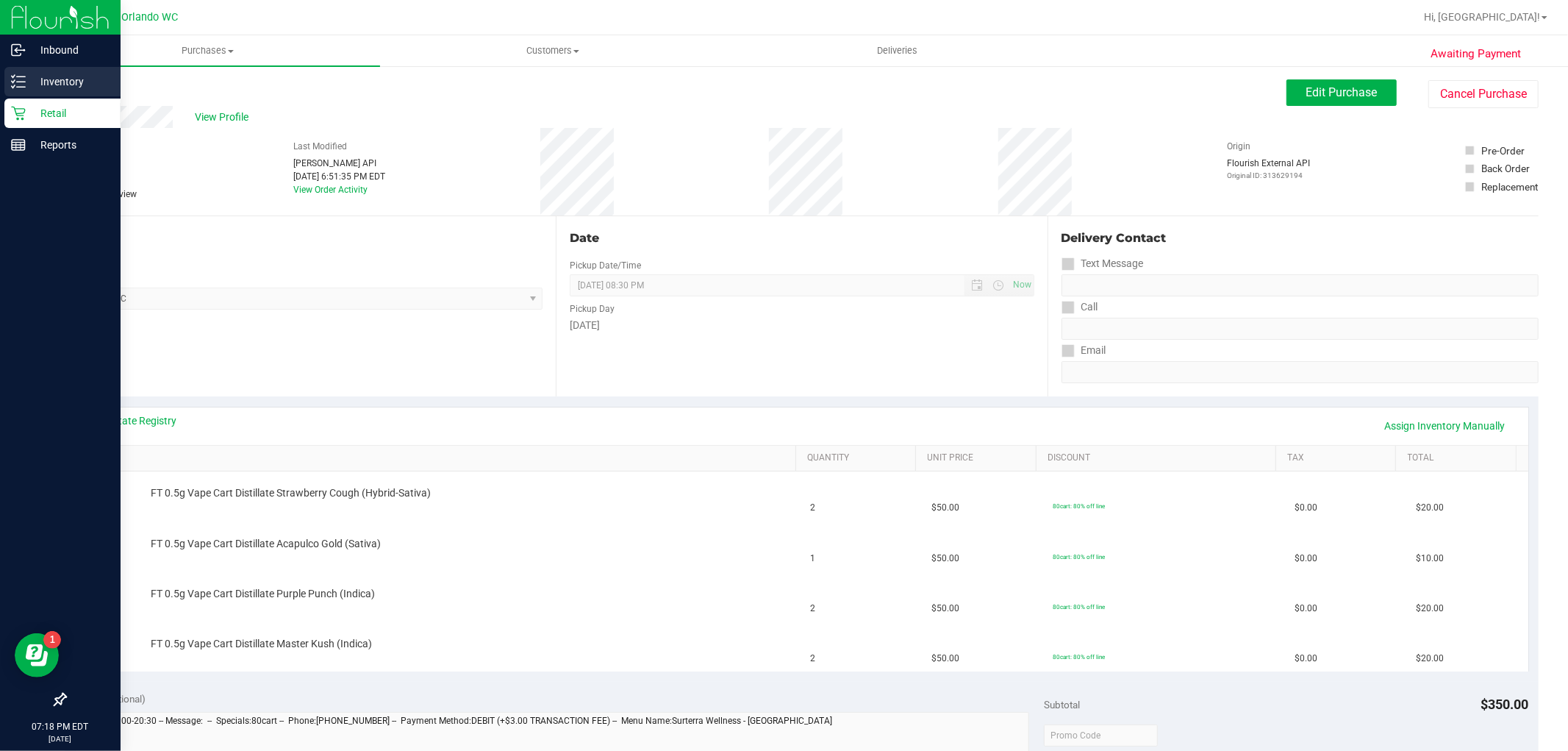
click at [15, 82] on icon at bounding box center [19, 82] width 15 height 15
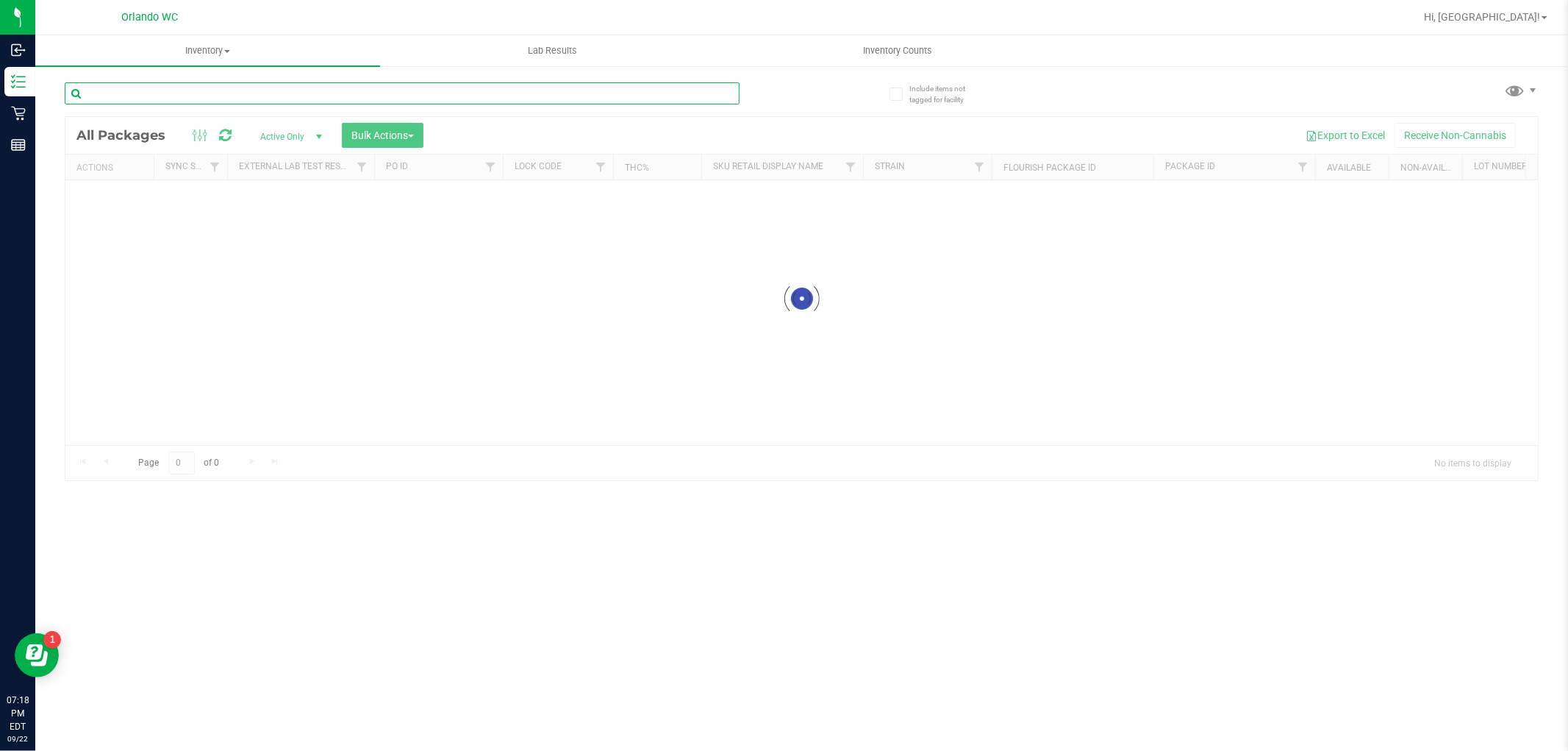
click at [187, 97] on div "Inventory All packages All inventory Waste log Create inventory Lab Results Inv…" at bounding box center [802, 393] width 1533 height 715
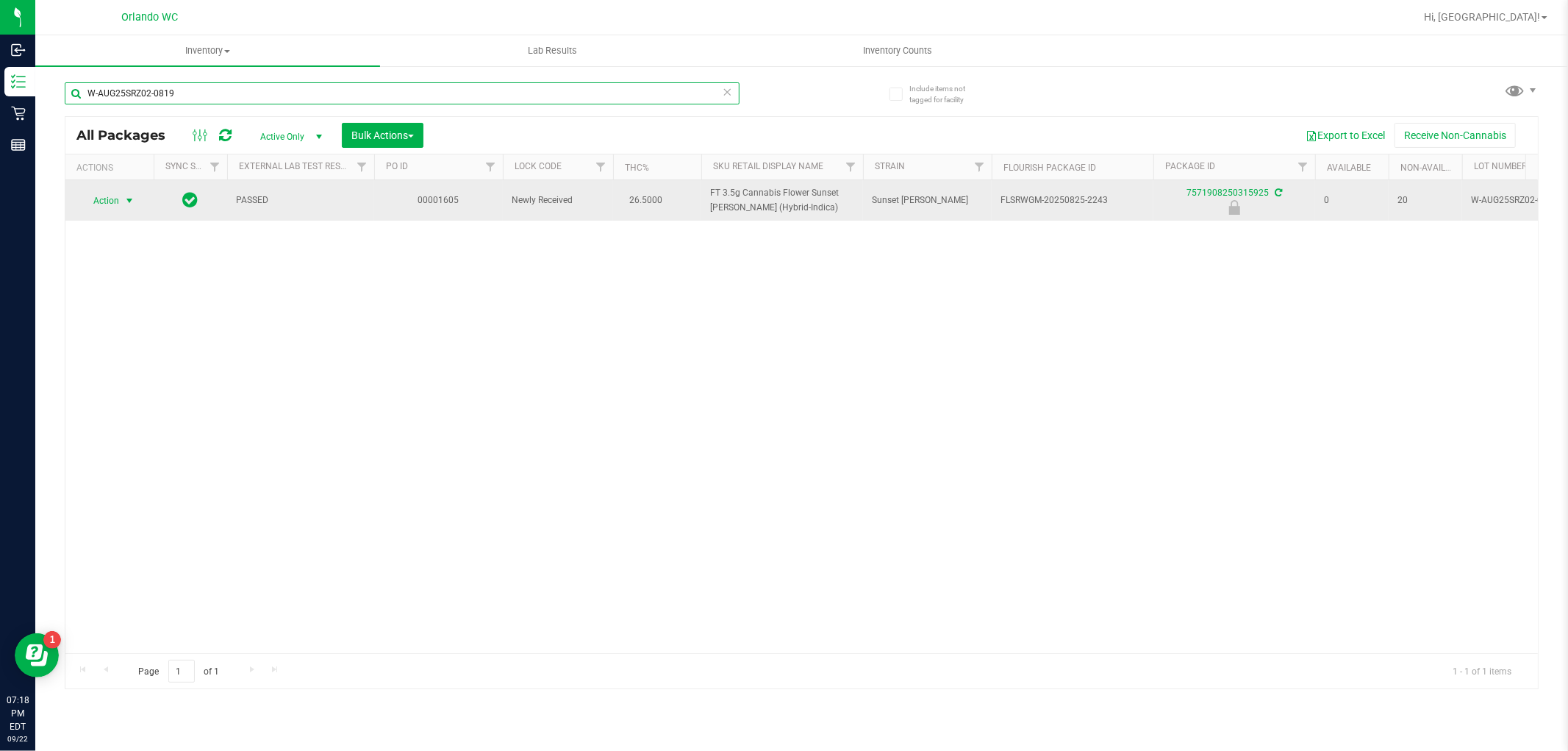
type input "W-AUG25SRZ02-0819"
click at [129, 199] on span "select" at bounding box center [130, 201] width 12 height 12
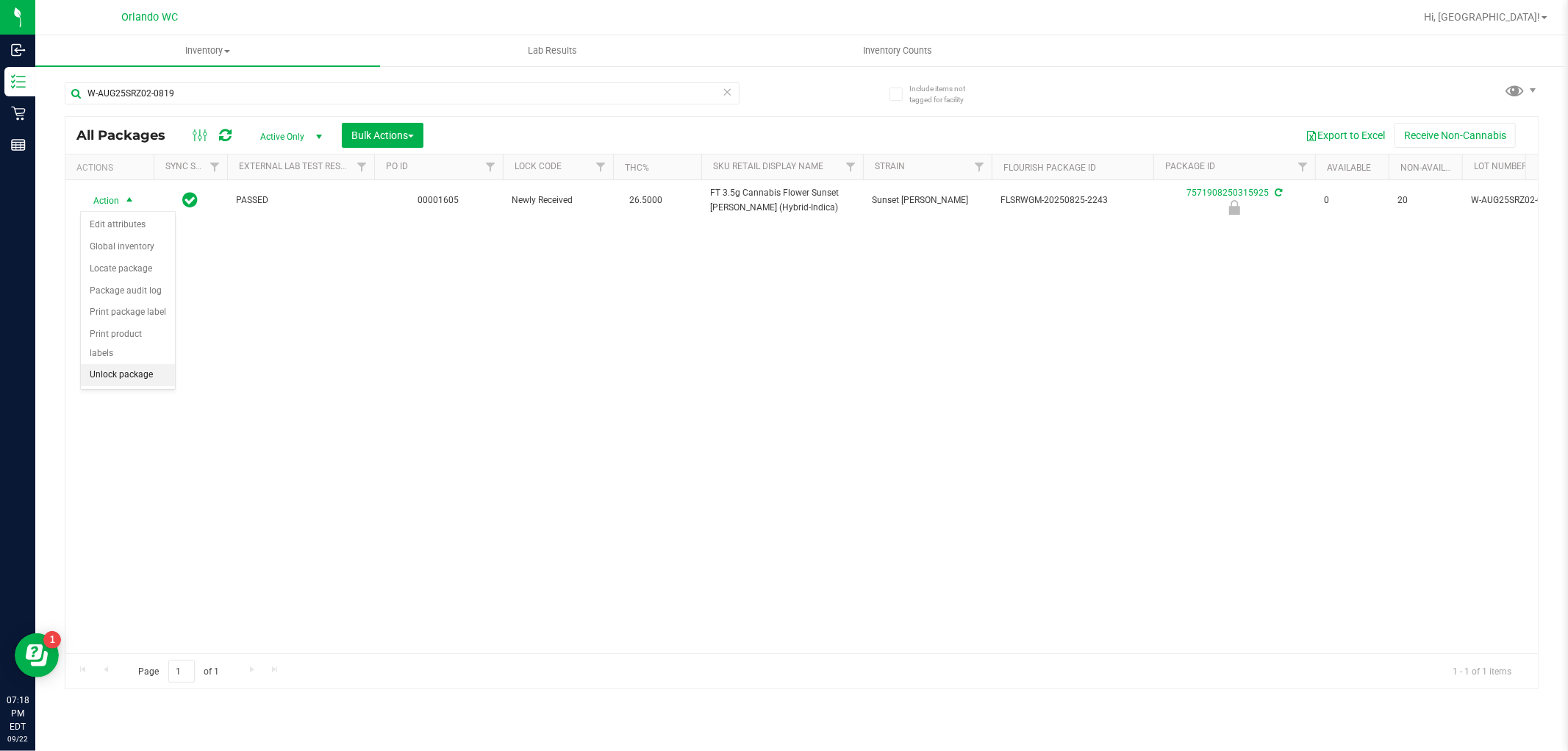
click at [129, 377] on li "Unlock package" at bounding box center [128, 375] width 94 height 22
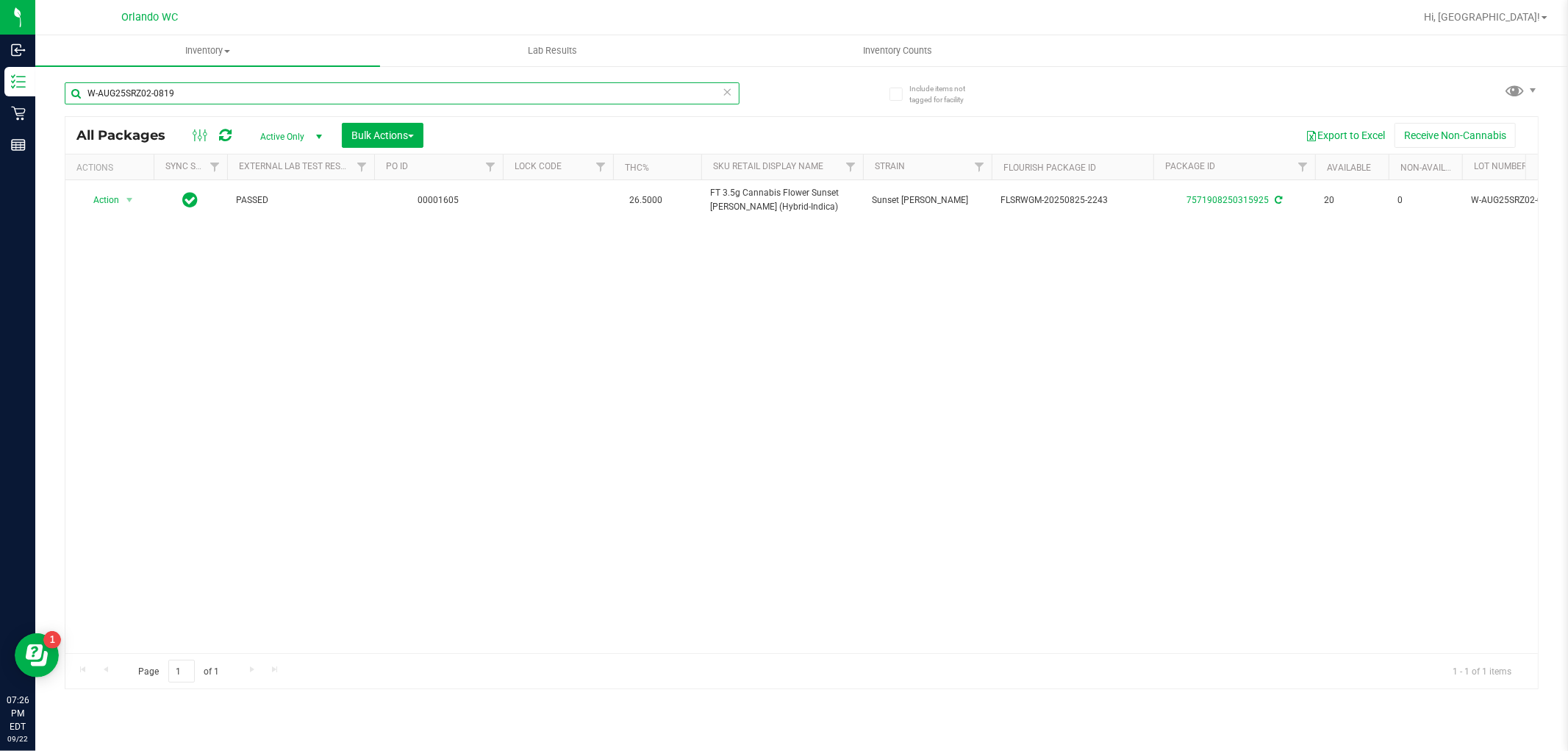
click at [354, 93] on input "W-AUG25SRZ02-0819" at bounding box center [402, 93] width 675 height 22
click at [354, 93] on input "10ct5745348423109586" at bounding box center [402, 93] width 675 height 22
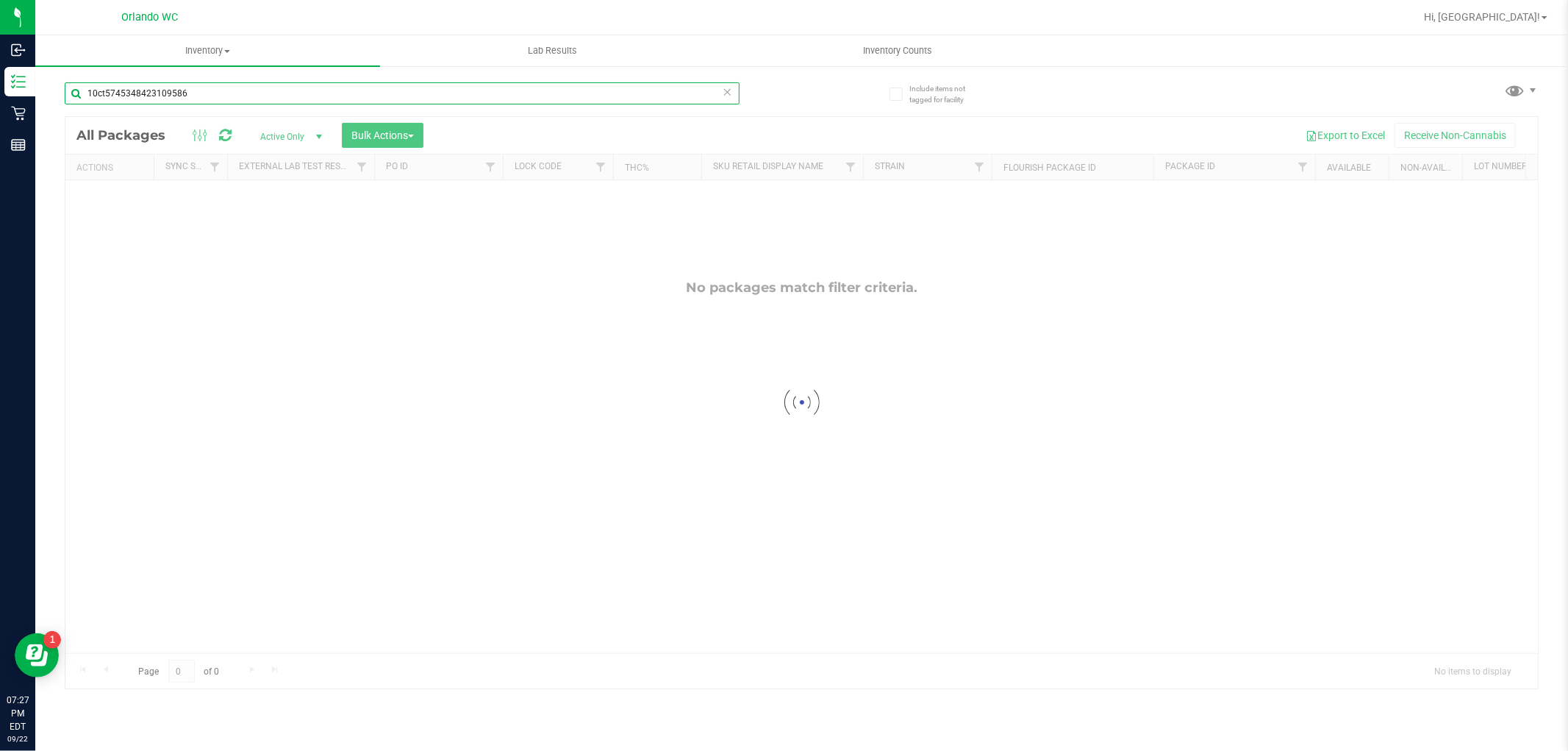
click at [354, 93] on input "10ct5745348423109586" at bounding box center [402, 93] width 675 height 22
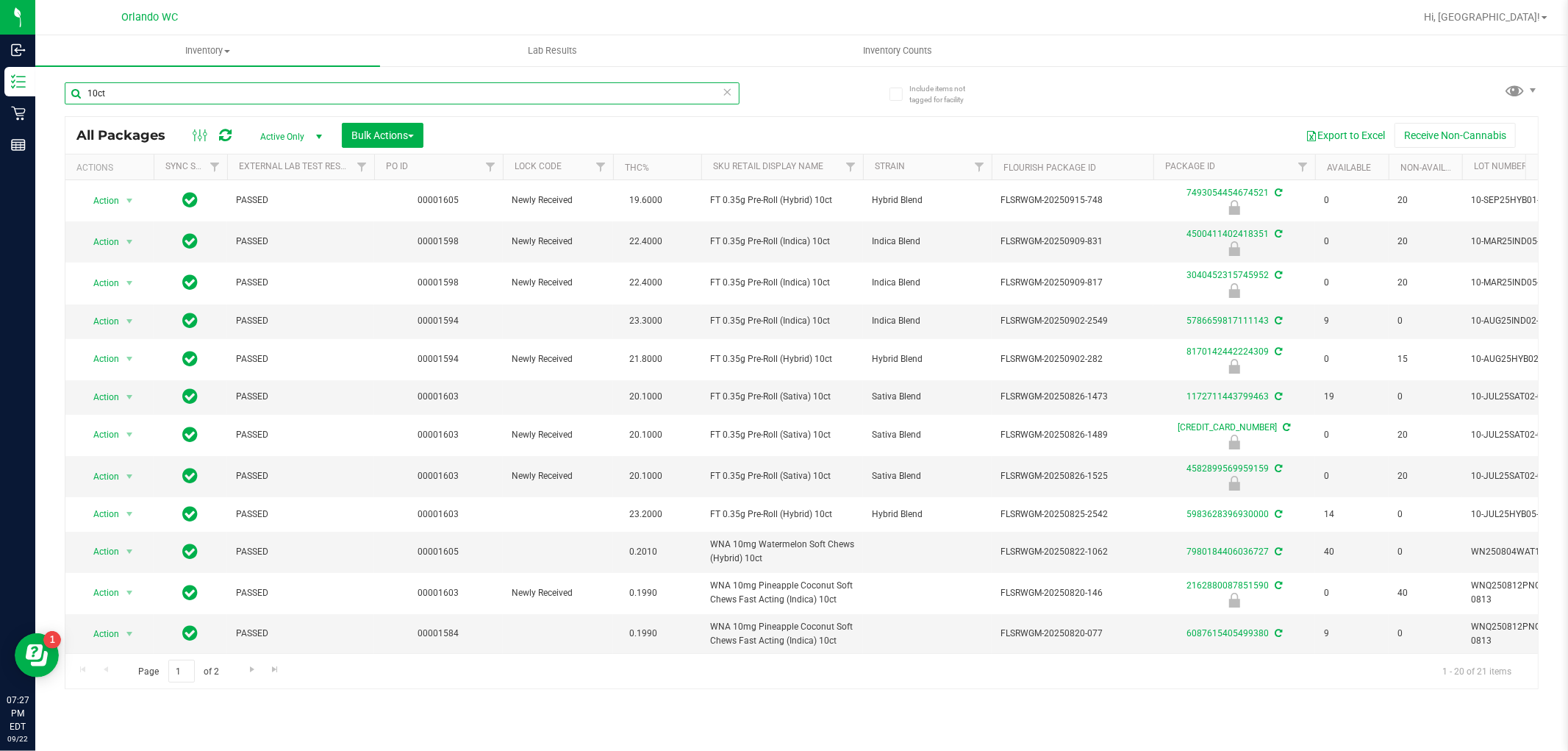
click at [257, 96] on input "10ct" at bounding box center [402, 93] width 675 height 22
click at [255, 96] on input "10ct" at bounding box center [402, 93] width 675 height 22
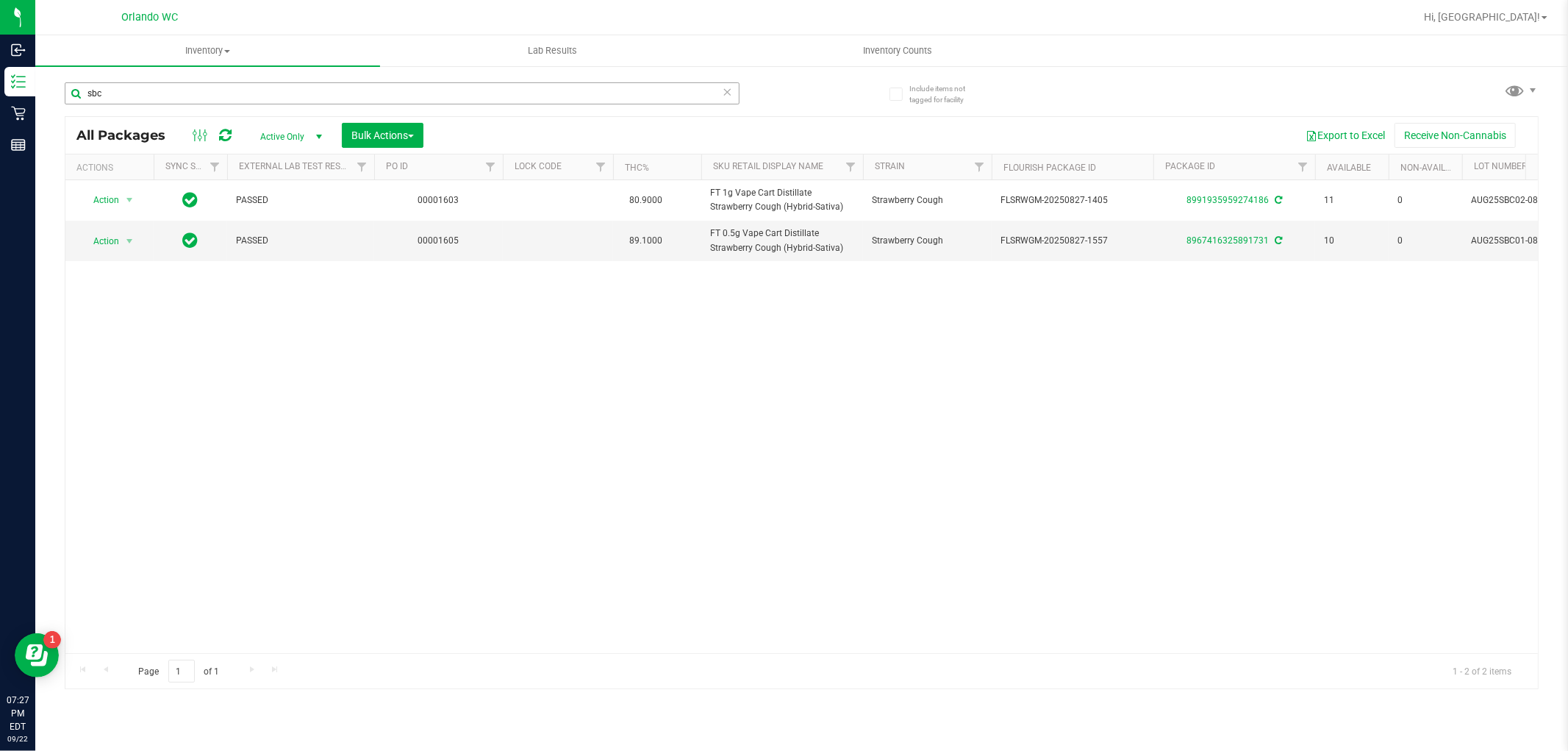
drag, startPoint x: 589, startPoint y: 81, endPoint x: 589, endPoint y: 90, distance: 9.0
click at [589, 82] on div "sbc" at bounding box center [433, 92] width 738 height 47
drag, startPoint x: 589, startPoint y: 90, endPoint x: 589, endPoint y: 103, distance: 13.0
click at [589, 96] on input "sbc" at bounding box center [402, 93] width 675 height 22
click at [586, 114] on div "sbc" at bounding box center [402, 99] width 675 height 34
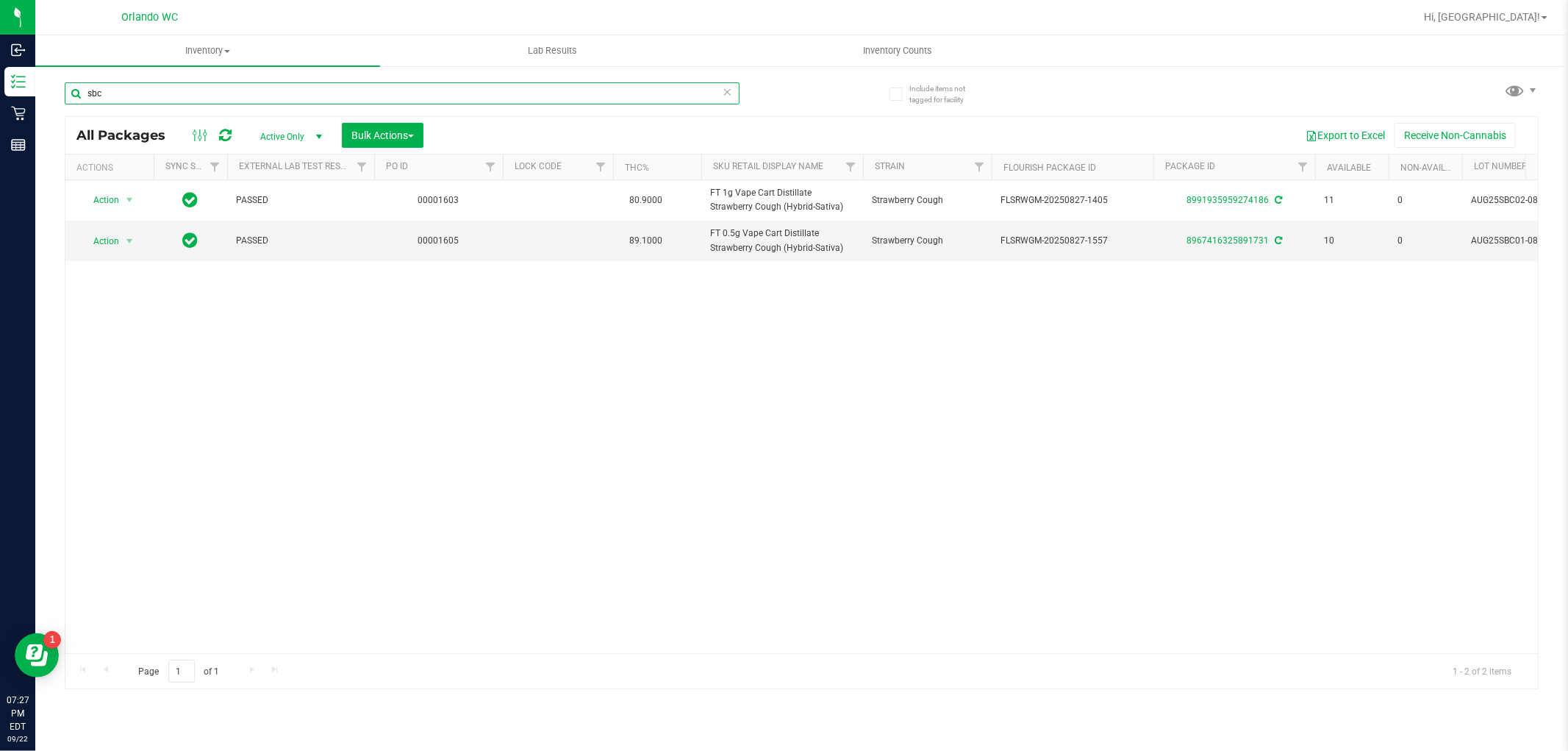
click at [586, 102] on input "sbc" at bounding box center [402, 93] width 675 height 22
click at [588, 101] on input "sbc" at bounding box center [402, 93] width 675 height 22
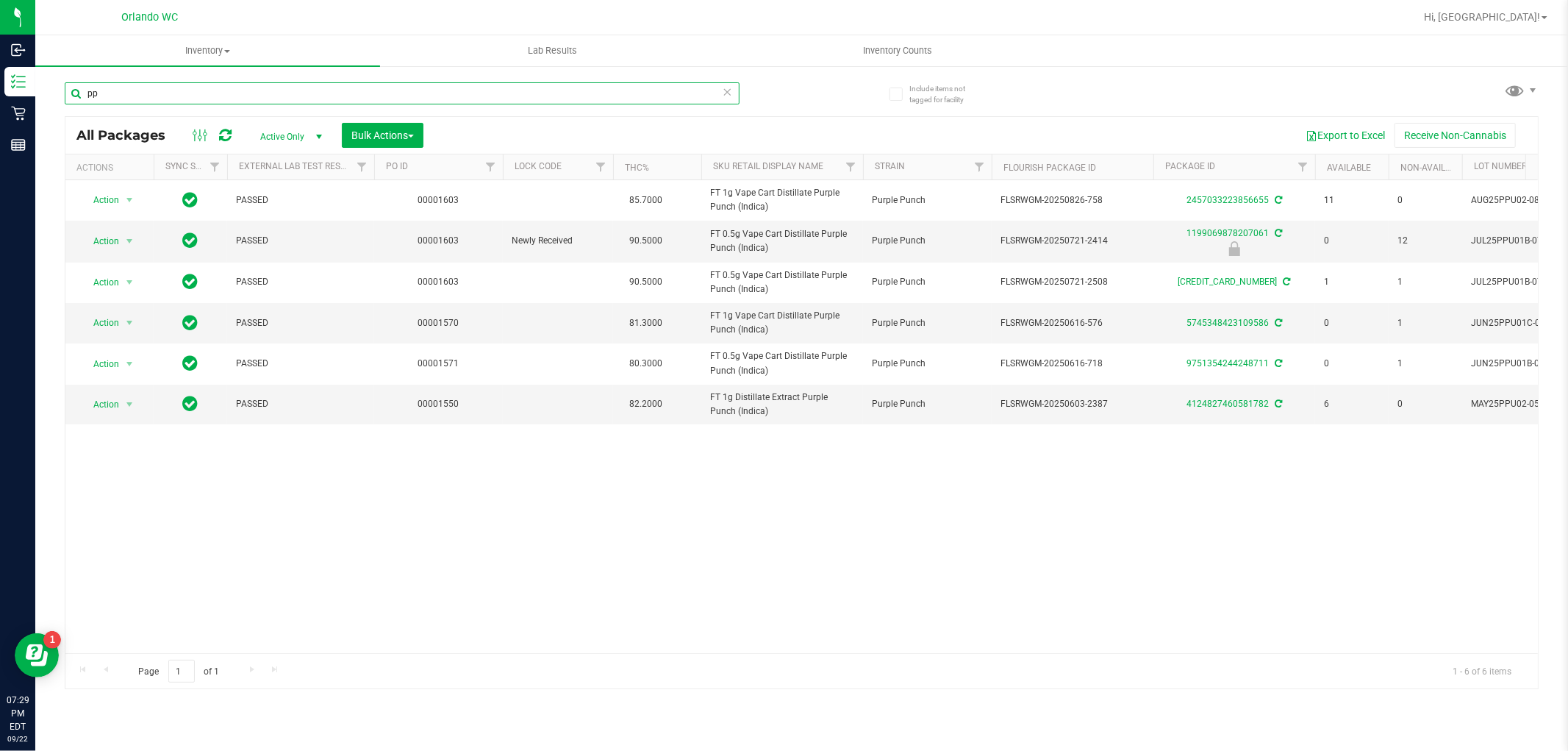
type input "p"
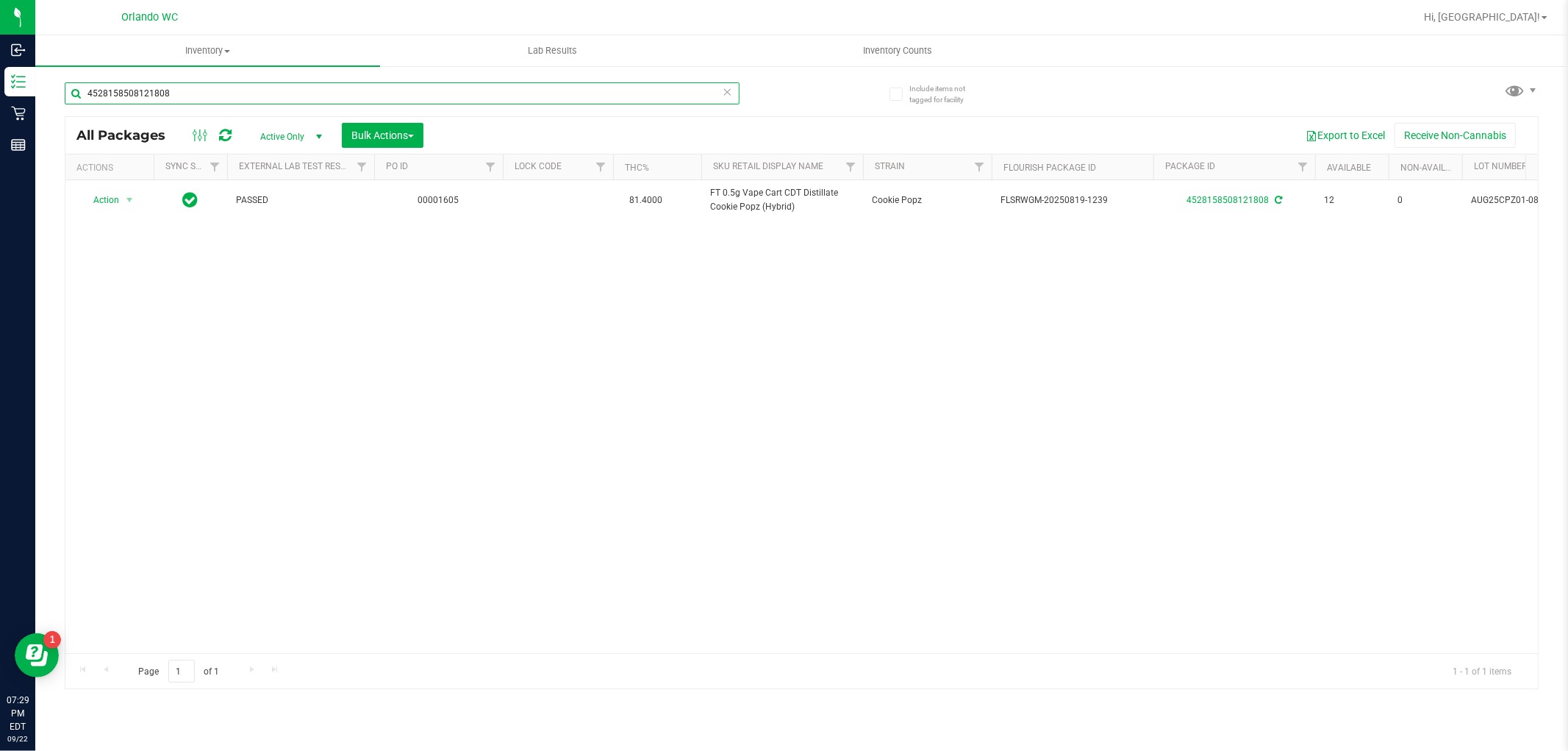
type input "4528158508121808"
click at [726, 99] on icon at bounding box center [728, 91] width 10 height 18
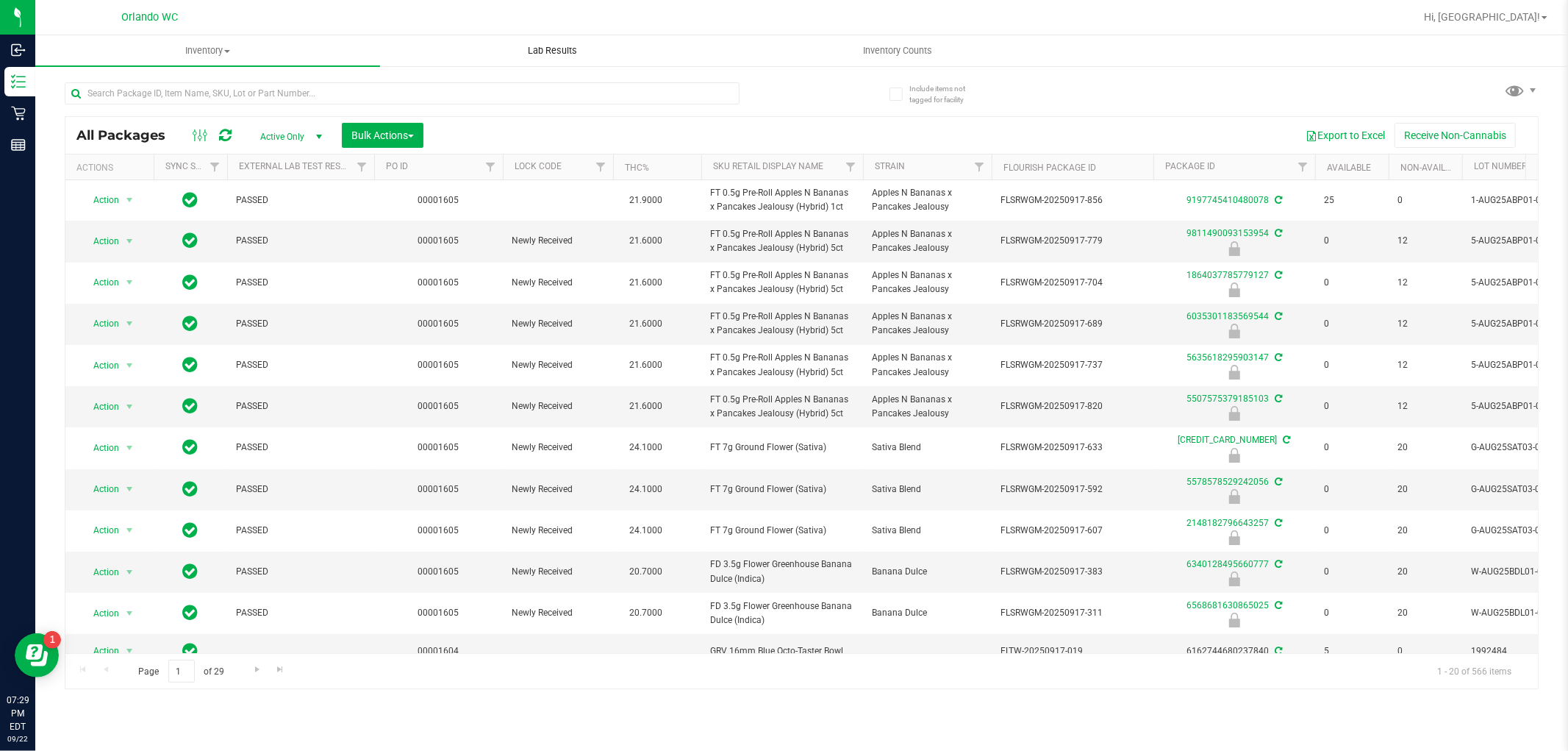
click at [532, 63] on uib-tab-heading "Lab Results" at bounding box center [552, 51] width 343 height 30
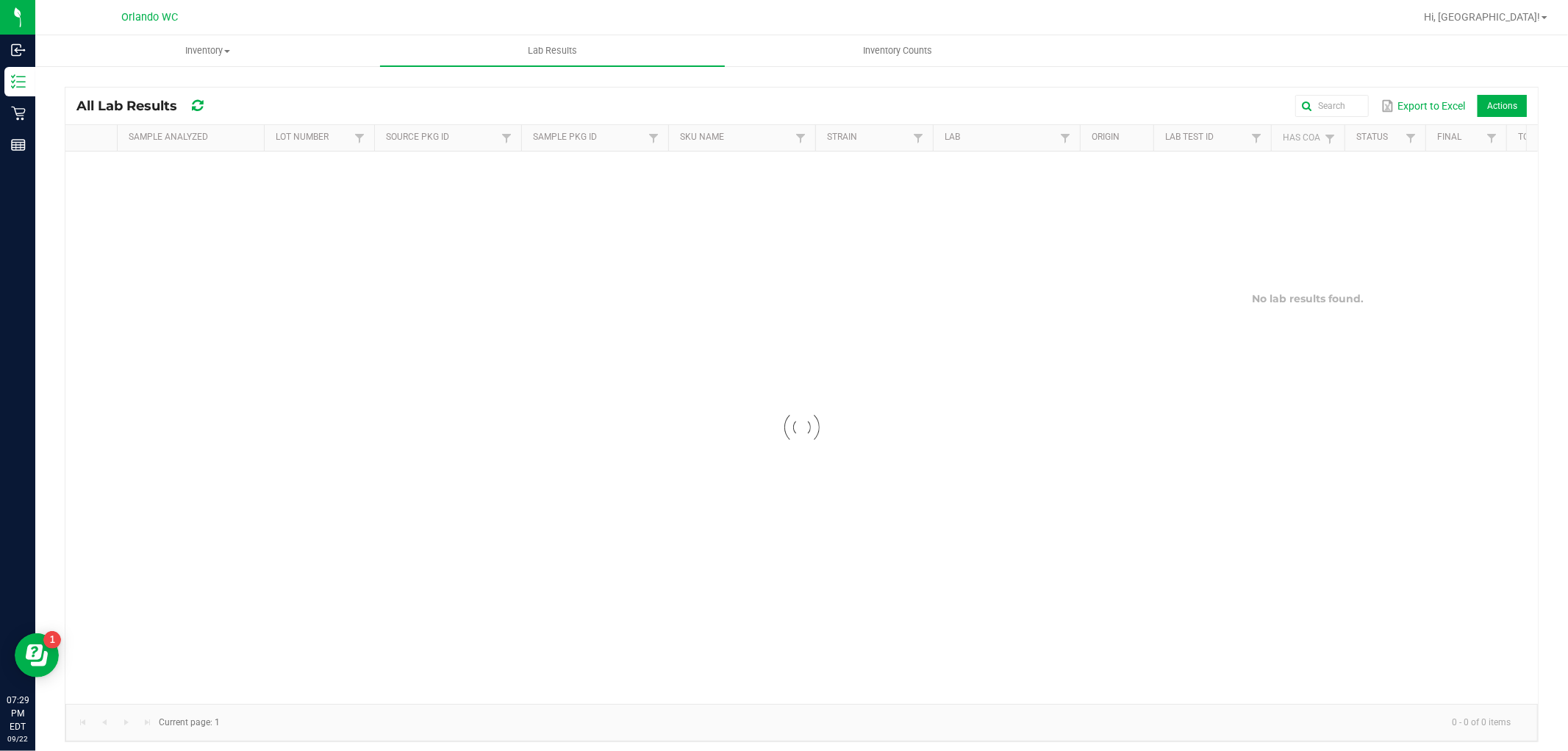
click at [518, 103] on div "Export to Excel Actions" at bounding box center [885, 106] width 1284 height 25
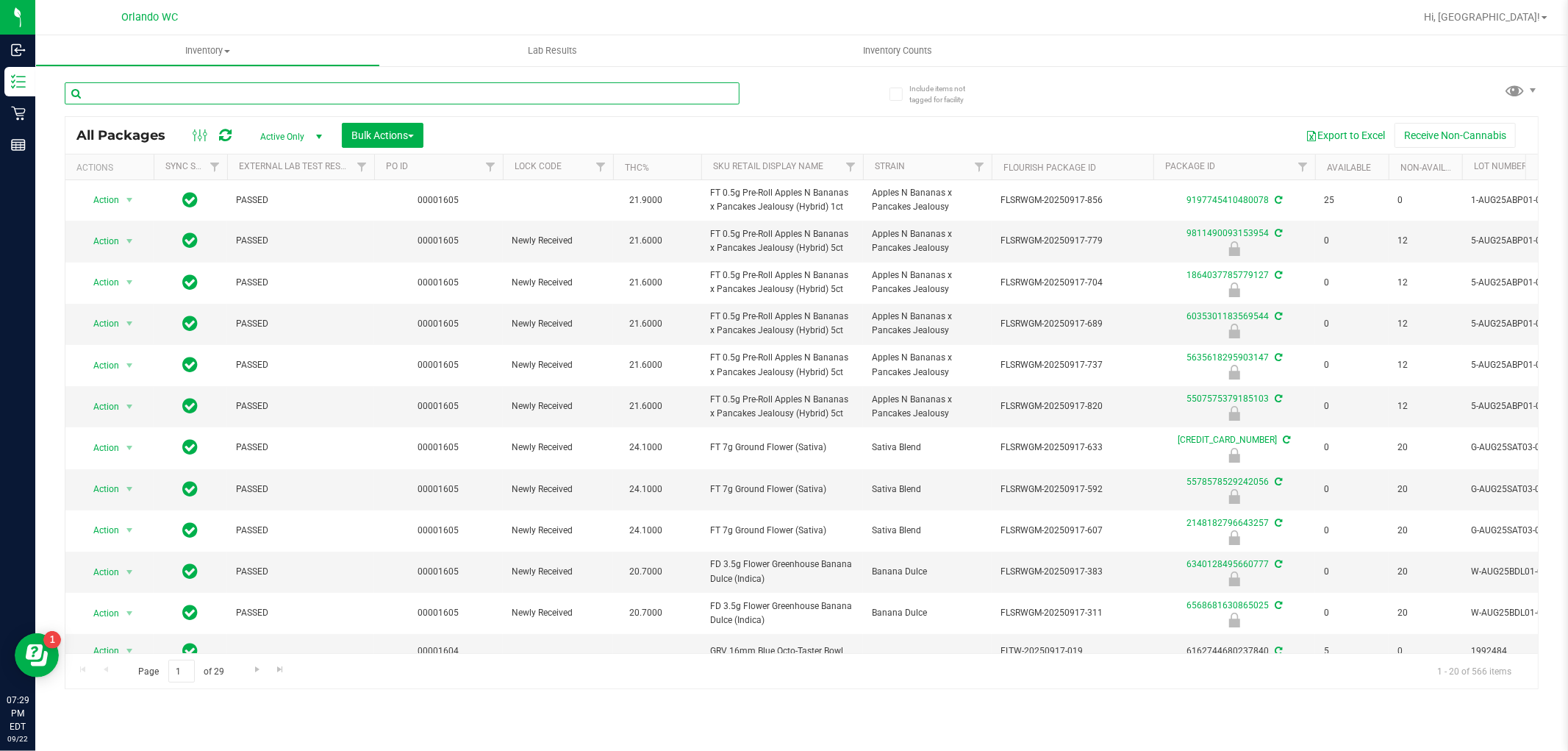
click at [275, 93] on input "text" at bounding box center [402, 93] width 675 height 22
type input "4739957127027918"
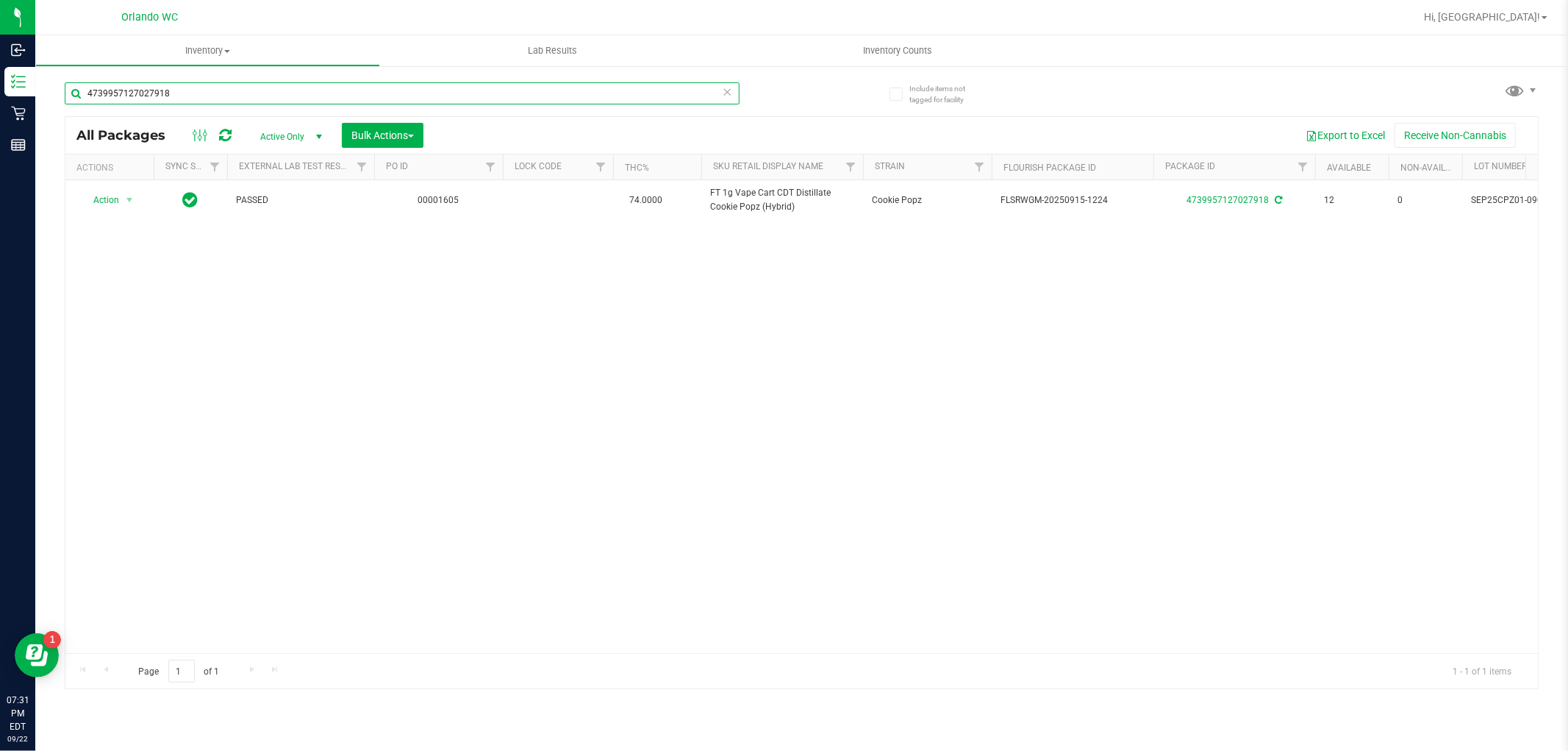
click at [414, 99] on input "4739957127027918" at bounding box center [402, 93] width 675 height 22
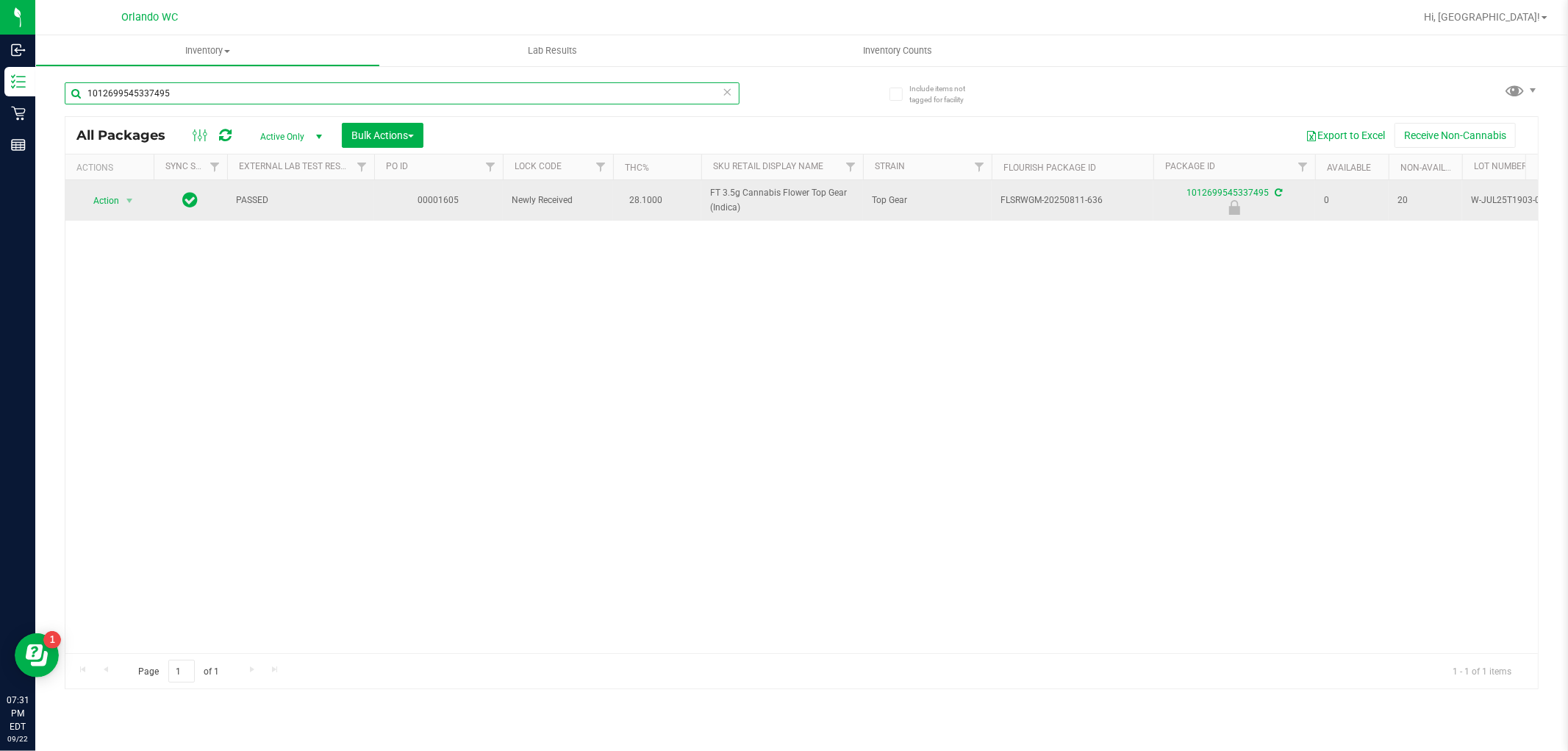
type input "1012699545337495"
click at [116, 199] on span "Action" at bounding box center [100, 201] width 40 height 21
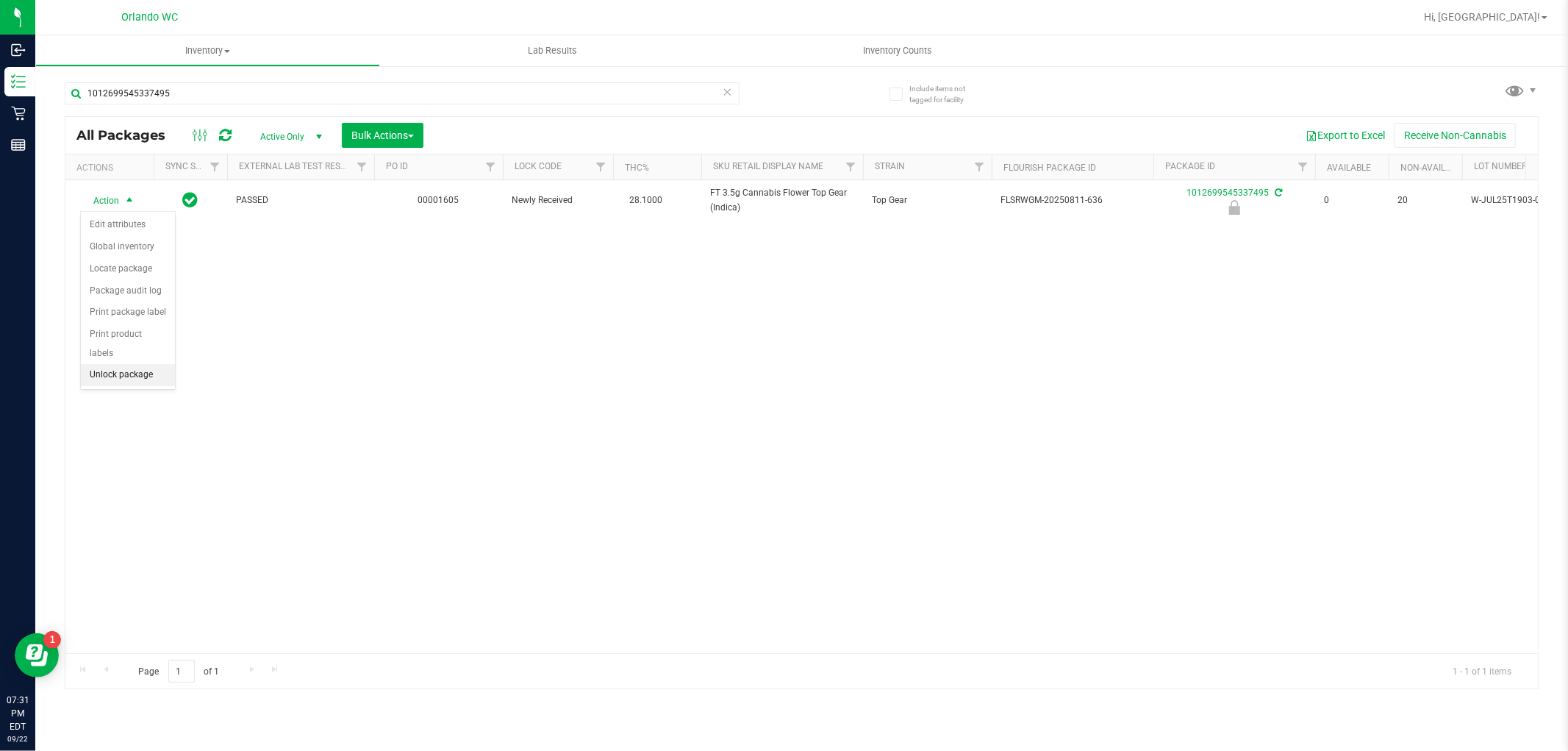
click at [133, 372] on li "Unlock package" at bounding box center [128, 375] width 94 height 22
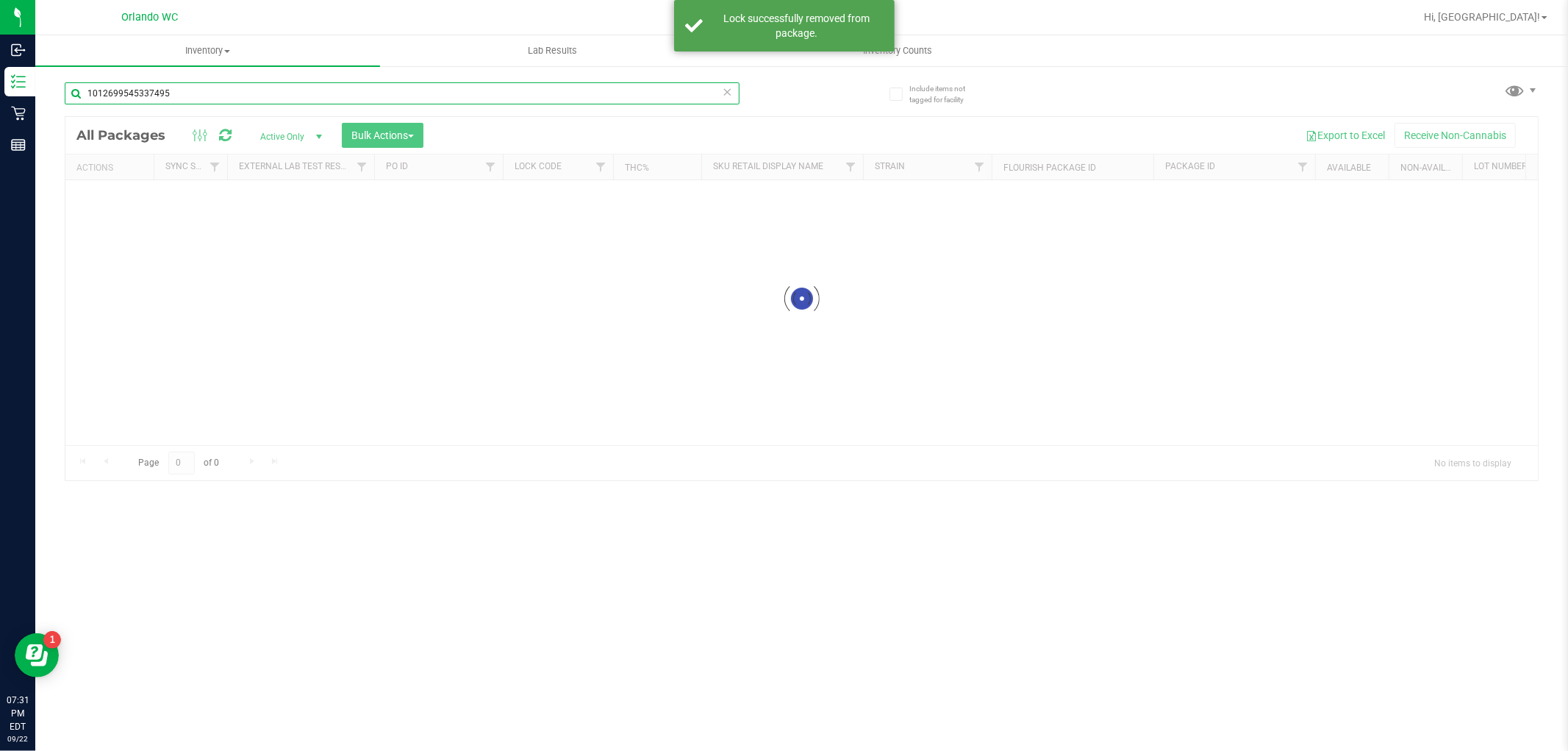
click at [328, 97] on input "1012699545337495" at bounding box center [402, 93] width 675 height 22
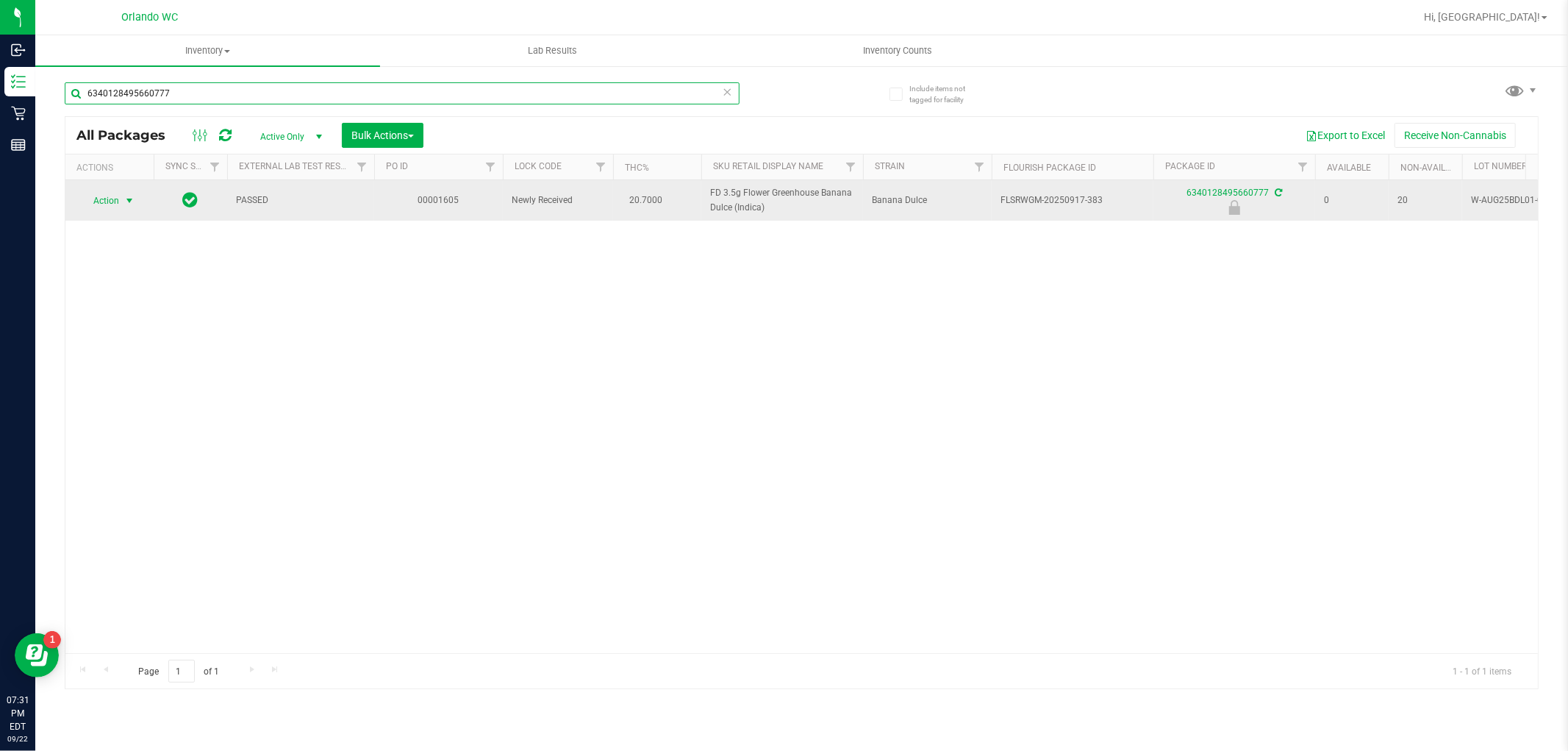
type input "6340128495660777"
click at [125, 202] on span "select" at bounding box center [130, 201] width 12 height 12
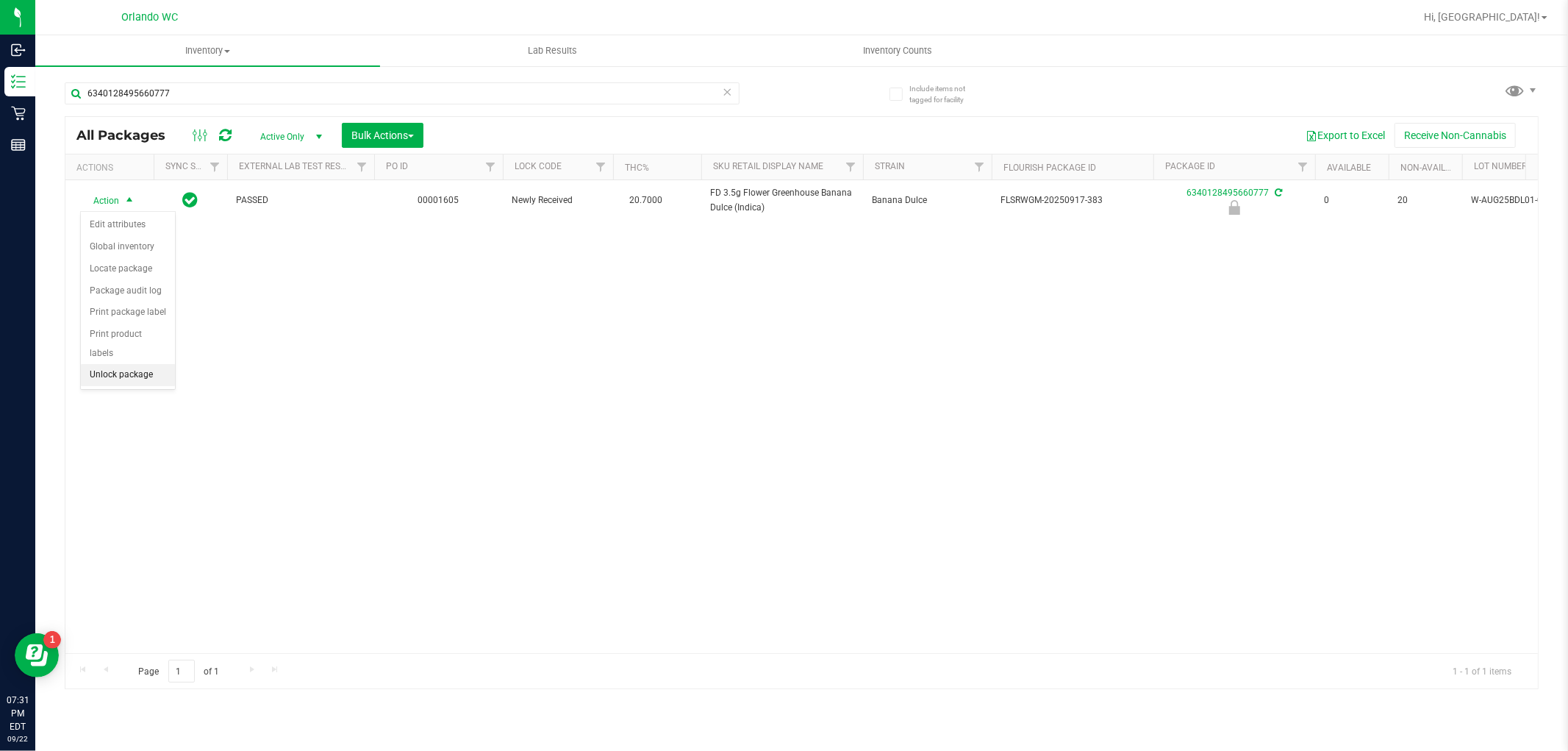
click at [138, 376] on li "Unlock package" at bounding box center [128, 375] width 94 height 22
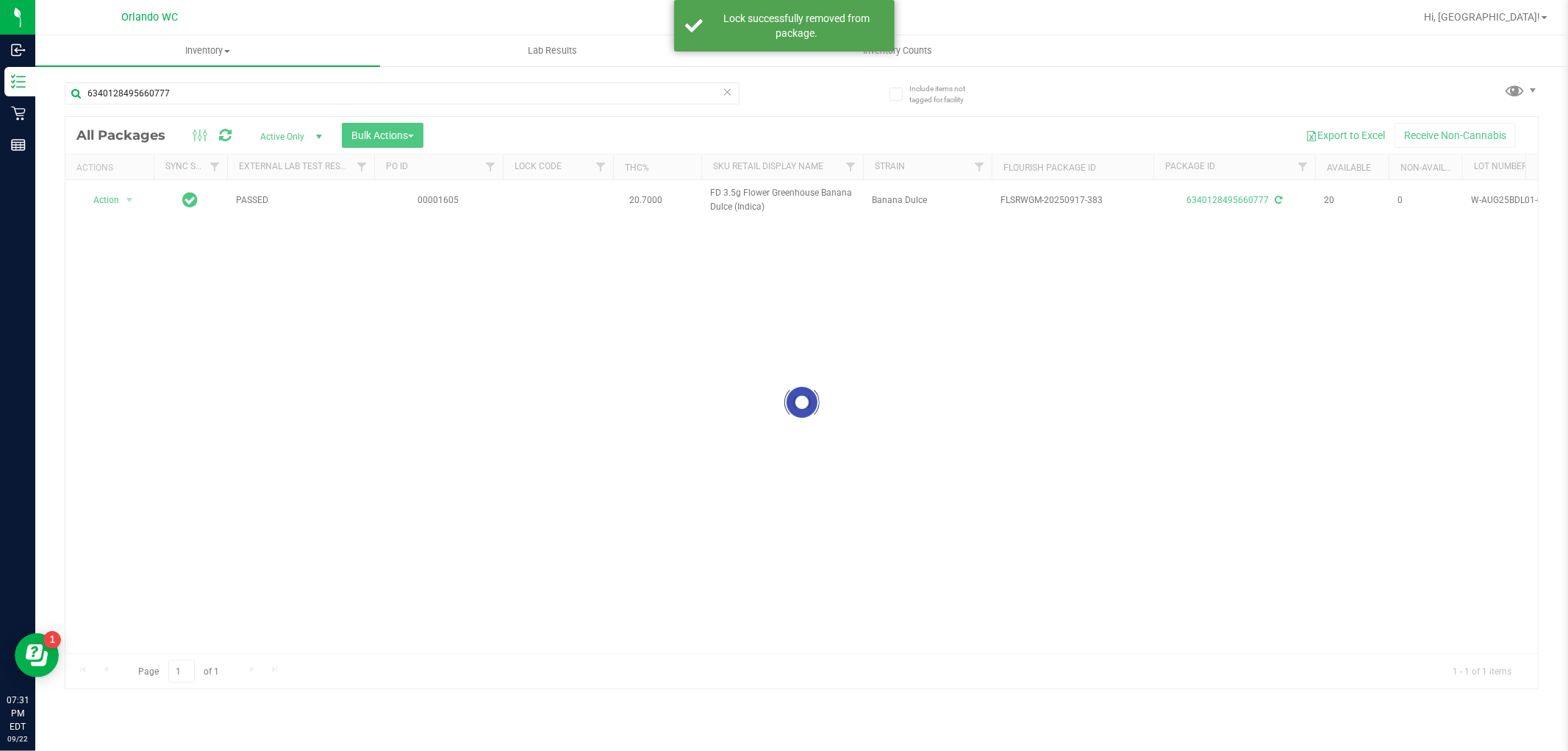
click at [761, 193] on div at bounding box center [801, 403] width 1472 height 572
click at [761, 193] on span "FD 3.5g Flower Greenhouse Banana Dulce (Indica)" at bounding box center [782, 200] width 144 height 28
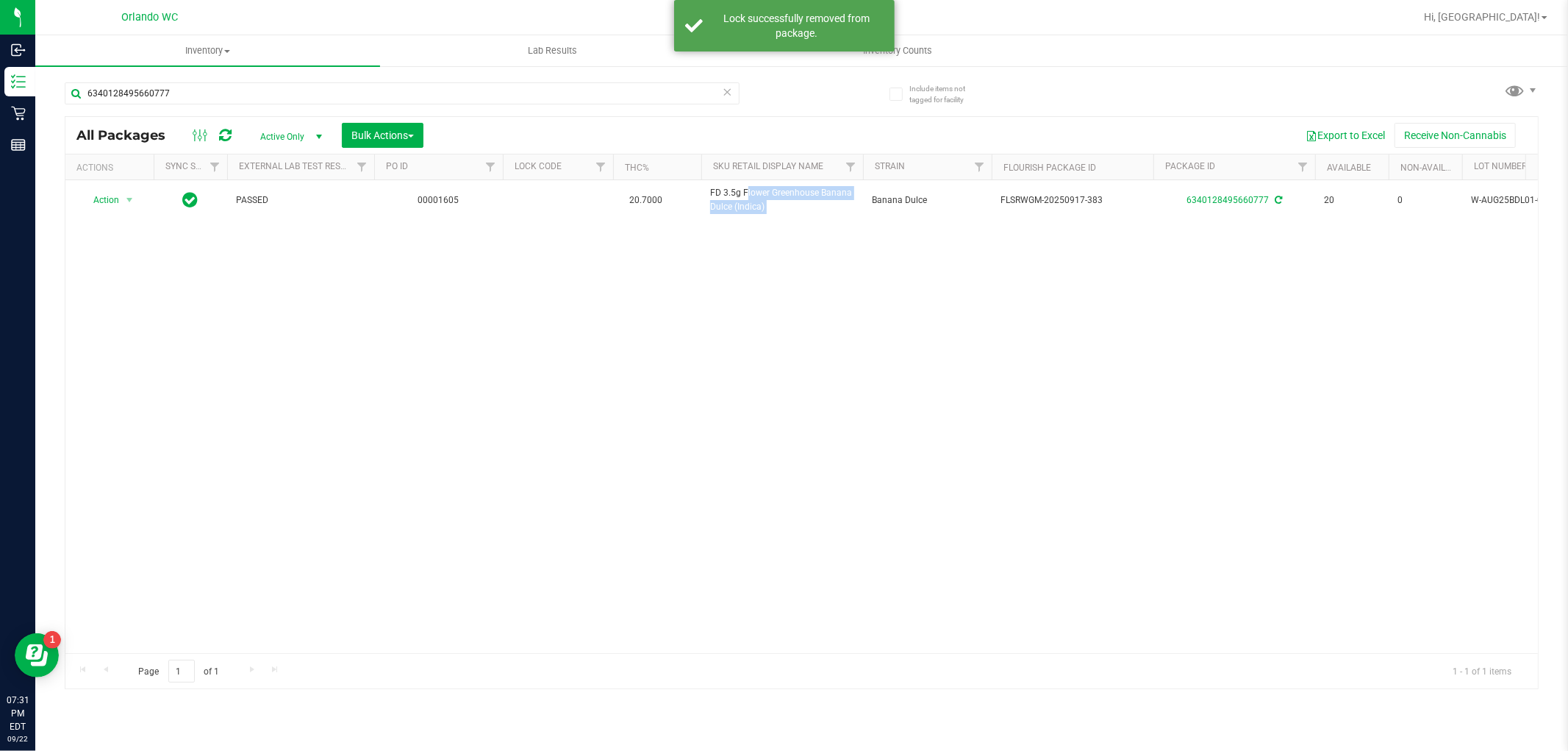
click at [761, 193] on span "FD 3.5g Flower Greenhouse Banana Dulce (Indica)" at bounding box center [782, 200] width 144 height 28
copy tr "FD 3.5g Flower Greenhouse Banana Dulce (Indica)"
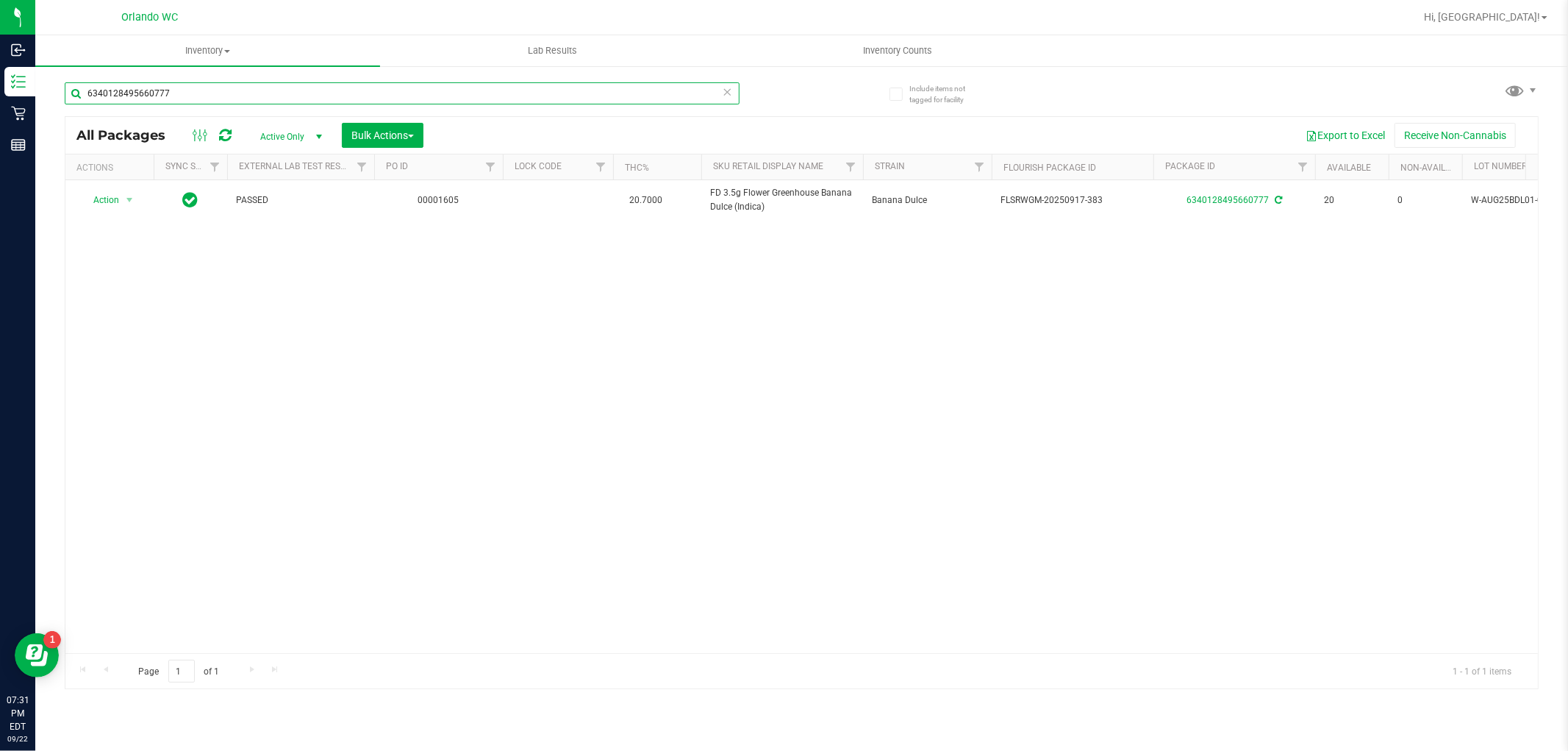
click at [463, 96] on input "6340128495660777" at bounding box center [402, 93] width 675 height 22
paste input "FD 3.5g Flower Greenhouse Banana Dulce (Indica)"
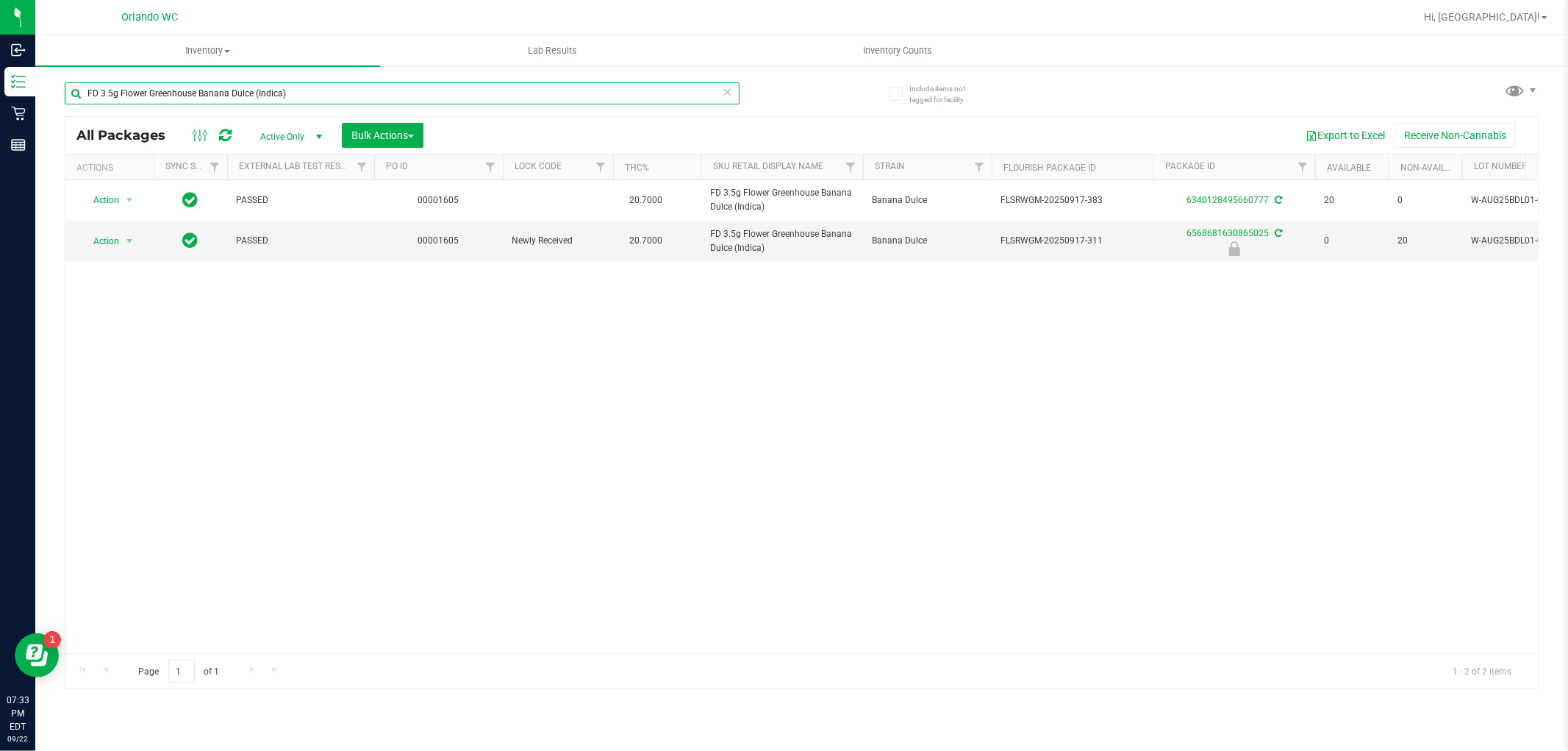
click at [517, 99] on input "FD 3.5g Flower Greenhouse Banana Dulce (Indica)" at bounding box center [402, 93] width 675 height 22
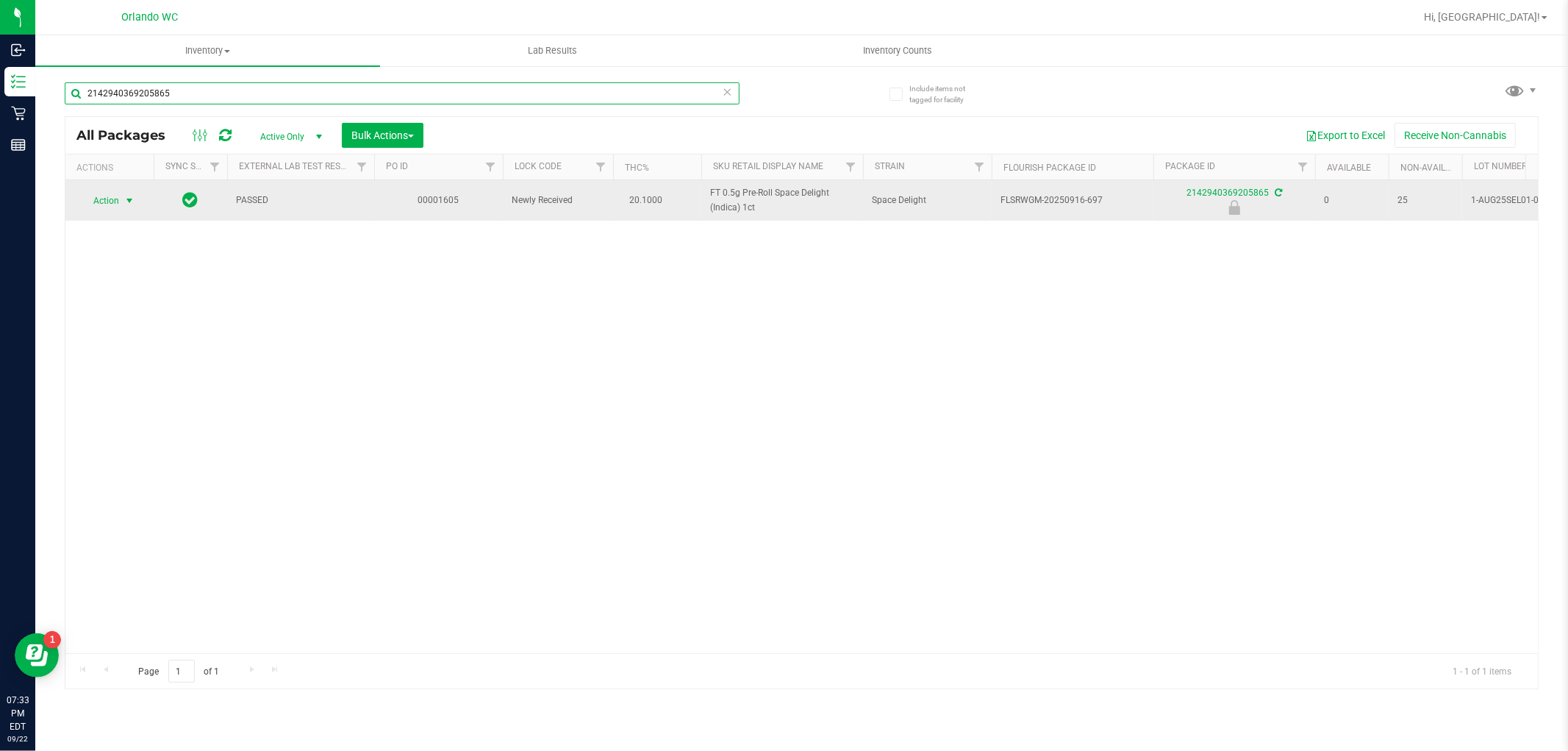
type input "2142940369205865"
click at [104, 203] on span "Action" at bounding box center [100, 201] width 40 height 21
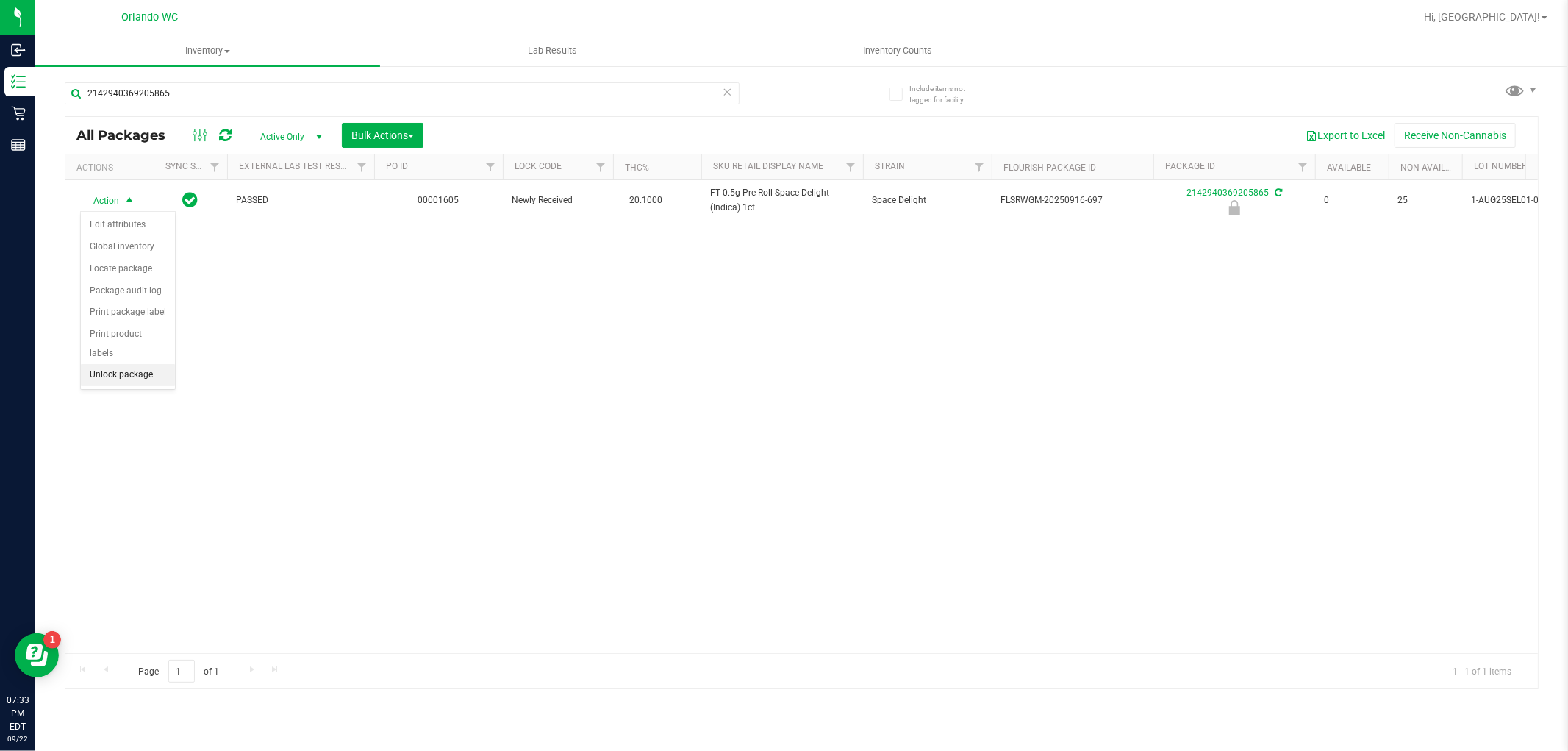
click at [150, 375] on li "Unlock package" at bounding box center [128, 375] width 94 height 22
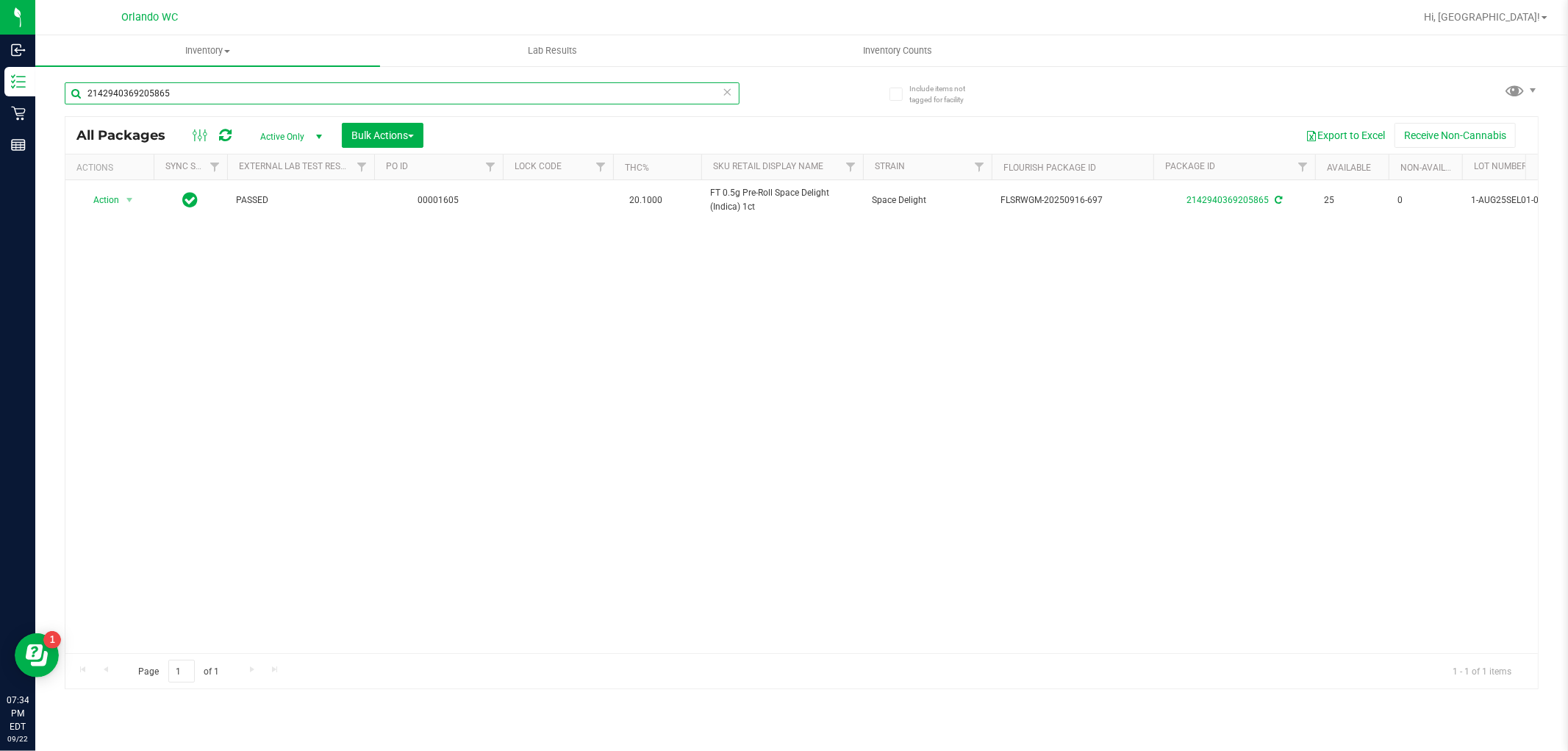
click at [235, 88] on input "2142940369205865" at bounding box center [402, 93] width 675 height 22
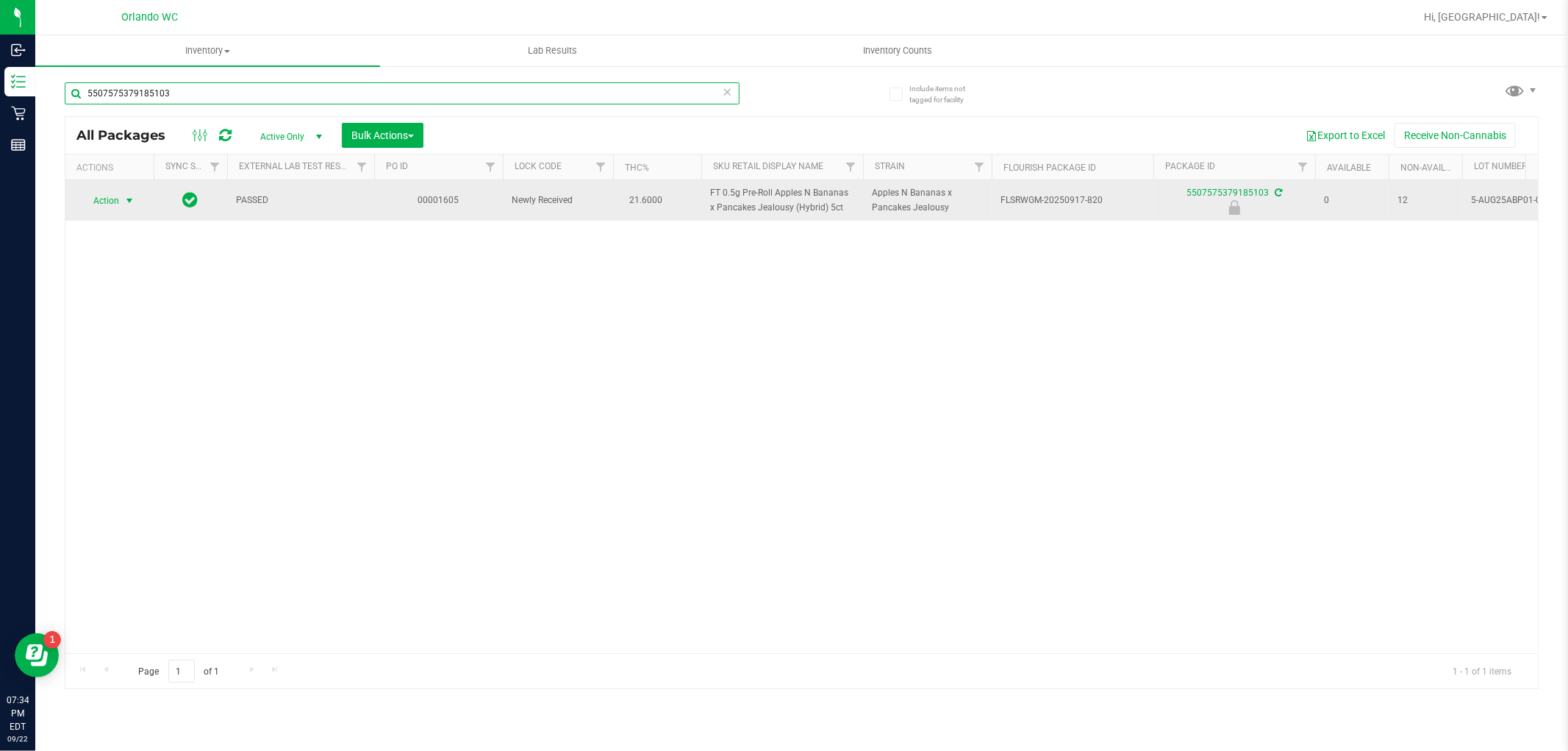
type input "5507575379185103"
click at [133, 202] on span "select" at bounding box center [130, 201] width 12 height 12
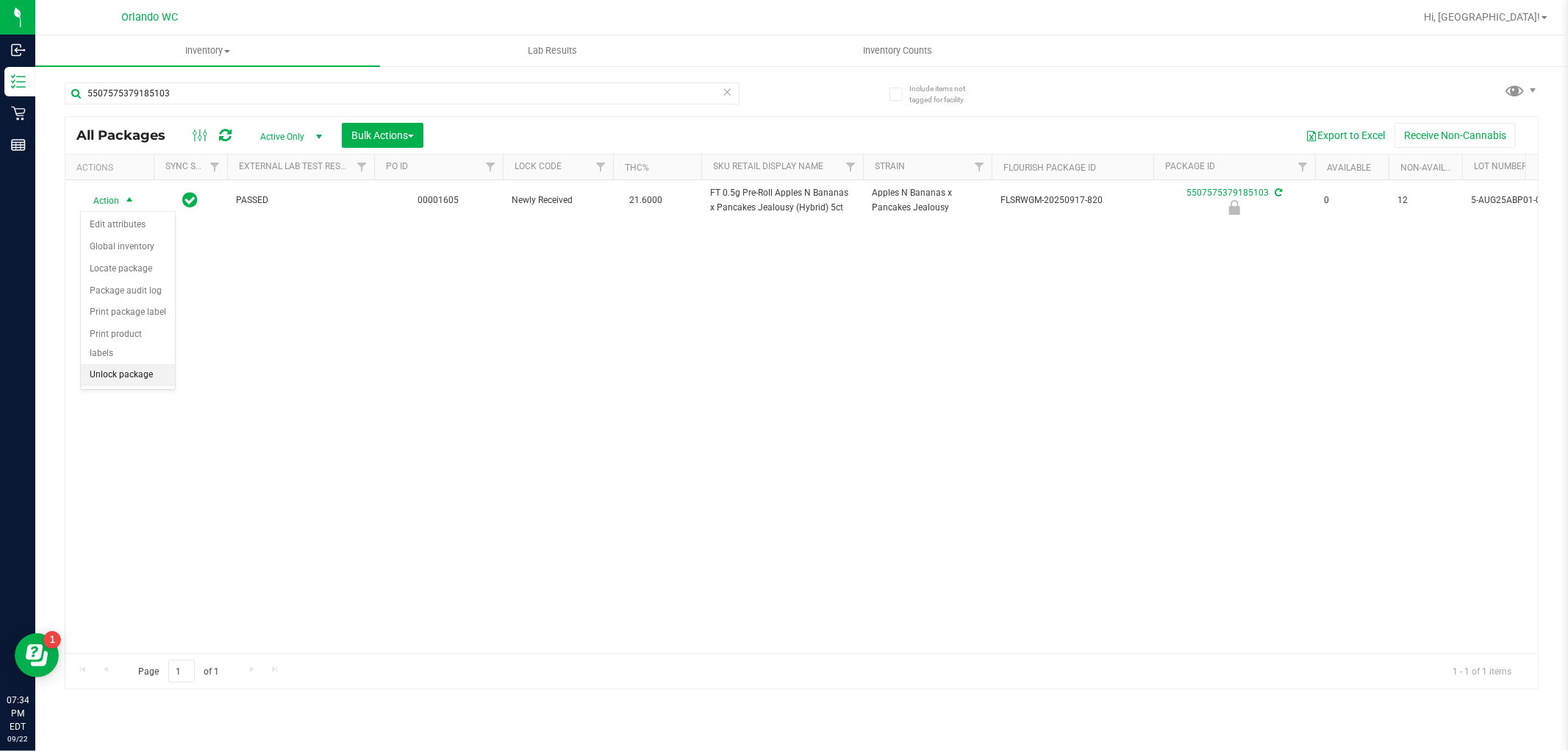
click at [143, 383] on li "Unlock package" at bounding box center [128, 375] width 94 height 22
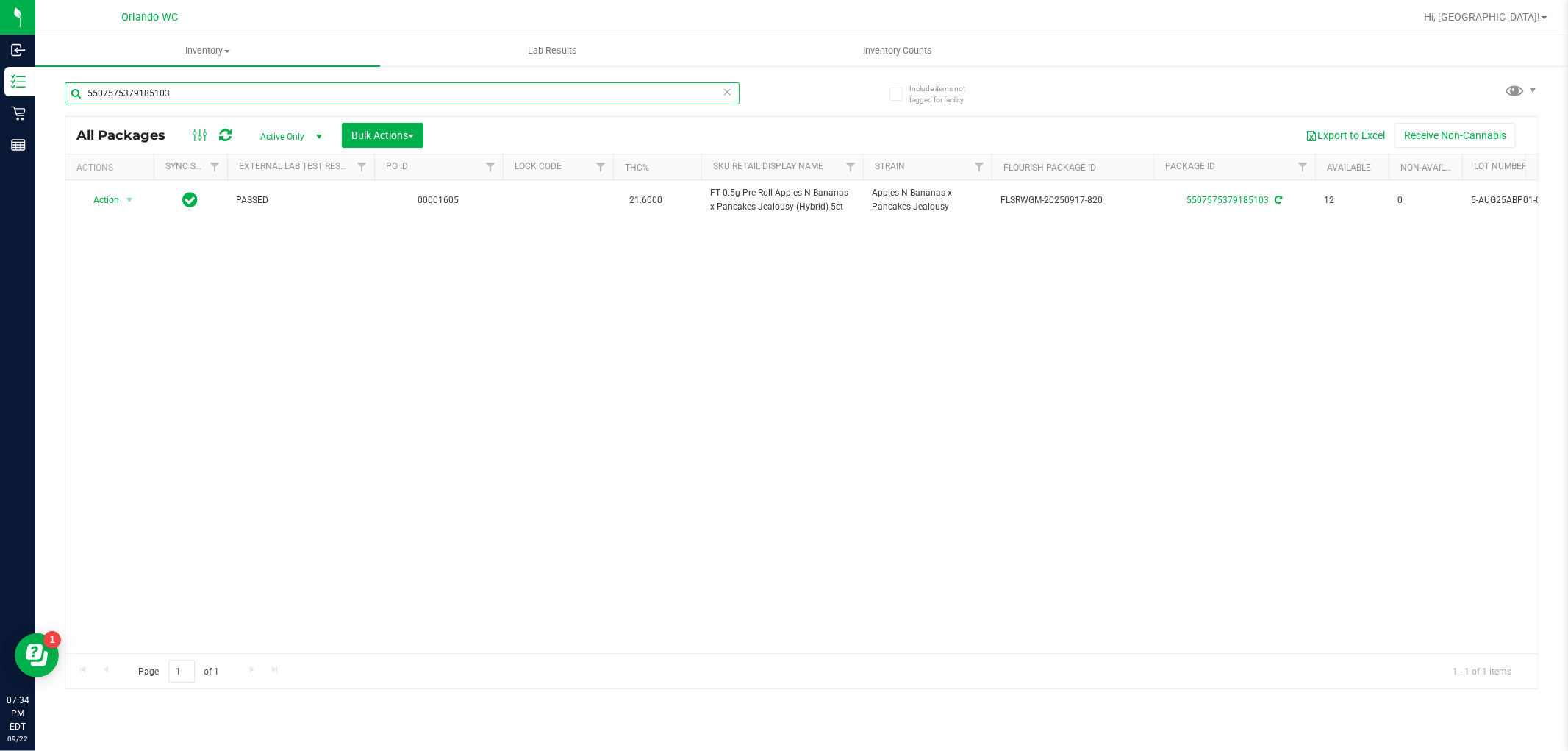
click at [248, 85] on input "5507575379185103" at bounding box center [402, 93] width 675 height 22
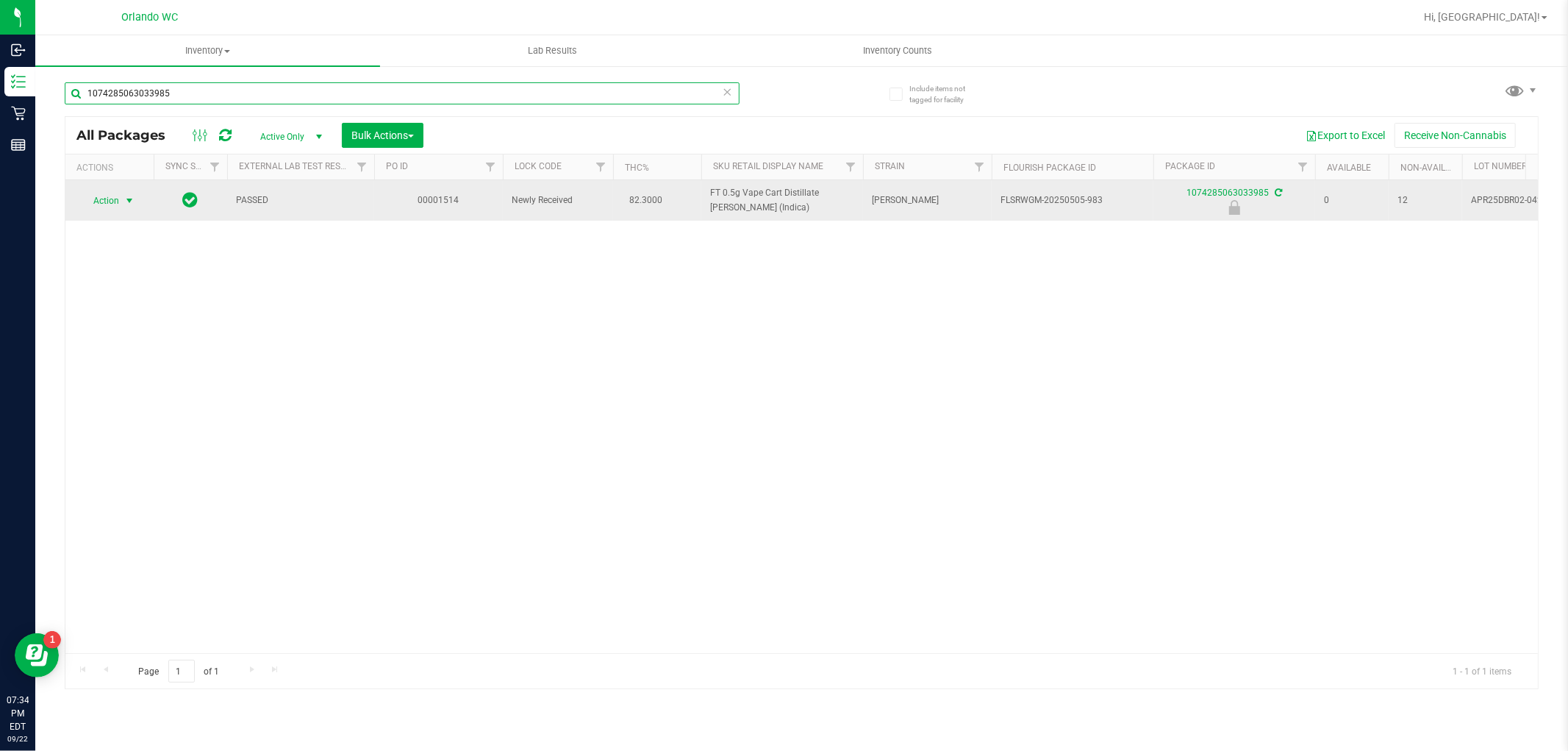
type input "1074285063033985"
click at [125, 205] on span "select" at bounding box center [130, 201] width 12 height 12
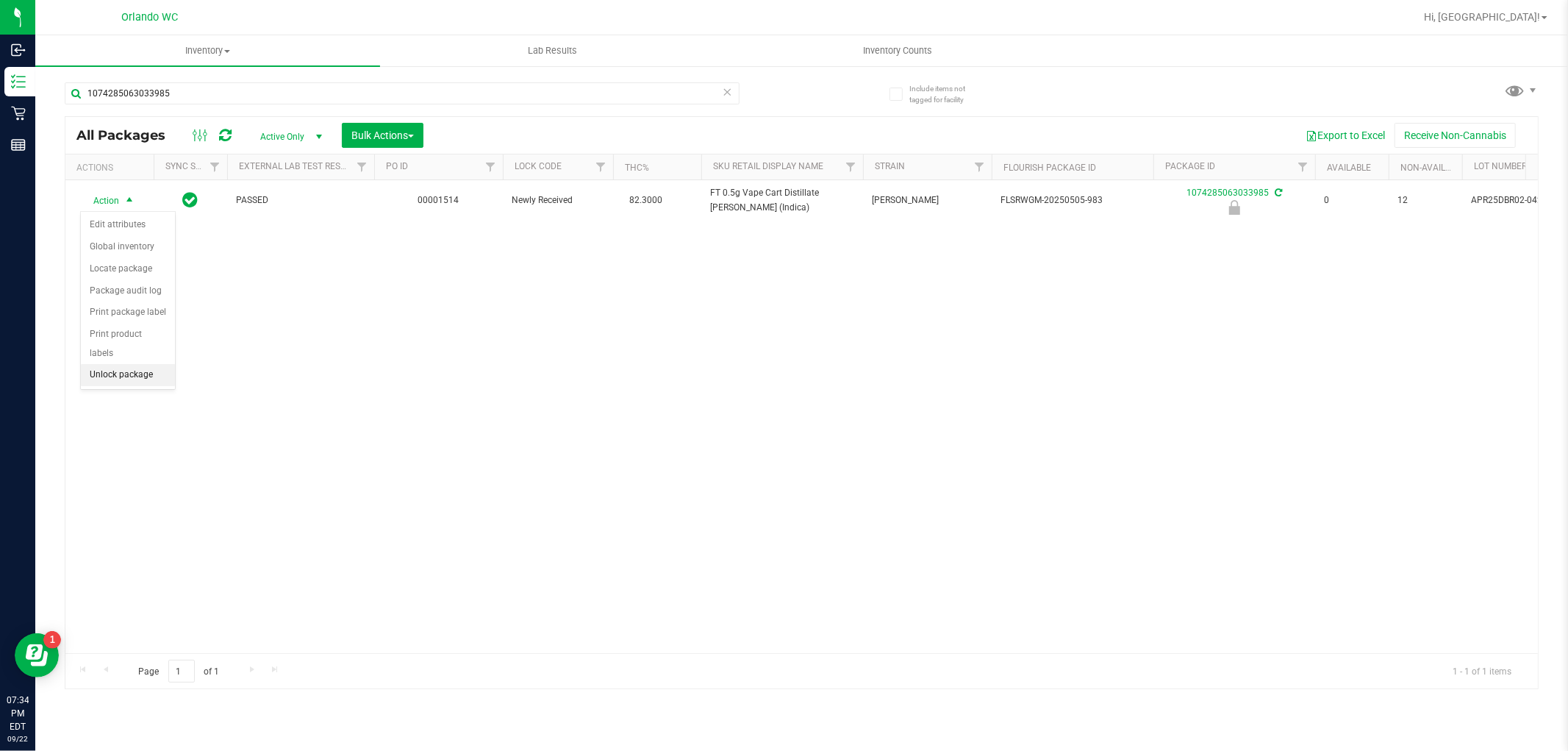
click at [153, 385] on li "Unlock package" at bounding box center [128, 375] width 94 height 22
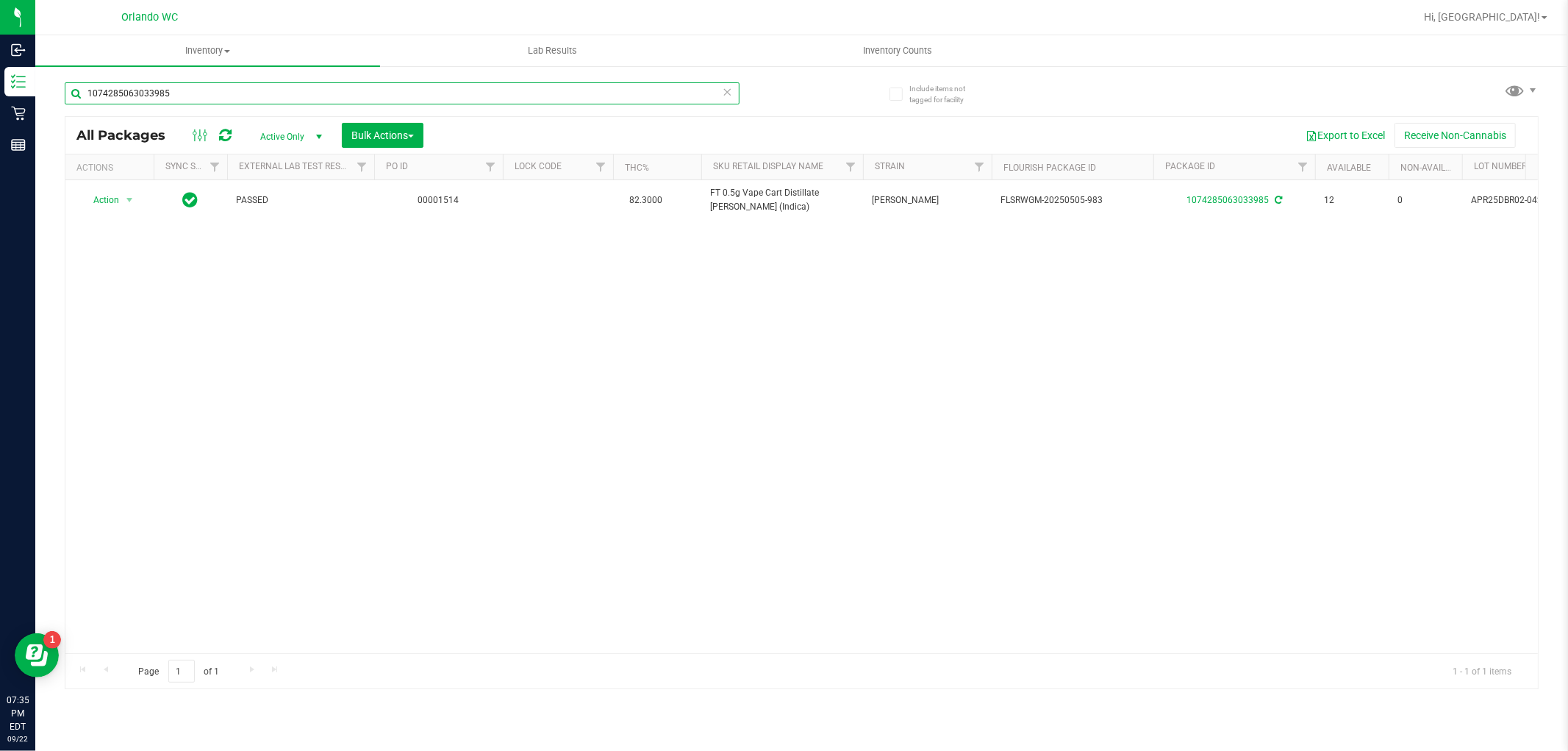
click at [211, 97] on input "1074285063033985" at bounding box center [402, 93] width 675 height 22
type input "5578578529242056"
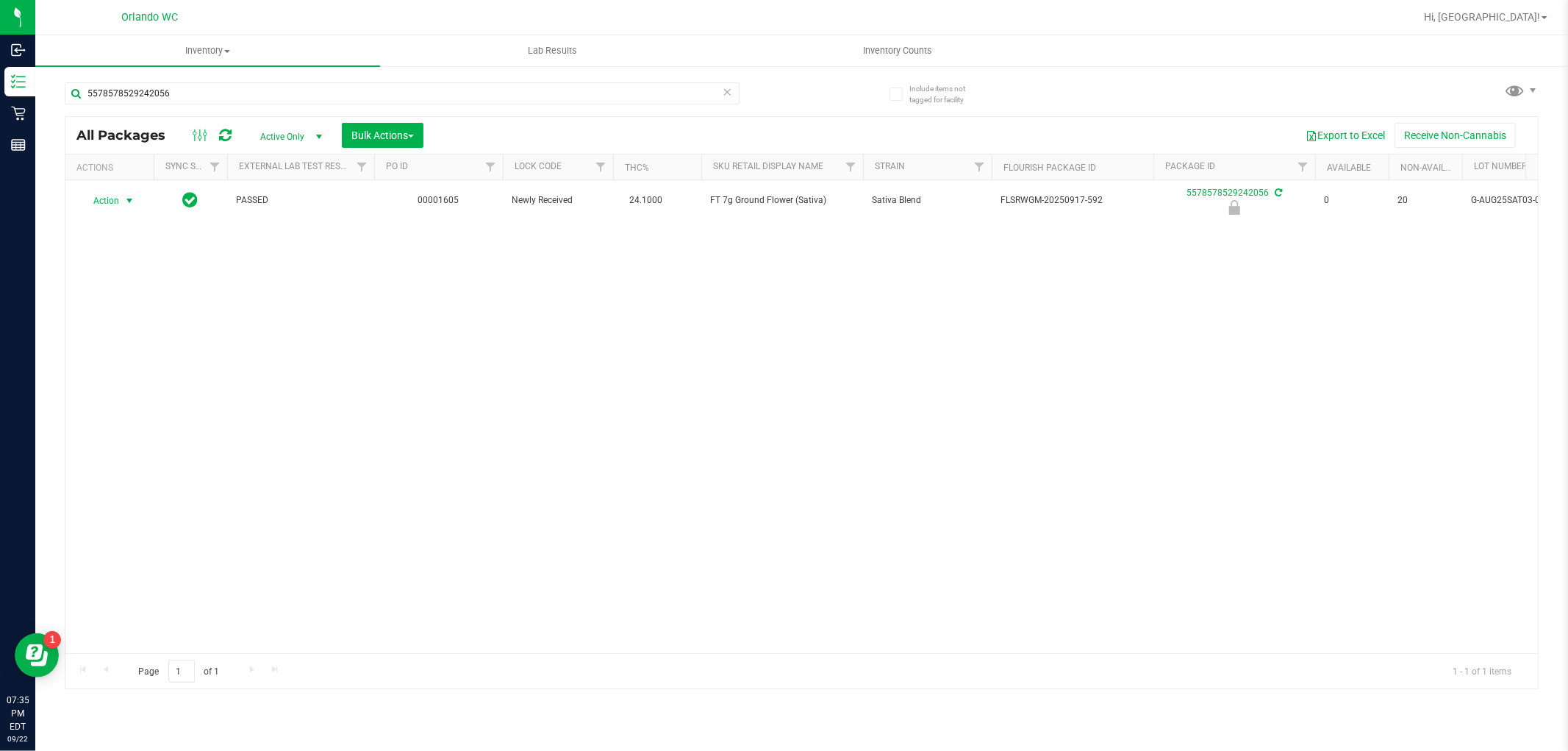
click at [121, 199] on span "select" at bounding box center [130, 201] width 19 height 21
click at [134, 370] on li "Unlock package" at bounding box center [128, 375] width 94 height 22
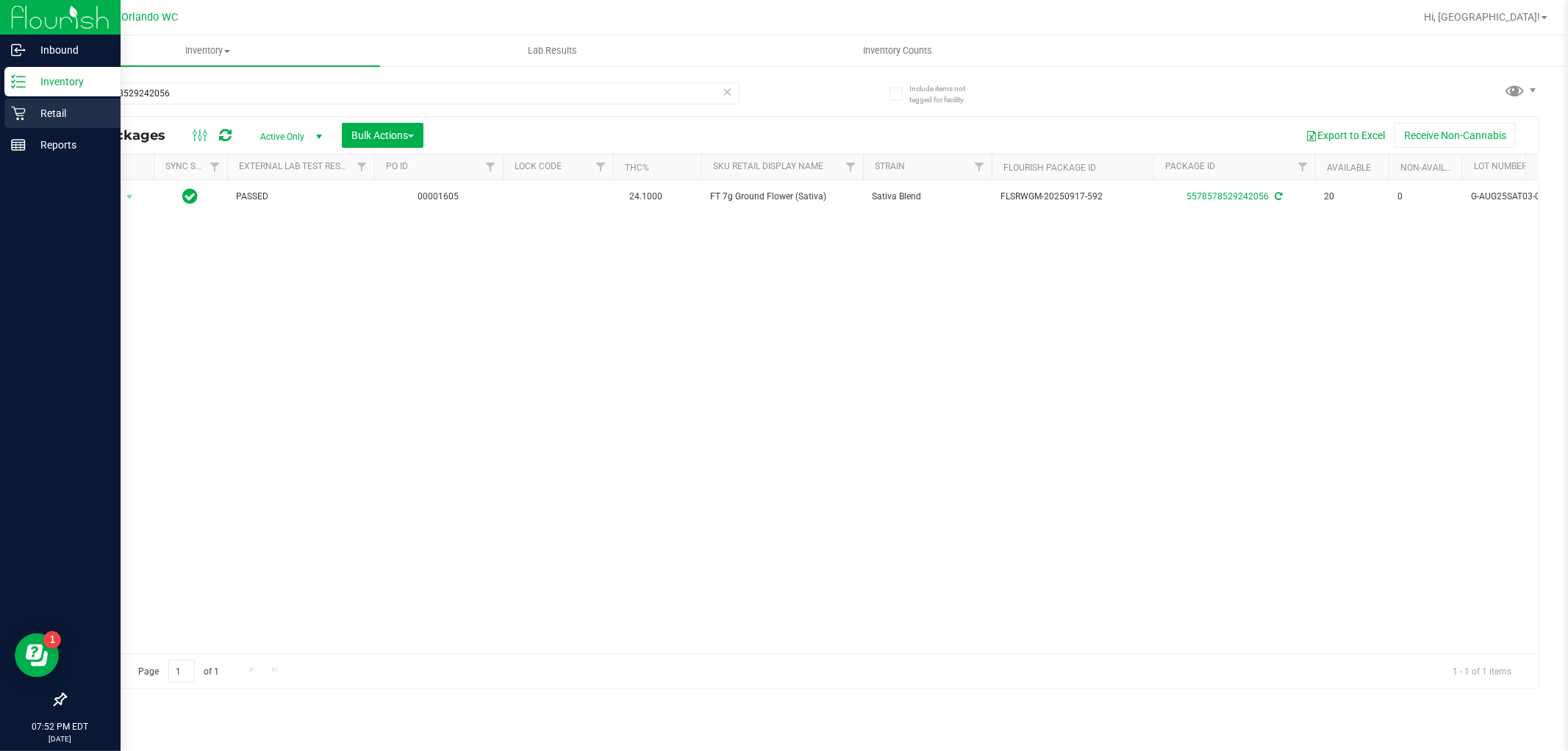
click at [22, 113] on icon at bounding box center [18, 113] width 14 height 14
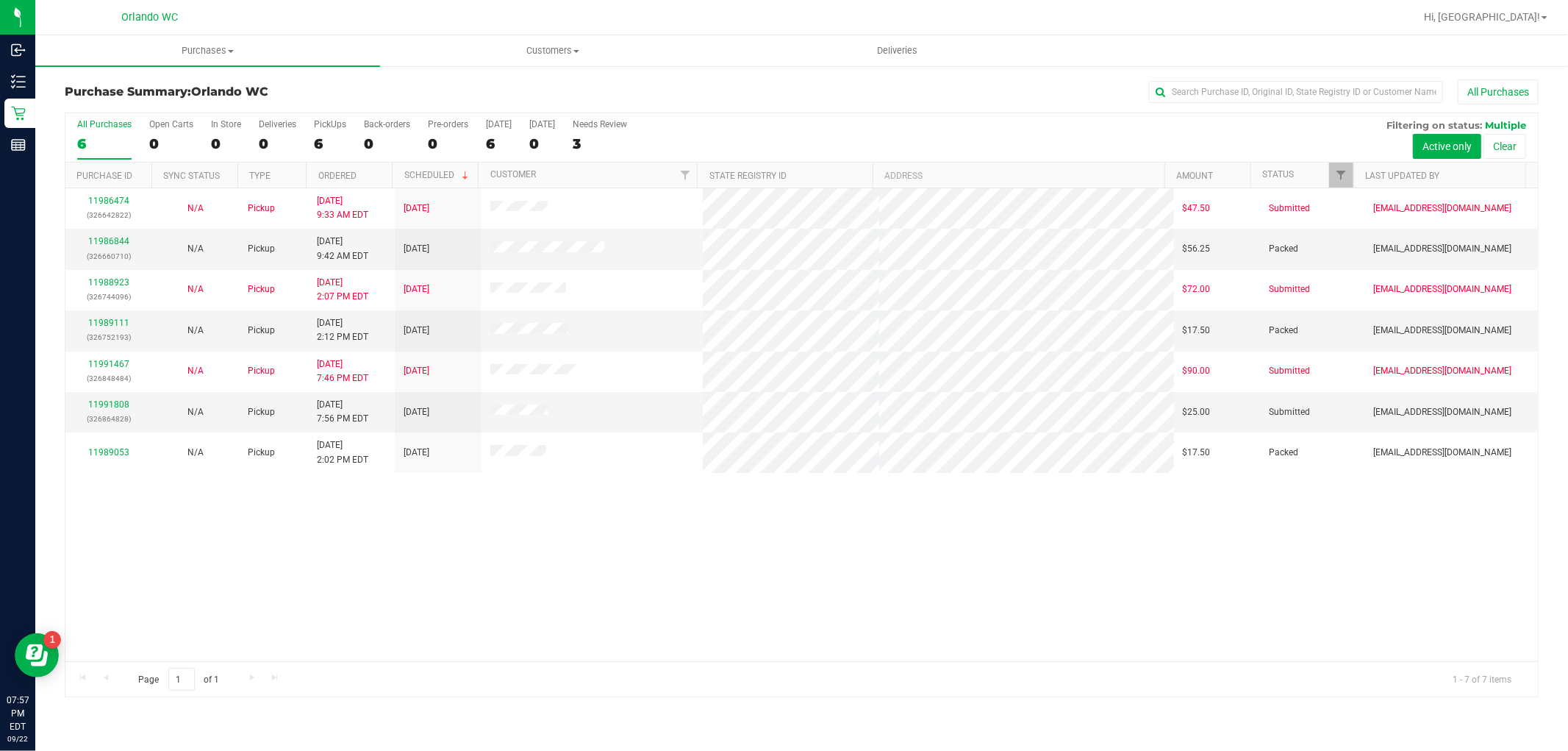
click at [1552, 655] on div "Purchase Summary: Orlando WC All Purchases All Purchases 6 Open Carts 0 In Stor…" at bounding box center [802, 388] width 1533 height 647
click at [121, 243] on link "11986844" at bounding box center [109, 241] width 42 height 10
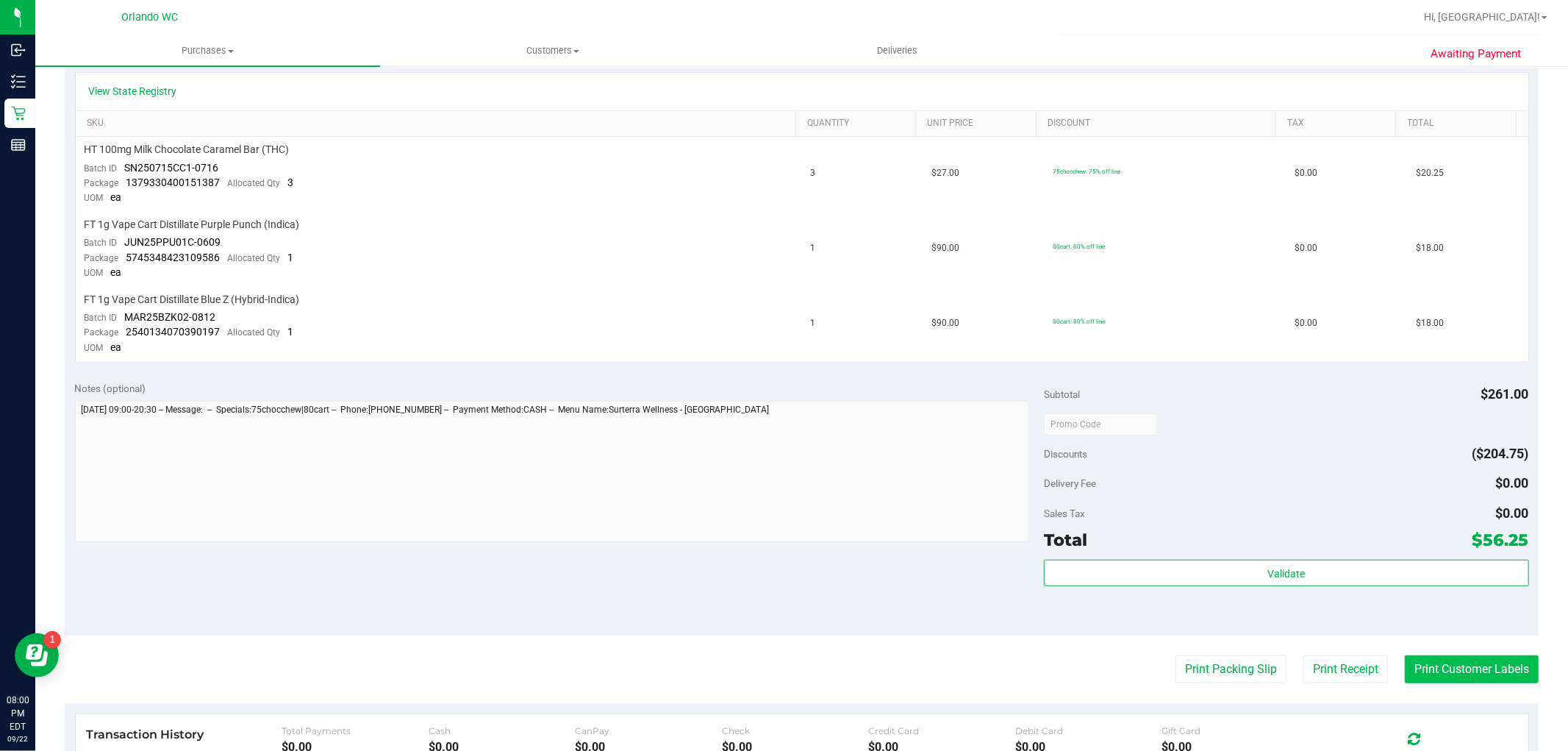
scroll to position [408, 0]
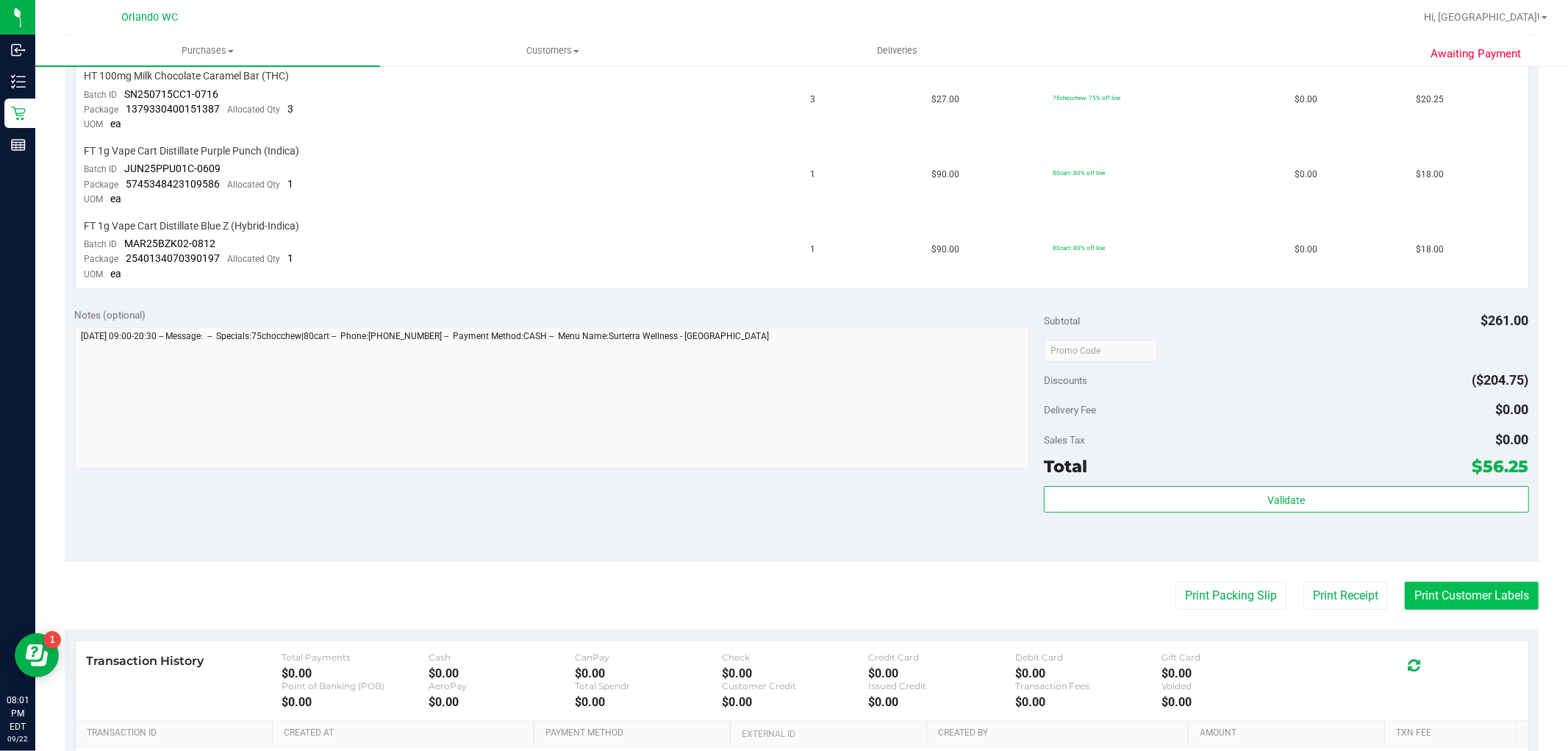
click at [1435, 598] on button "Print Customer Labels" at bounding box center [1472, 595] width 133 height 28
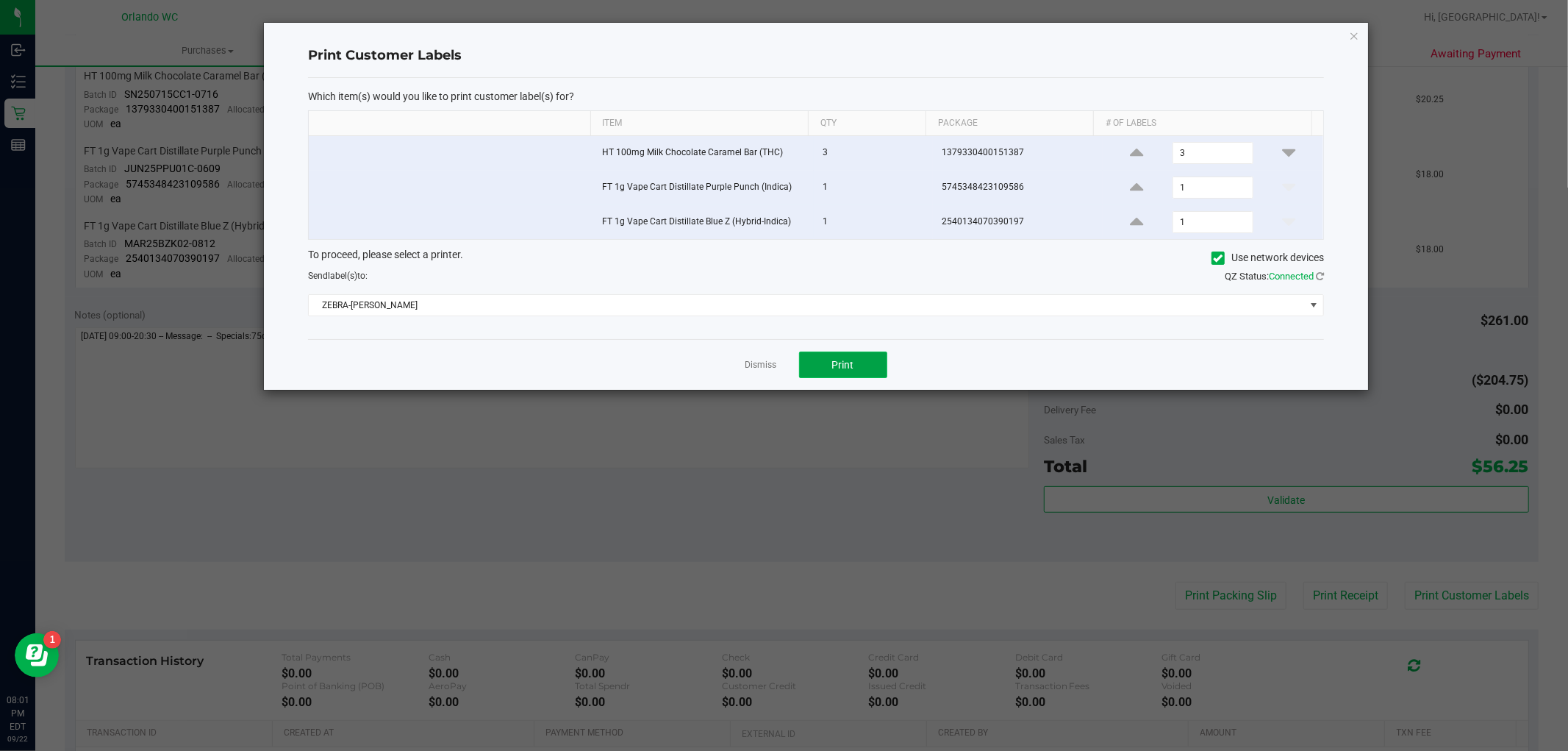
click at [843, 368] on span "Print" at bounding box center [844, 365] width 22 height 12
click at [755, 365] on link "Dismiss" at bounding box center [761, 365] width 32 height 13
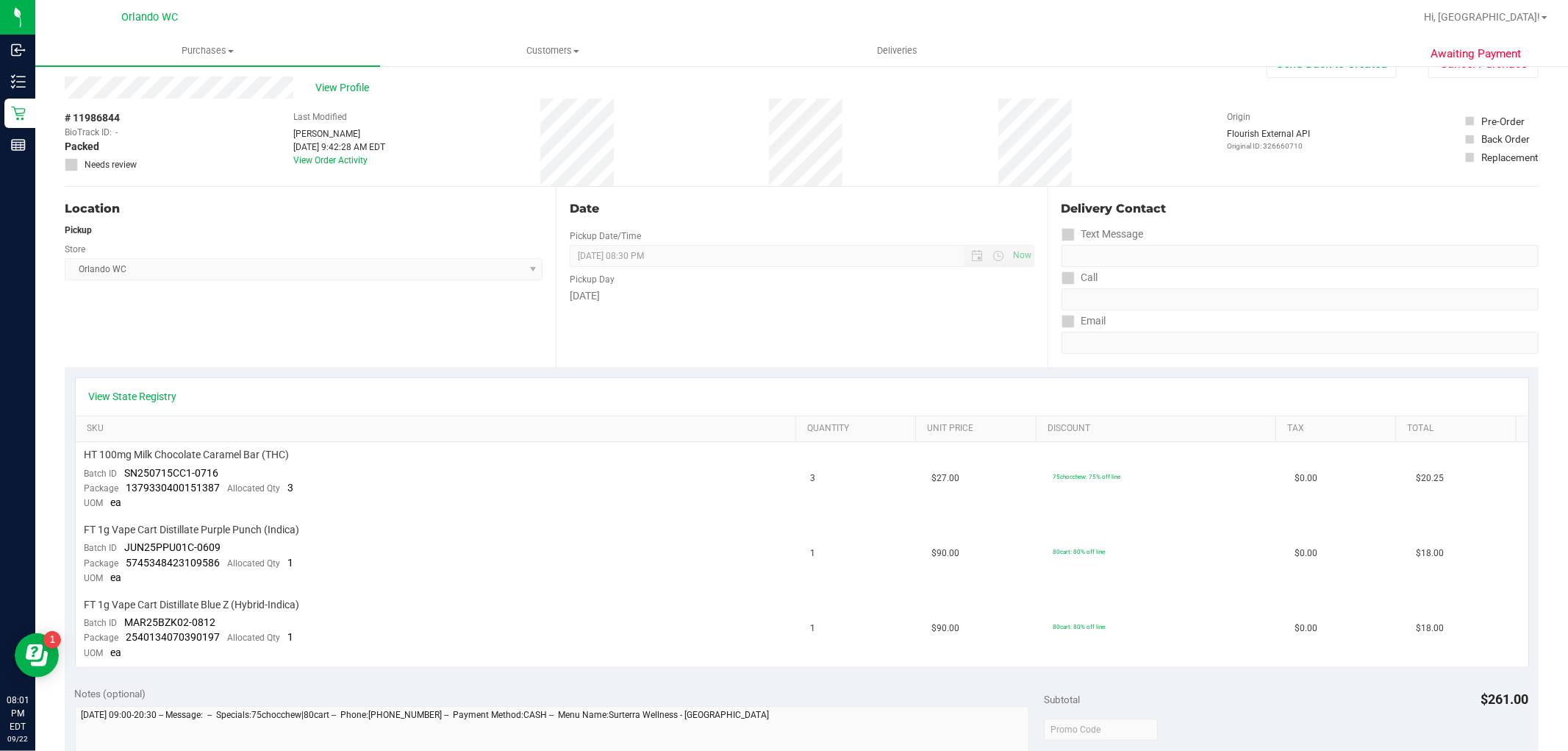
scroll to position [0, 0]
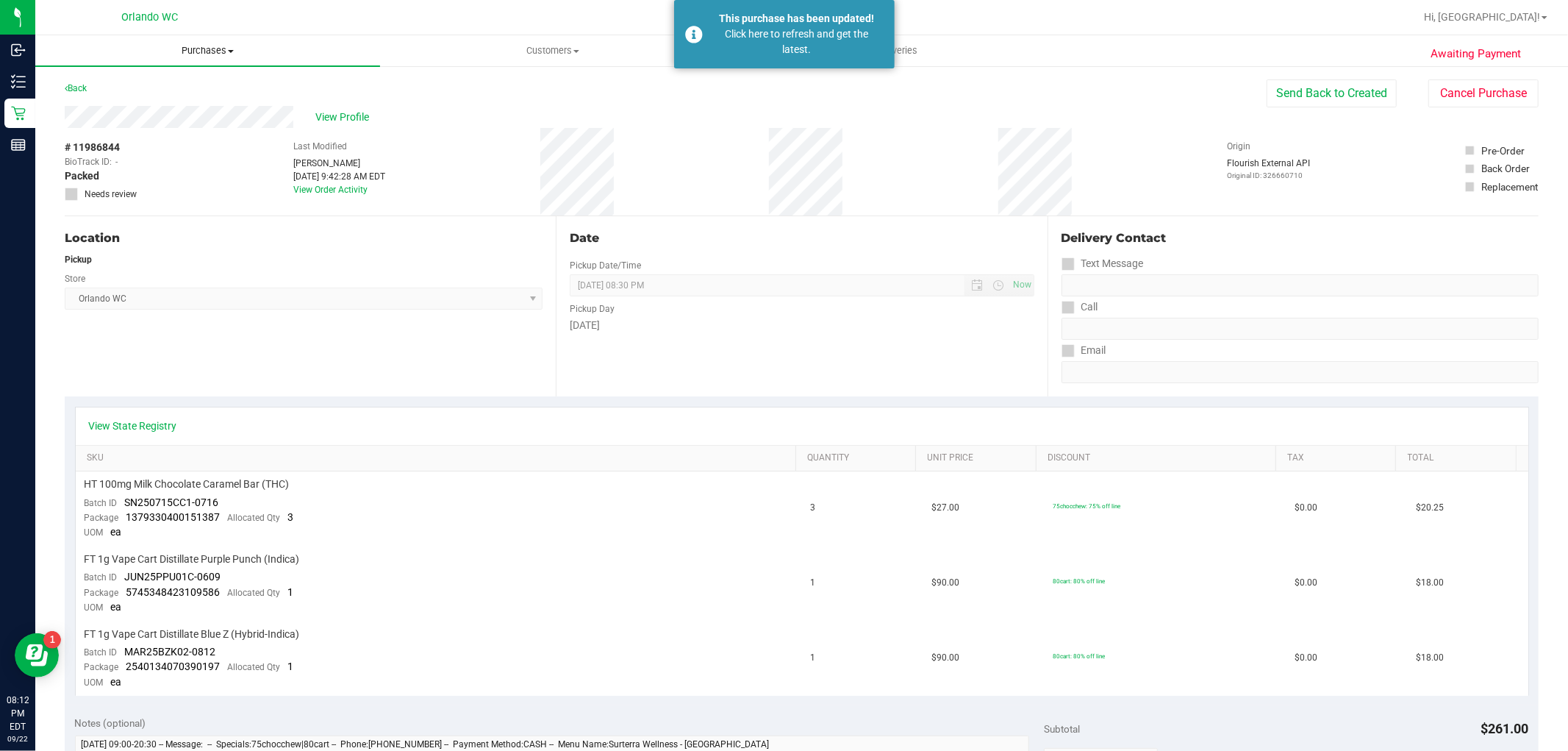
click at [196, 42] on uib-tab-heading "Purchases Summary of purchases Fulfillment All purchases" at bounding box center [208, 51] width 345 height 31
click at [99, 107] on span "Fulfillment" at bounding box center [81, 106] width 91 height 13
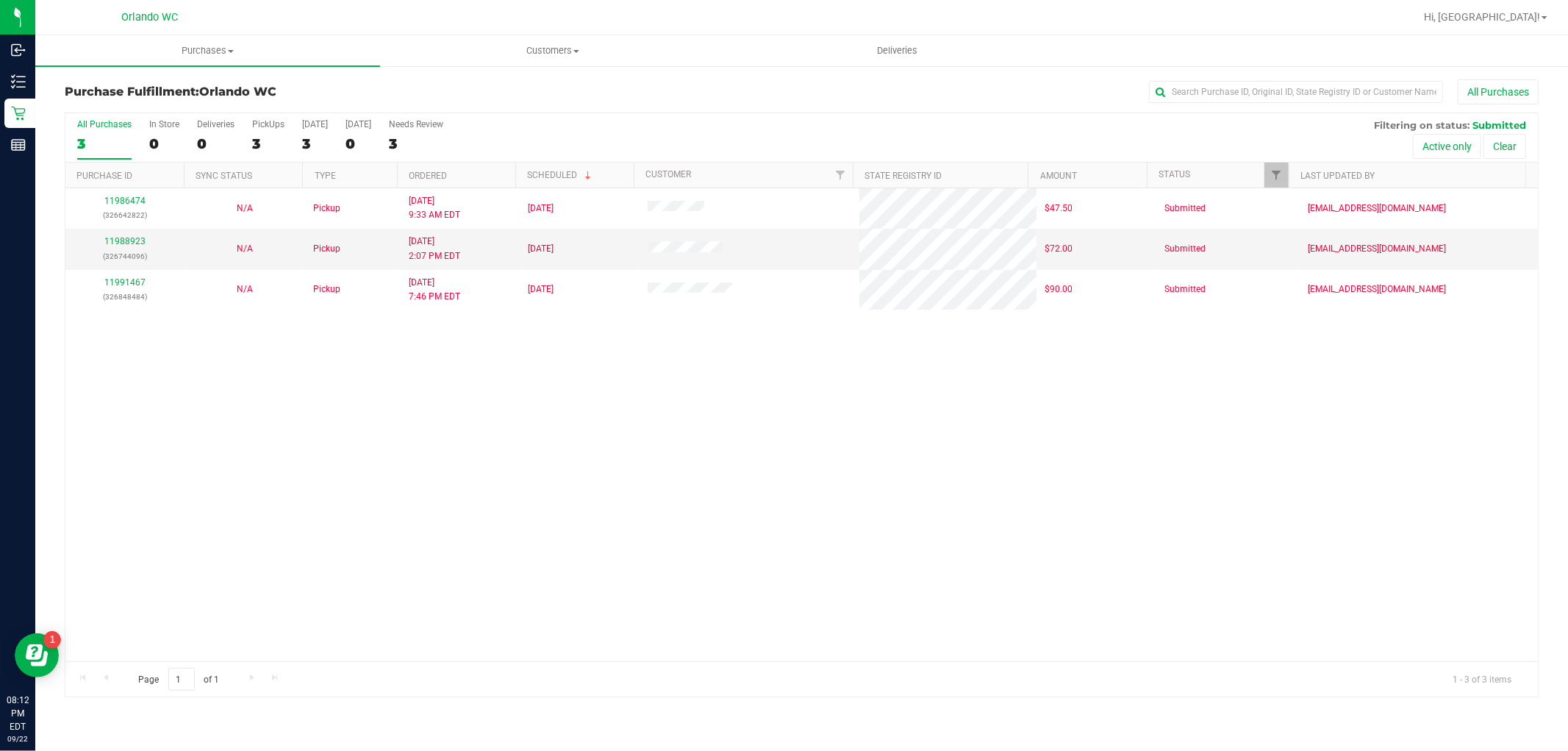
click at [745, 527] on div "11986474 (326642822) N/A Pickup 9/22/2025 9:33 AM EDT 9/22/2025 $47.50 Submitte…" at bounding box center [801, 425] width 1472 height 473
click at [590, 691] on div "Page 1 of 1 1 - 3 of 3 items" at bounding box center [801, 679] width 1472 height 36
click at [1509, 25] on div "Hi, [GEOGRAPHIC_DATA]!" at bounding box center [1486, 17] width 135 height 26
click at [1529, 17] on span "Hi, [GEOGRAPHIC_DATA]!" at bounding box center [1482, 17] width 116 height 12
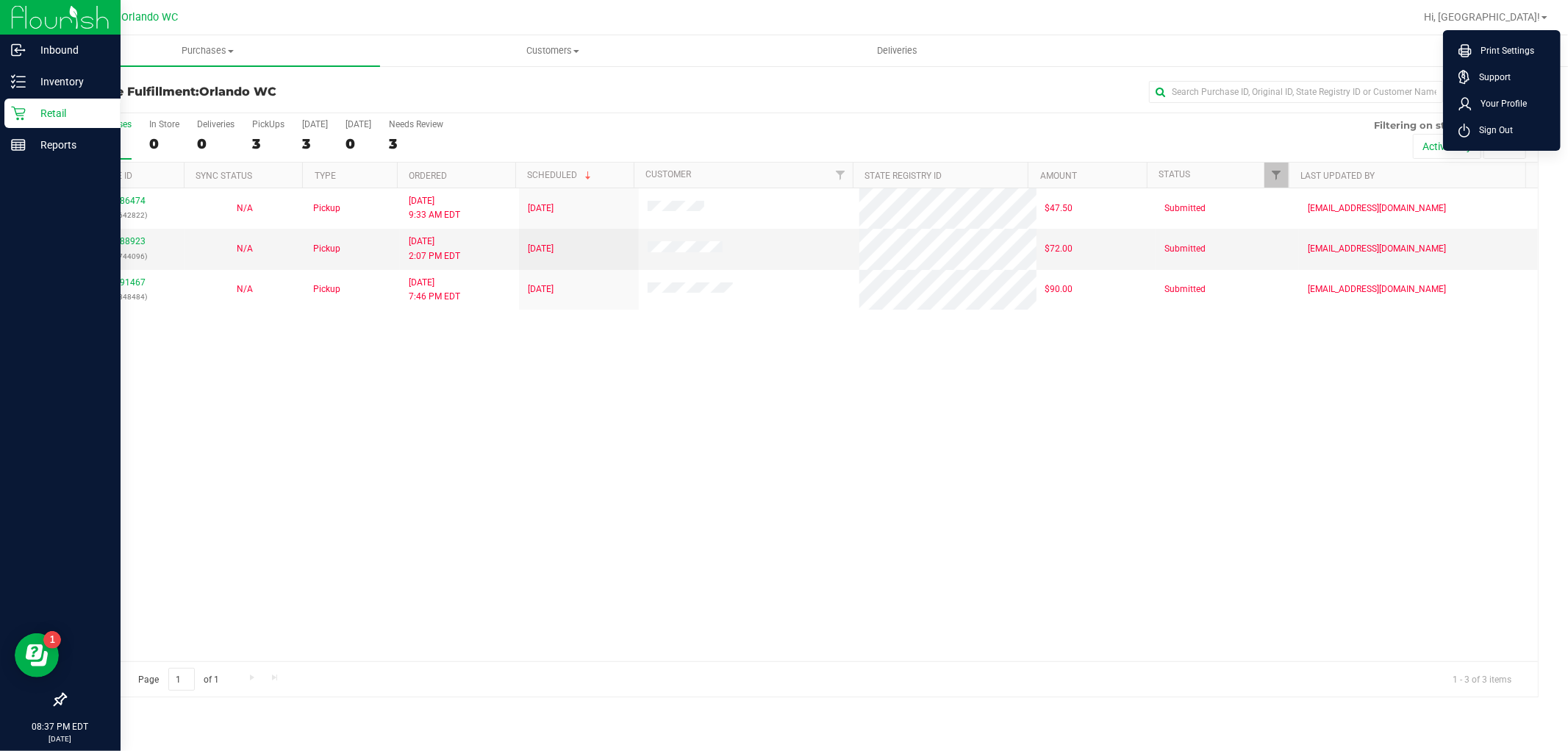
click at [38, 113] on p "Retail" at bounding box center [70, 113] width 88 height 18
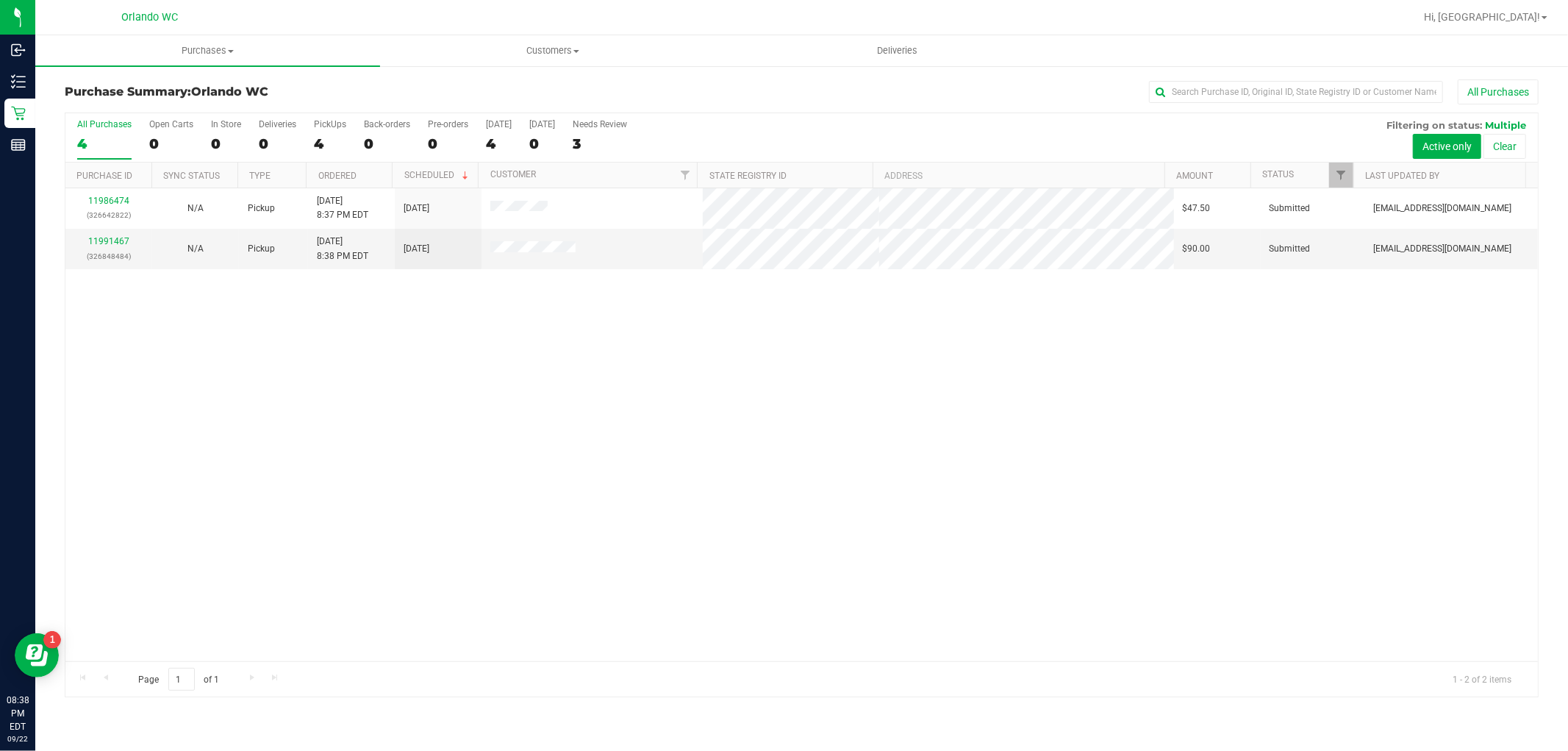
click at [92, 130] on label "All Purchases 4" at bounding box center [104, 139] width 54 height 41
click at [0, 0] on input "All Purchases 4" at bounding box center [0, 0] width 0 height 0
click at [1515, 21] on span "Hi, [GEOGRAPHIC_DATA]!" at bounding box center [1482, 17] width 116 height 12
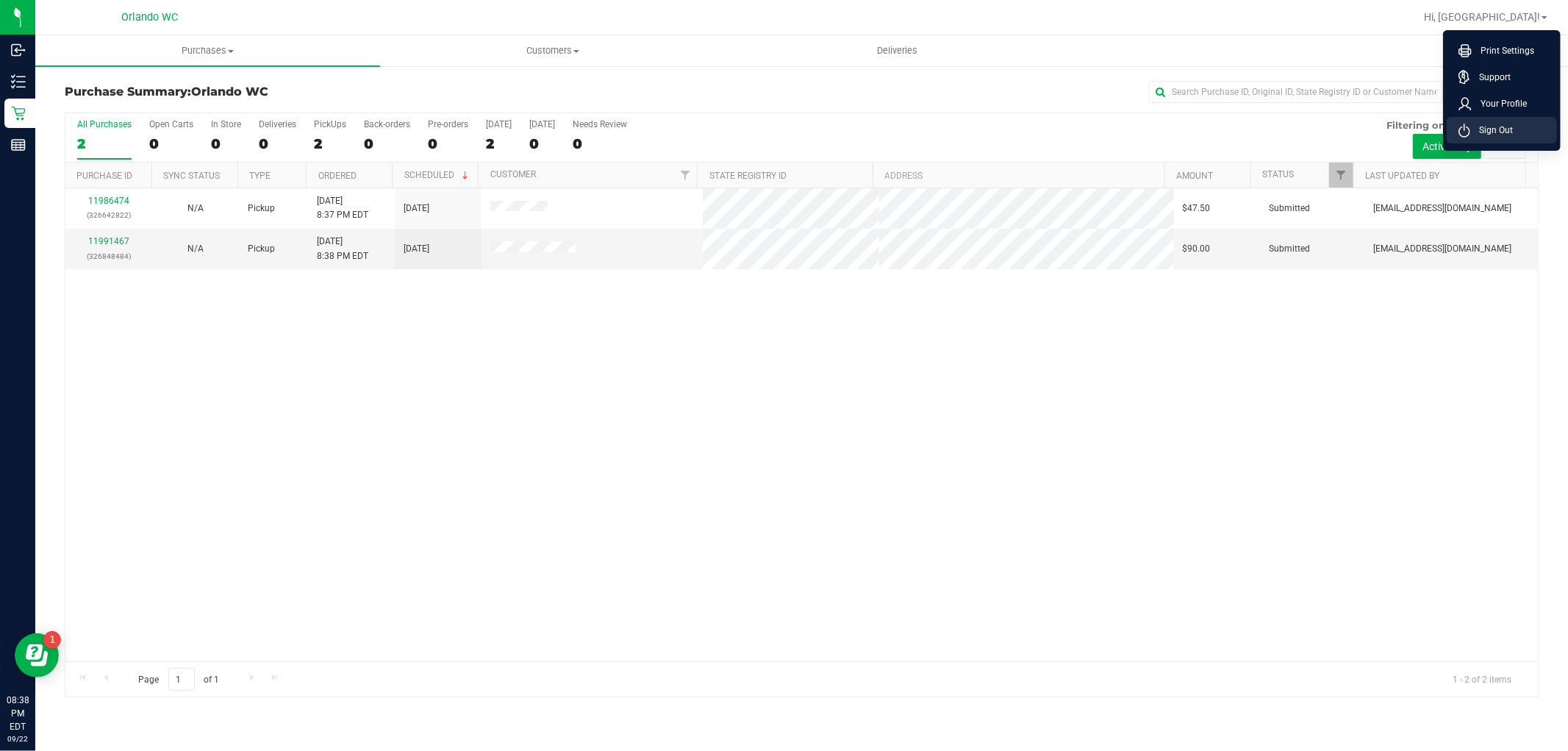
click at [1486, 136] on span "Sign Out" at bounding box center [1492, 130] width 43 height 15
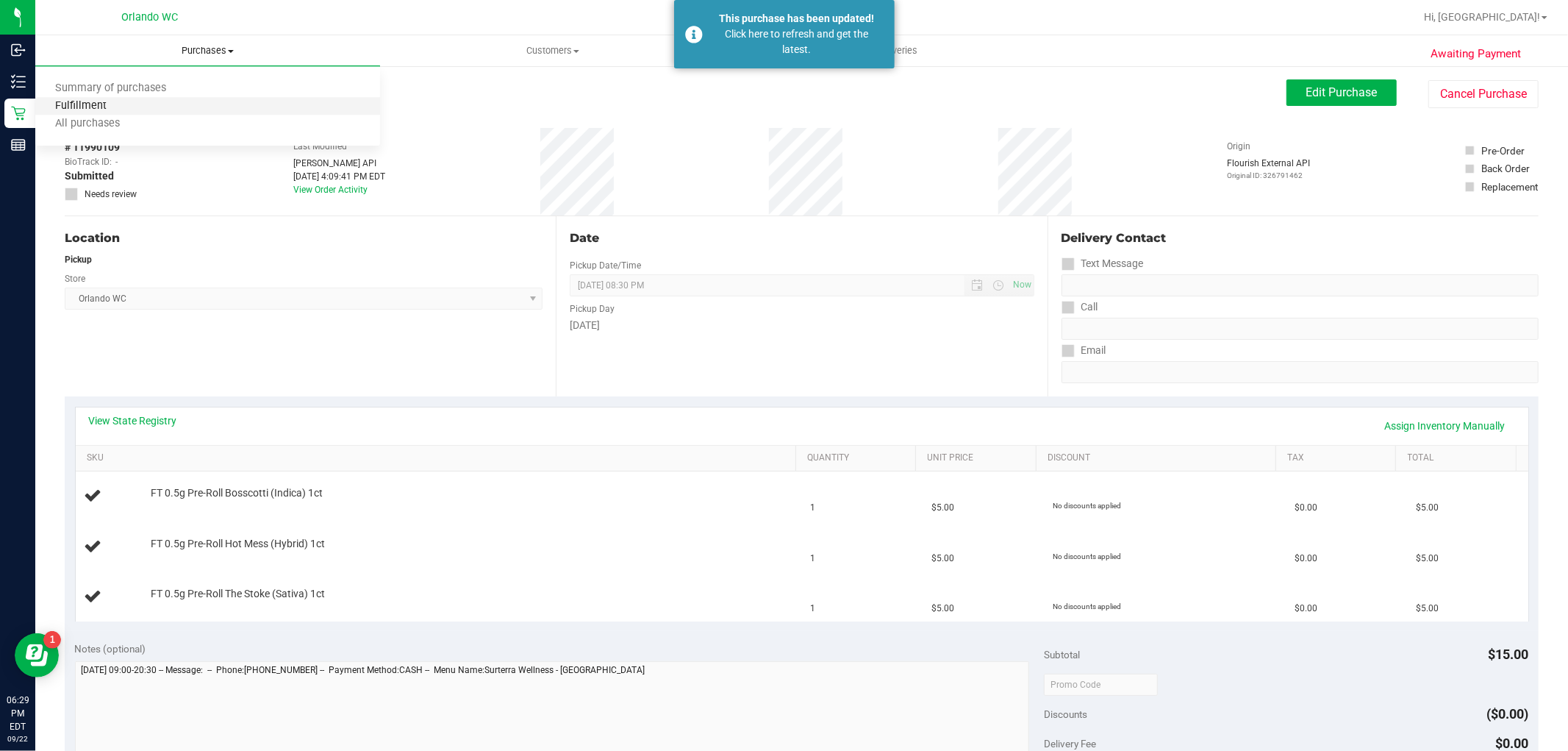
click at [110, 107] on span "Fulfillment" at bounding box center [81, 106] width 91 height 13
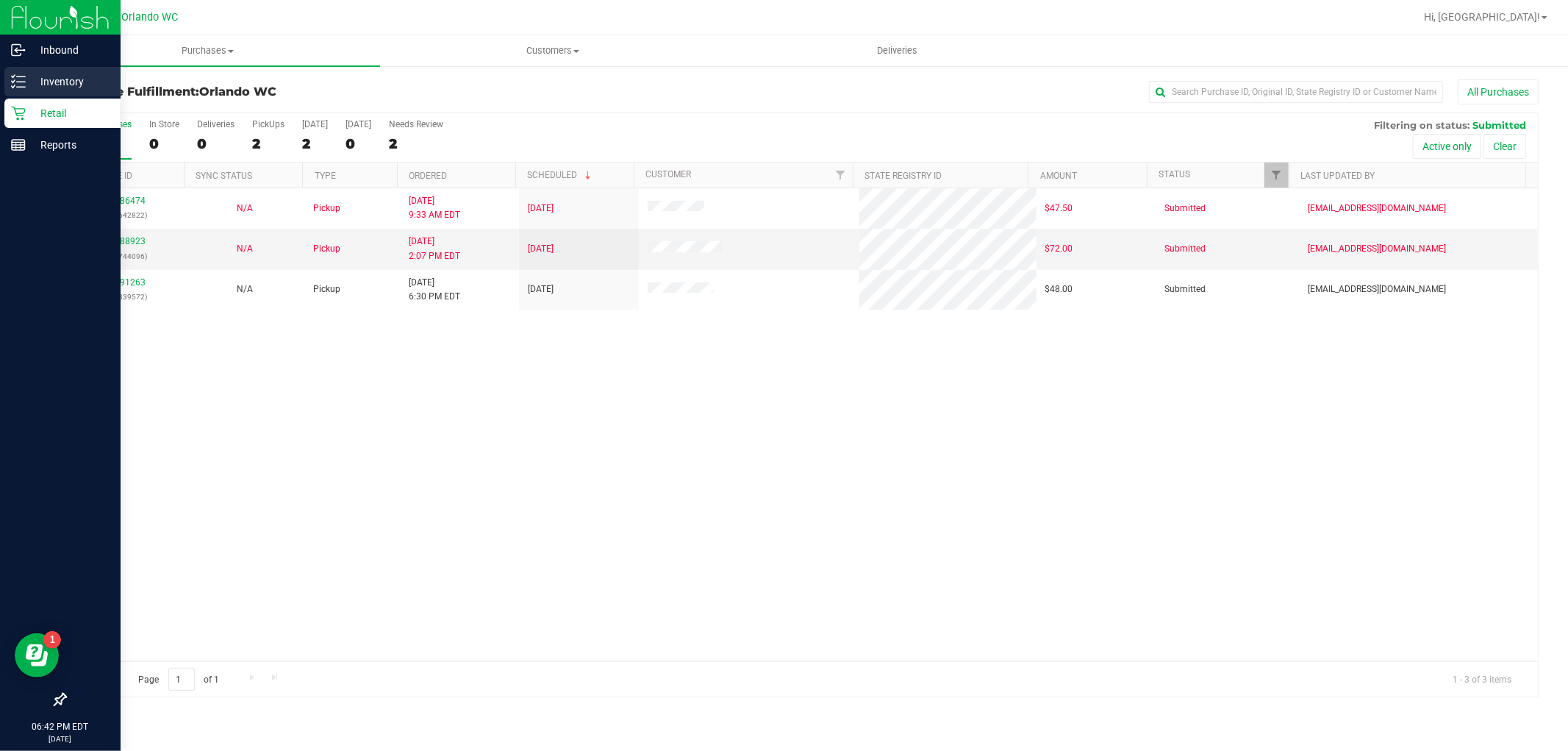
click at [26, 77] on p "Inventory" at bounding box center [70, 82] width 88 height 18
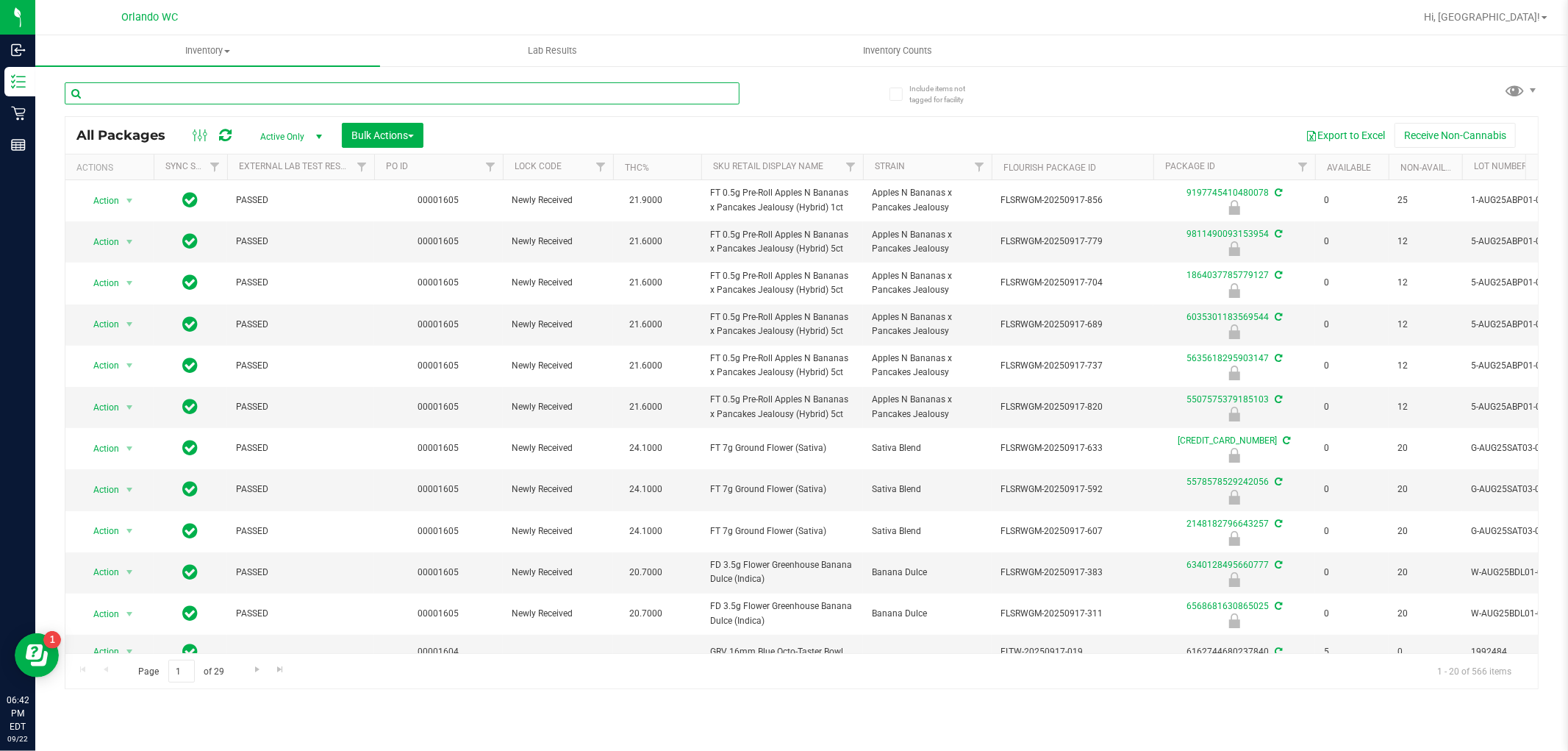
click at [351, 94] on input "text" at bounding box center [402, 93] width 675 height 22
type input "JUL25AMN01-0724"
click at [148, 99] on input "text" at bounding box center [402, 93] width 675 height 22
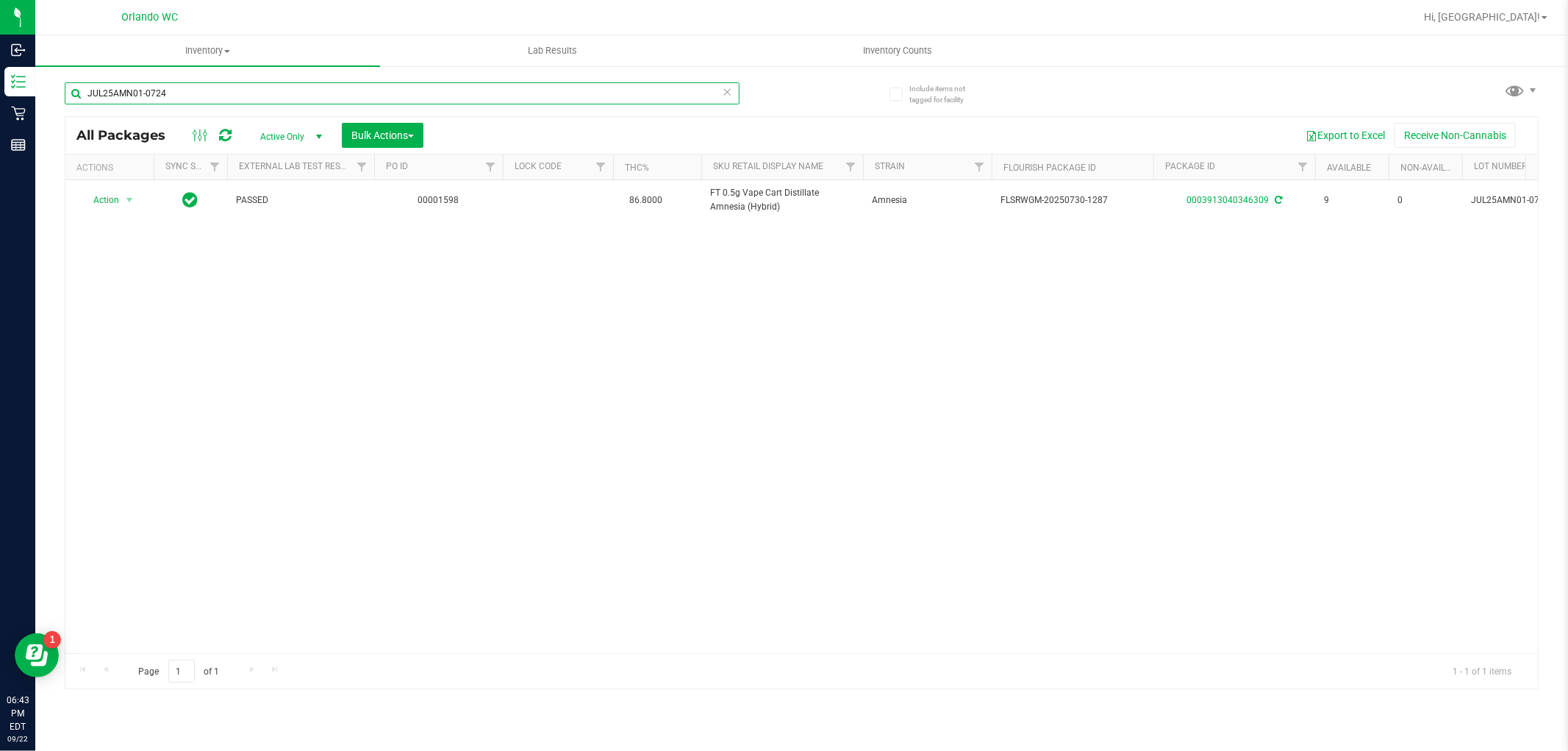
type input "JUL25AMN01-0724"
click at [353, 91] on input "JUL25AMN01-0724" at bounding box center [402, 93] width 675 height 22
click at [727, 92] on icon at bounding box center [728, 91] width 10 height 18
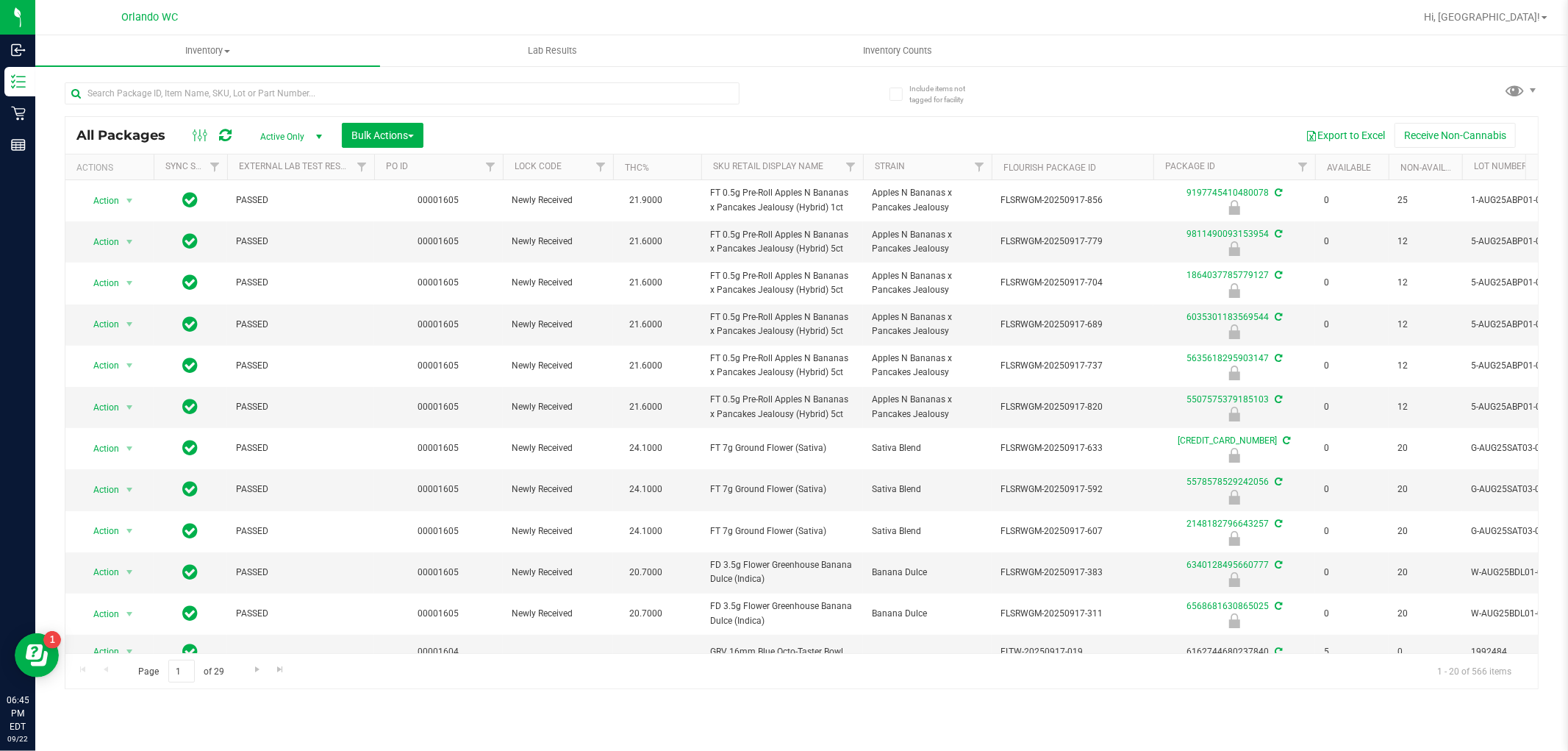
click at [368, 107] on div at bounding box center [402, 99] width 675 height 34
click at [368, 98] on input "text" at bounding box center [402, 93] width 675 height 22
type input "LRV-JUN25BCT01-0910"
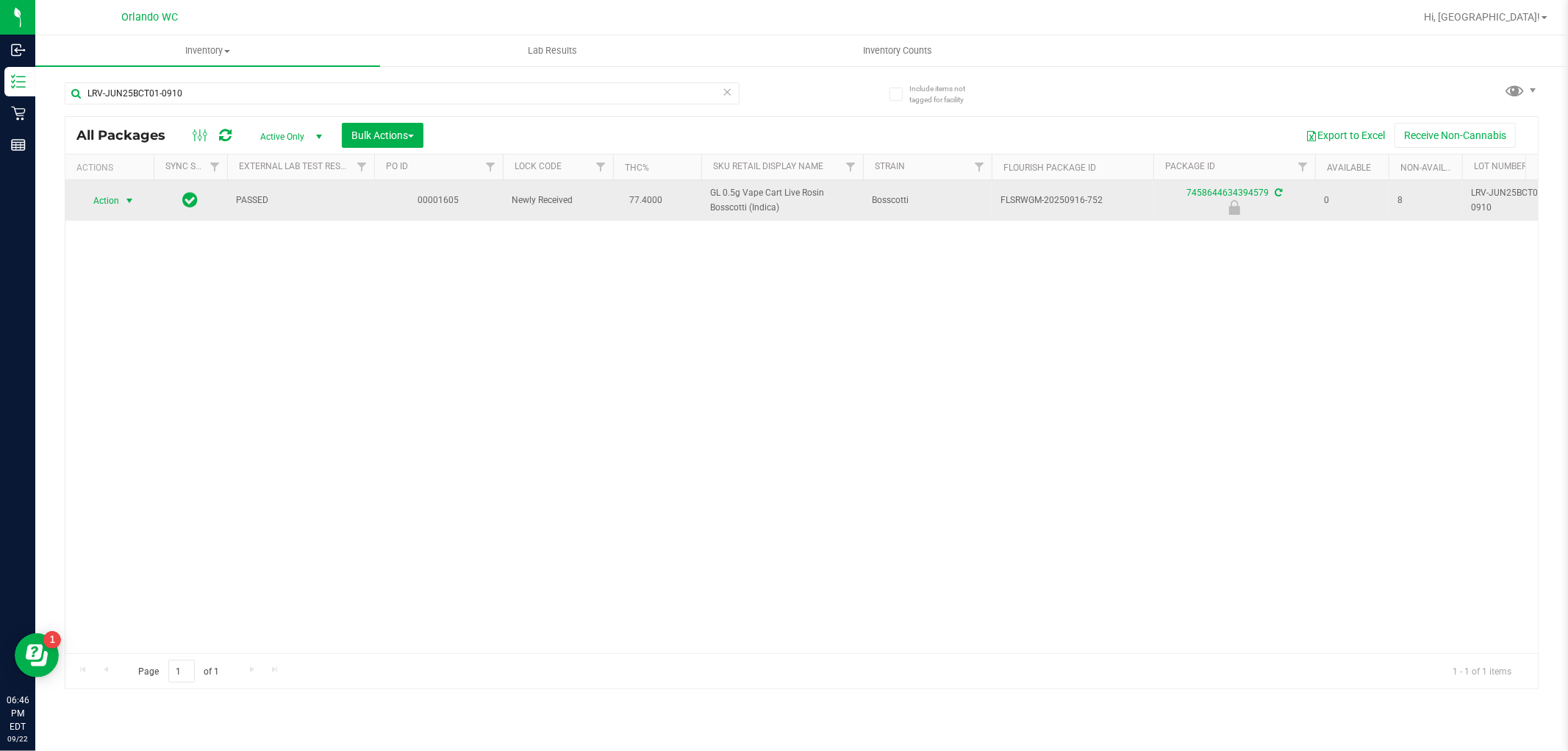
click at [127, 206] on span "select" at bounding box center [130, 201] width 12 height 12
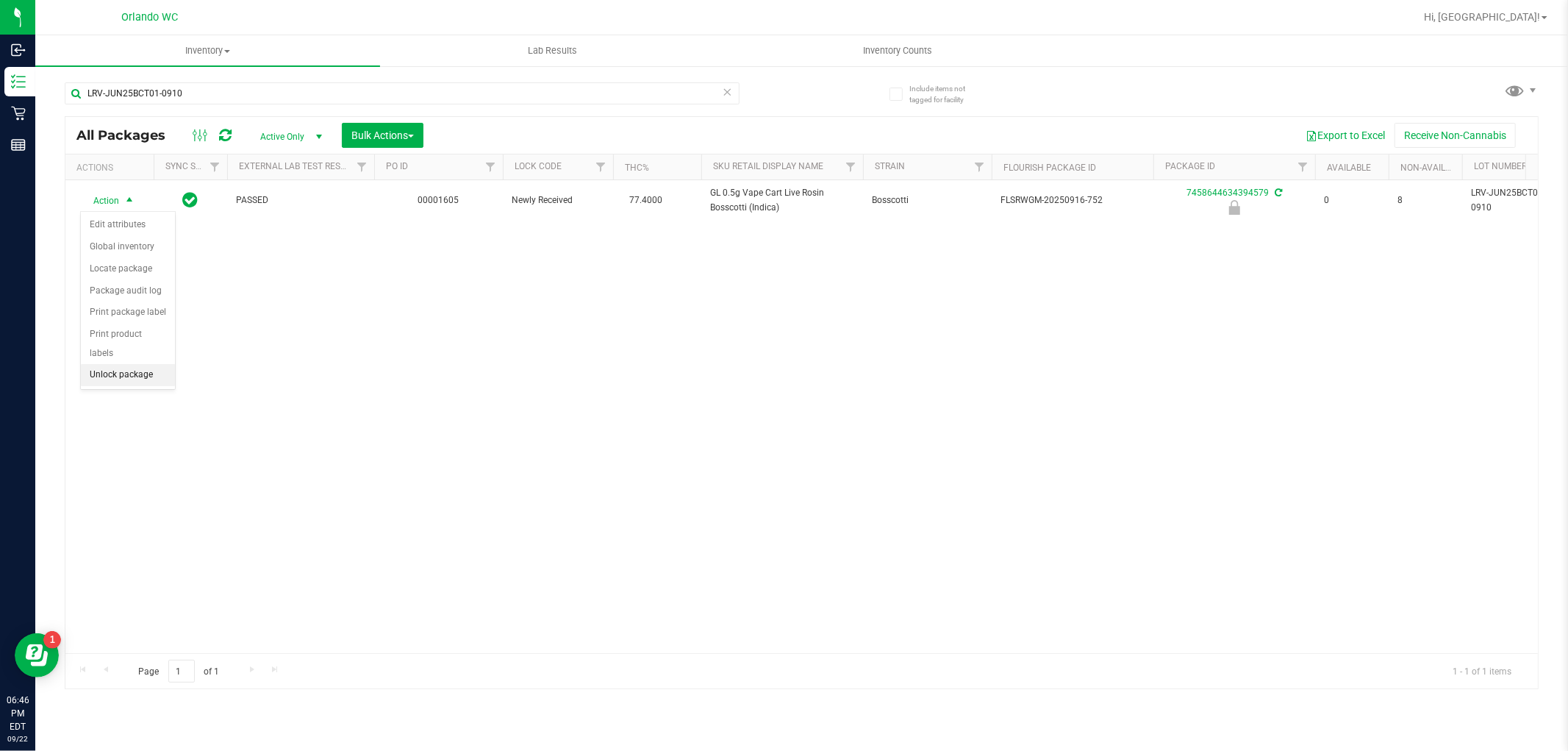
click at [139, 374] on li "Unlock package" at bounding box center [128, 375] width 94 height 22
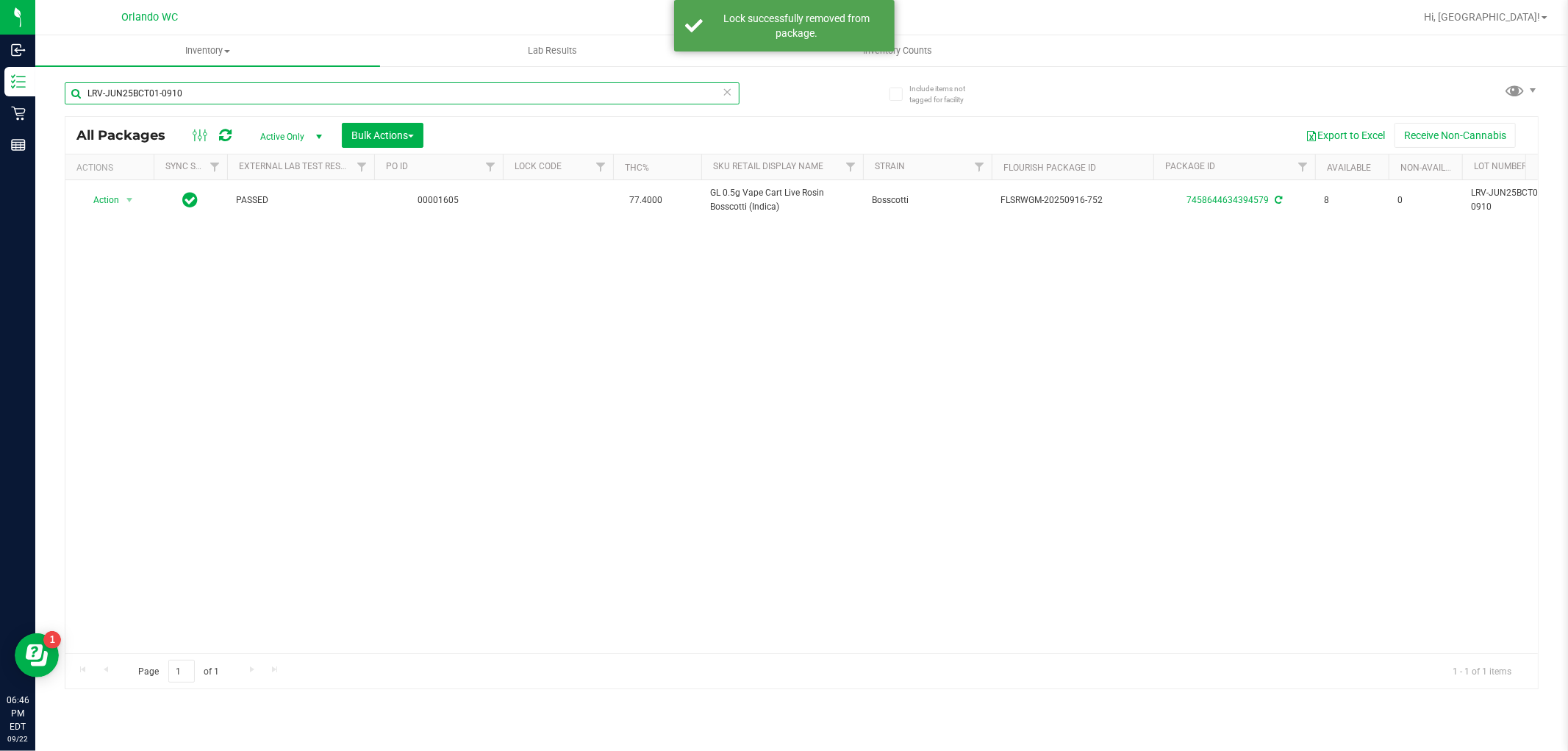
click at [205, 96] on input "LRV-JUN25BCT01-0910" at bounding box center [402, 93] width 675 height 22
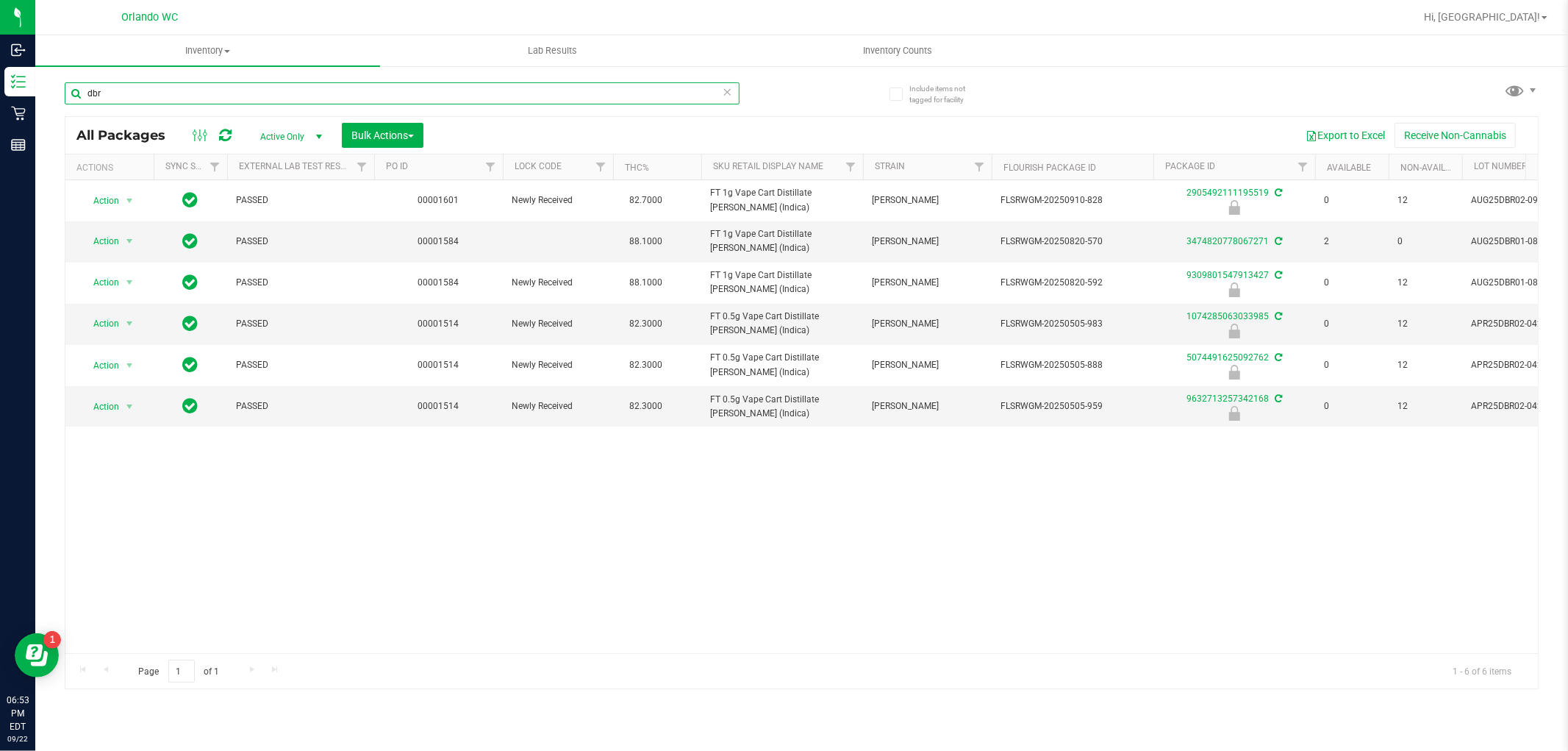
click at [459, 90] on input "dbr" at bounding box center [402, 93] width 675 height 22
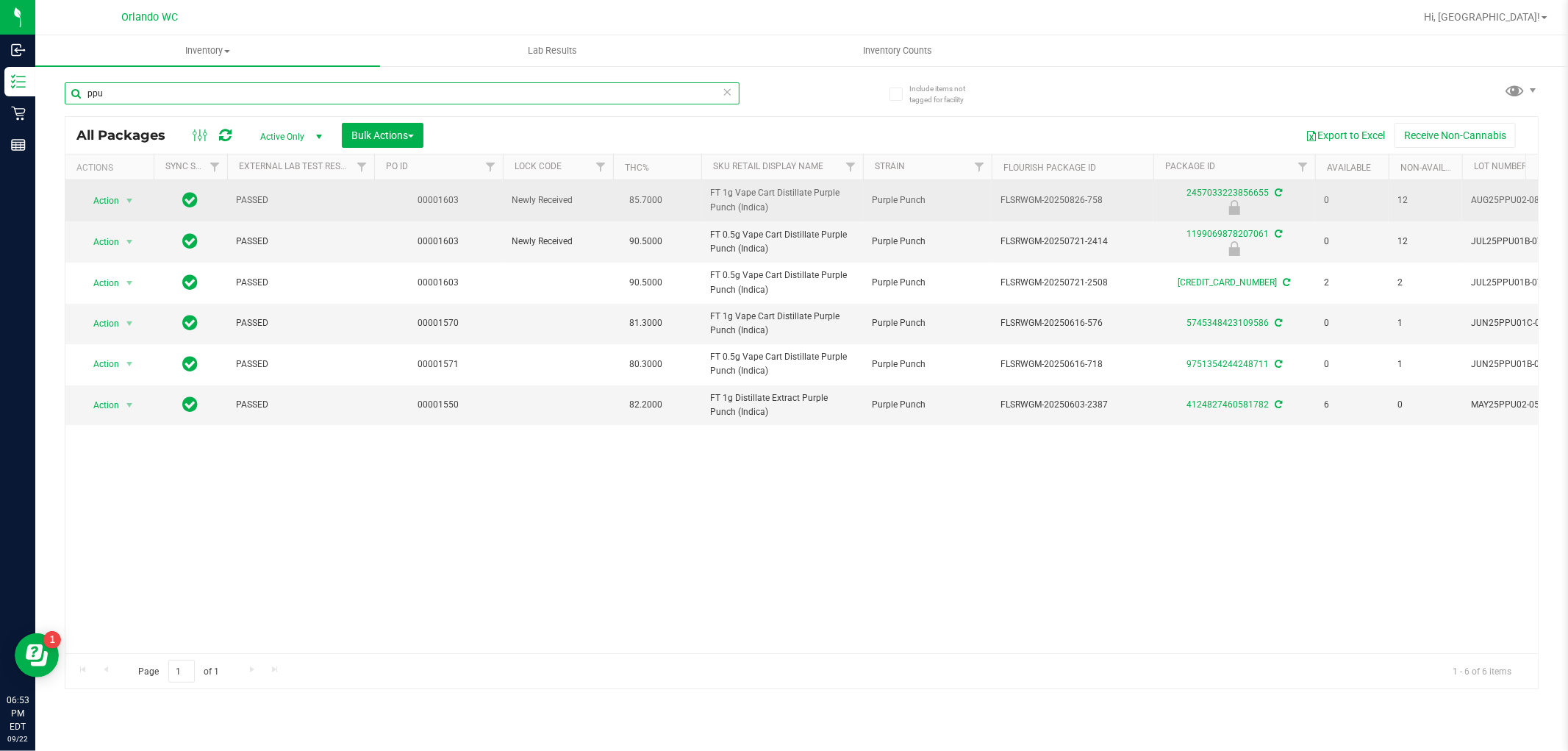
type input "ppu"
click at [766, 196] on span "FT 1g Vape Cart Distillate Purple Punch (Indica)" at bounding box center [782, 200] width 144 height 28
copy tr "FT 1g Vape Cart Distillate Purple Punch (Indica)"
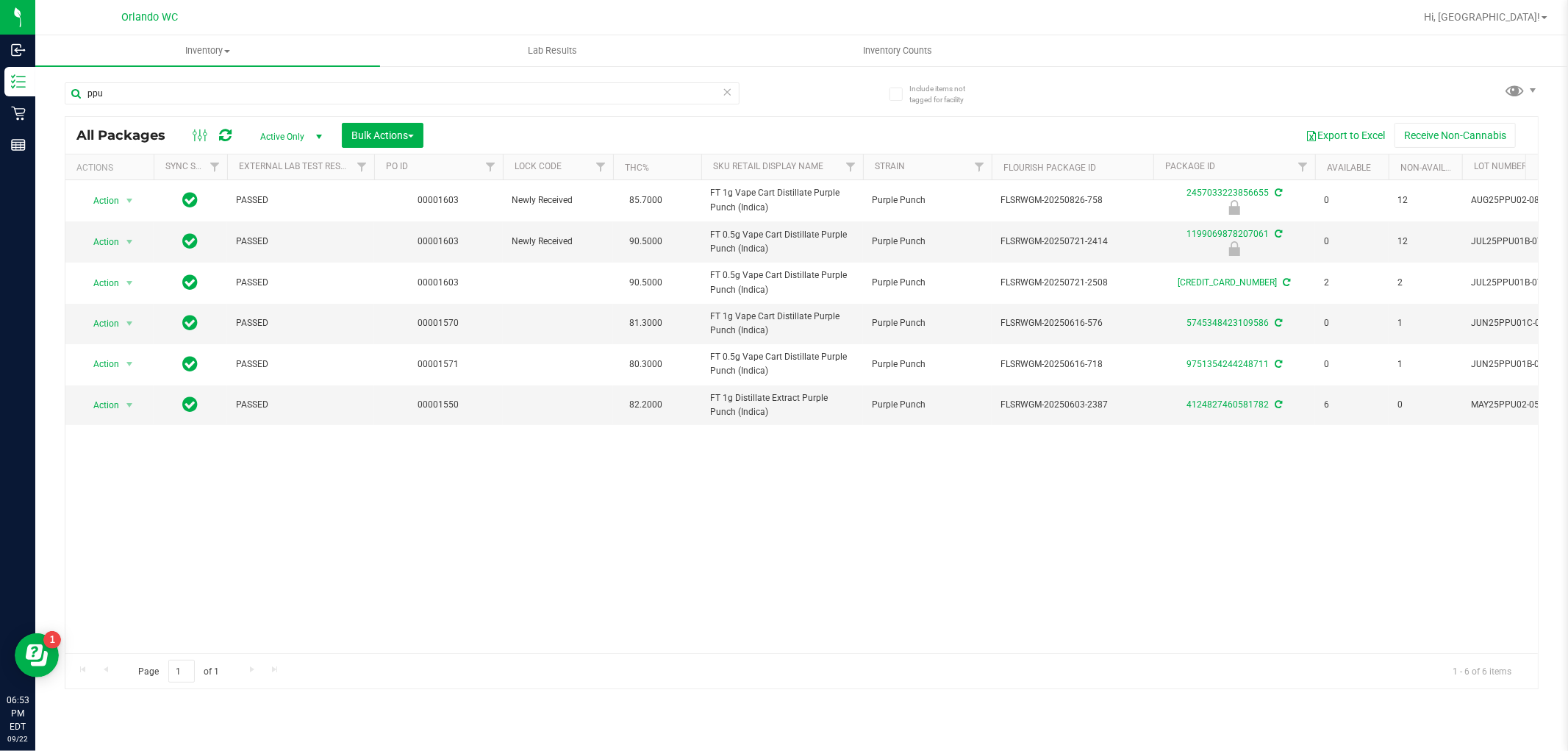
click at [1304, 555] on div "Action Action Edit attributes Global inventory Locate package Package audit log…" at bounding box center [801, 417] width 1472 height 473
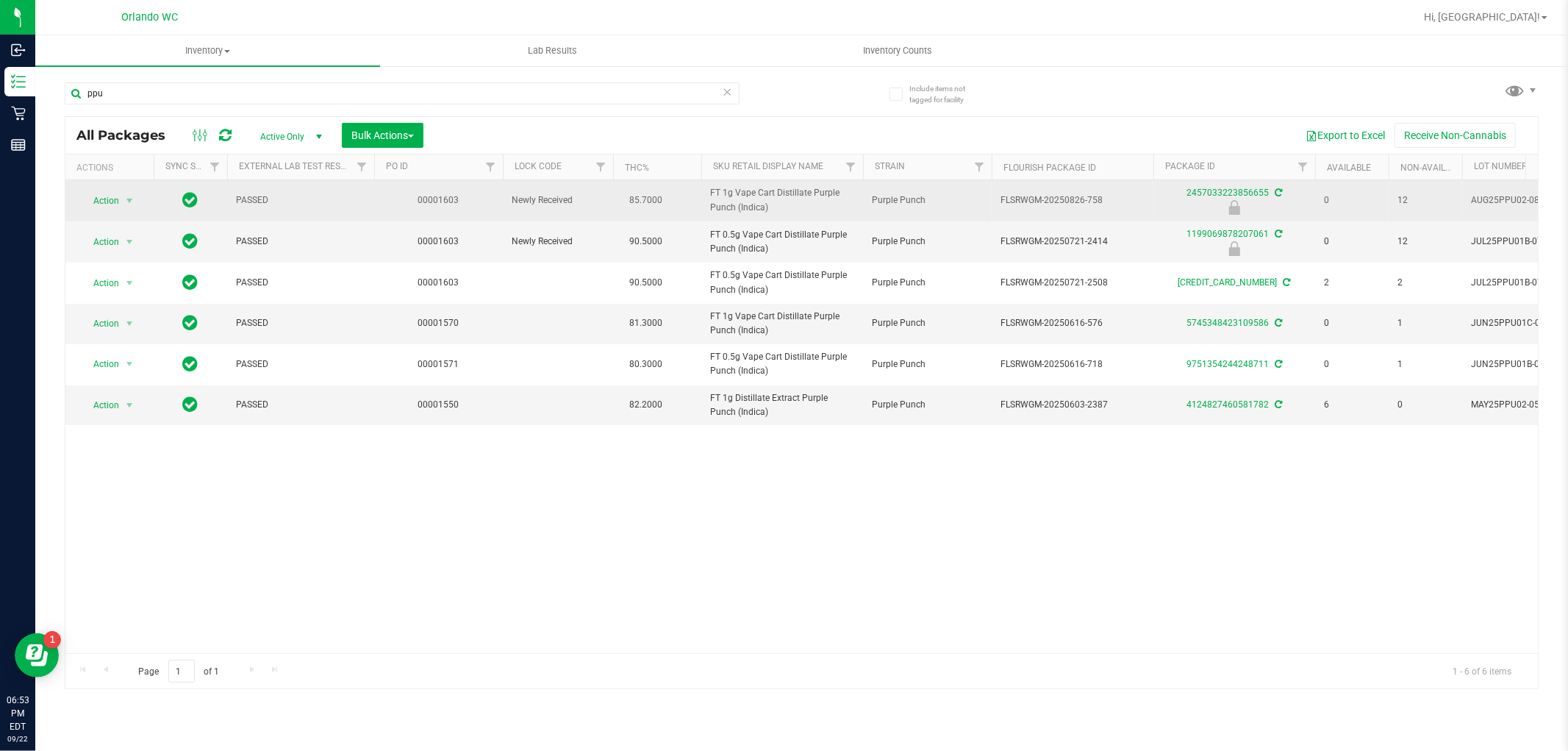
click at [1059, 203] on span "FLSRWGM-20250826-758" at bounding box center [1073, 200] width 144 height 14
copy tr "FLSRWGM-20250826-758"
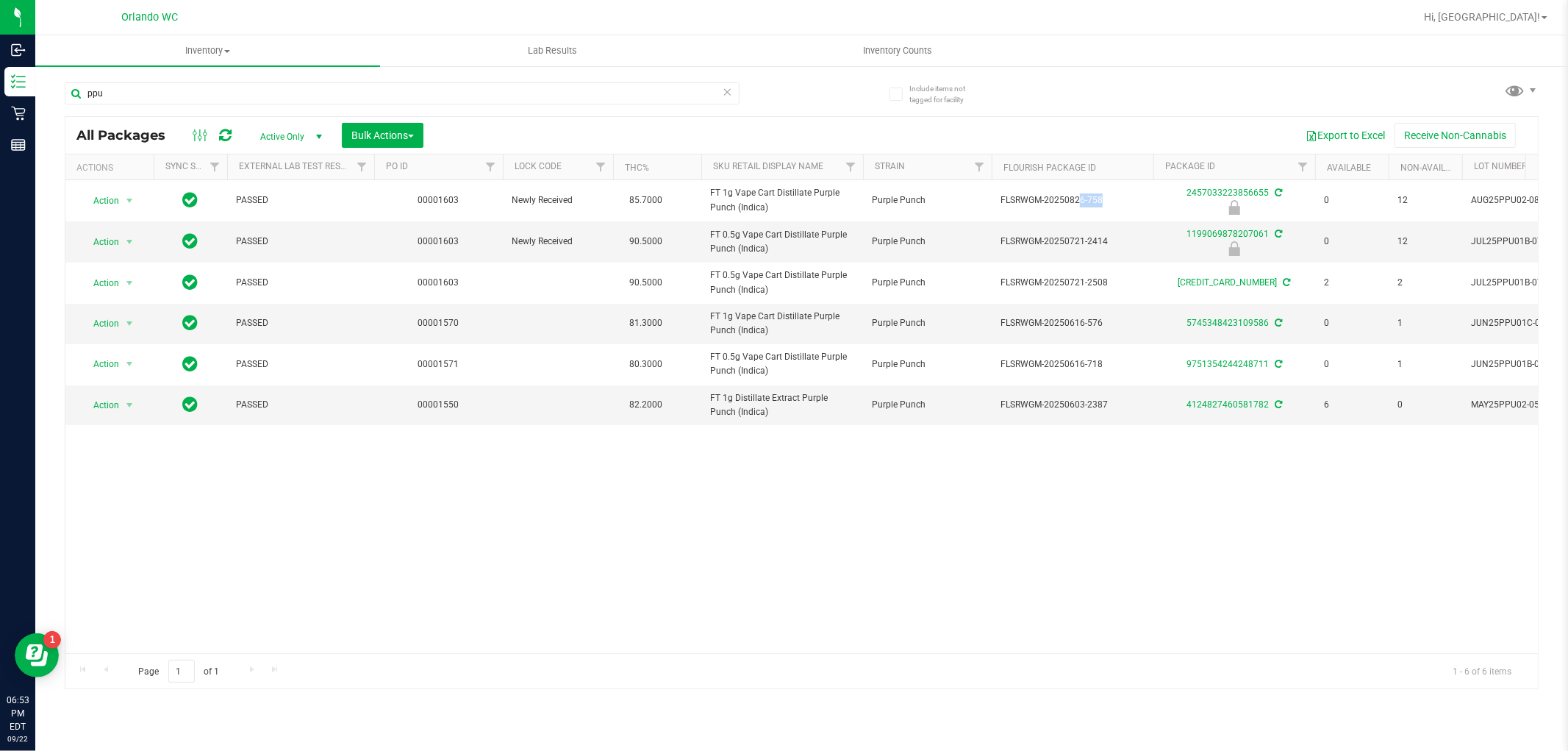
click at [1164, 569] on div "Action Action Edit attributes Global inventory Locate package Package audit log…" at bounding box center [801, 417] width 1472 height 473
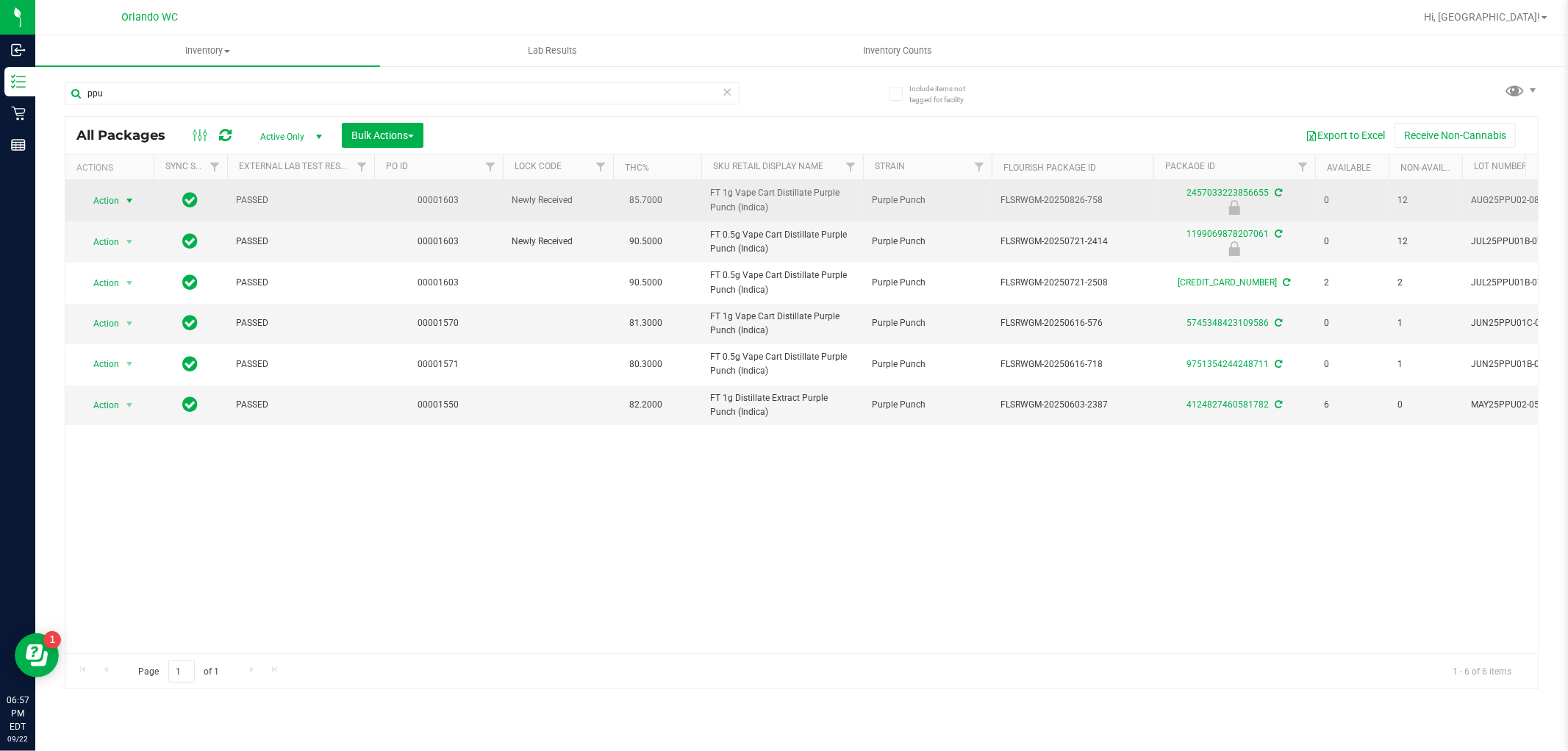
click at [134, 195] on span "select" at bounding box center [130, 201] width 12 height 12
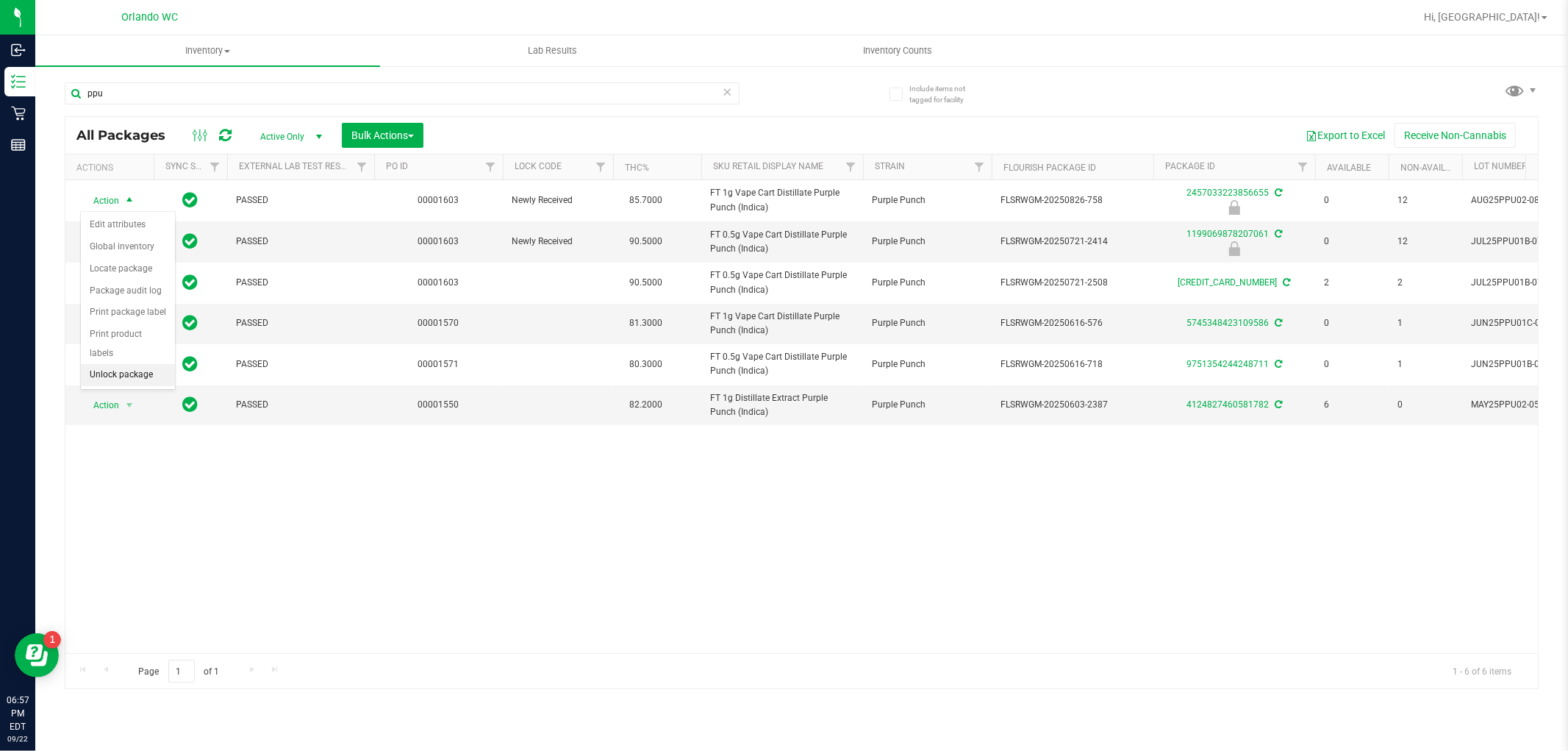
click at [150, 383] on li "Unlock package" at bounding box center [128, 375] width 94 height 22
click at [1524, 562] on div "Action Action Create package Edit attributes Global inventory Locate package Lo…" at bounding box center [801, 417] width 1472 height 473
click at [730, 90] on icon at bounding box center [728, 91] width 10 height 18
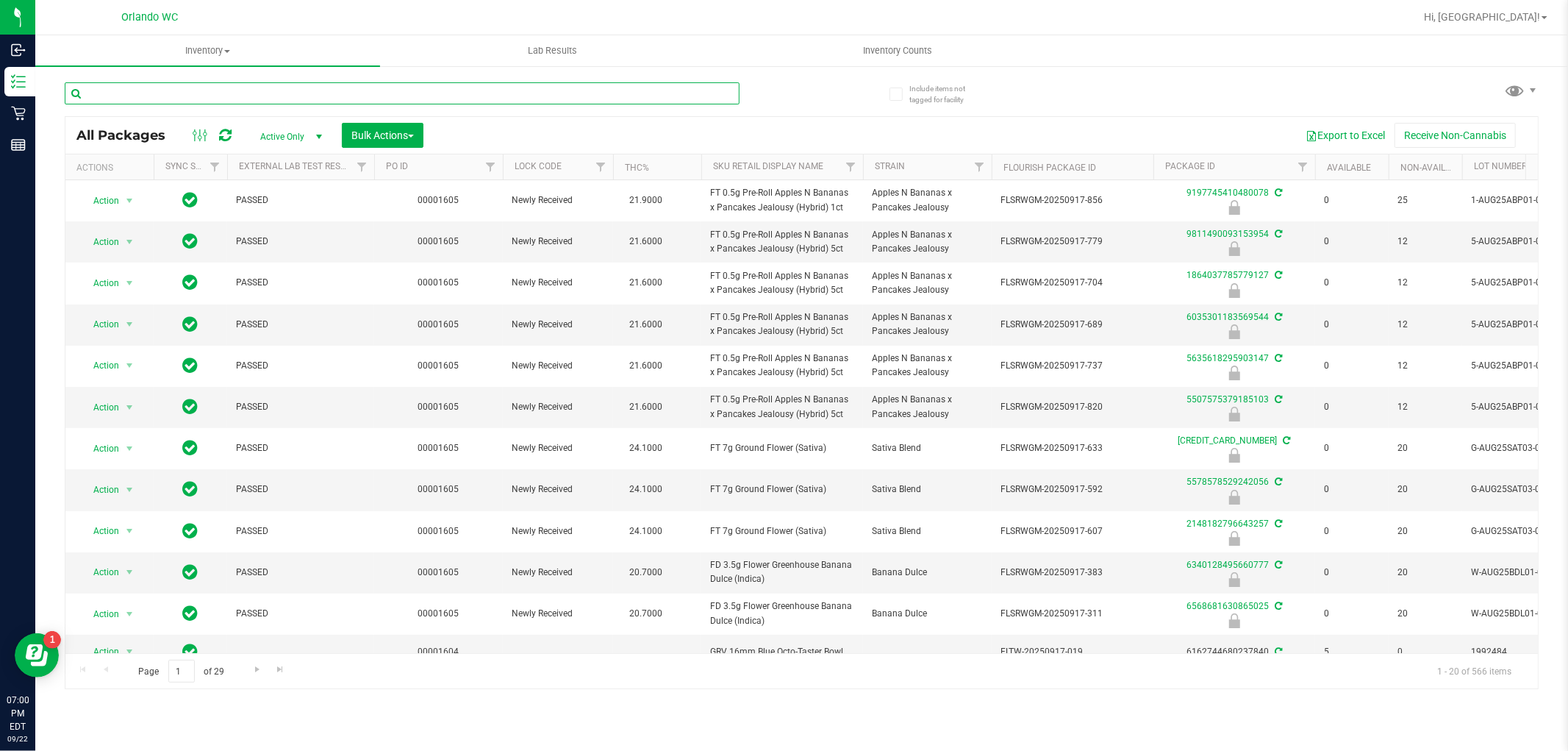
click at [568, 98] on input "text" at bounding box center [402, 93] width 675 height 22
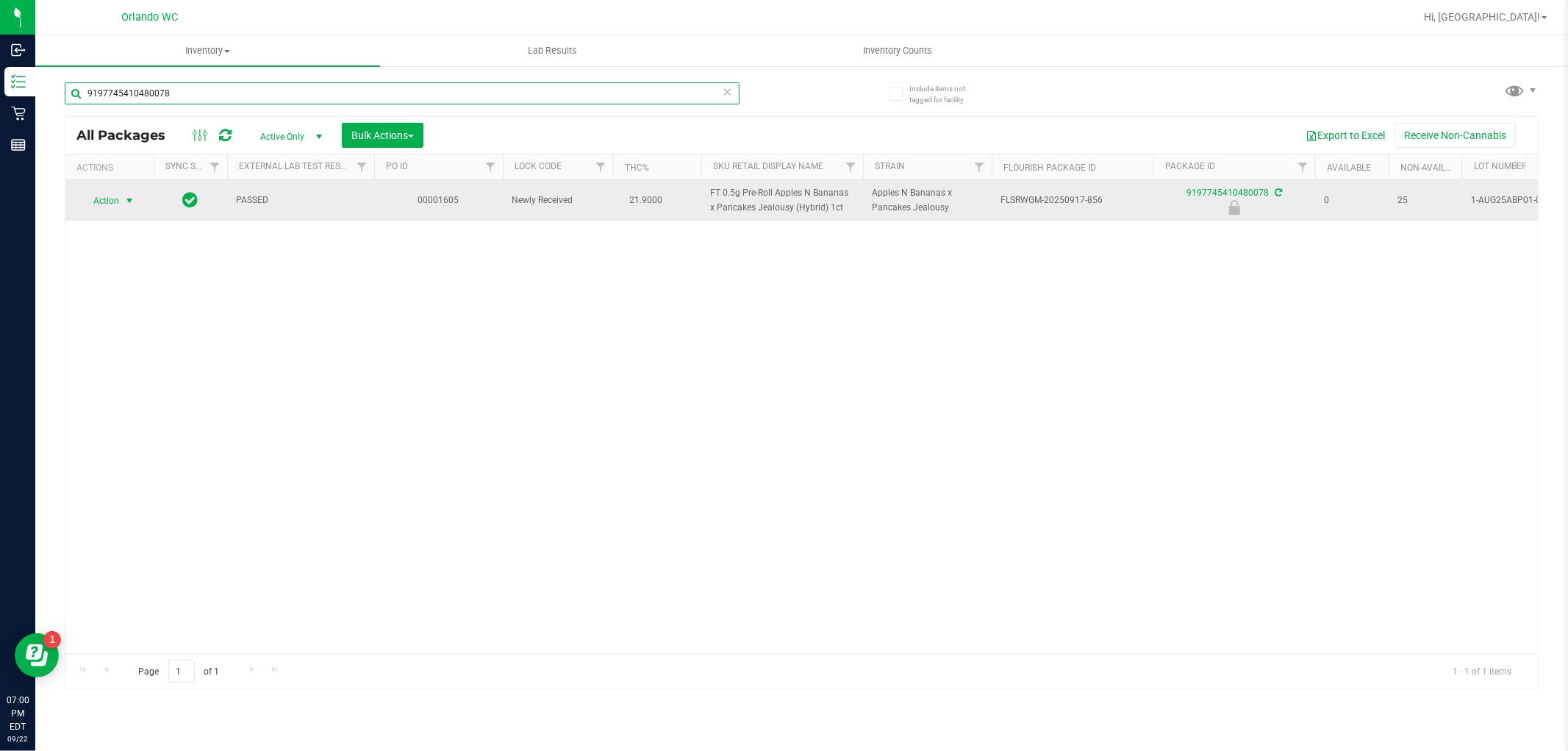
type input "9197745410480078"
click at [126, 201] on span "select" at bounding box center [130, 201] width 12 height 12
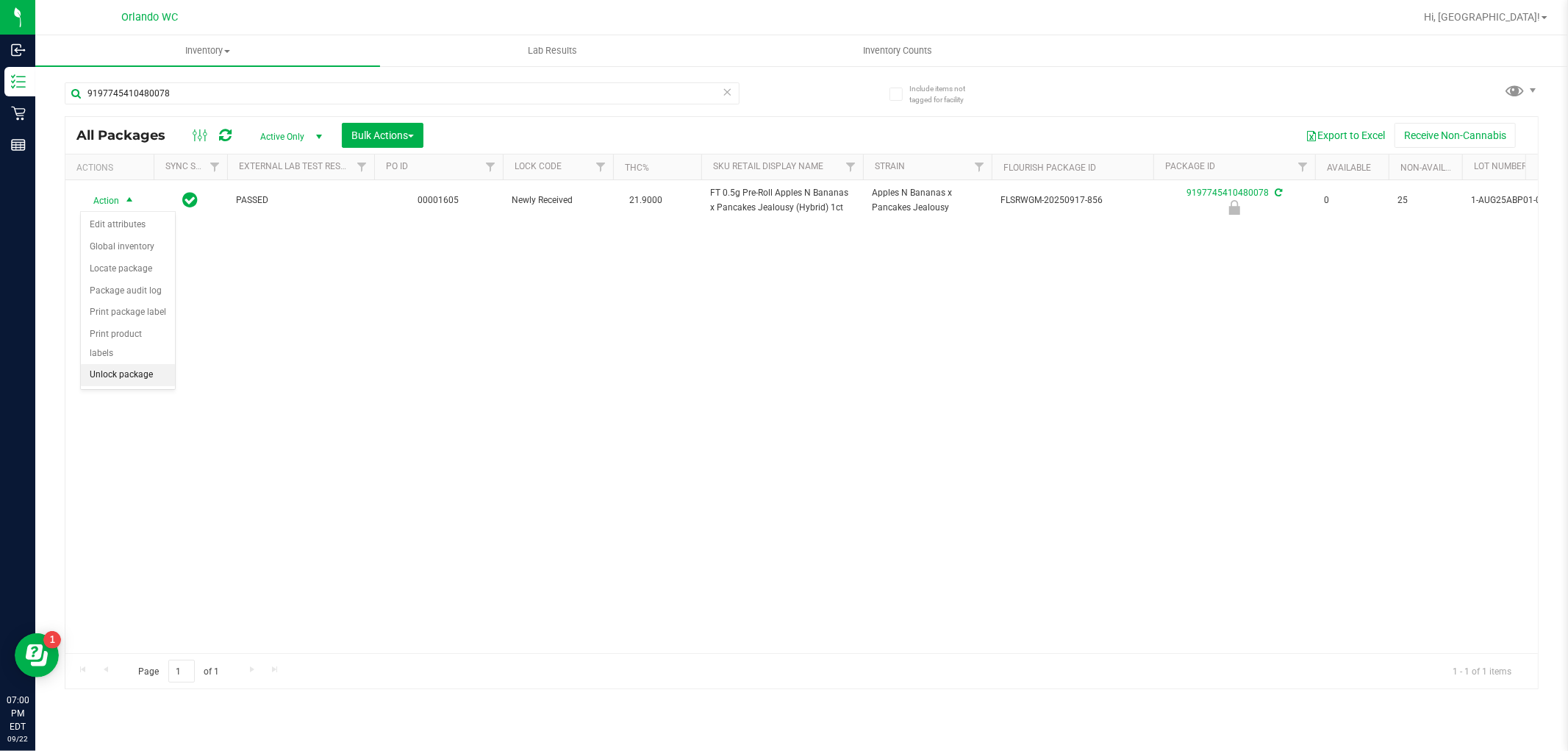
click at [139, 373] on li "Unlock package" at bounding box center [128, 375] width 94 height 22
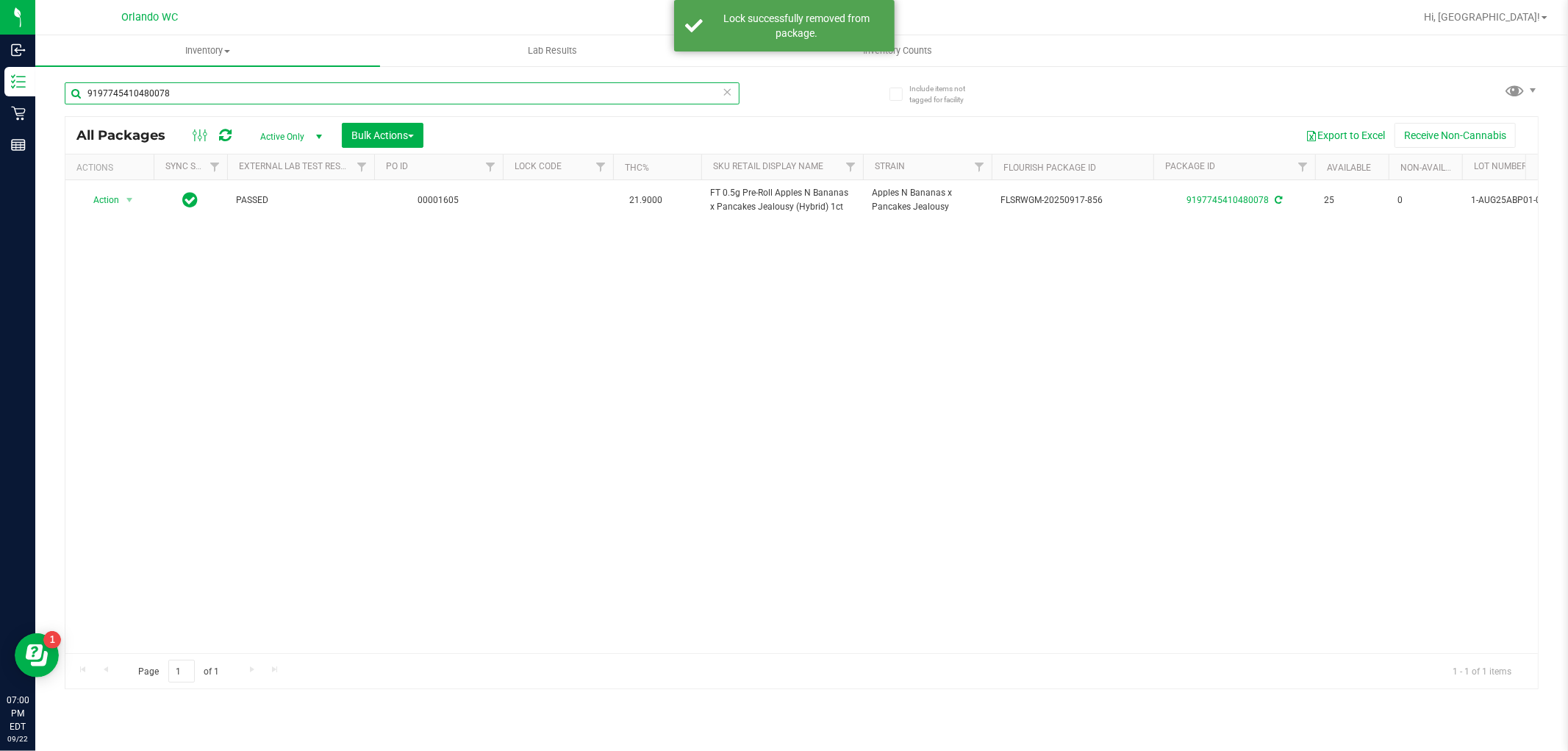
click at [365, 102] on input "9197745410480078" at bounding box center [402, 93] width 675 height 22
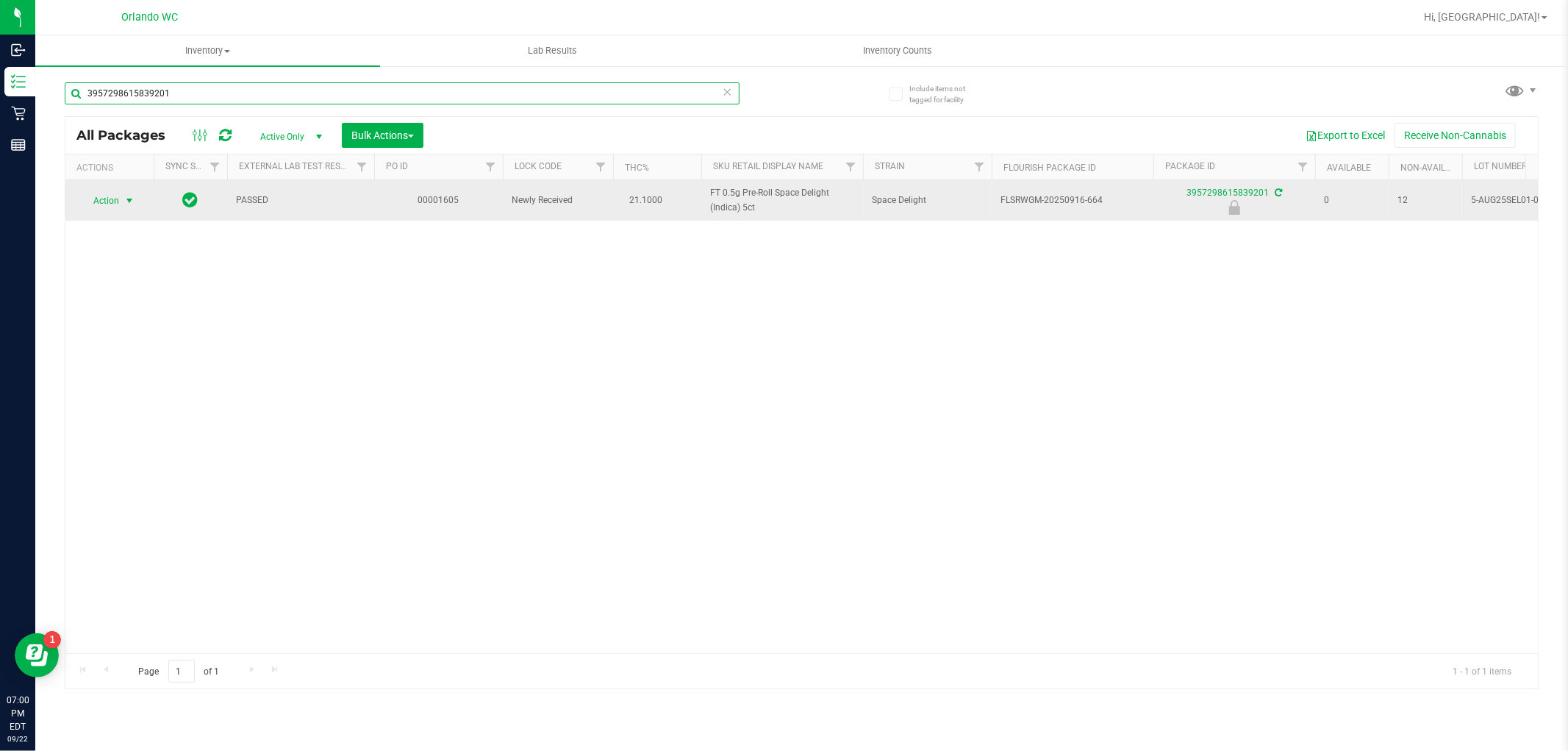
type input "3957298615839201"
click at [129, 202] on span "select" at bounding box center [130, 201] width 12 height 12
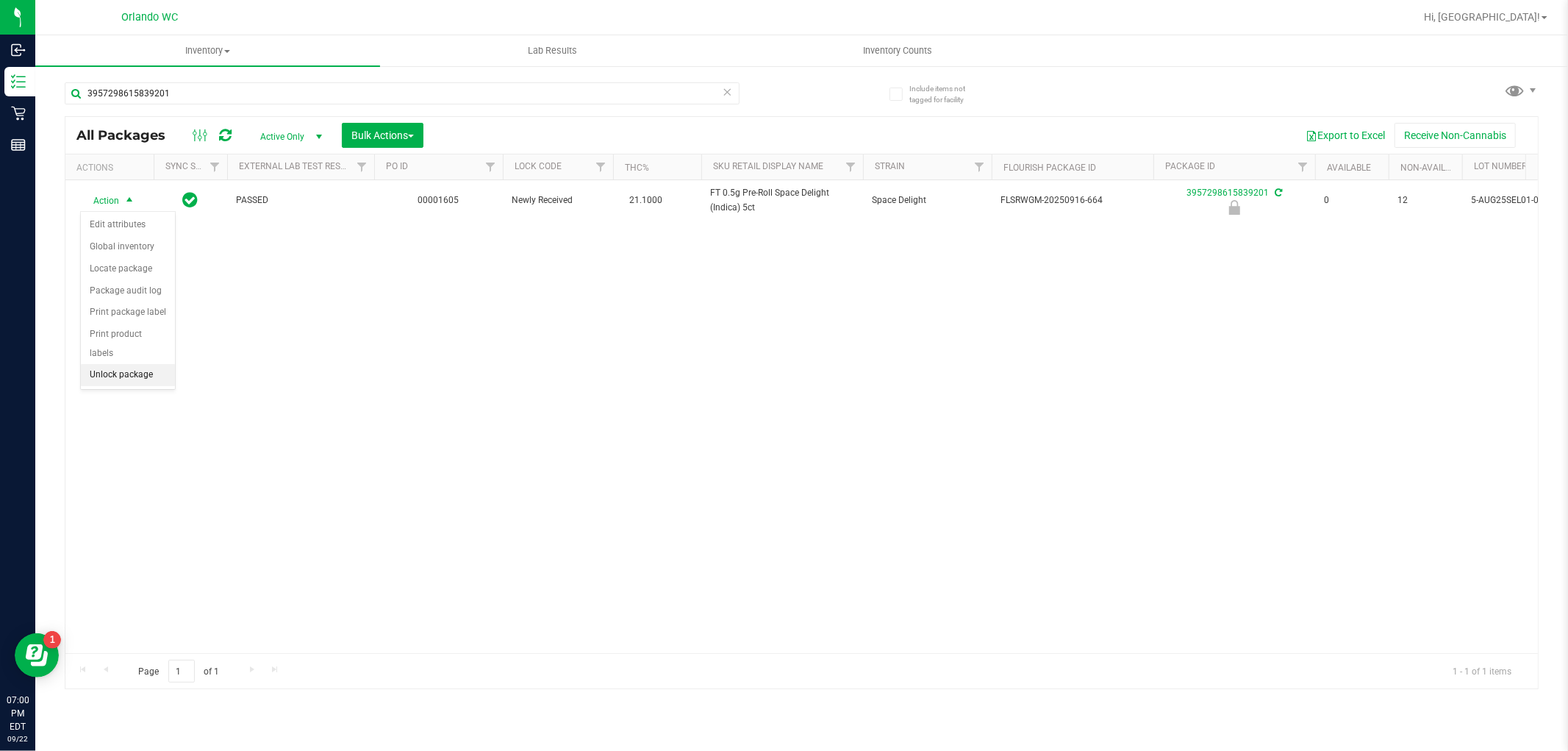
click at [129, 379] on li "Unlock package" at bounding box center [128, 375] width 94 height 22
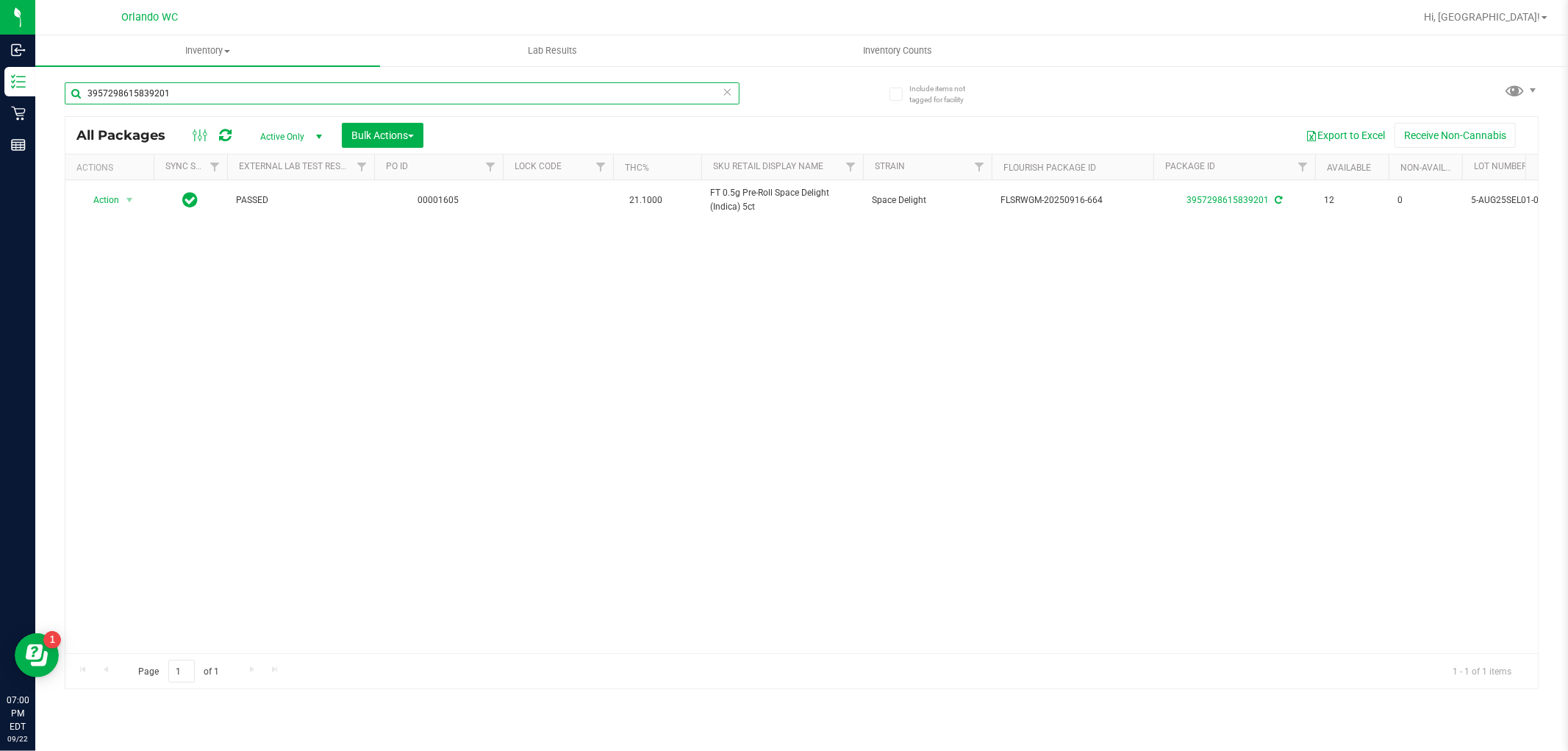
click at [228, 82] on input "3957298615839201" at bounding box center [402, 93] width 675 height 22
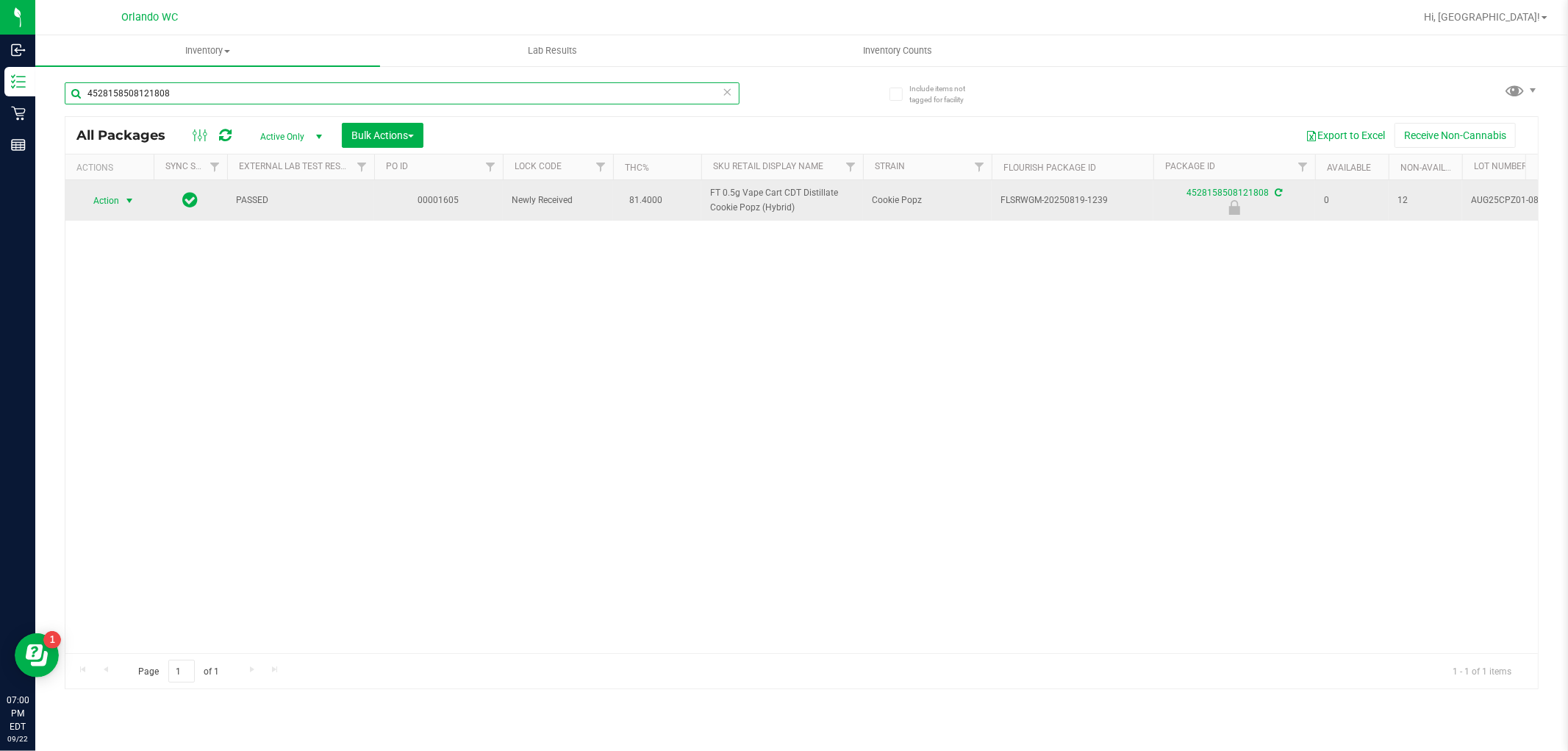
type input "4528158508121808"
click at [114, 197] on span "Action" at bounding box center [100, 201] width 40 height 21
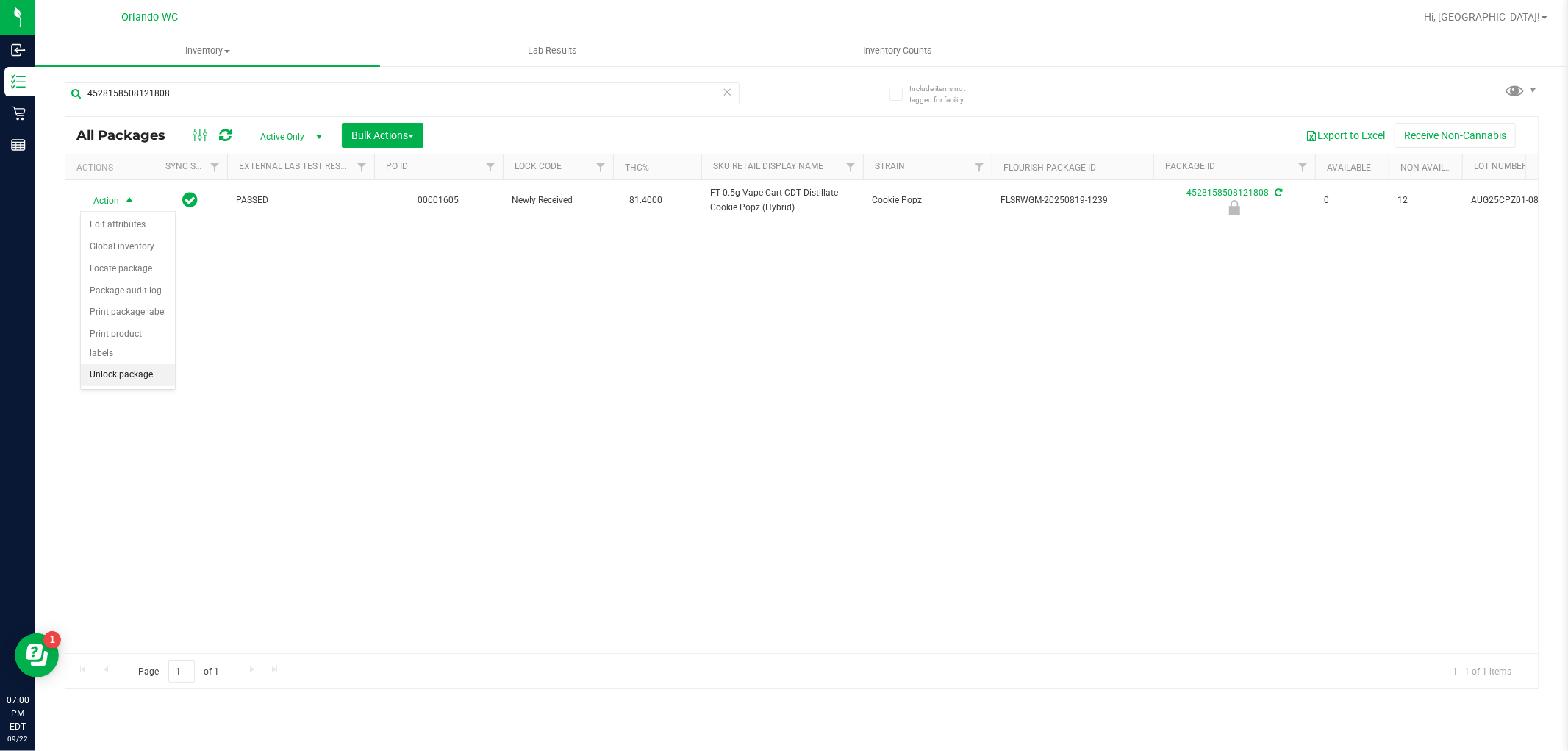
click at [134, 381] on li "Unlock package" at bounding box center [128, 375] width 94 height 22
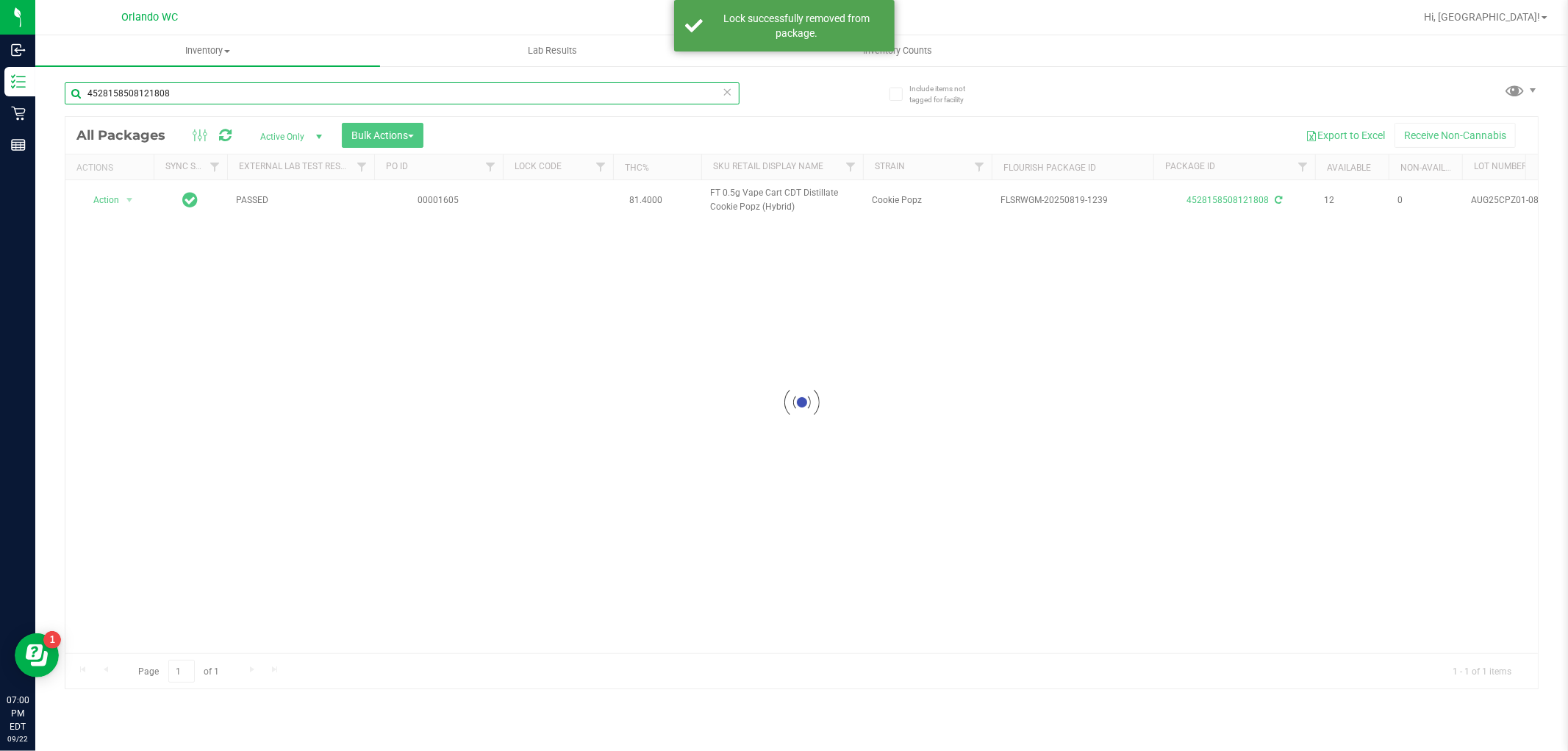
click at [211, 90] on input "4528158508121808" at bounding box center [402, 93] width 675 height 22
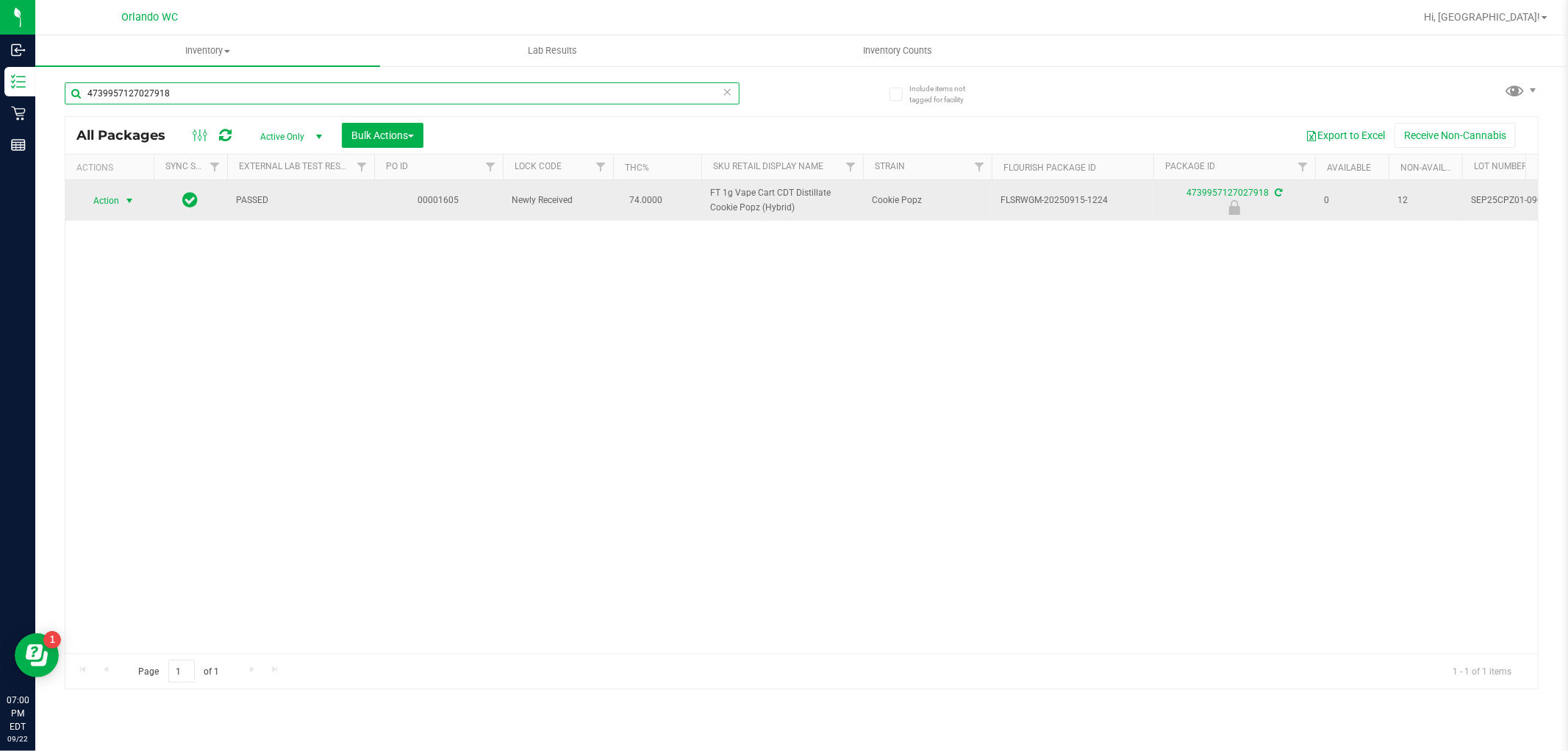
type input "4739957127027918"
click at [133, 196] on span "select" at bounding box center [130, 201] width 12 height 12
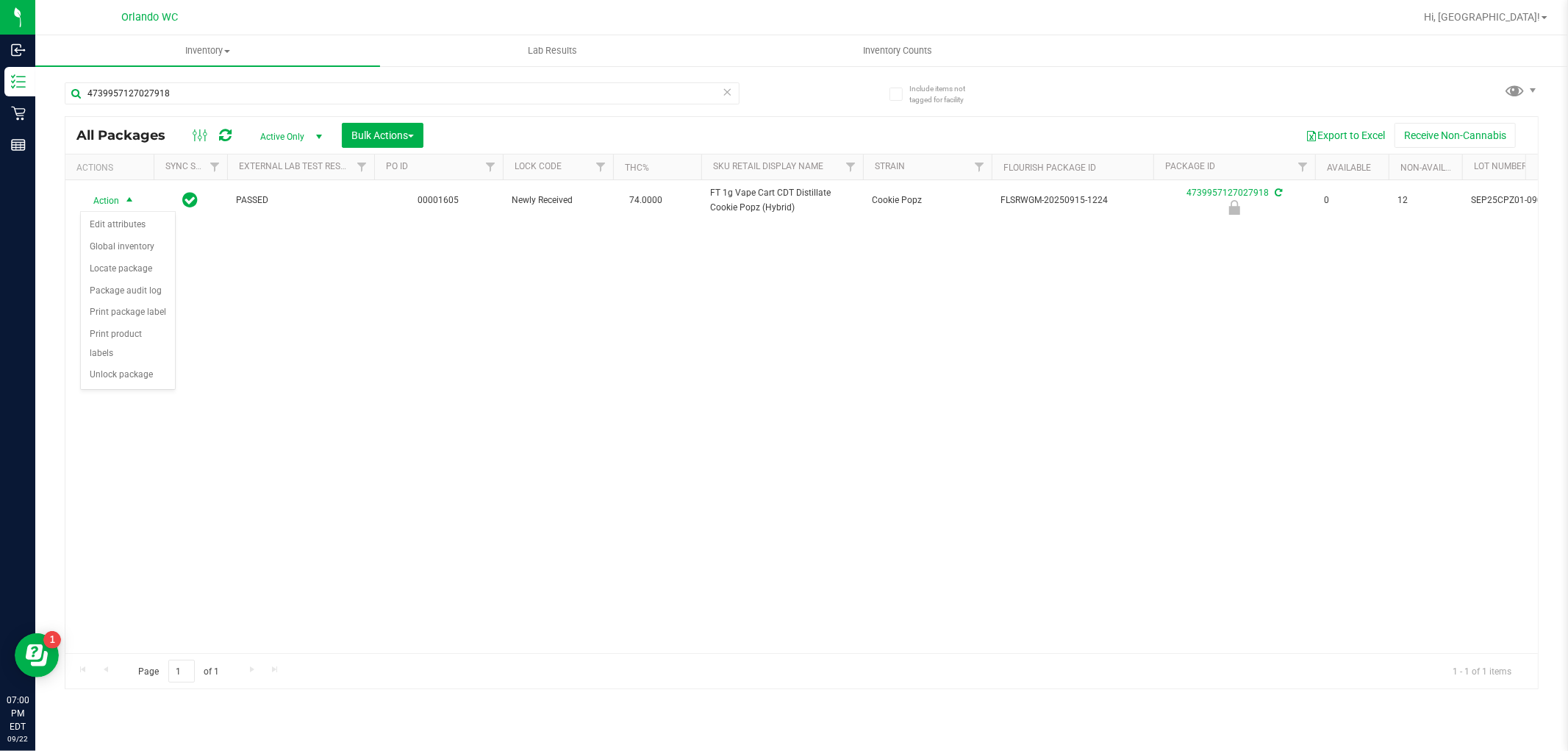
click at [135, 388] on div "Action Edit attributes Global inventory Locate package Package audit log Print …" at bounding box center [128, 300] width 96 height 179
click at [139, 371] on li "Unlock package" at bounding box center [128, 375] width 94 height 22
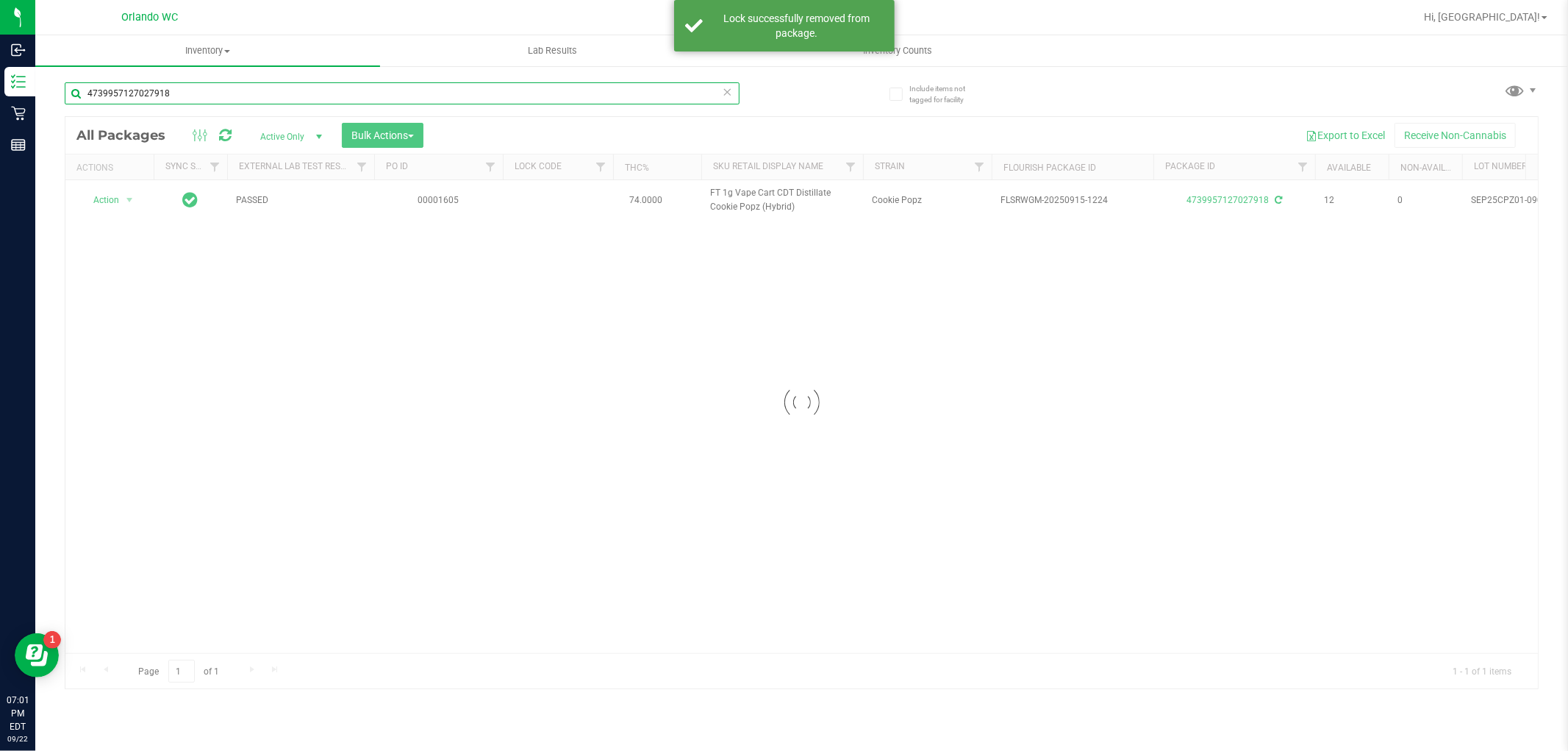
click at [240, 89] on input "4739957127027918" at bounding box center [402, 93] width 675 height 22
click at [238, 93] on input "4739957127027918" at bounding box center [402, 93] width 675 height 22
click at [238, 94] on input "4739957127027918" at bounding box center [402, 93] width 675 height 22
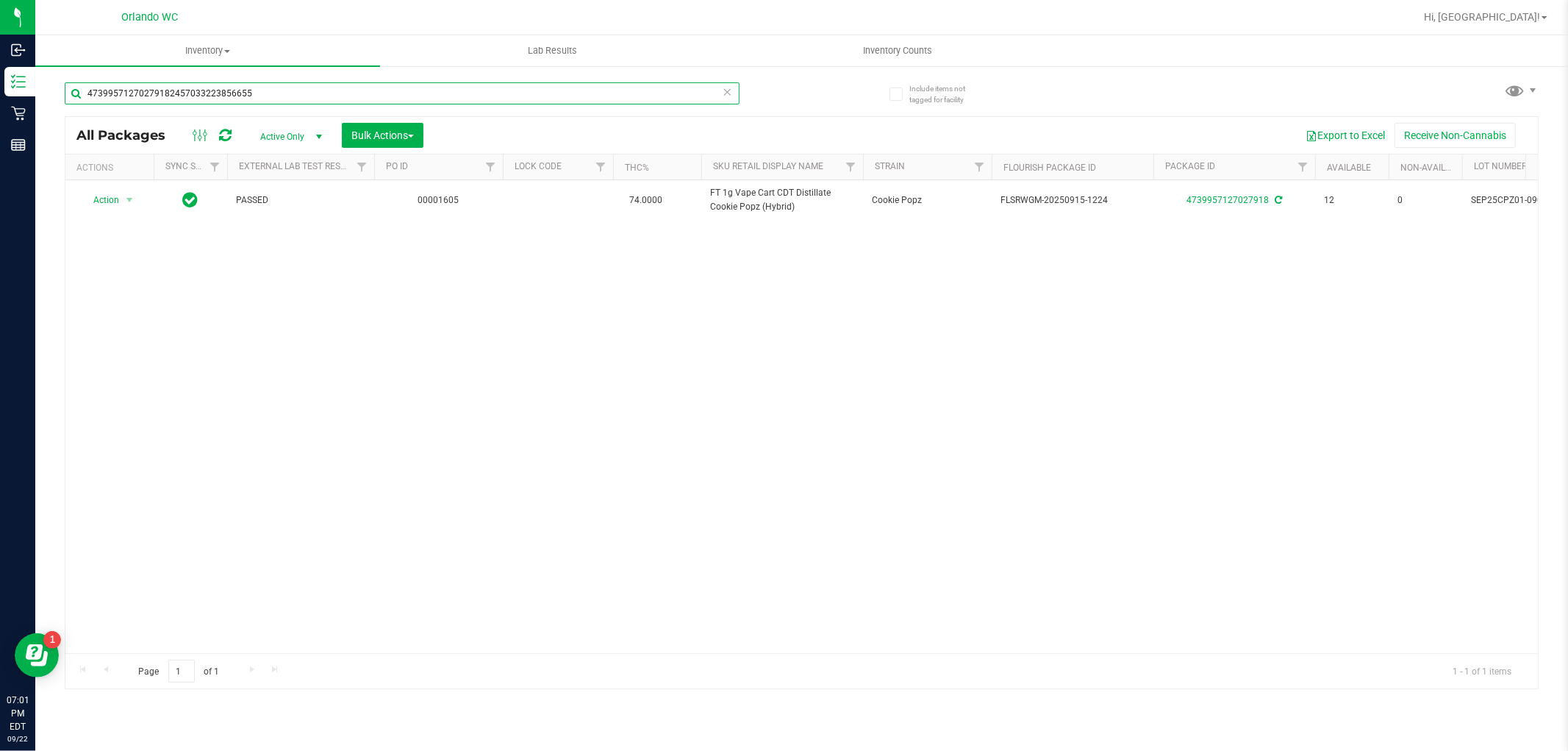
click at [238, 94] on input "47399571270279182457033223856655" at bounding box center [402, 93] width 675 height 22
click at [397, 102] on input "2457033223856655" at bounding box center [402, 93] width 675 height 22
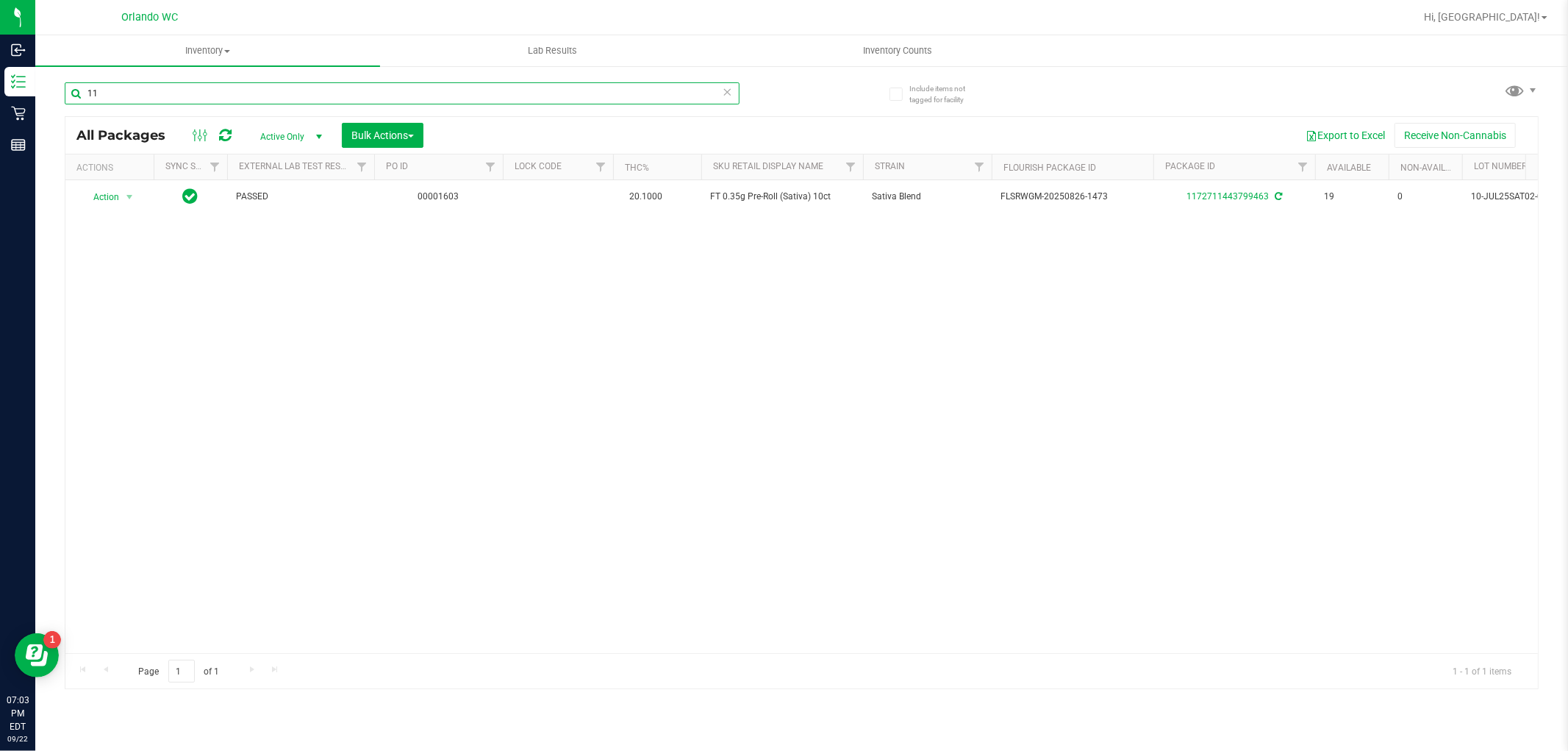
type input "1"
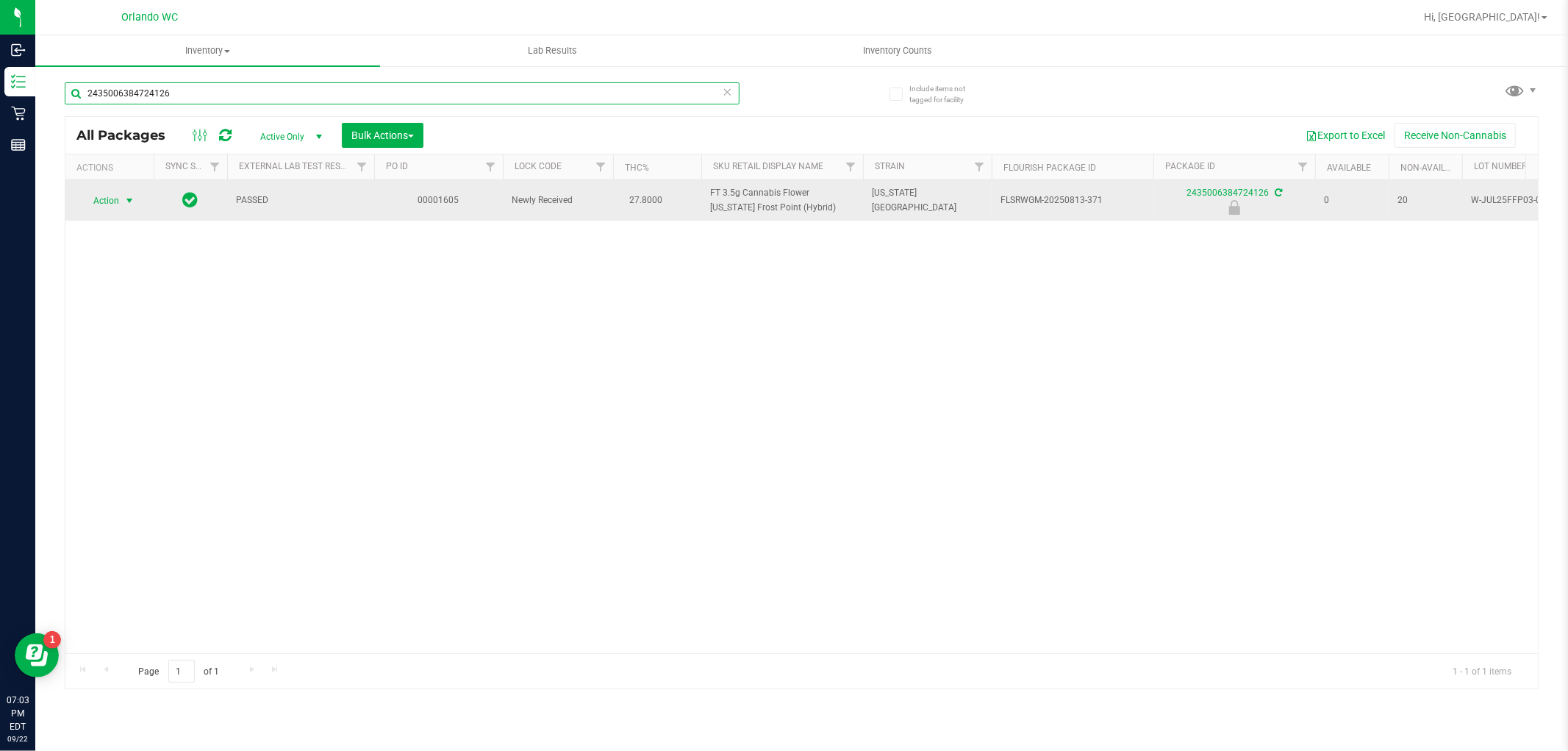
type input "2435006384724126"
click at [128, 204] on span "select" at bounding box center [130, 201] width 12 height 12
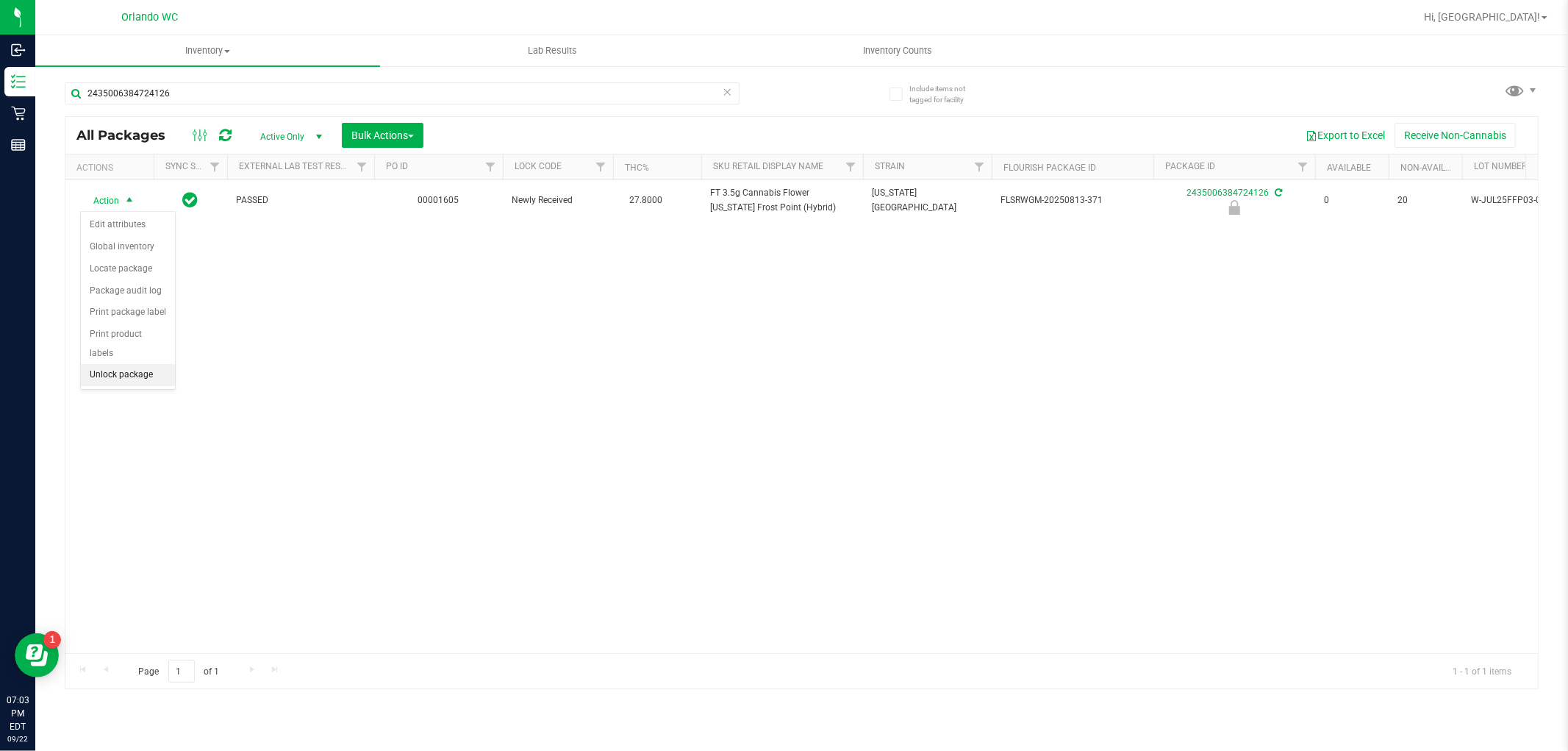
click at [120, 383] on li "Unlock package" at bounding box center [128, 375] width 94 height 22
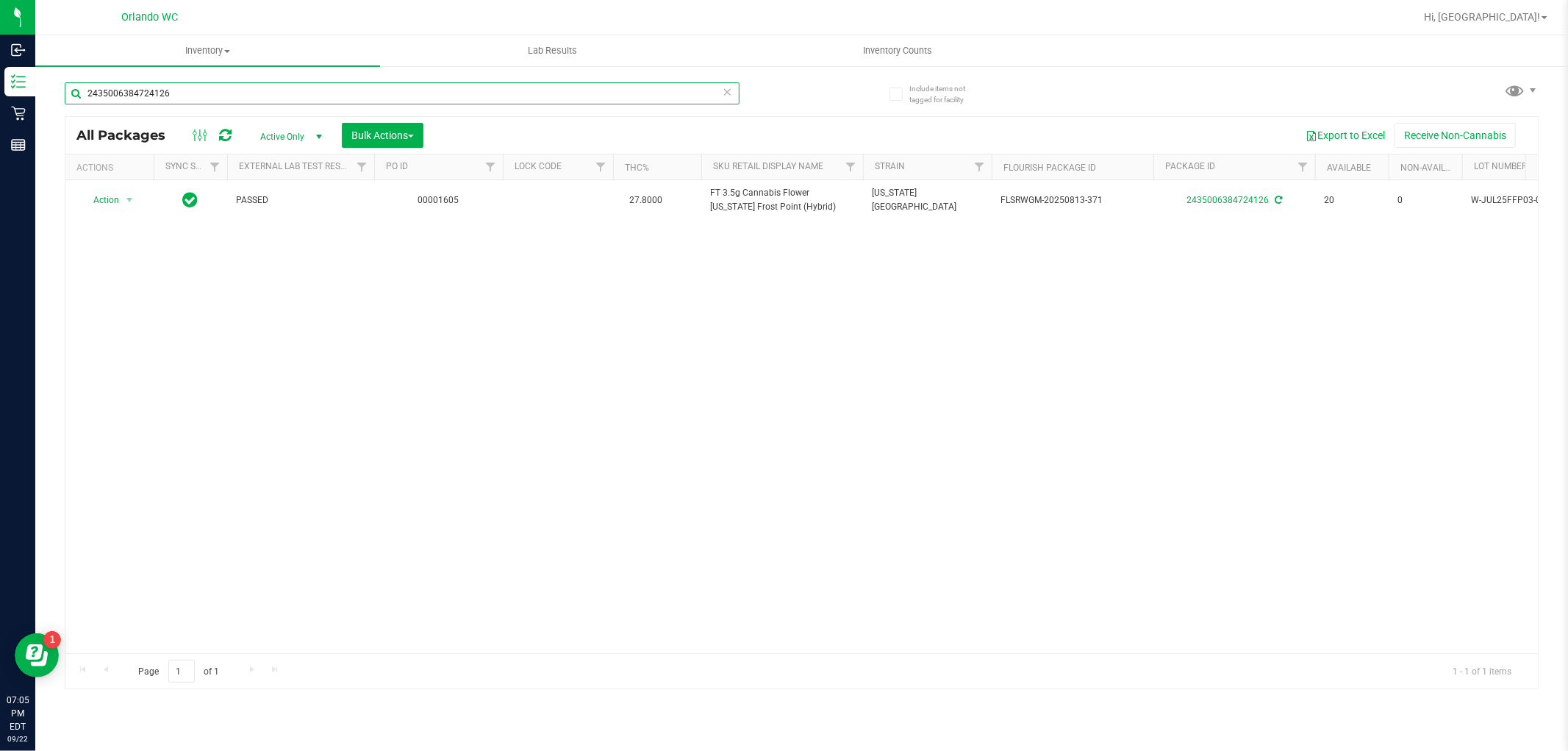
click at [291, 82] on input "2435006384724126" at bounding box center [402, 93] width 675 height 22
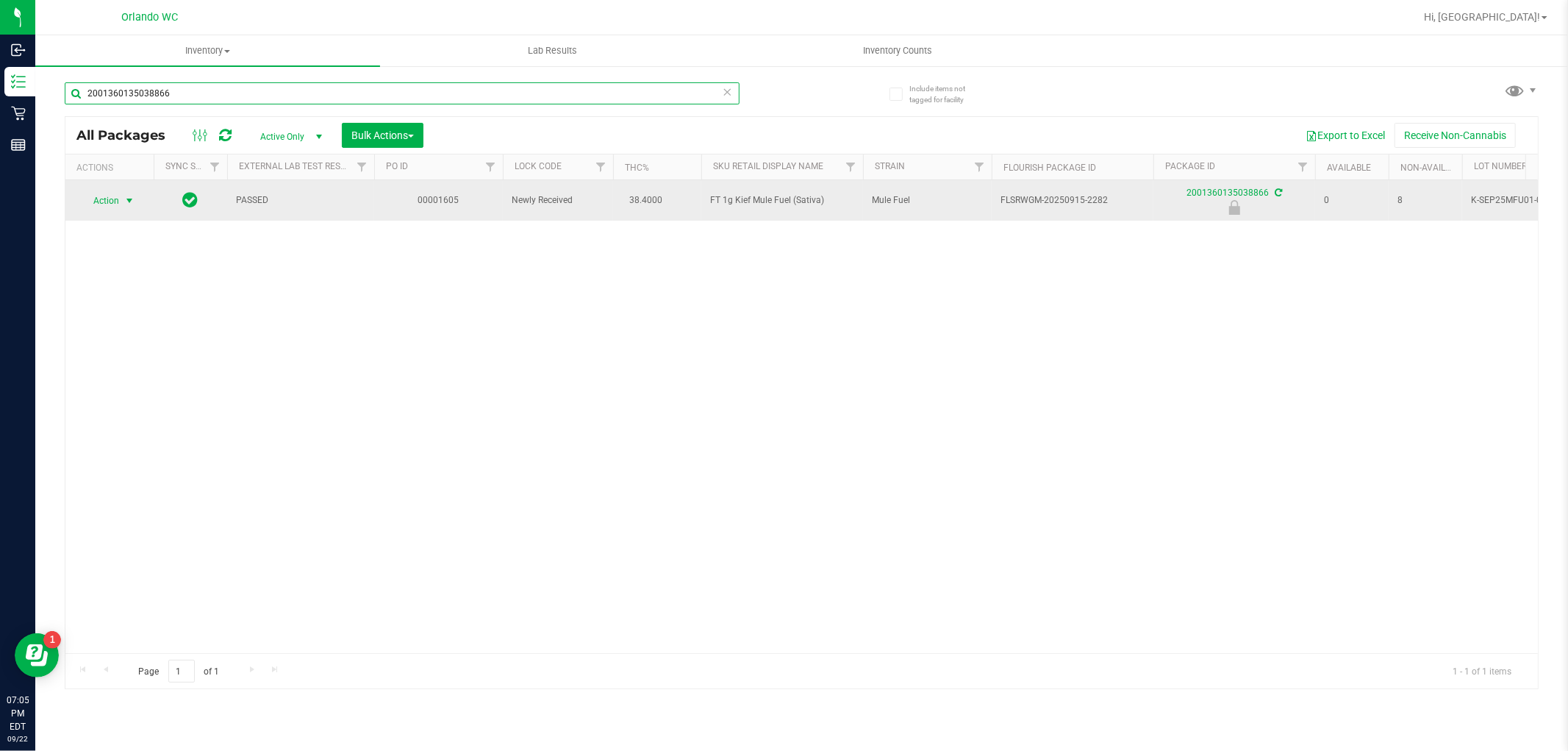
type input "2001360135038866"
click at [116, 196] on span "Action" at bounding box center [100, 201] width 40 height 21
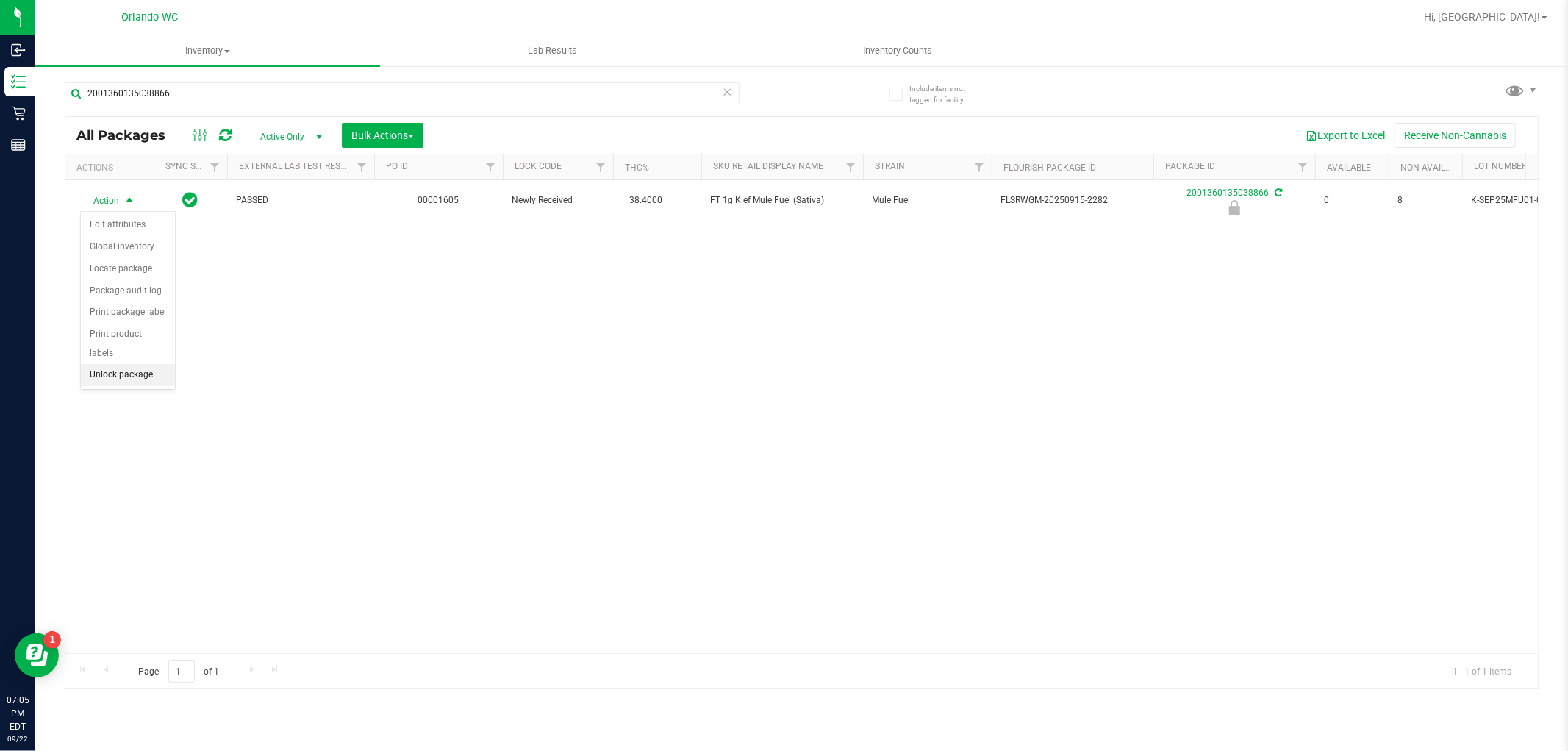
click at [148, 376] on li "Unlock package" at bounding box center [128, 375] width 94 height 22
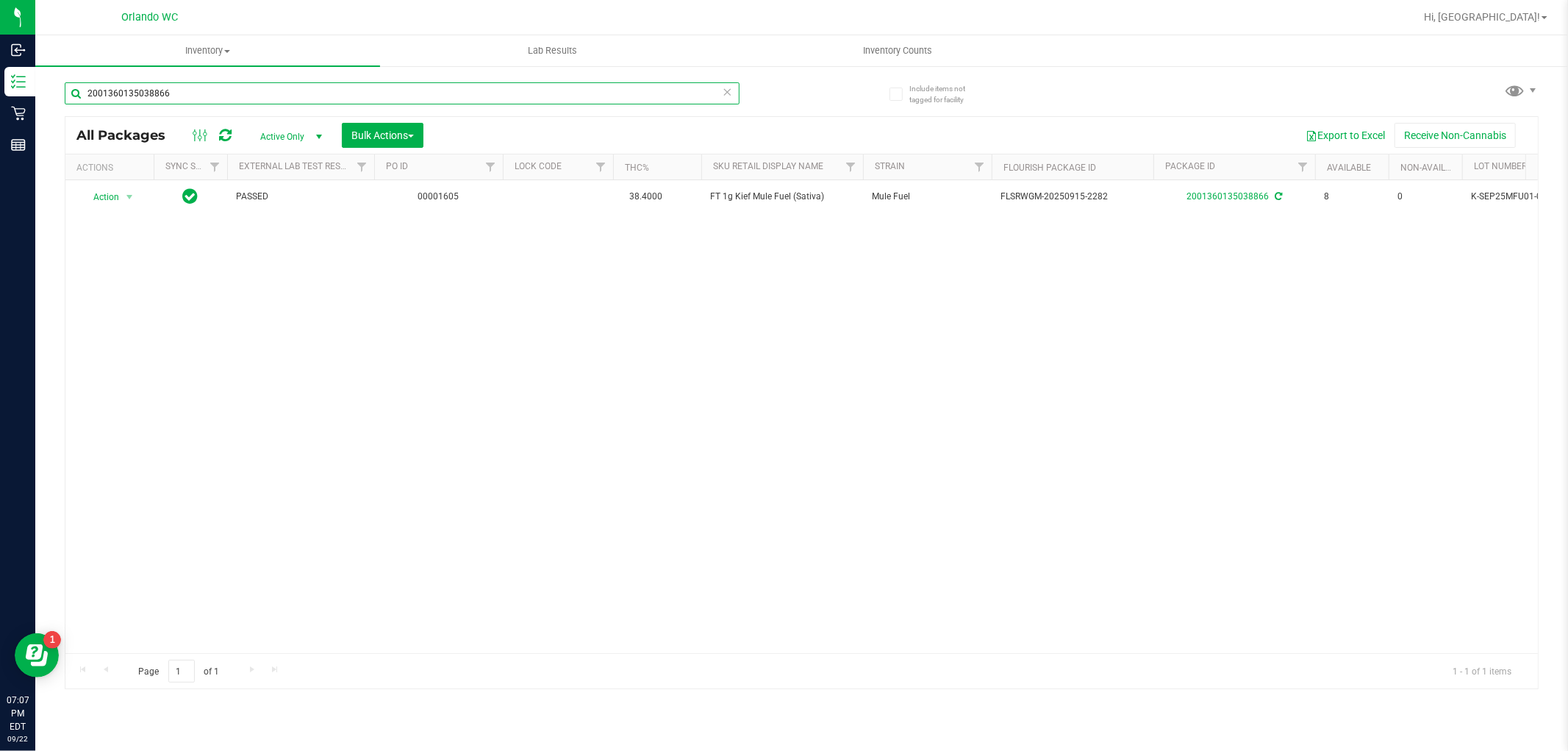
click at [222, 88] on input "2001360135038866" at bounding box center [402, 93] width 675 height 22
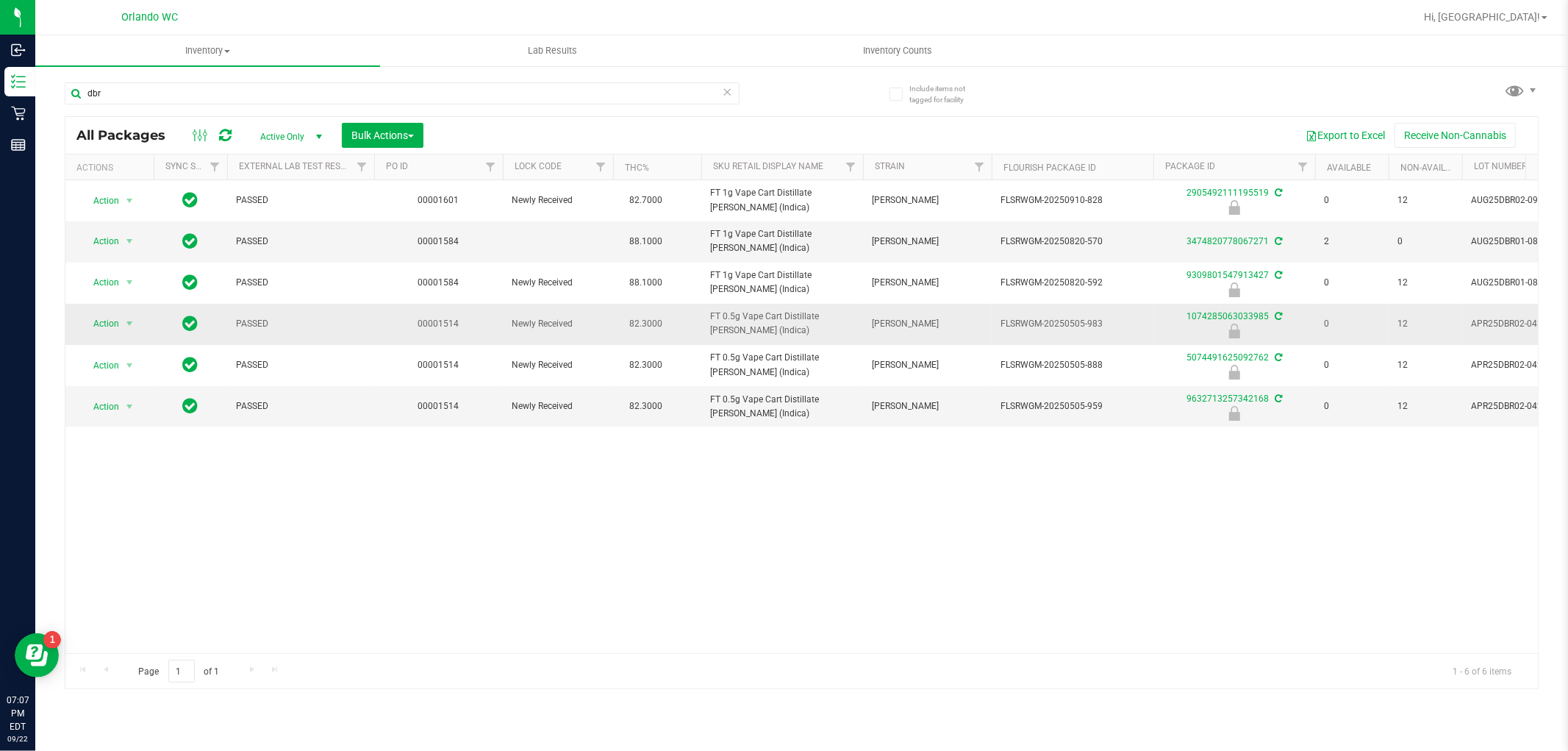
click at [778, 314] on span "FT 0.5g Vape Cart Distillate Donny Burger (Indica)" at bounding box center [782, 324] width 144 height 28
copy tr "FT 0.5g Vape Cart Distillate Donny Burger (Indica)"
click at [1361, 505] on div "Action Action Edit attributes Global inventory Locate package Package audit log…" at bounding box center [801, 417] width 1472 height 473
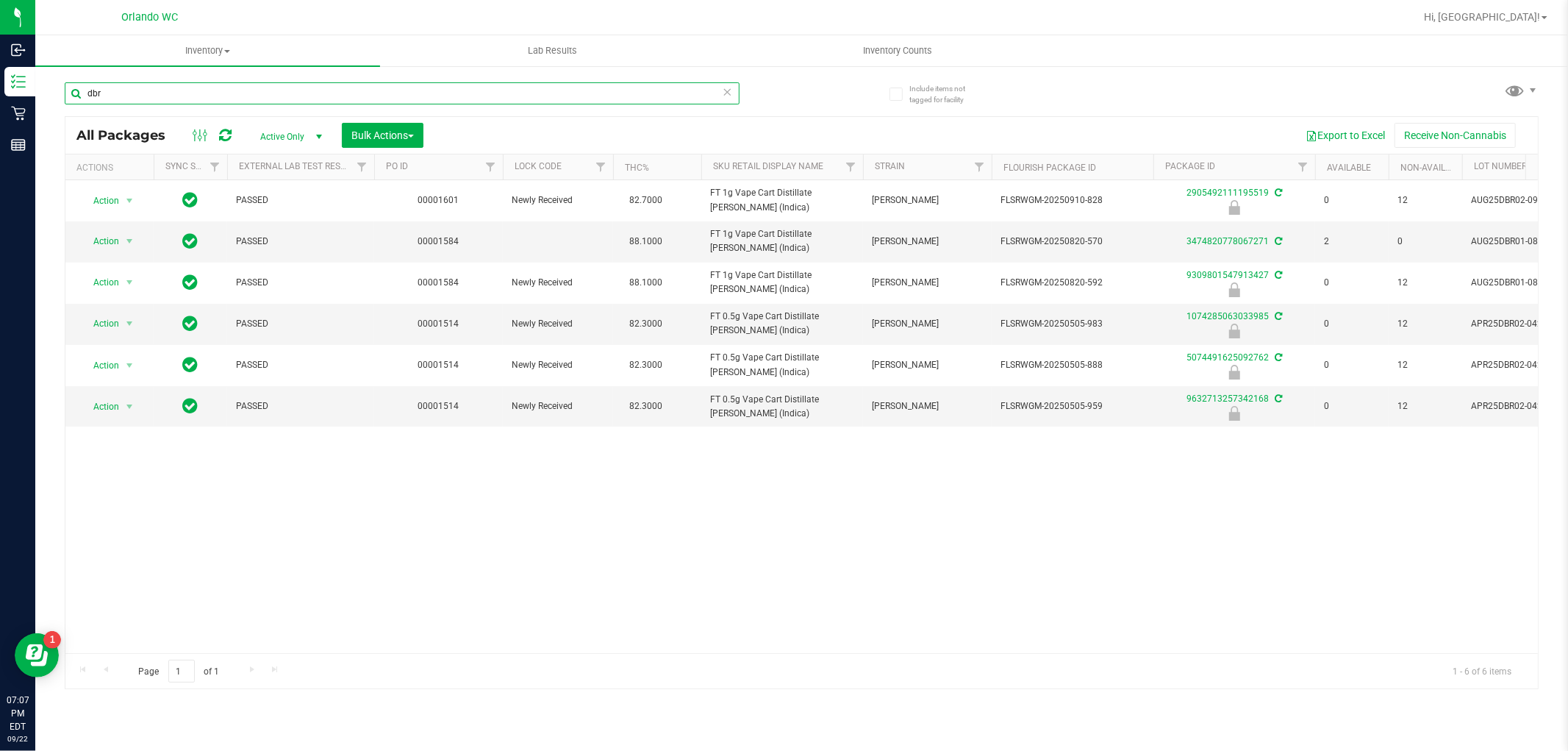
click at [171, 96] on input "dbr" at bounding box center [402, 93] width 675 height 22
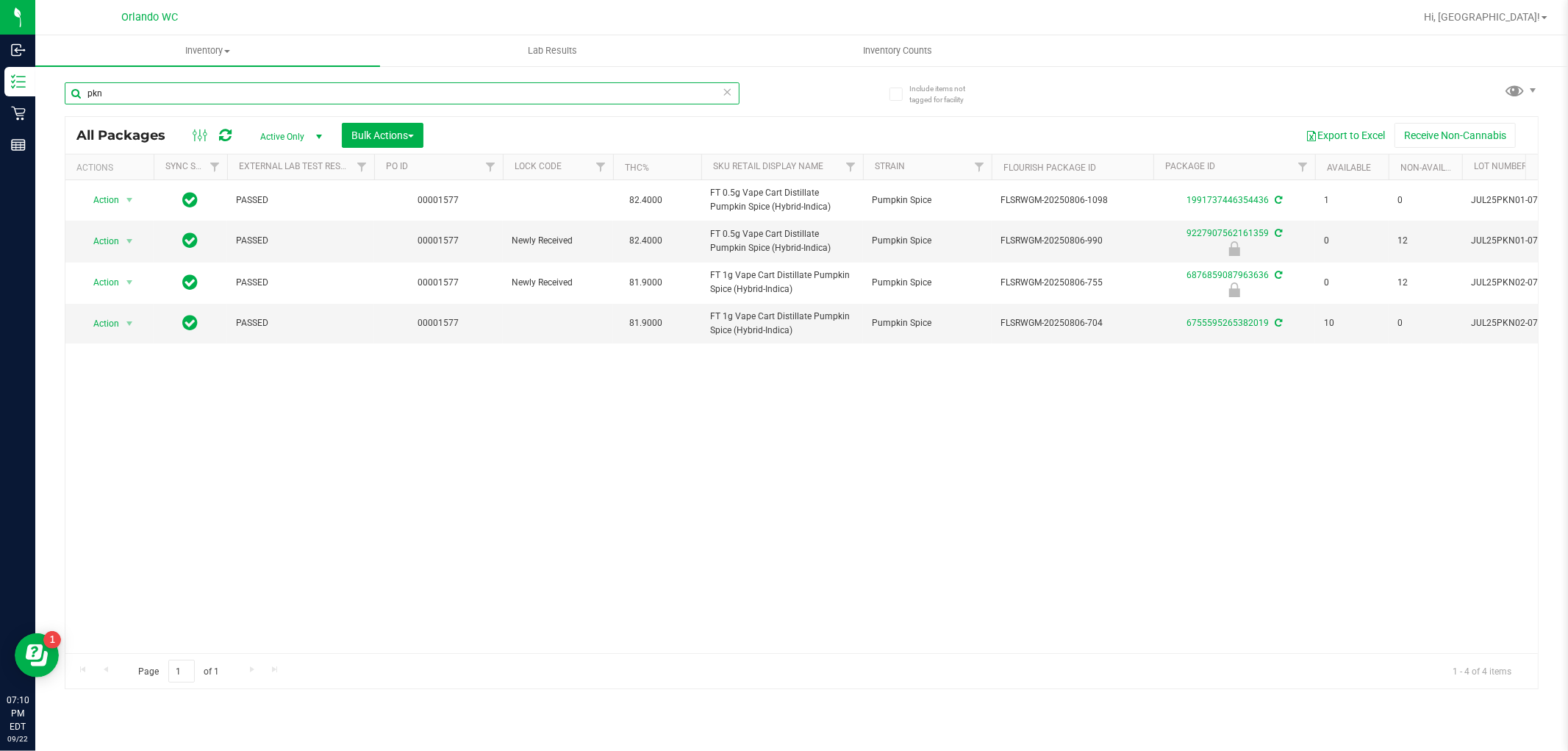
click at [229, 96] on input "pkn" at bounding box center [402, 93] width 675 height 22
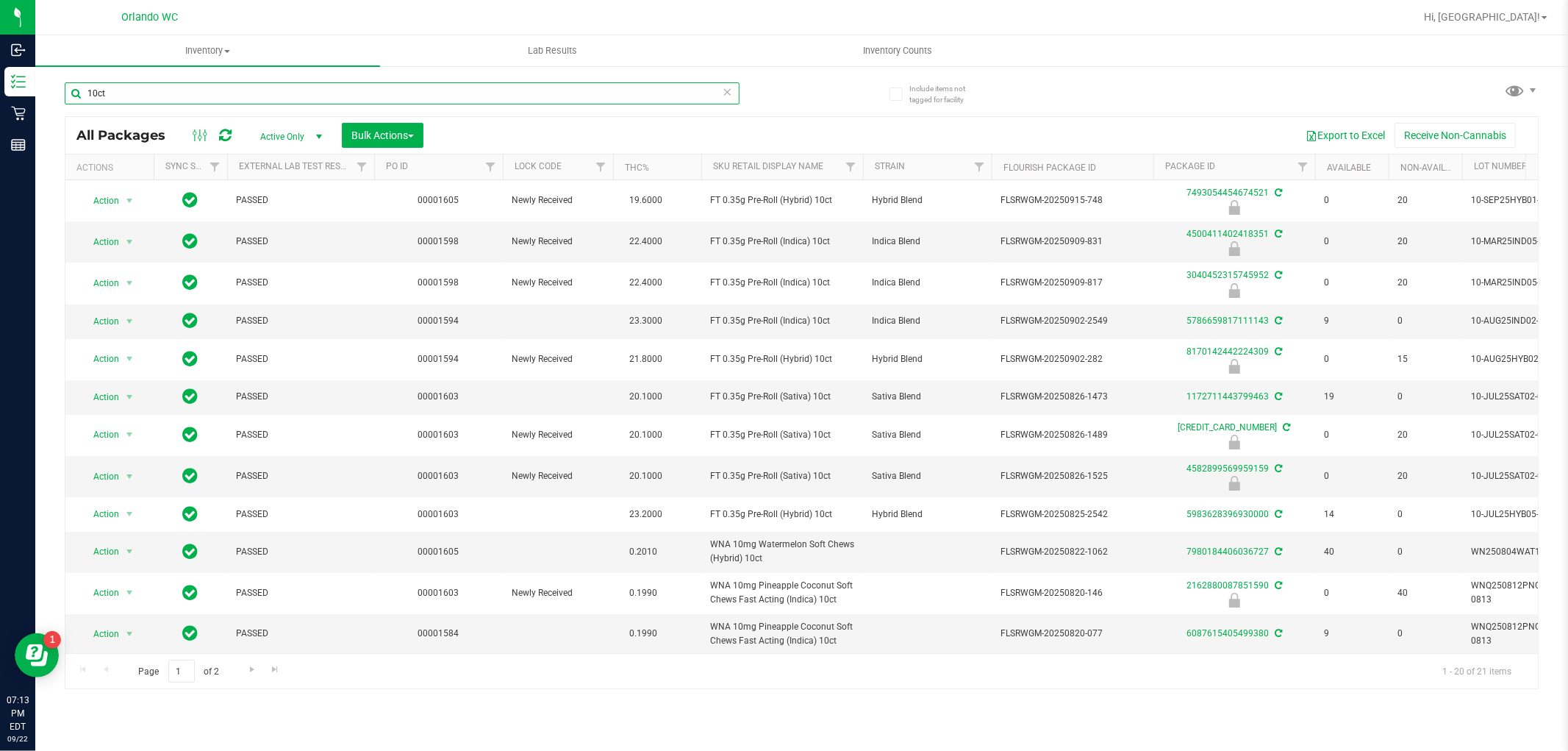
click at [116, 93] on input "10ct" at bounding box center [402, 93] width 675 height 22
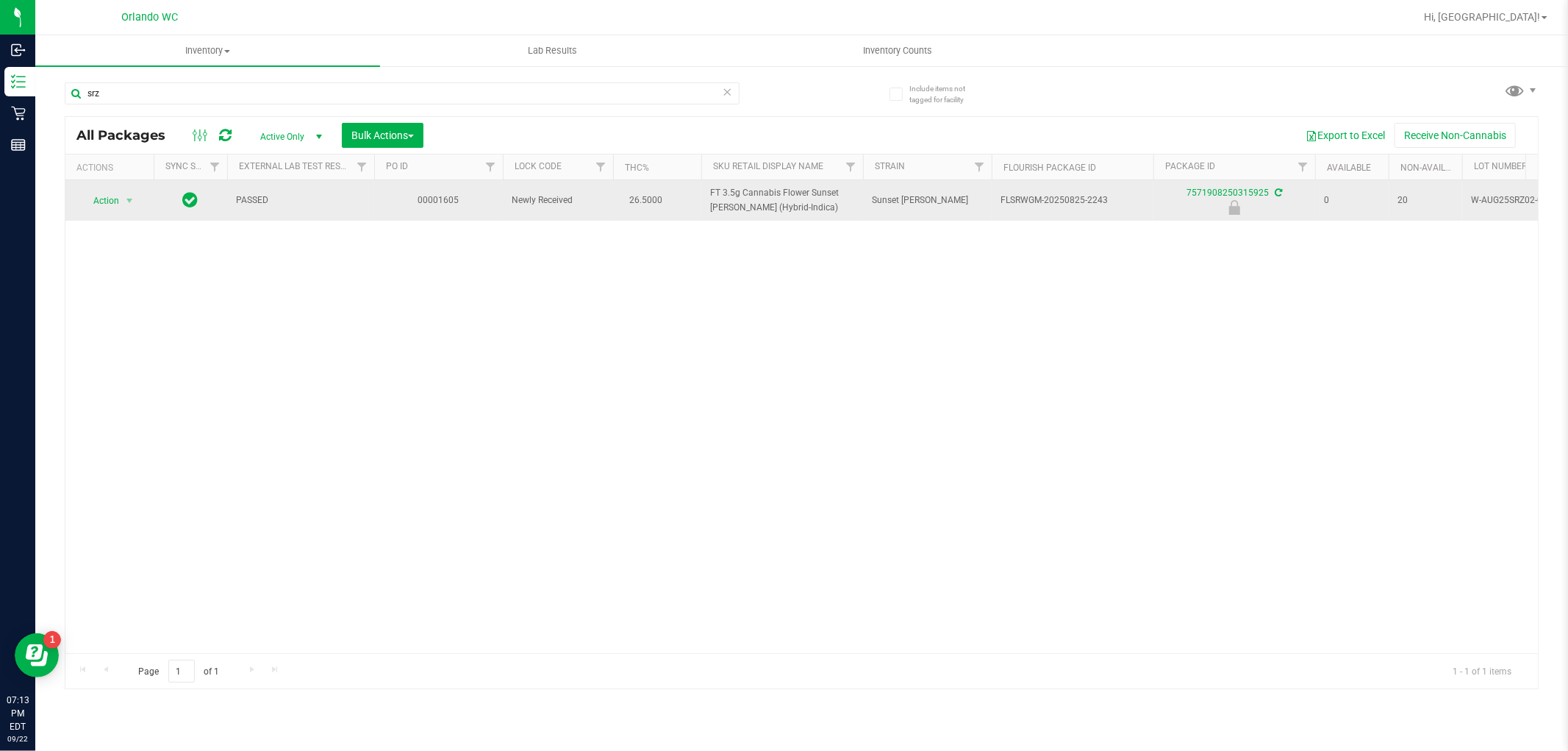
click at [809, 195] on span "FT 3.5g Cannabis Flower Sunset Runtz (Hybrid-Indica)" at bounding box center [782, 200] width 144 height 28
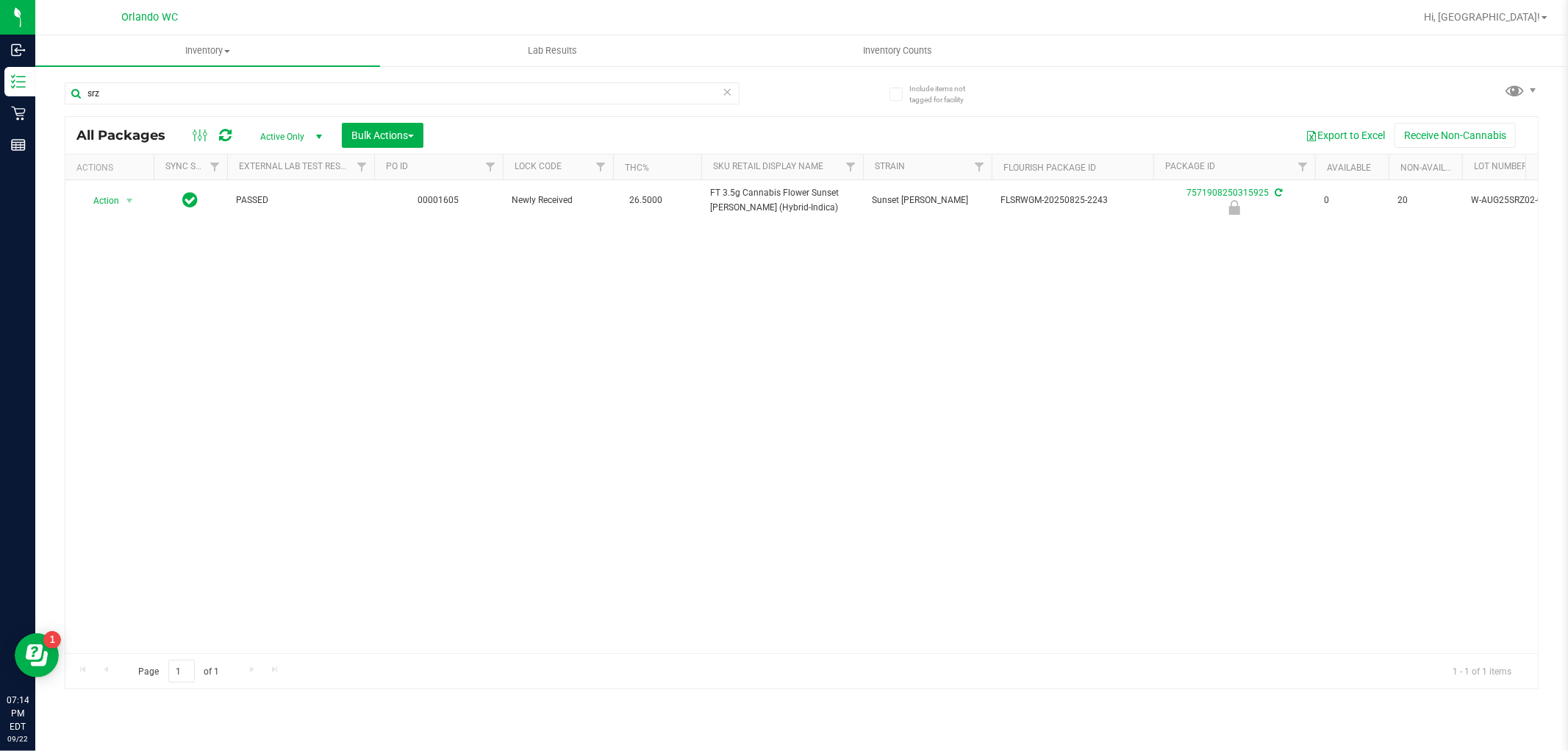
click at [576, 366] on div "Action Action Edit attributes Global inventory Locate package Package audit log…" at bounding box center [801, 417] width 1472 height 473
click at [154, 85] on input "srz" at bounding box center [402, 93] width 675 height 22
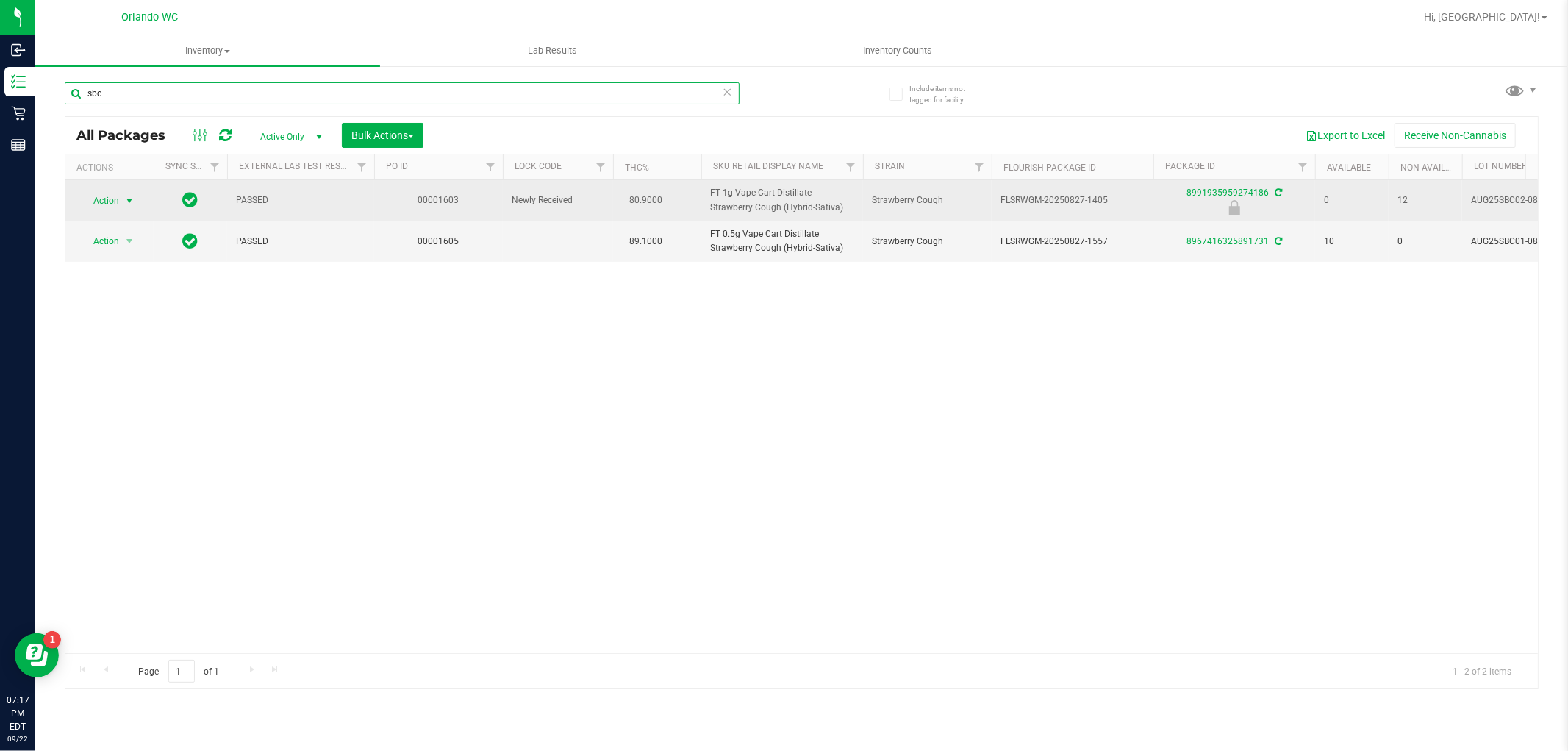
type input "sbc"
click at [128, 196] on span "select" at bounding box center [130, 201] width 12 height 12
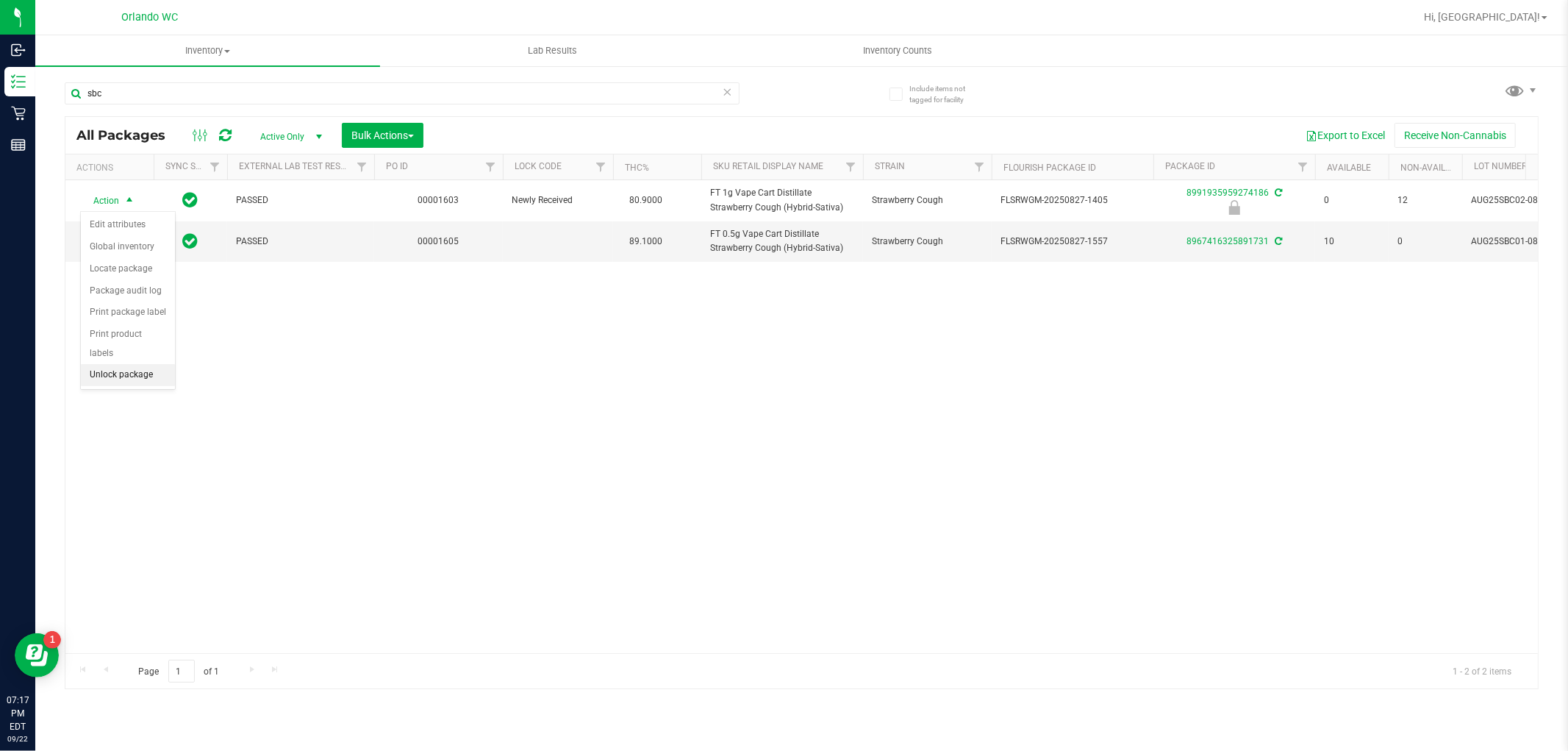
click at [133, 380] on li "Unlock package" at bounding box center [128, 375] width 94 height 22
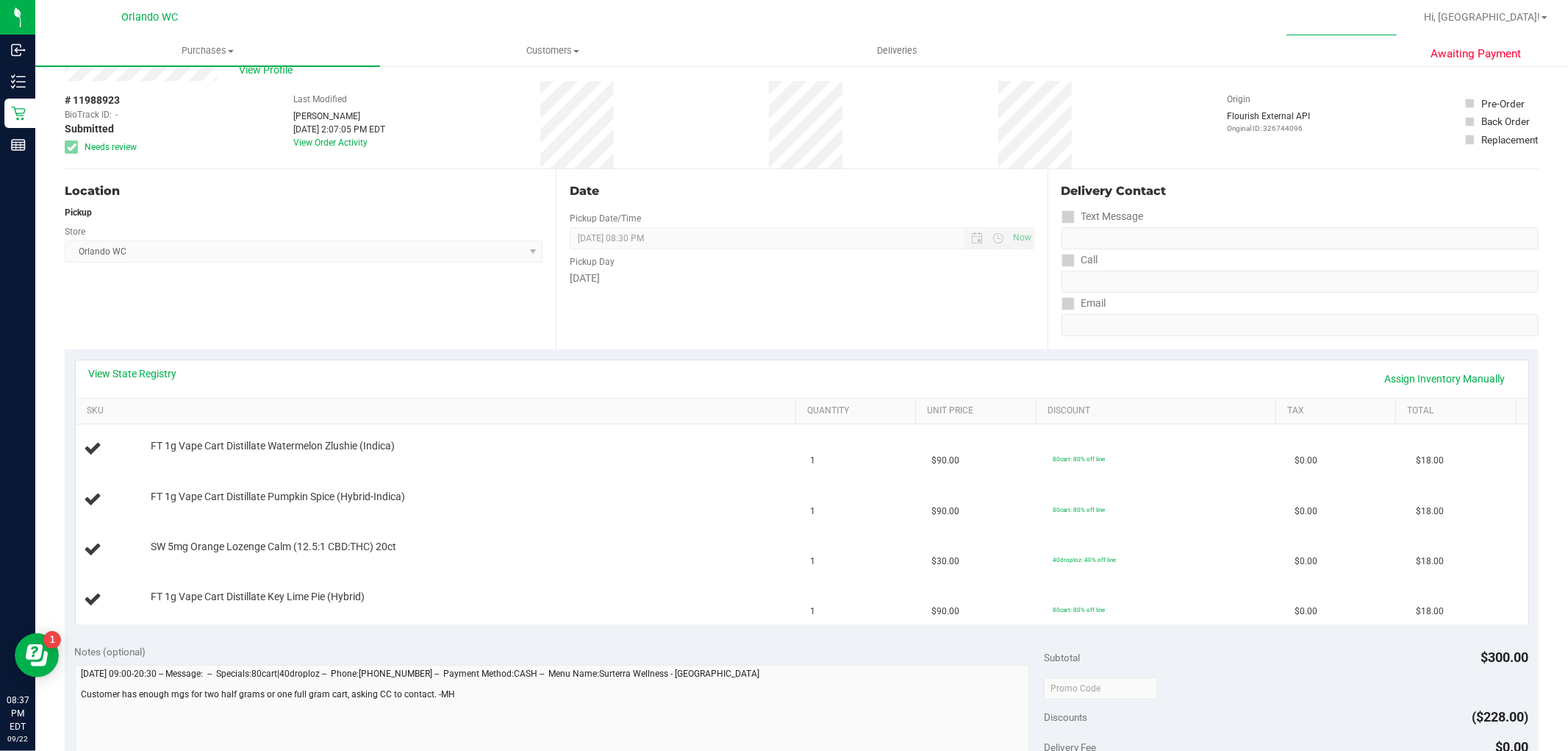
scroll to position [82, 0]
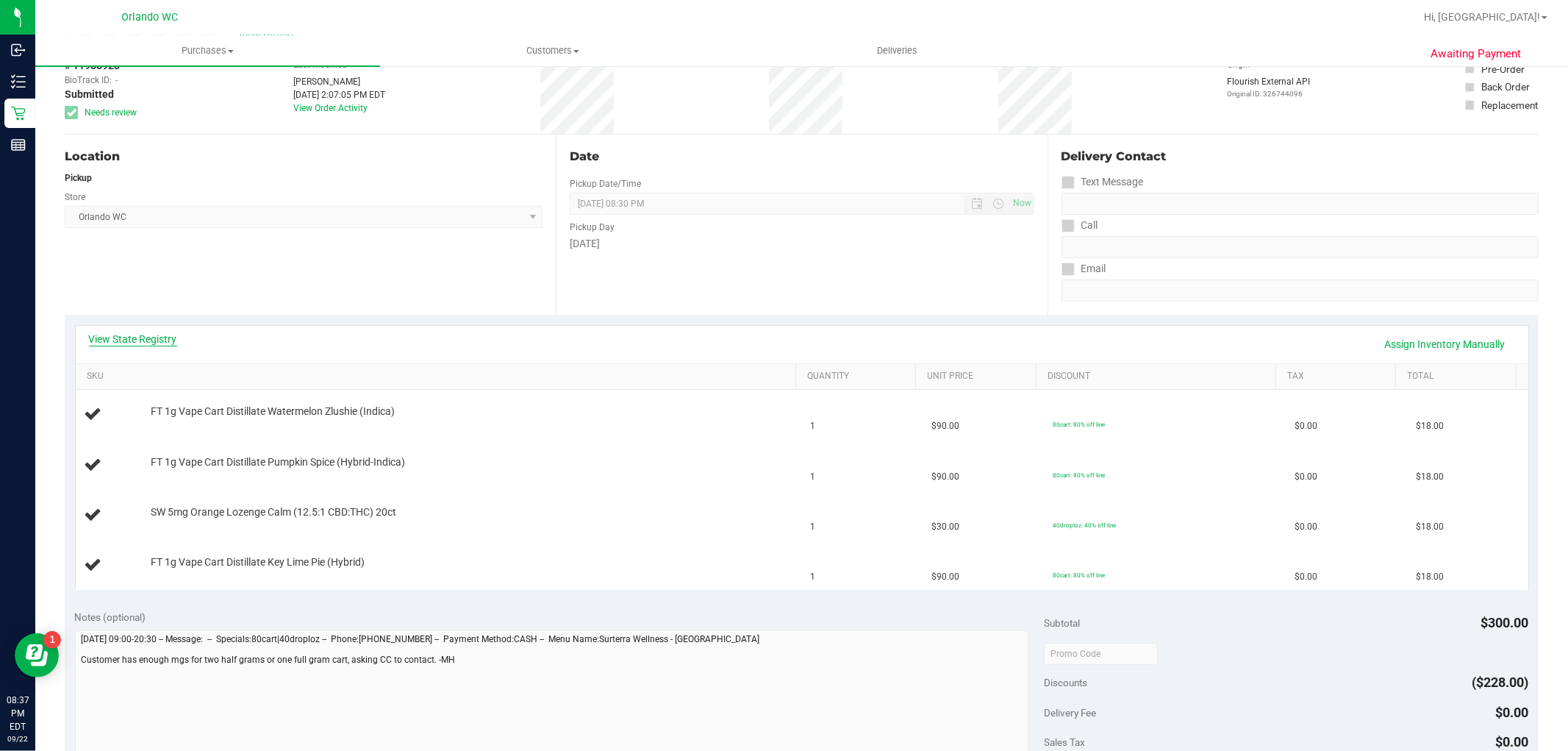
click at [136, 340] on link "View State Registry" at bounding box center [133, 339] width 88 height 15
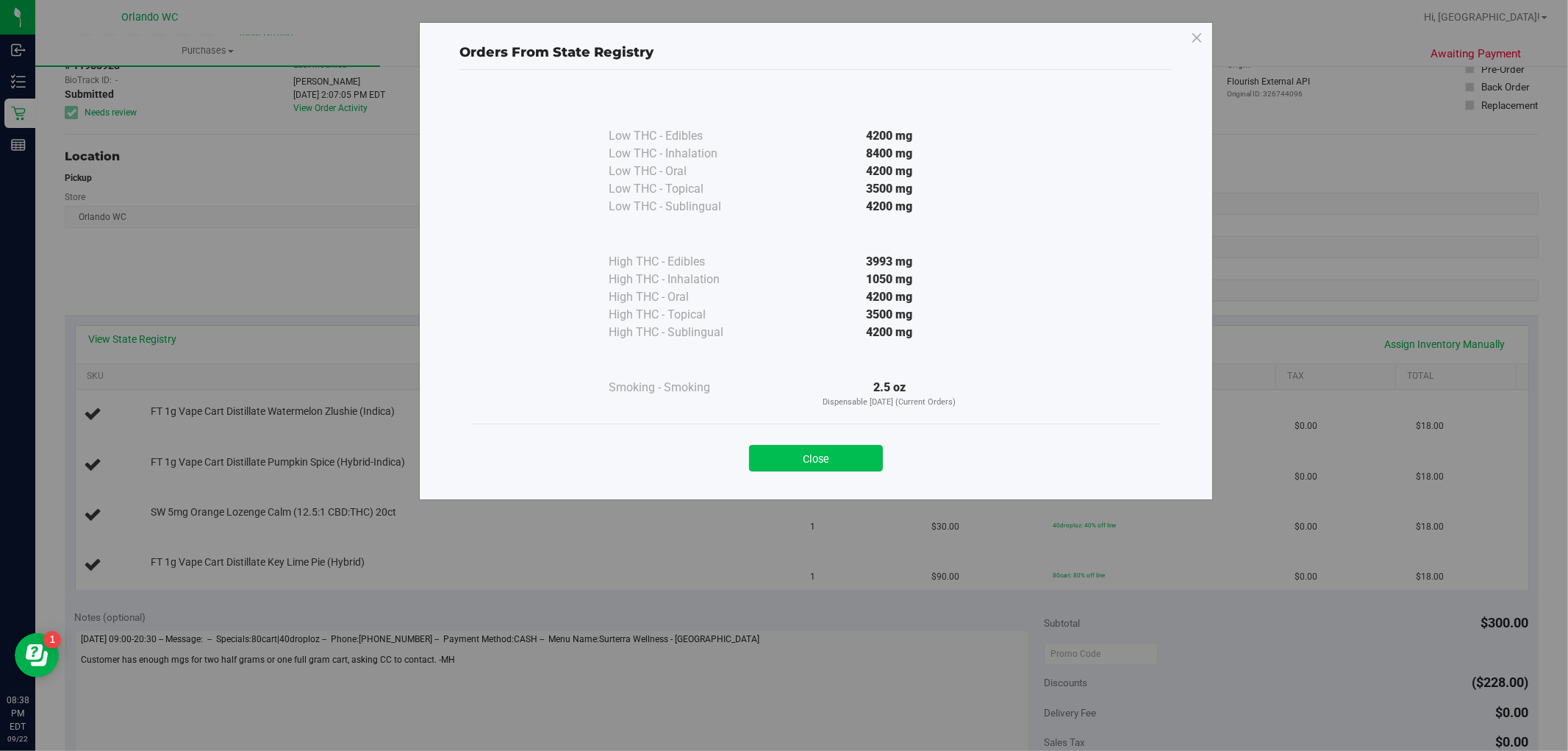
click at [837, 451] on button "Close" at bounding box center [816, 458] width 133 height 27
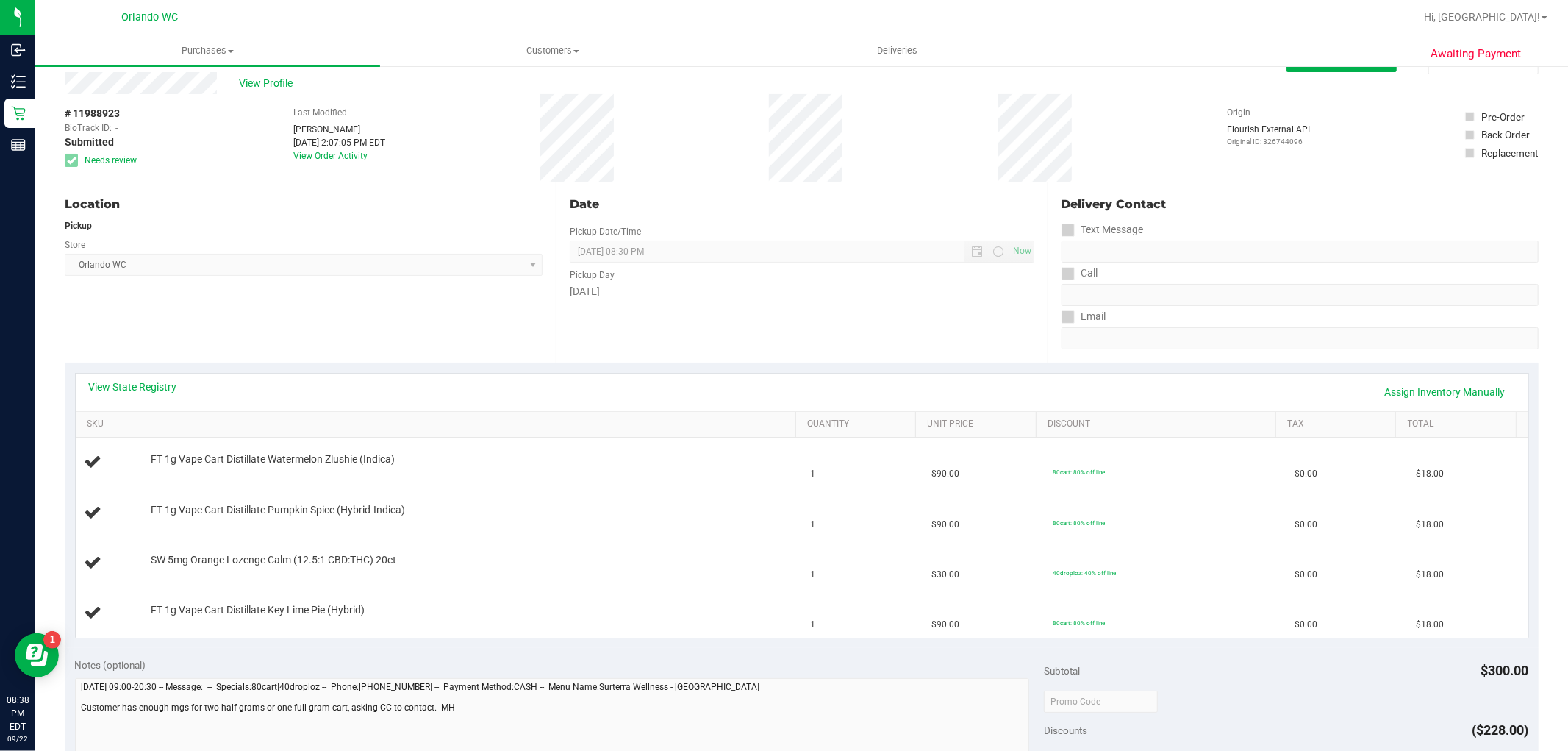
scroll to position [0, 0]
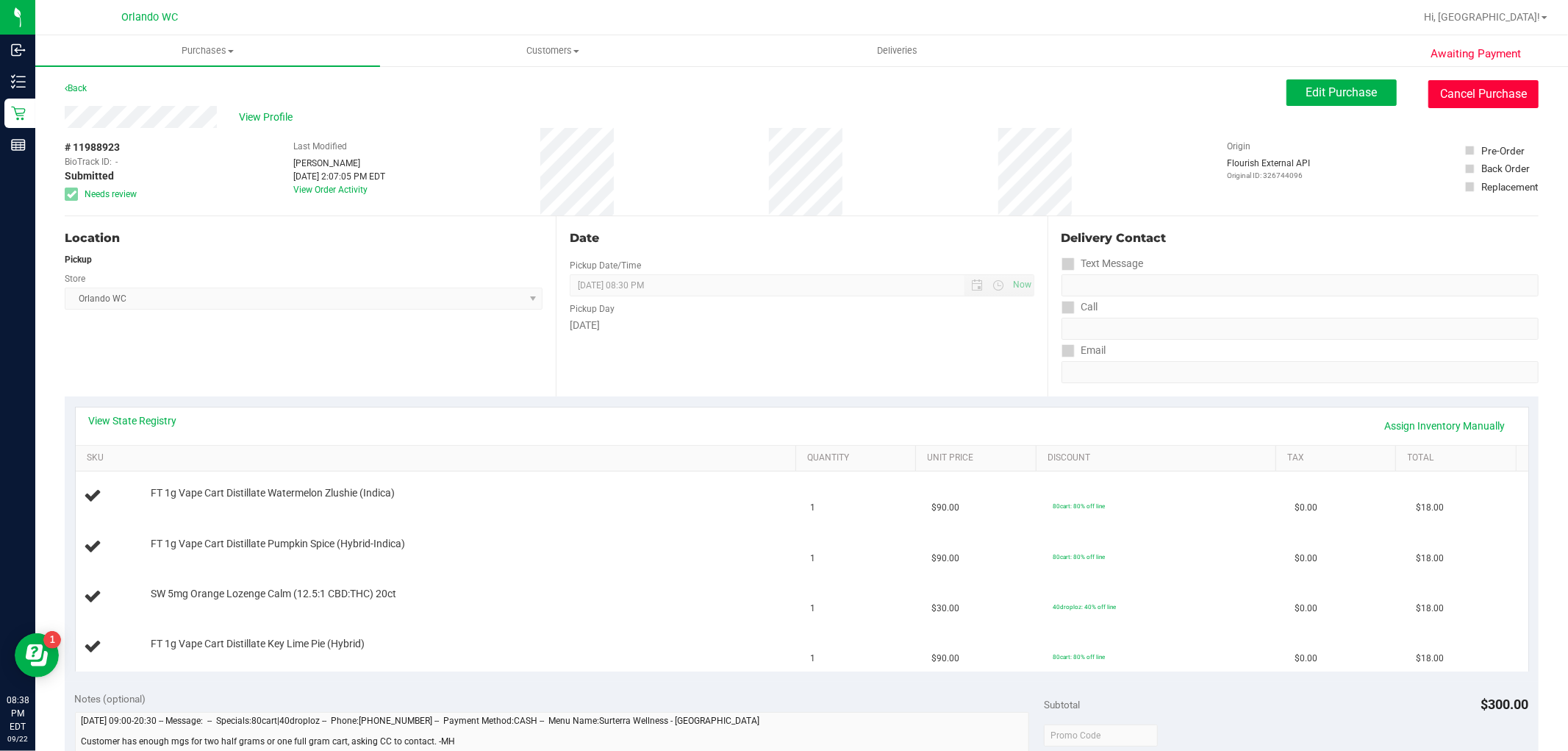
click at [1489, 85] on button "Cancel Purchase" at bounding box center [1483, 94] width 110 height 28
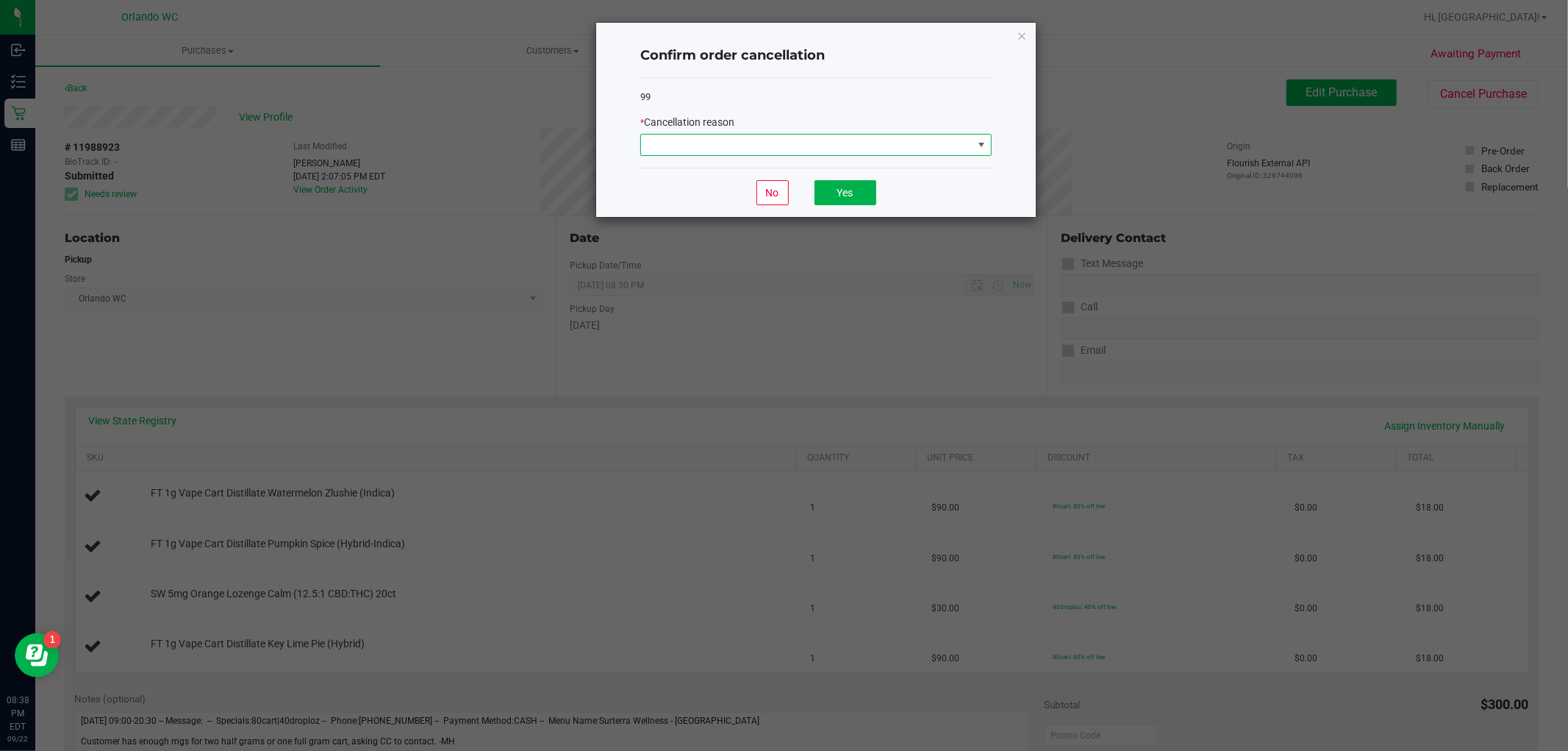
click at [790, 154] on span at bounding box center [807, 145] width 331 height 21
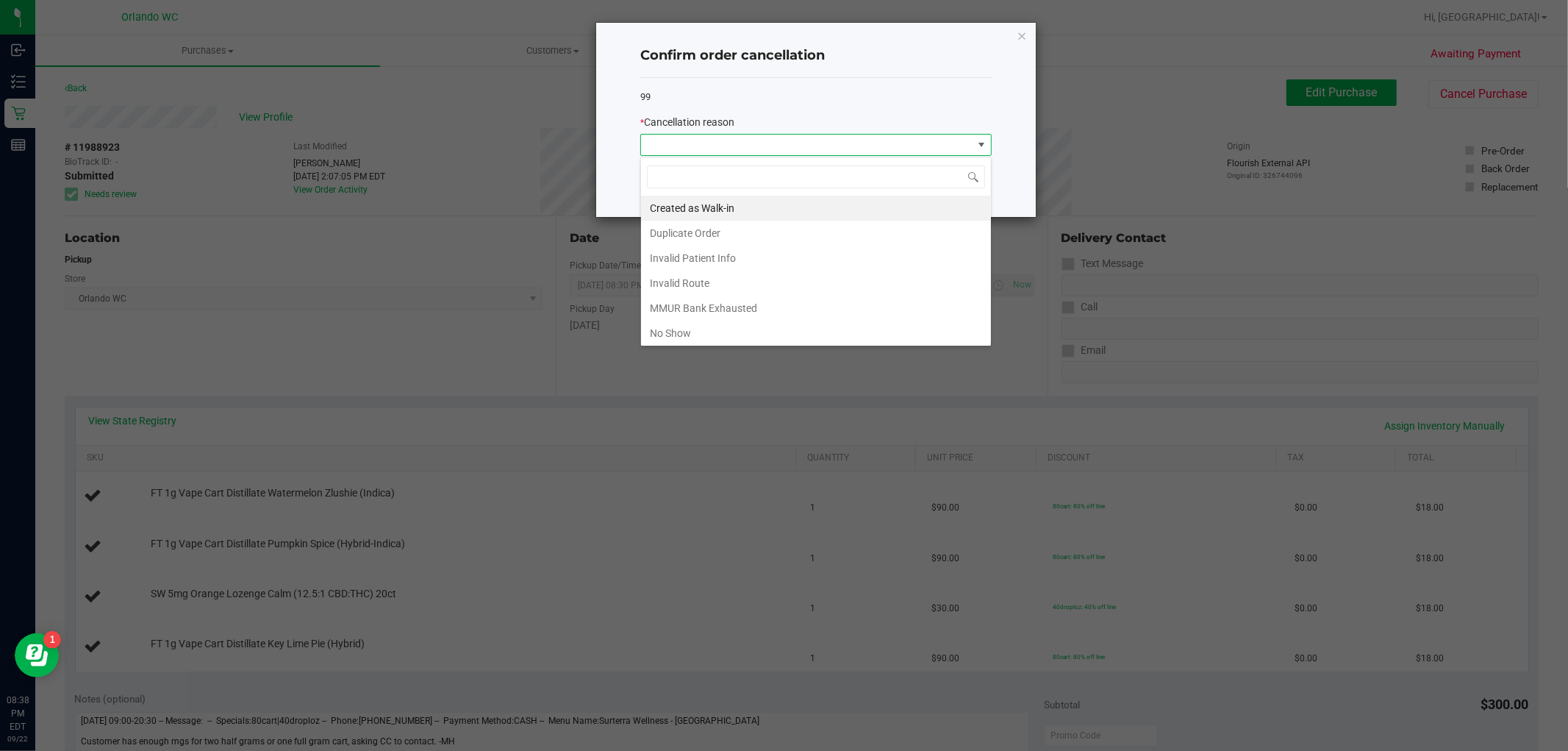
scroll to position [22, 351]
click at [707, 326] on li "No Show" at bounding box center [816, 333] width 350 height 25
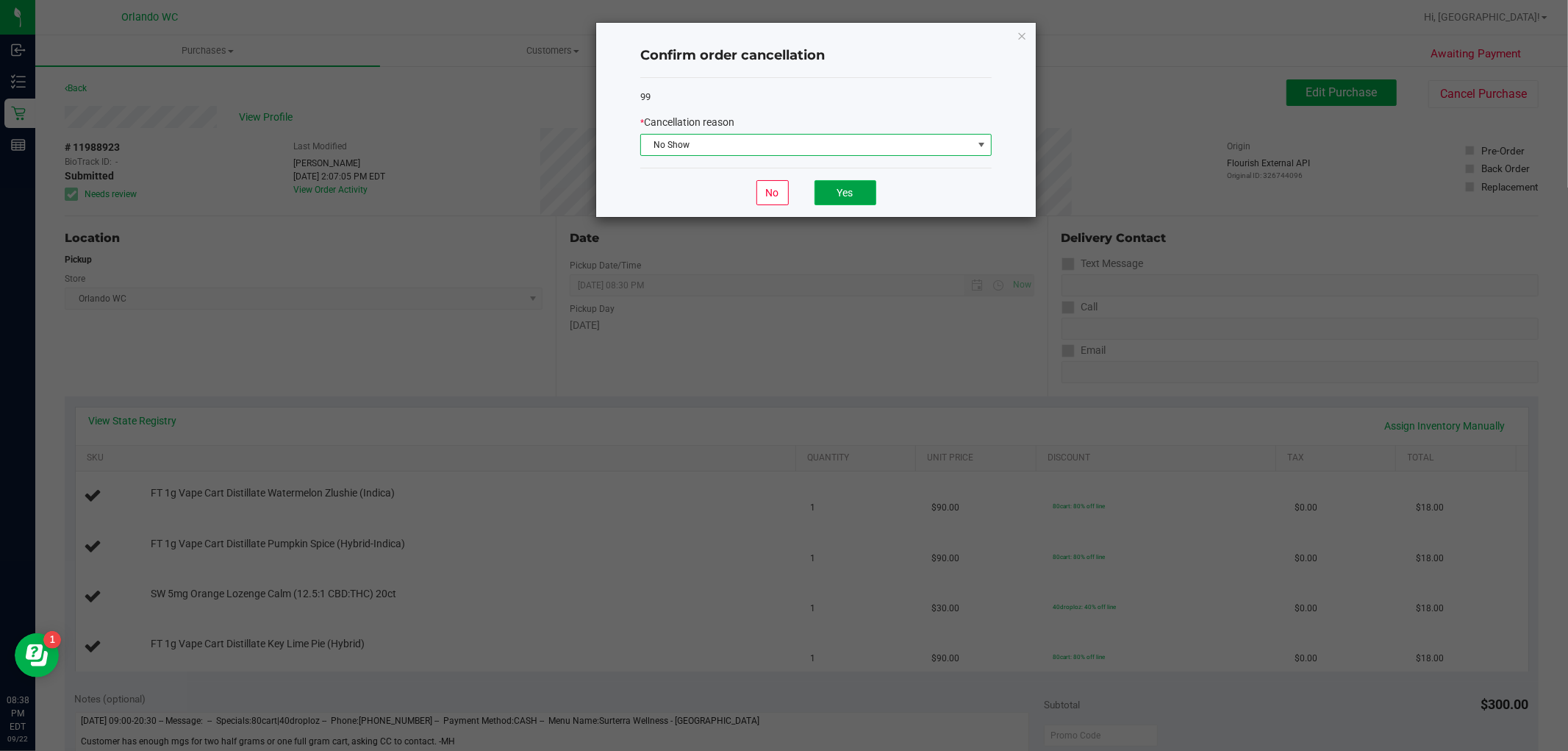
click at [864, 181] on button "Yes" at bounding box center [845, 193] width 62 height 25
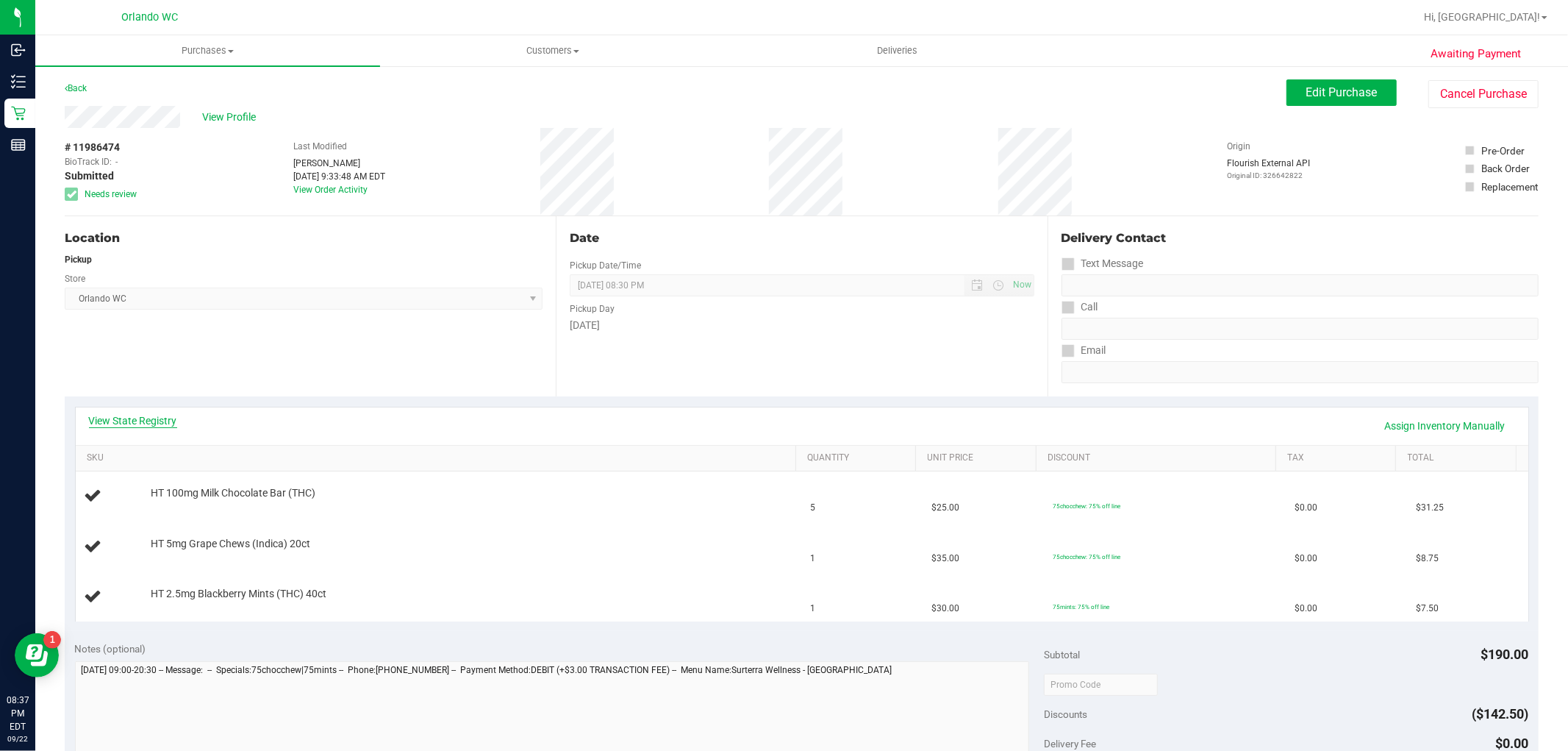
click at [145, 423] on link "View State Registry" at bounding box center [133, 420] width 88 height 15
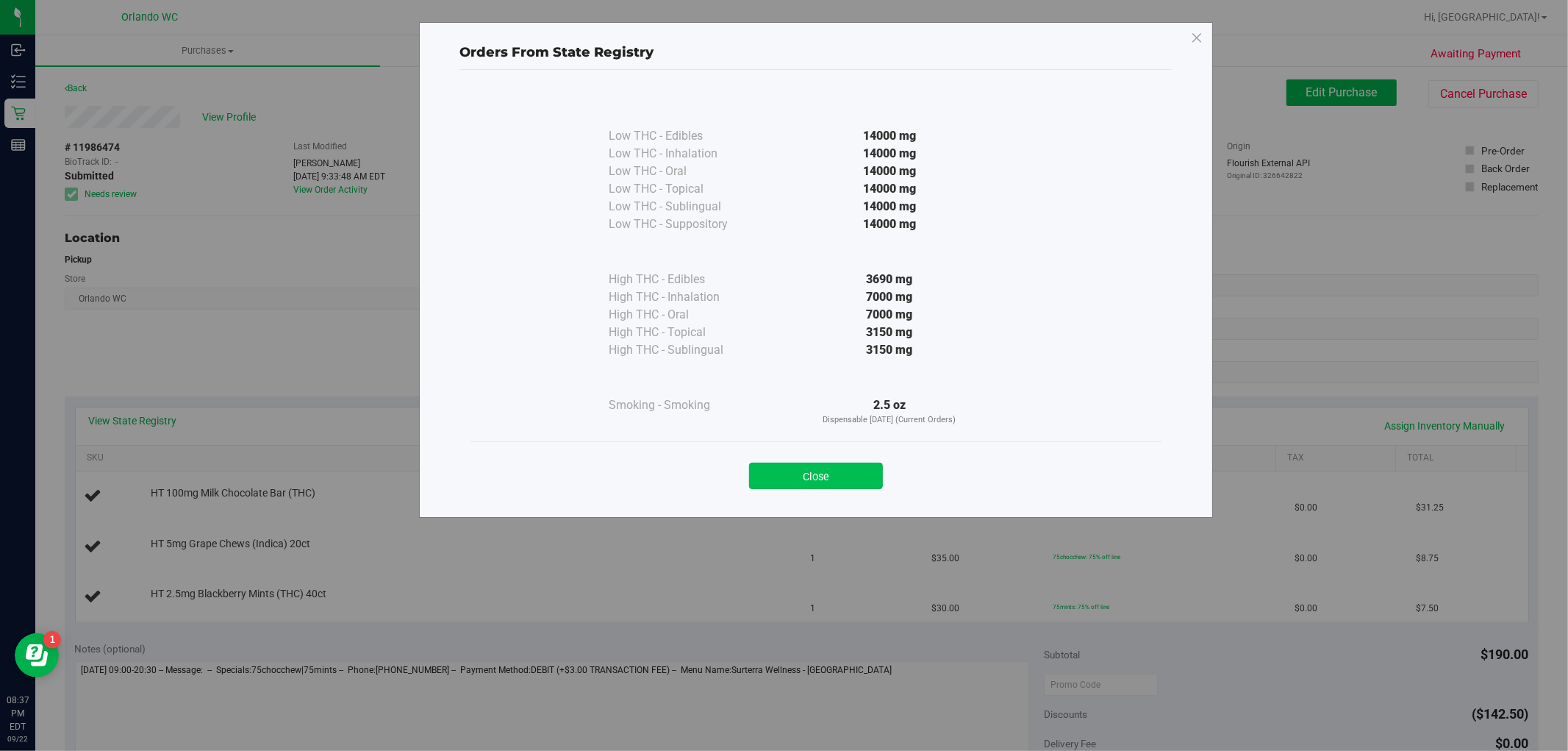
click at [818, 477] on button "Close" at bounding box center [816, 476] width 133 height 27
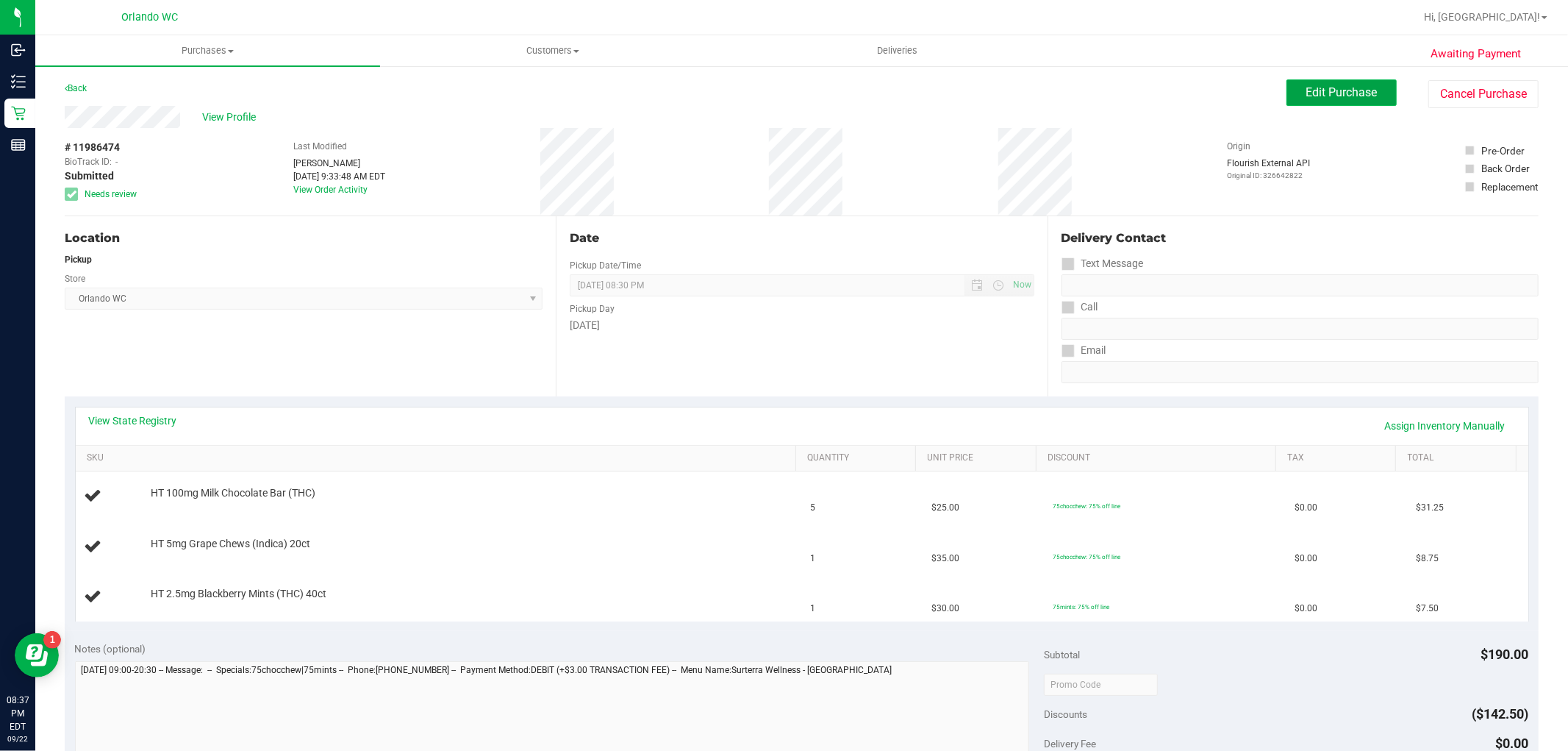
click at [1306, 87] on span "Edit Purchase" at bounding box center [1342, 92] width 71 height 14
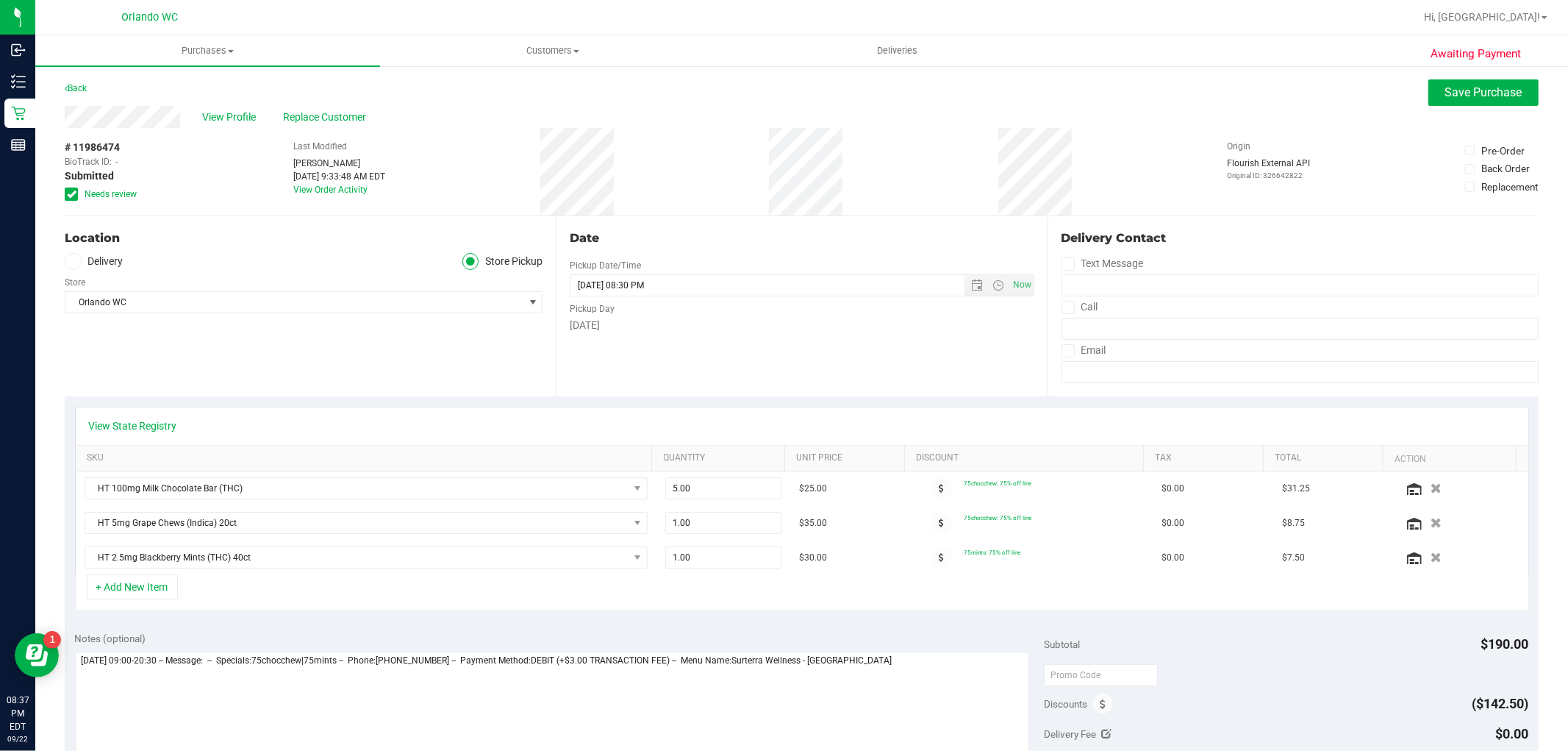
click at [72, 194] on icon at bounding box center [71, 194] width 10 height 0
click at [0, 0] on input "Needs review" at bounding box center [0, 0] width 0 height 0
click at [1498, 90] on span "Save Purchase" at bounding box center [1484, 92] width 77 height 14
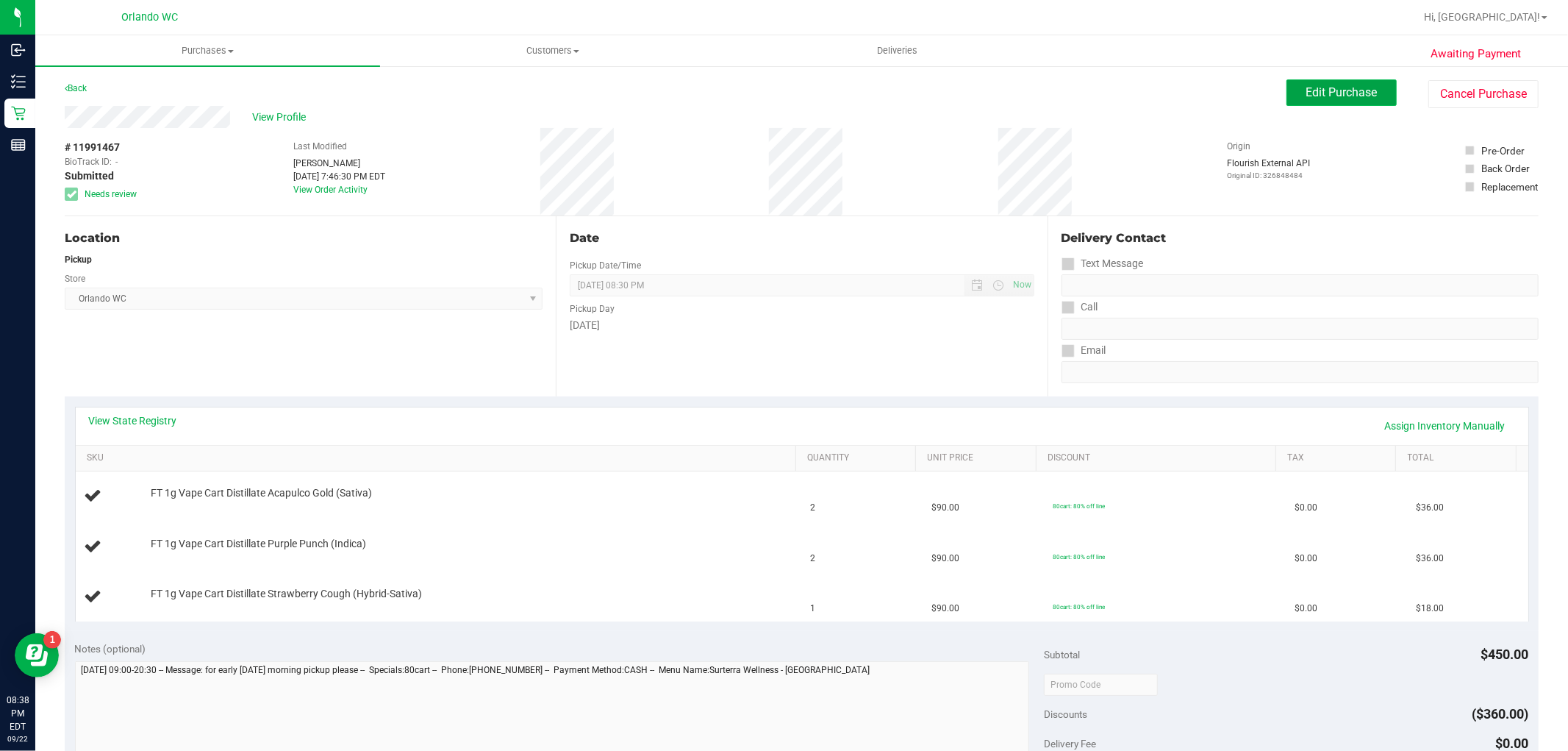
click at [1326, 85] on span "Edit Purchase" at bounding box center [1342, 92] width 71 height 14
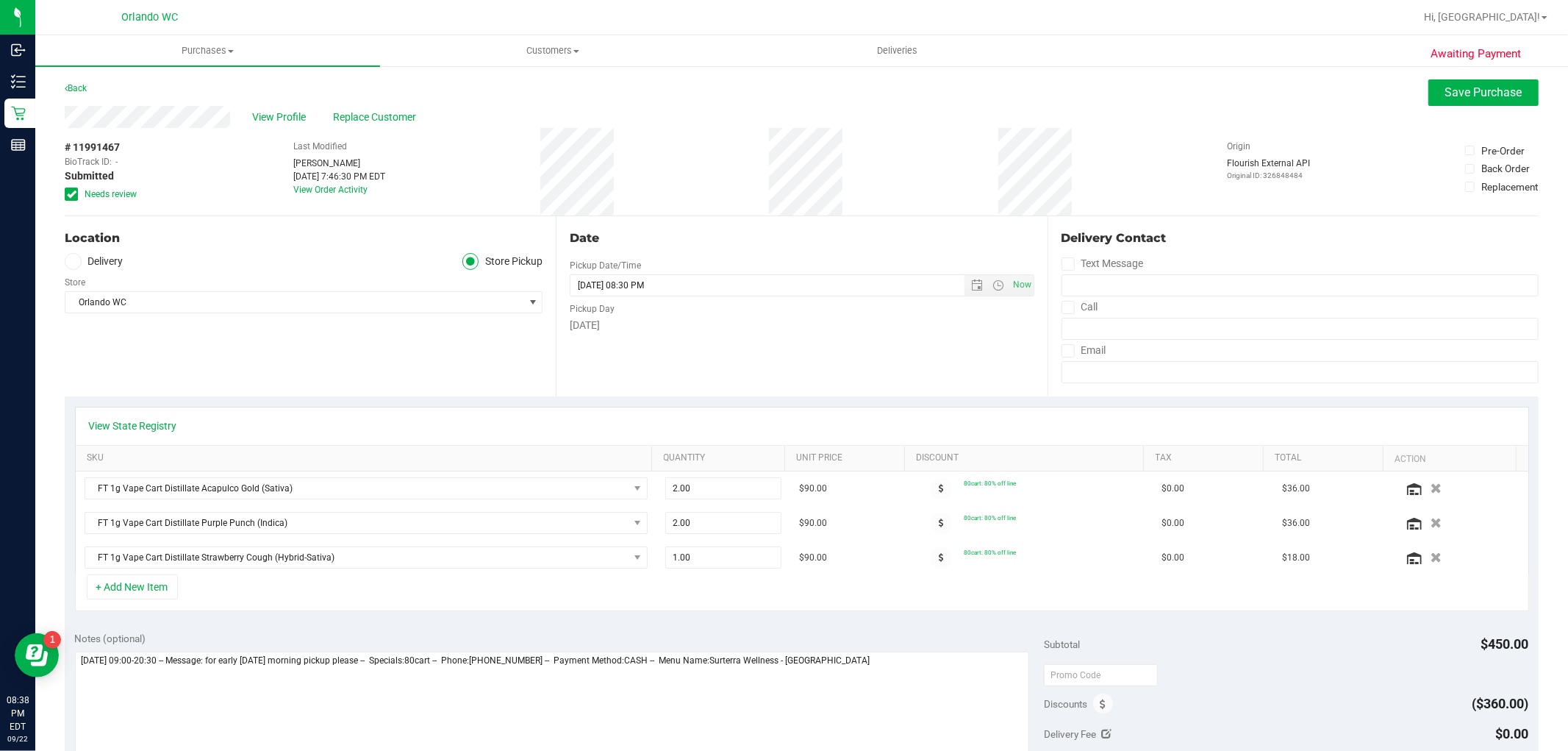
click at [119, 194] on span "Needs review" at bounding box center [110, 194] width 52 height 13
click at [0, 0] on input "Needs review" at bounding box center [0, 0] width 0 height 0
click at [1459, 101] on button "Save Purchase" at bounding box center [1483, 93] width 110 height 27
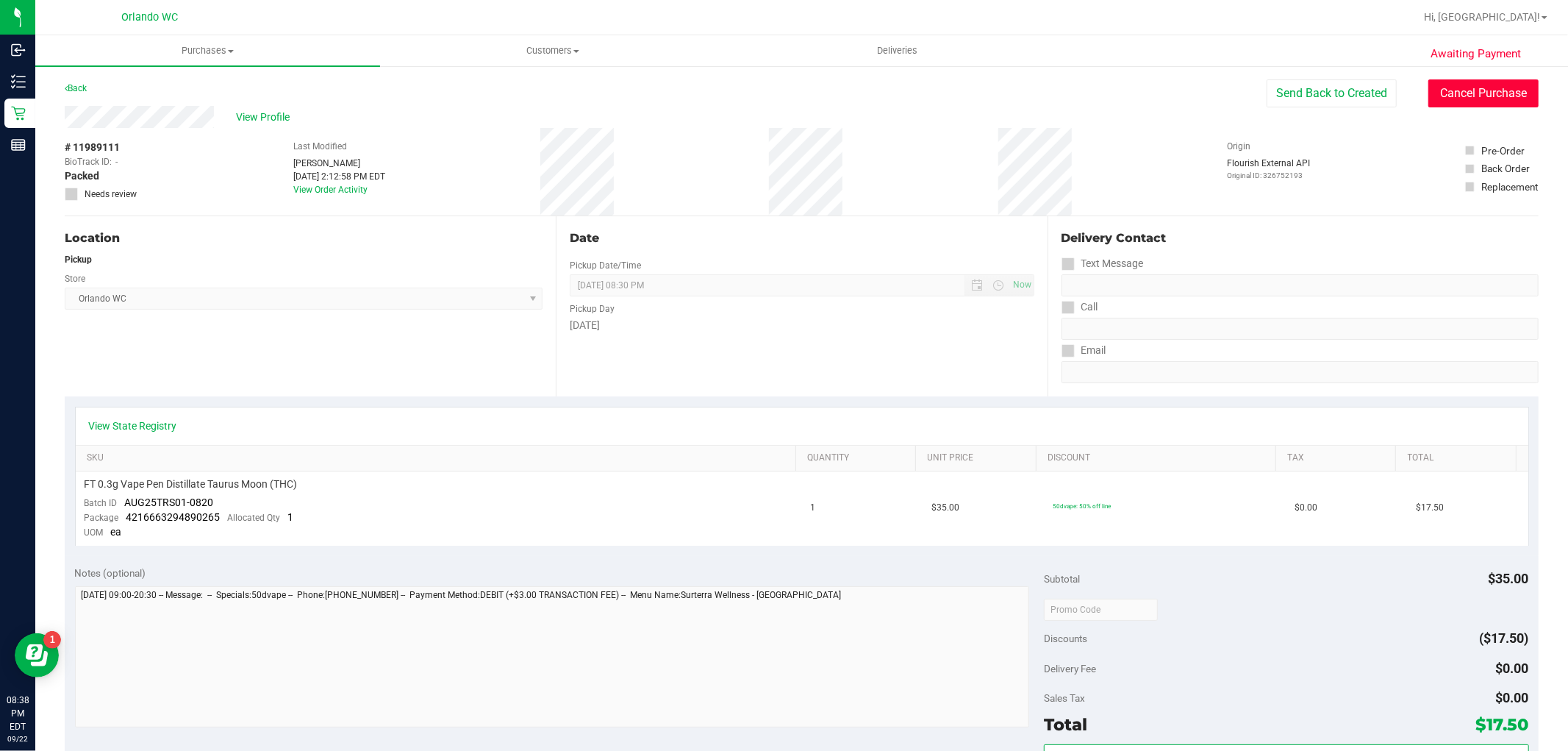
click at [1466, 105] on button "Cancel Purchase" at bounding box center [1483, 93] width 110 height 28
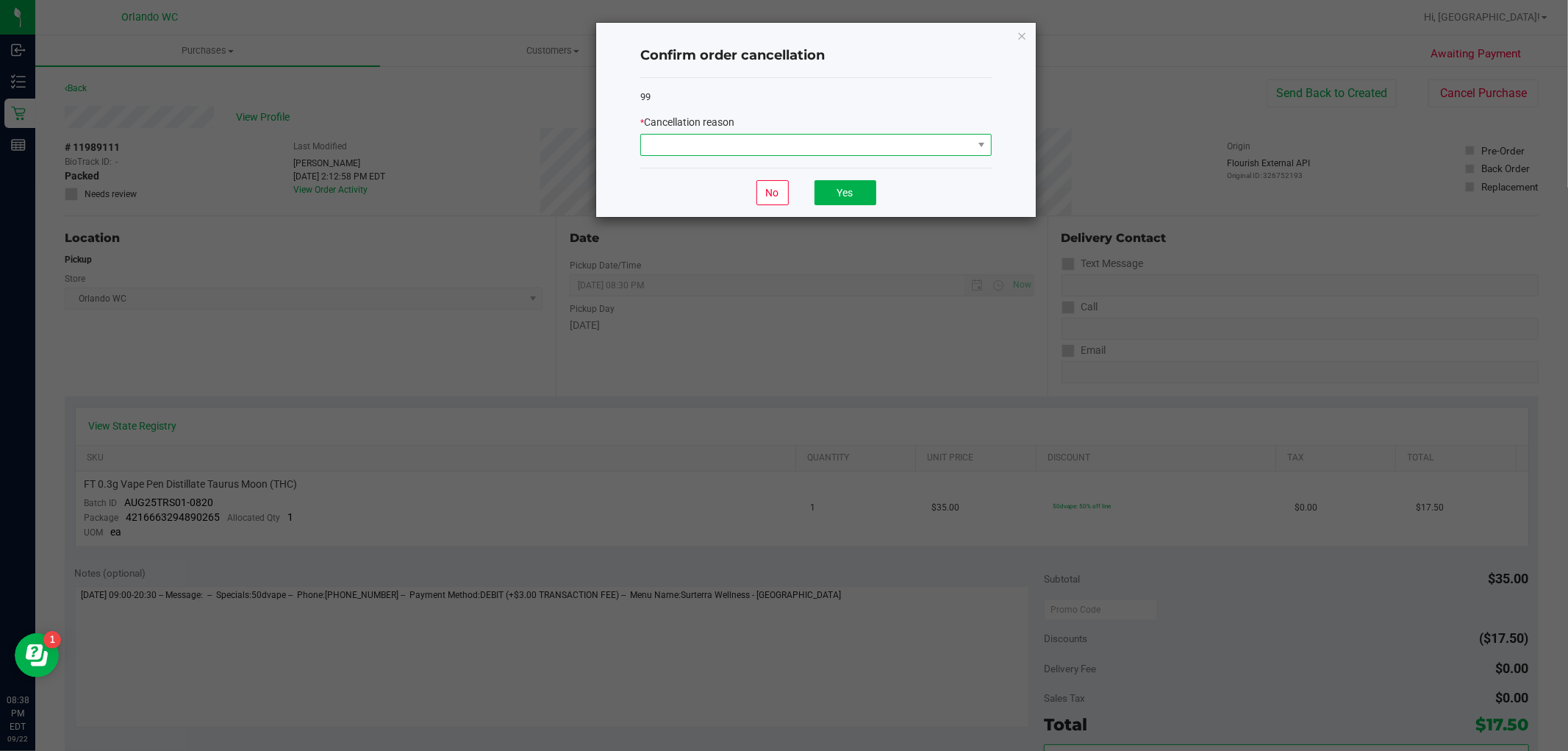
click at [739, 151] on span at bounding box center [807, 145] width 331 height 21
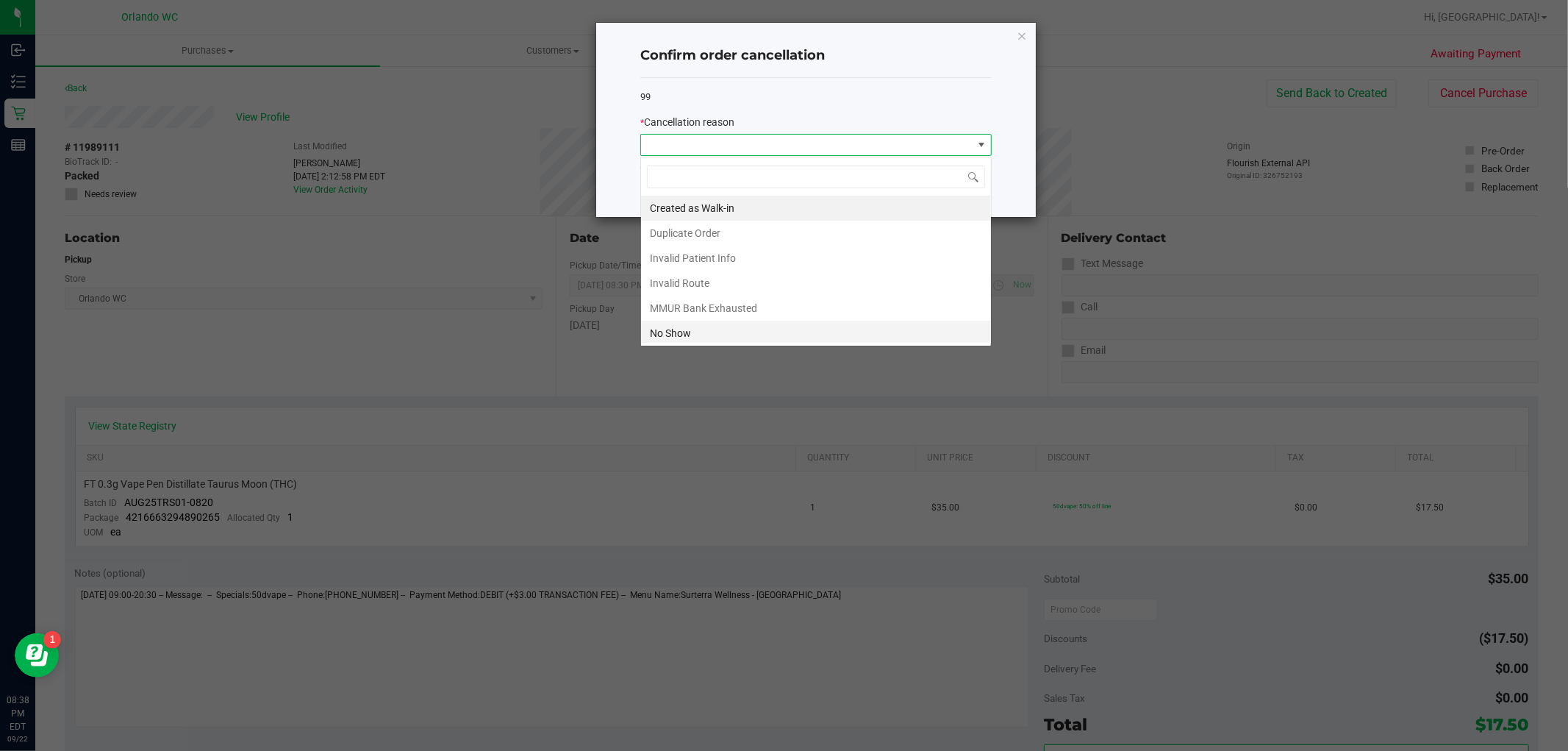
scroll to position [22, 351]
click at [703, 341] on li "No Show" at bounding box center [816, 333] width 350 height 25
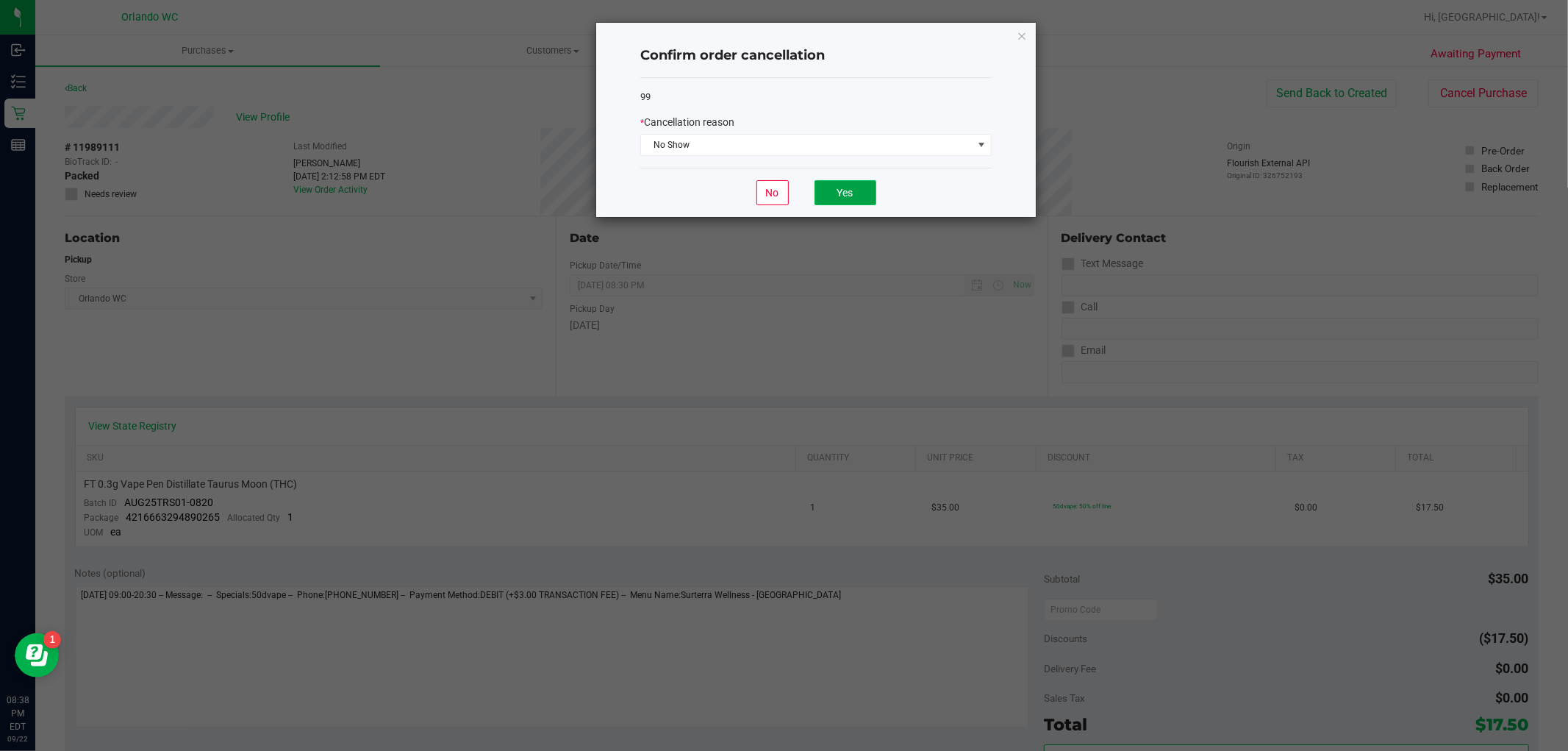
click at [864, 186] on button "Yes" at bounding box center [845, 193] width 62 height 25
